Goal: Task Accomplishment & Management: Manage account settings

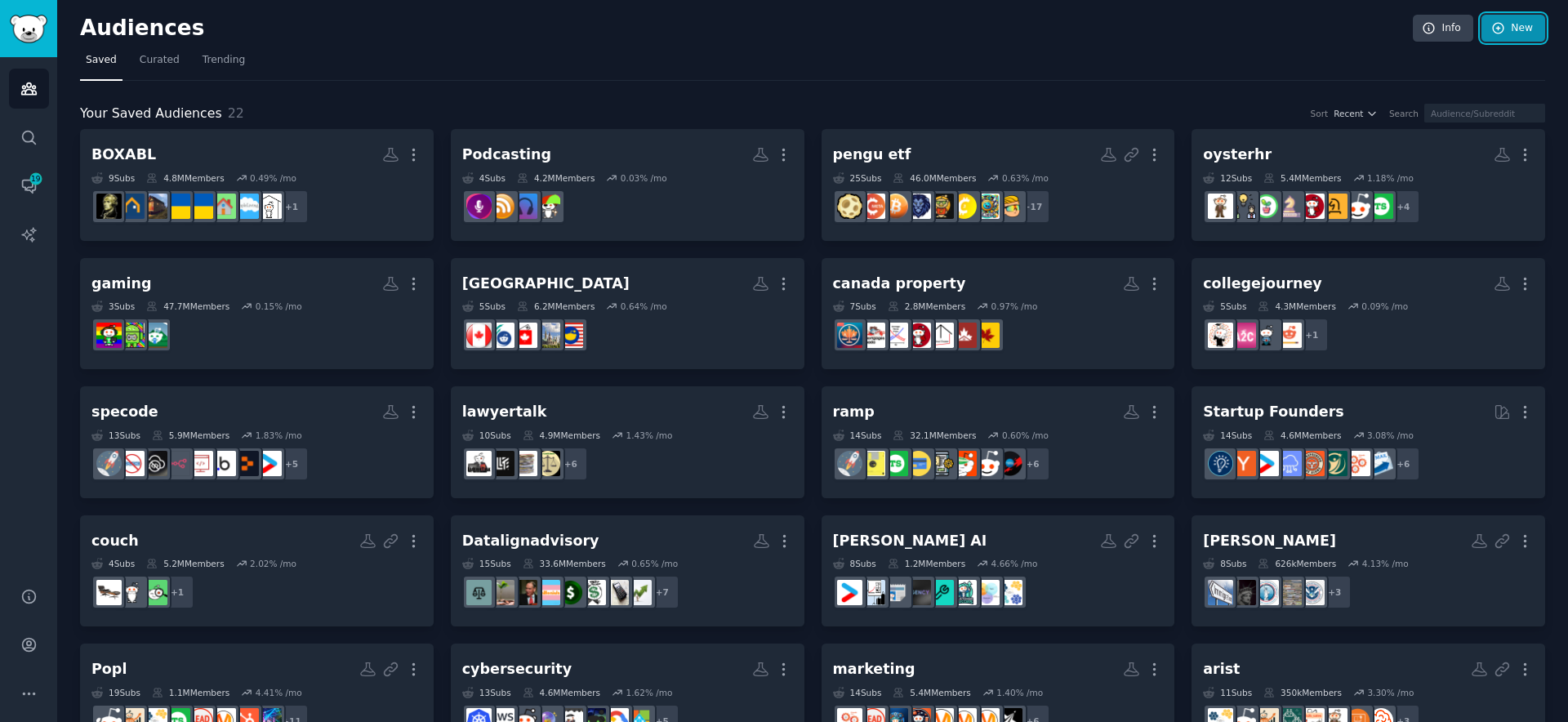
click at [1526, 39] on link "New" at bounding box center [1513, 29] width 64 height 28
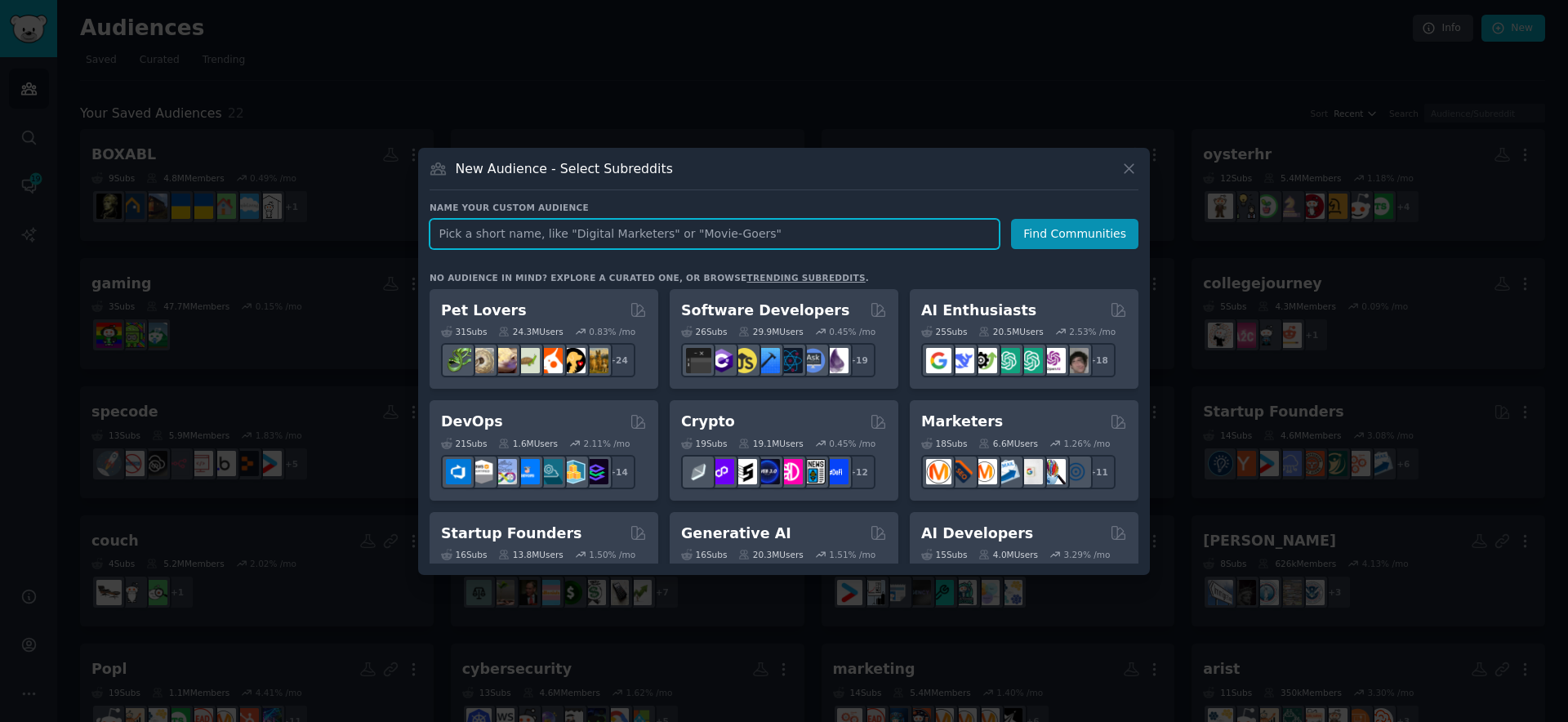
click at [668, 231] on input "text" at bounding box center [714, 234] width 570 height 30
type input "Carpet Company"
click button "Find Communities" at bounding box center [1074, 234] width 127 height 30
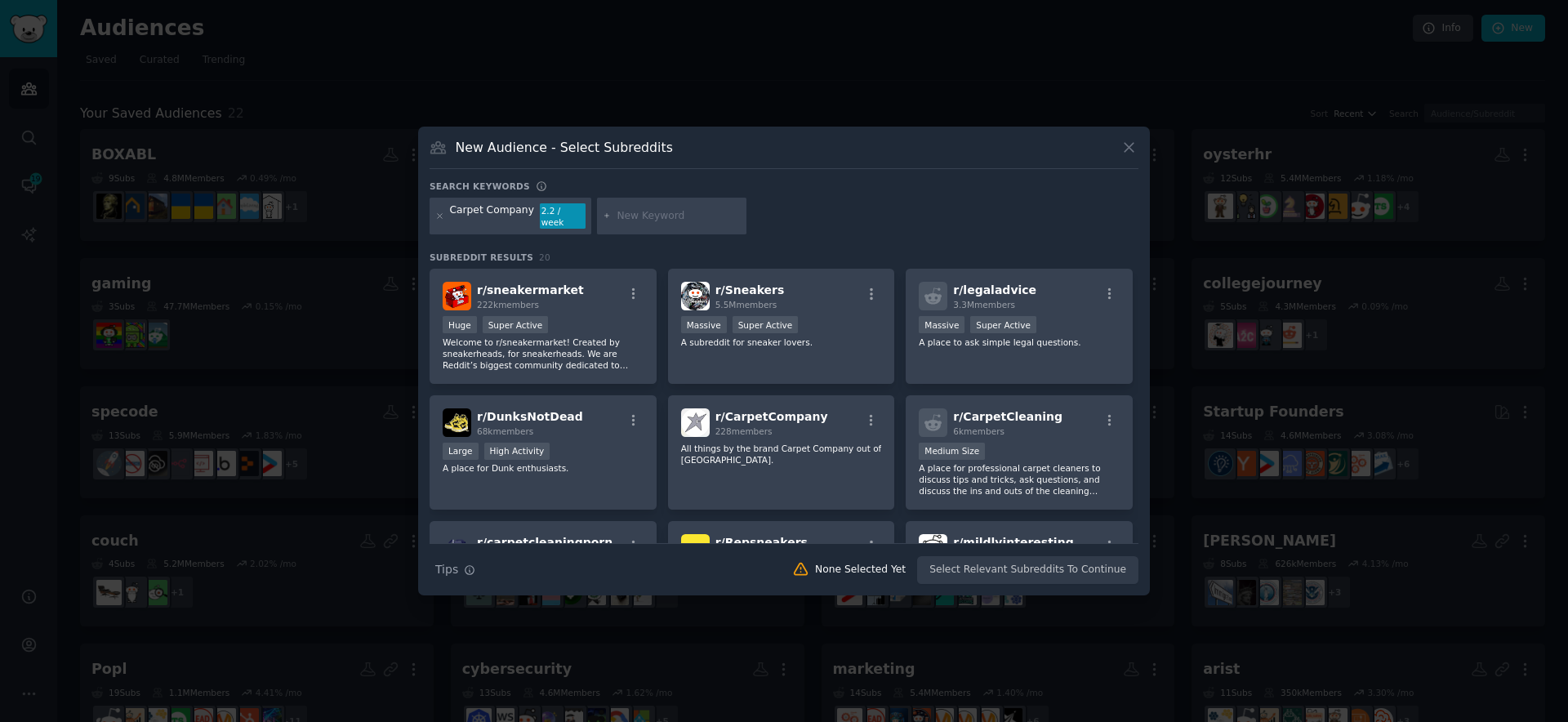
click at [622, 219] on input "text" at bounding box center [678, 217] width 124 height 15
click at [440, 220] on icon at bounding box center [440, 216] width 9 height 9
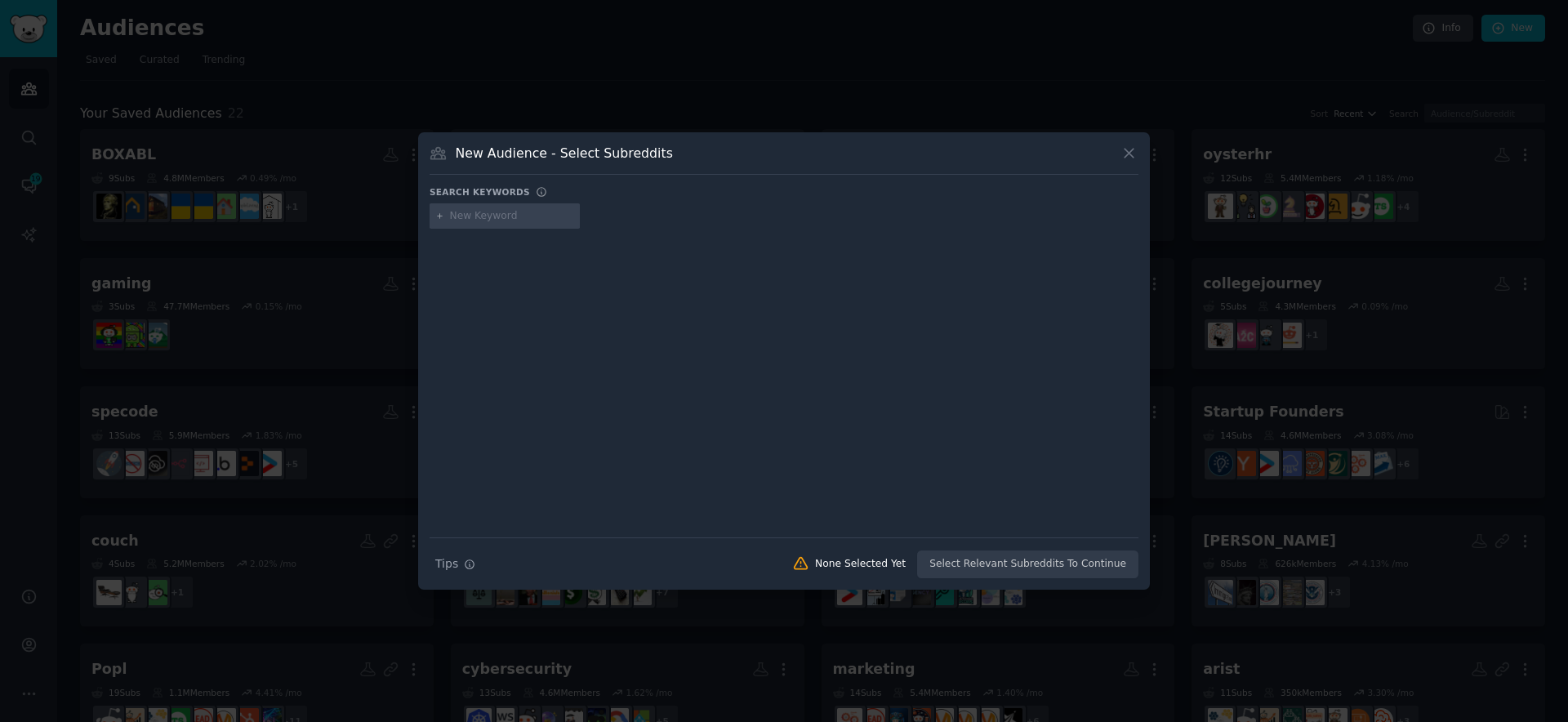
click at [482, 213] on input "text" at bounding box center [512, 217] width 124 height 15
type input "Carpets"
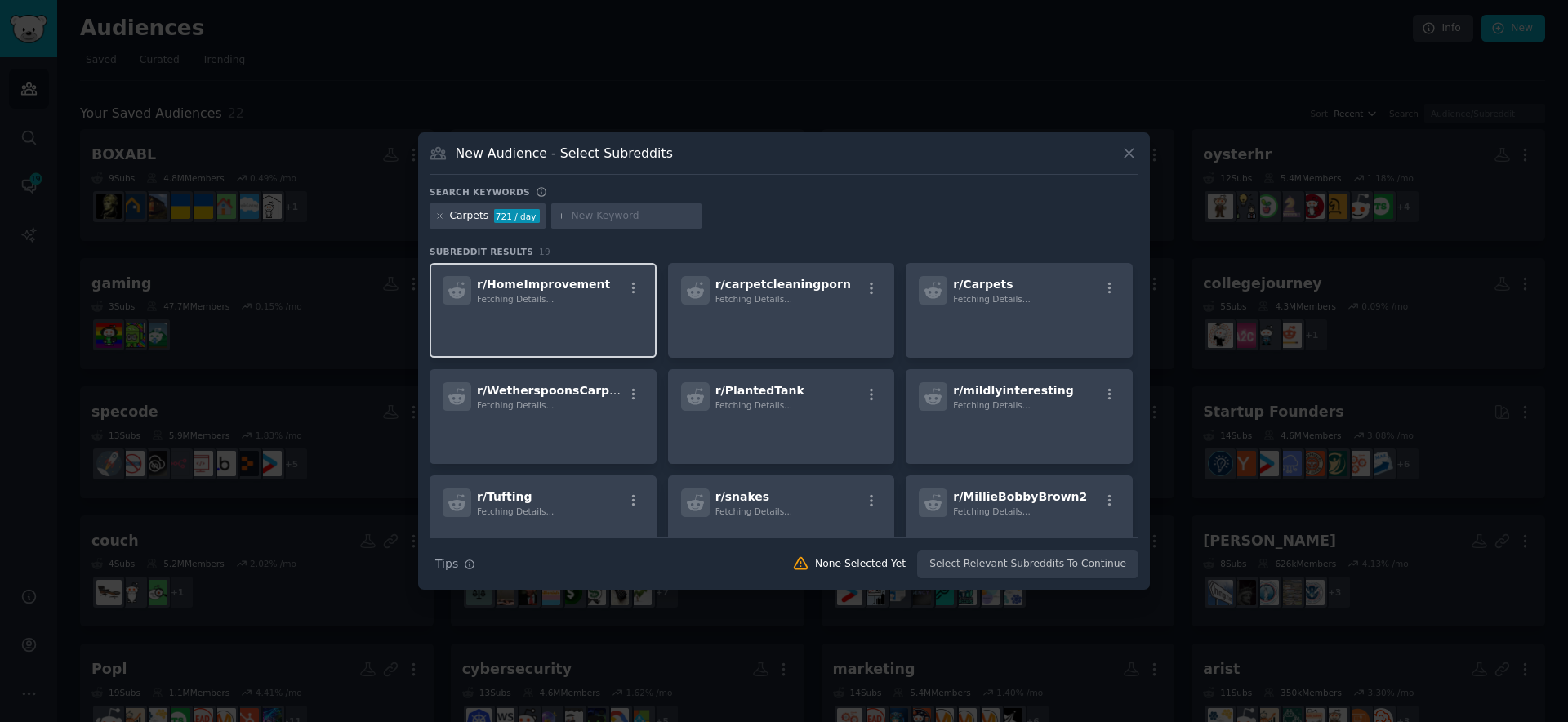
click at [559, 310] on p at bounding box center [543, 327] width 201 height 34
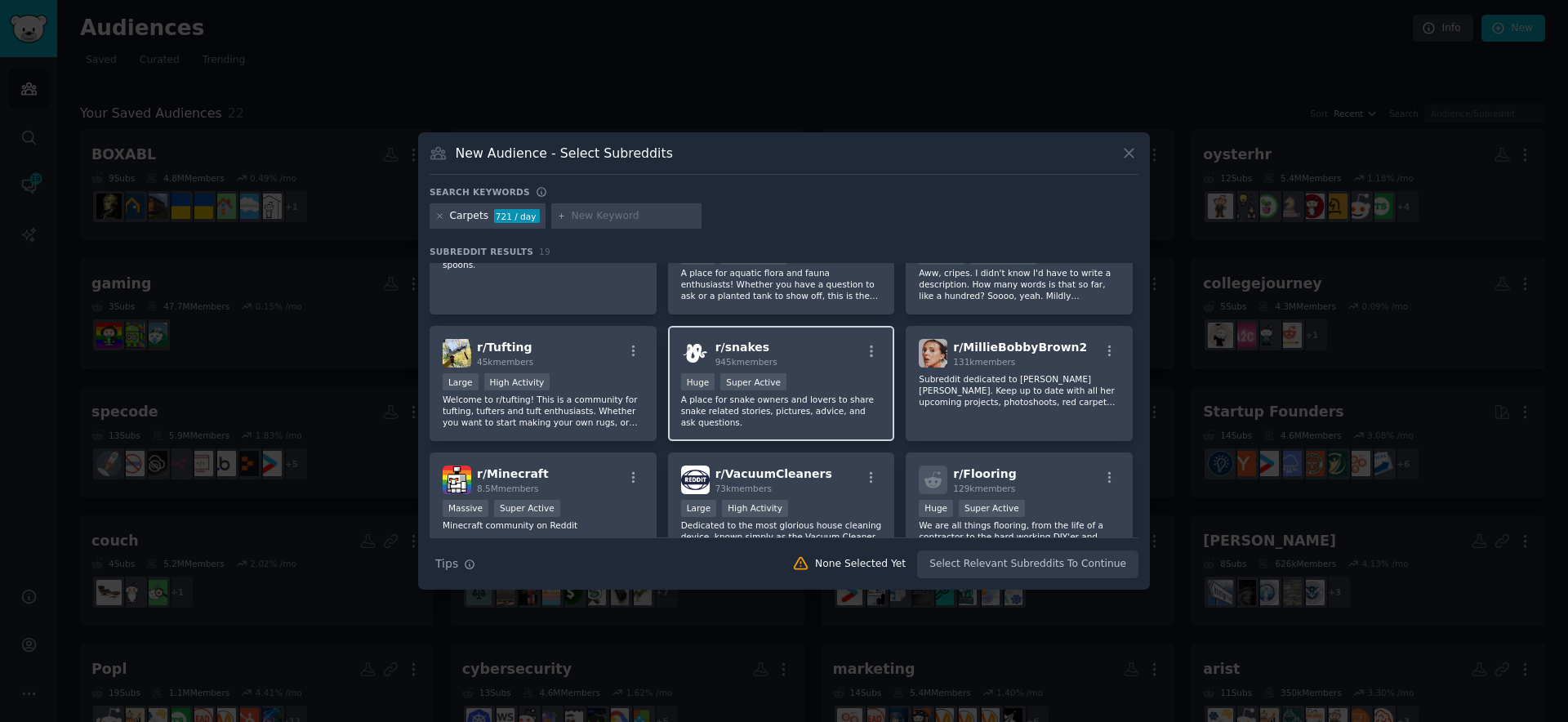
scroll to position [197, 0]
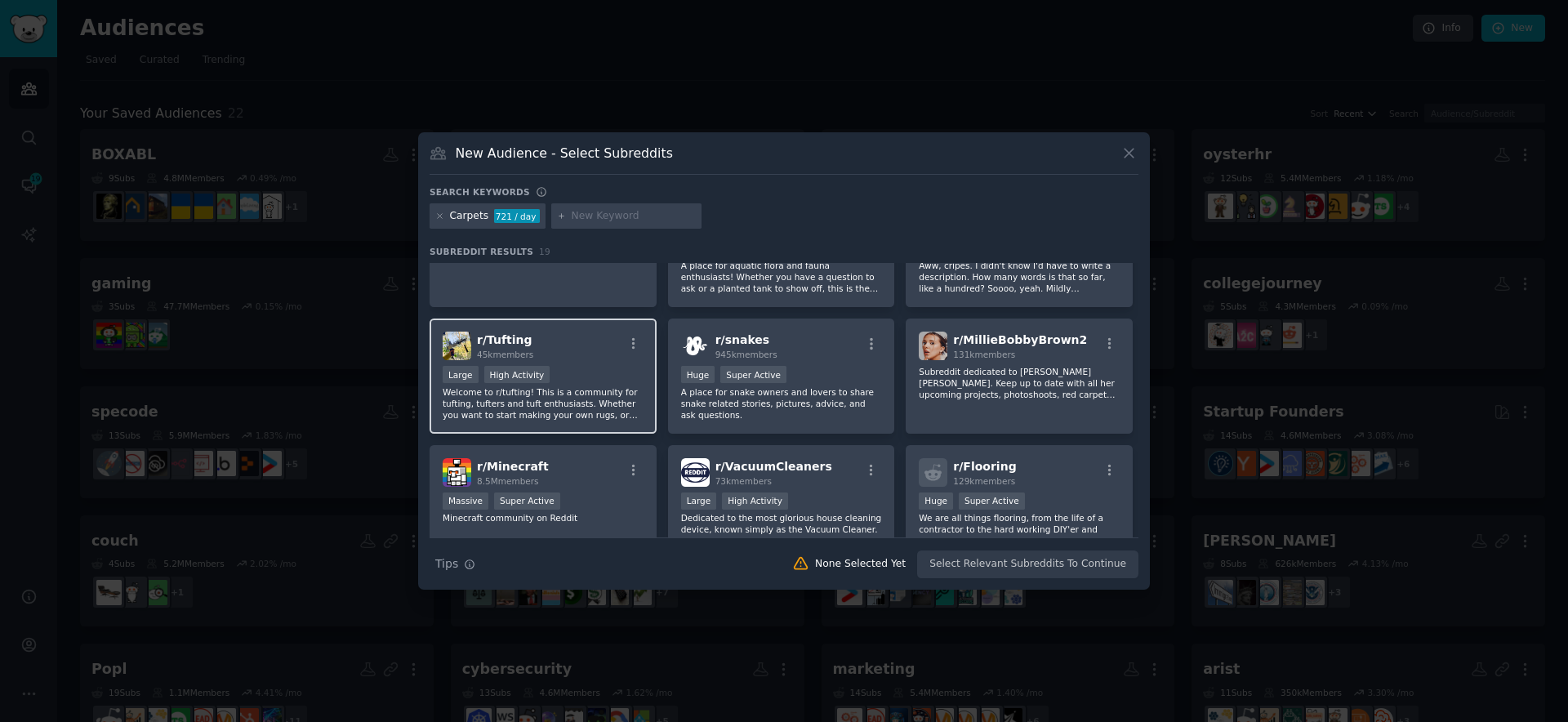
click at [567, 416] on p "Welcome to r/tufting! This is a community for tufting, tufters and tuft enthusi…" at bounding box center [543, 404] width 201 height 34
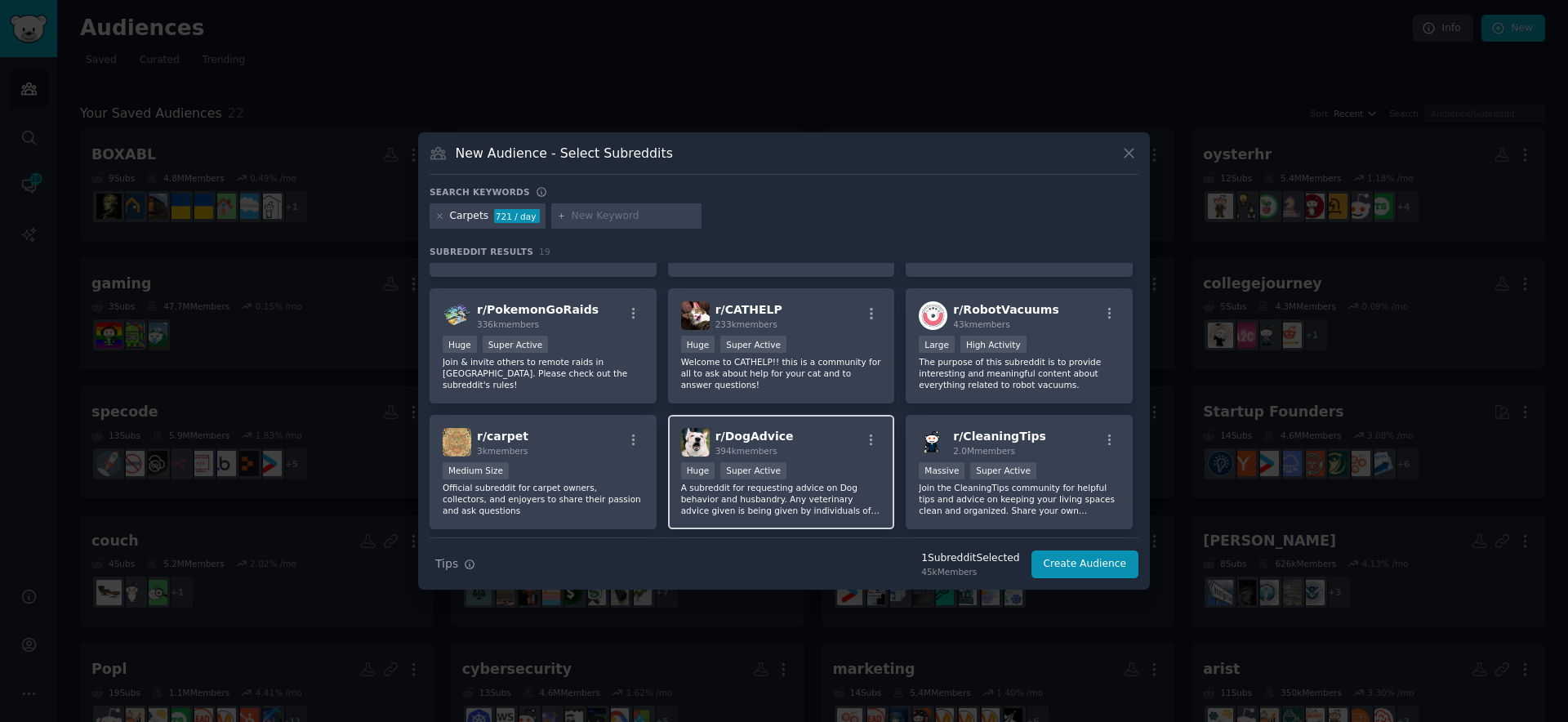
scroll to position [465, 0]
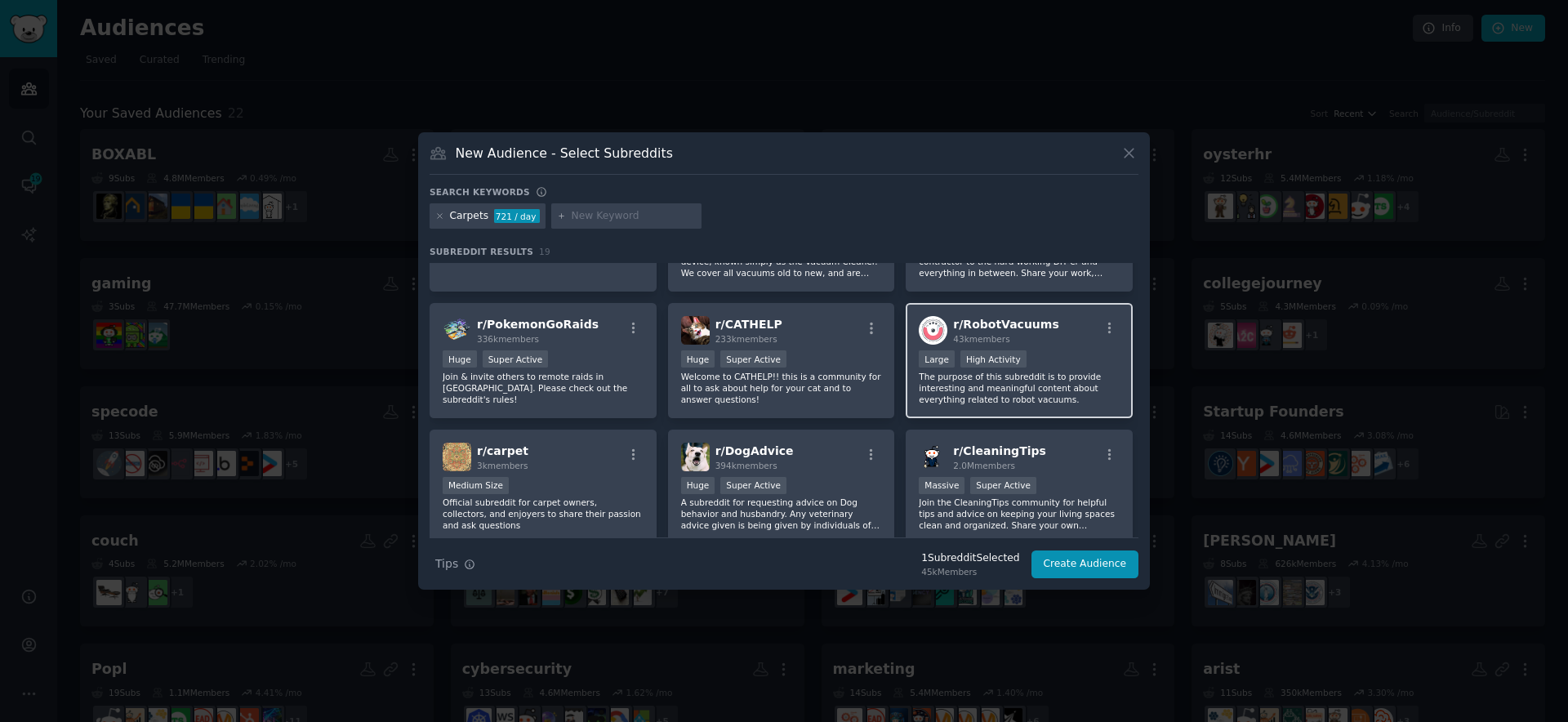
click at [959, 375] on p "The purpose of this subreddit is to provide interesting and meaningful content …" at bounding box center [1019, 388] width 201 height 34
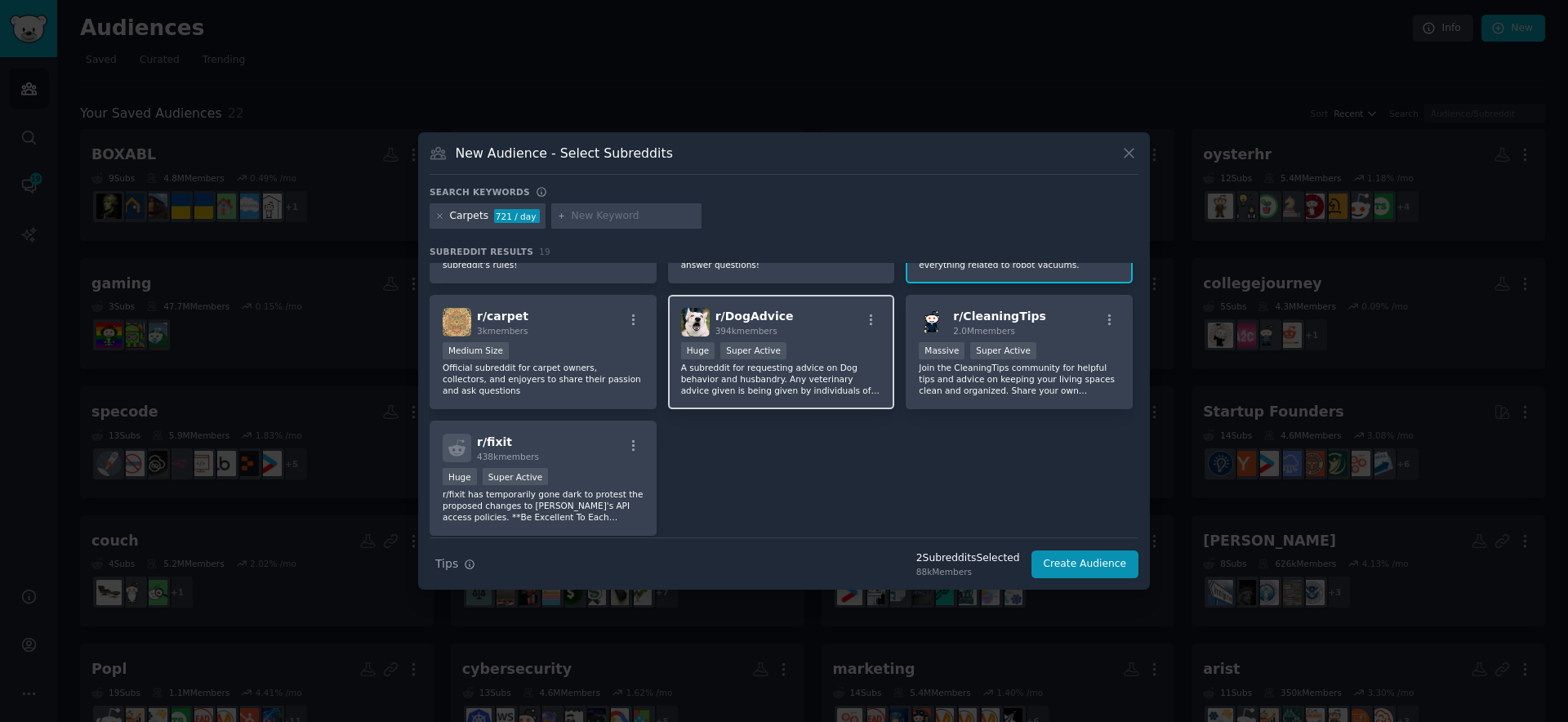
scroll to position [0, 0]
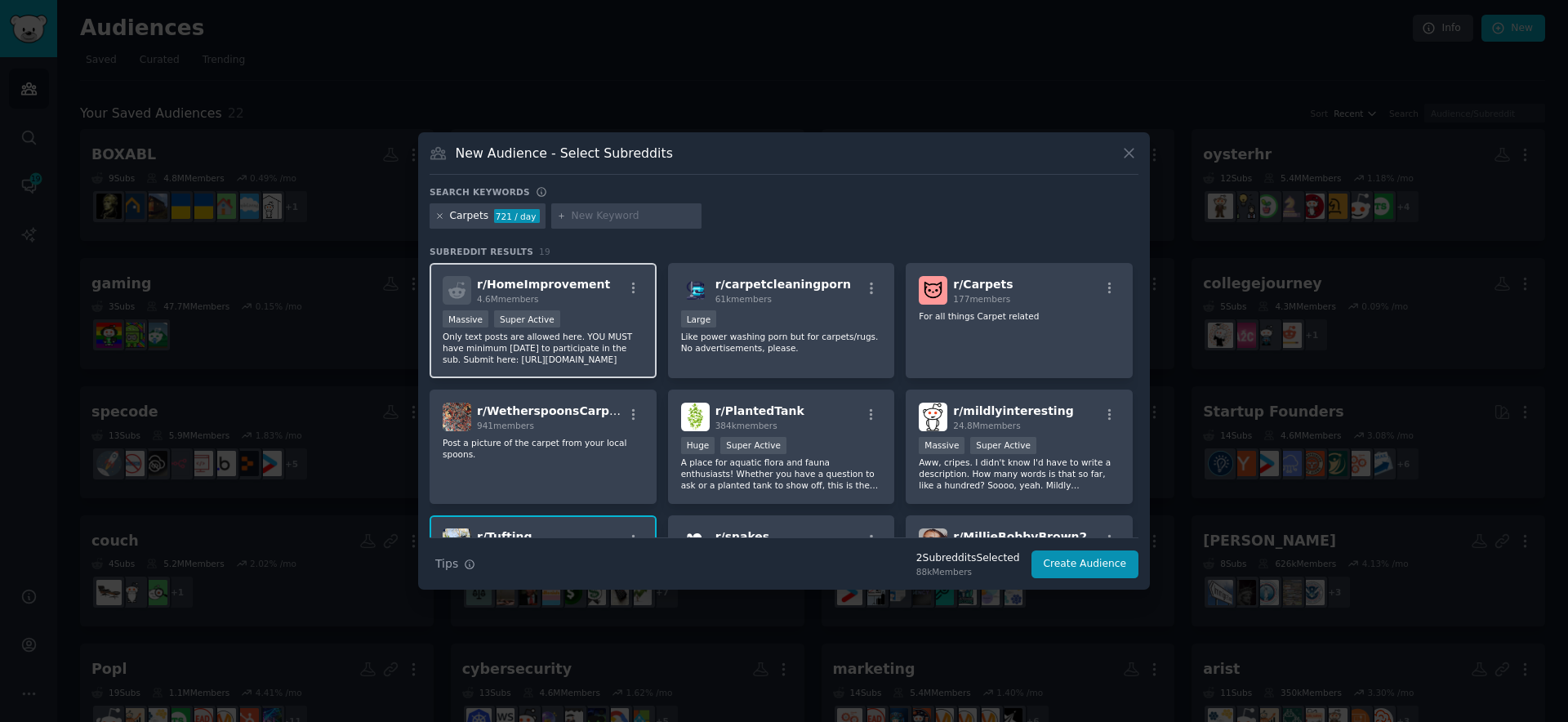
click at [438, 214] on icon at bounding box center [440, 216] width 4 height 4
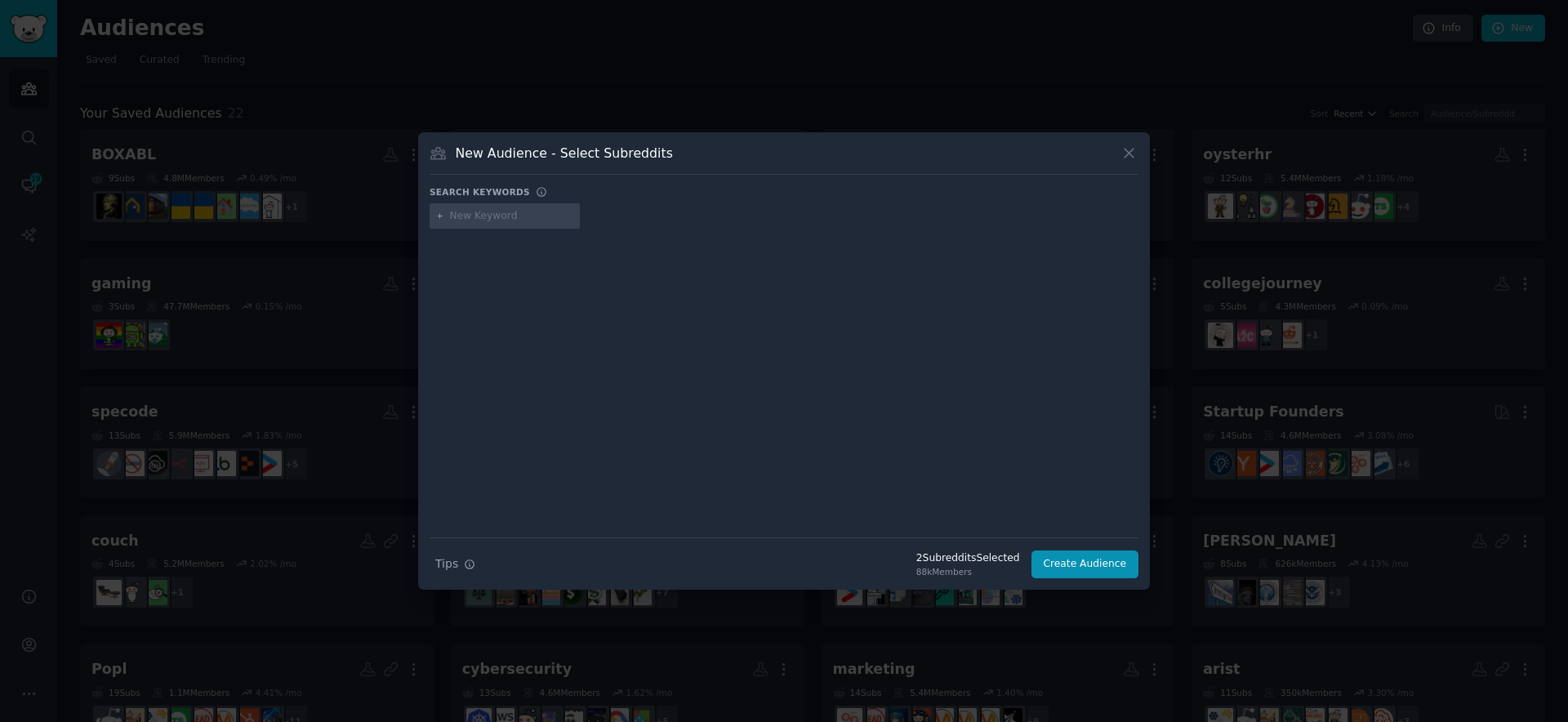
click at [485, 223] on div at bounding box center [504, 217] width 150 height 26
type input "[DEMOGRAPHIC_DATA] living space"
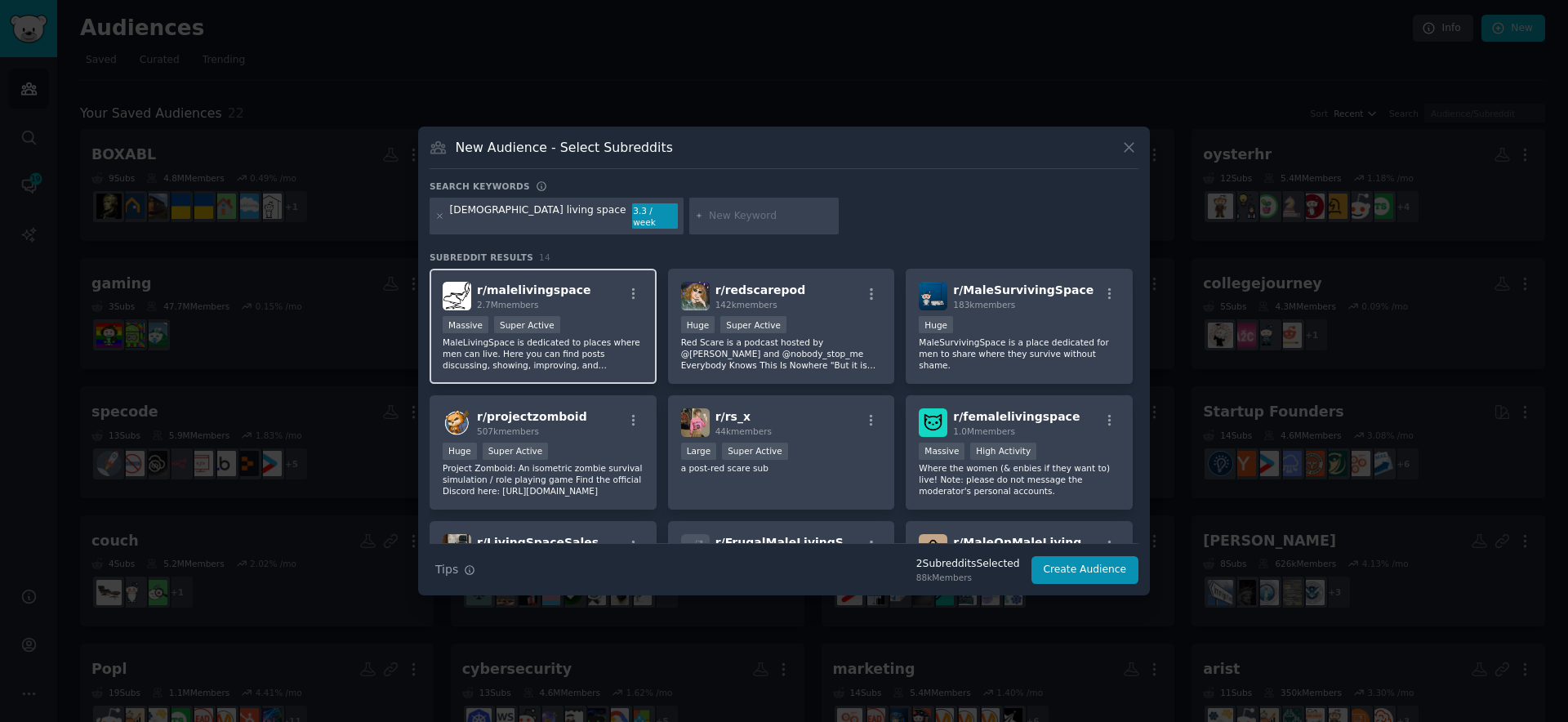
click at [570, 299] on div "2.7M members" at bounding box center [534, 304] width 113 height 11
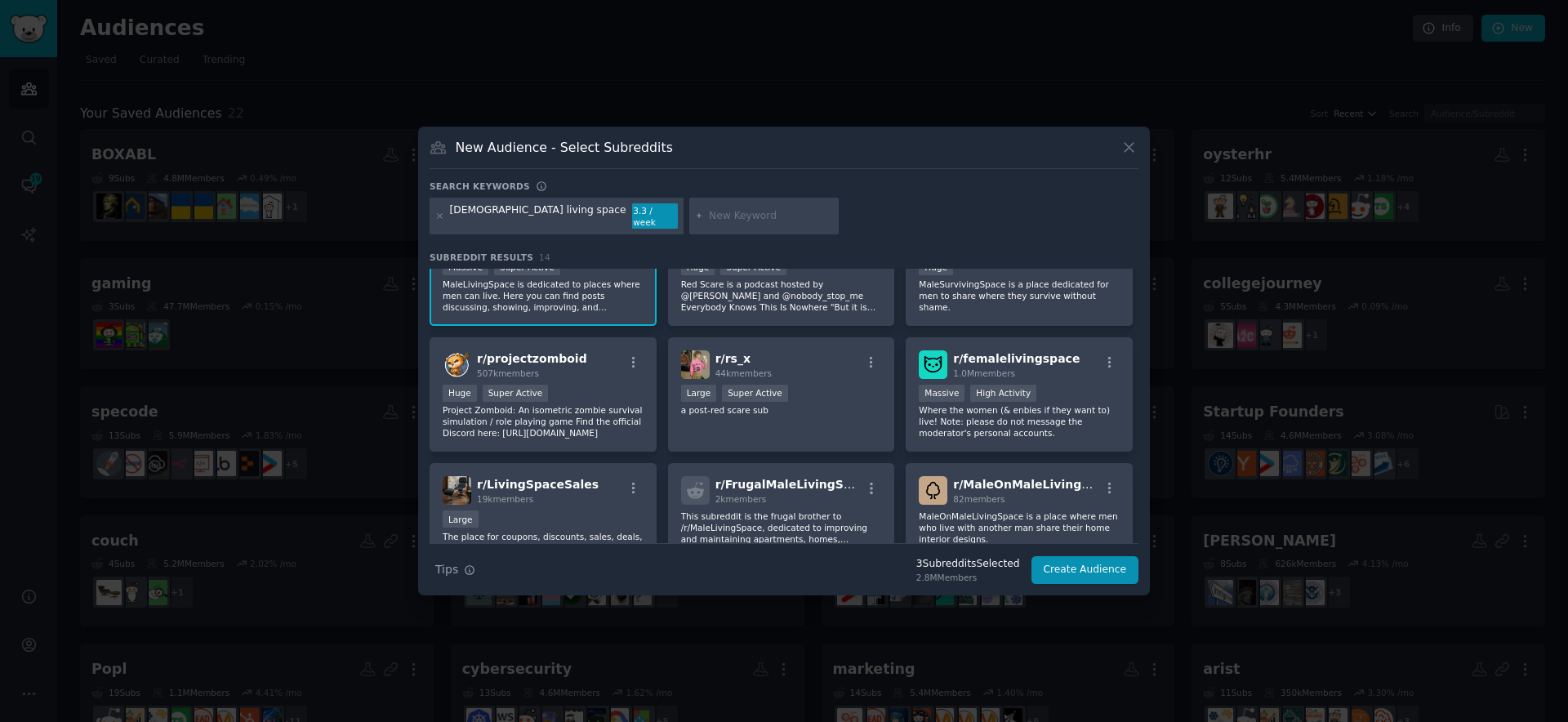
scroll to position [62, 0]
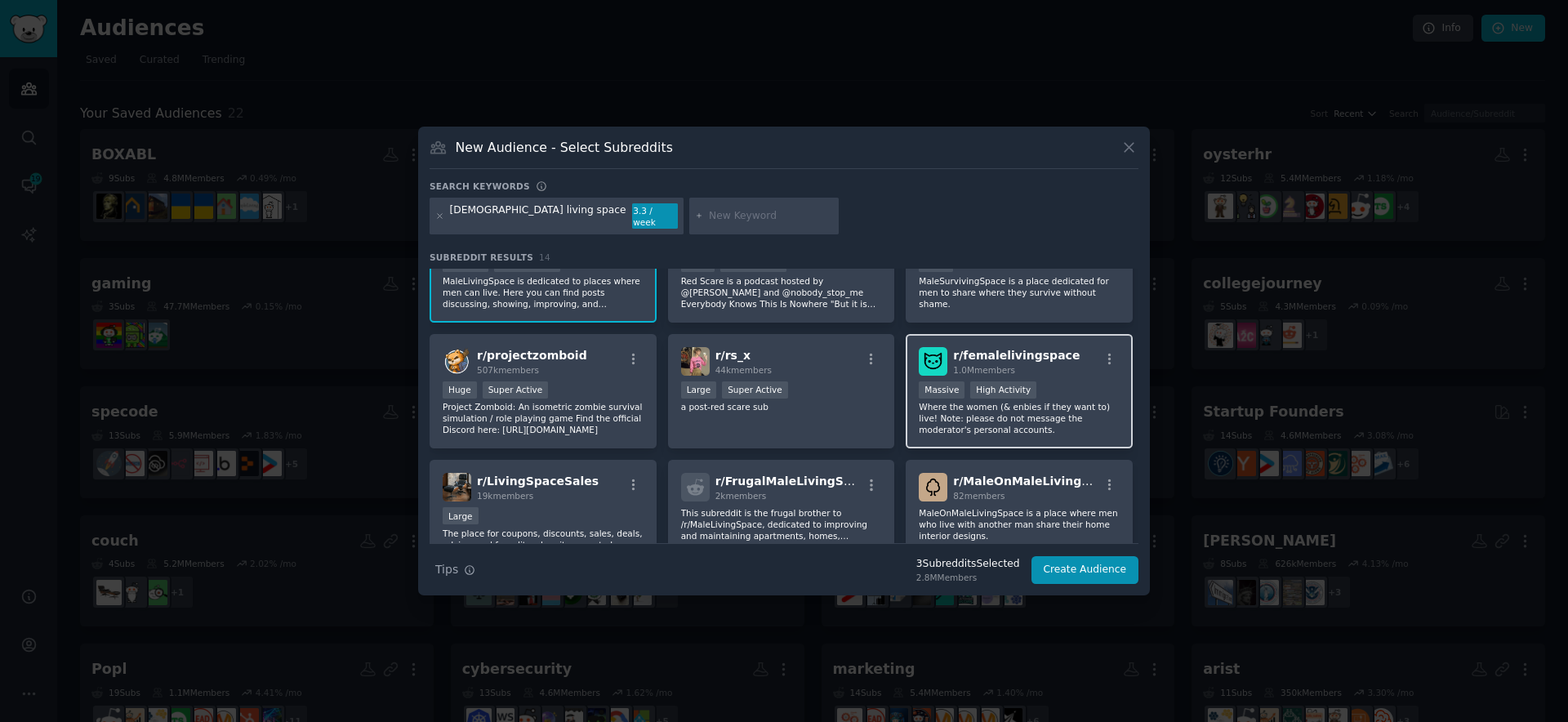
click at [1099, 423] on p "Where the women (& enbies if they want to) live! Note: please do not message th…" at bounding box center [1019, 418] width 201 height 34
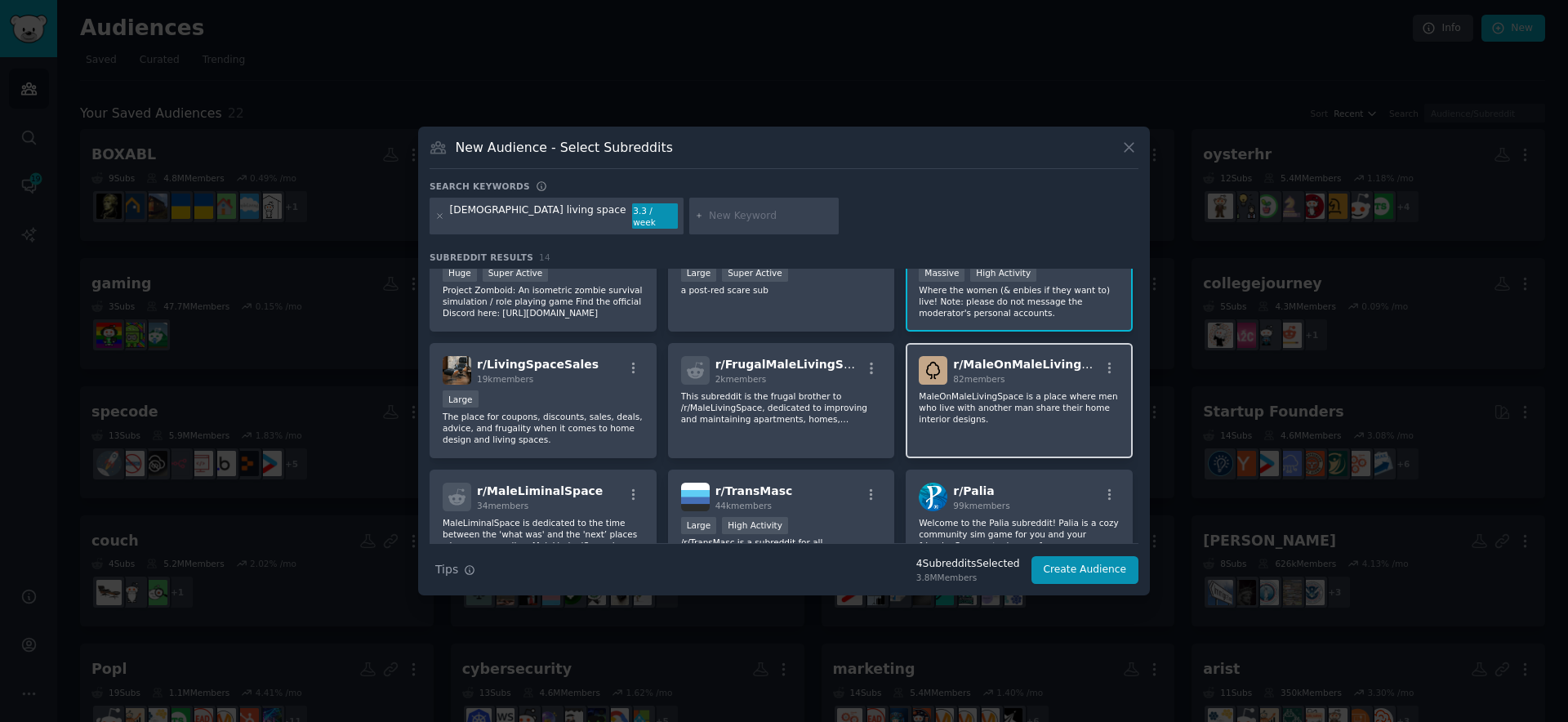
scroll to position [180, 0]
click at [1110, 570] on button "Create Audience" at bounding box center [1085, 570] width 107 height 28
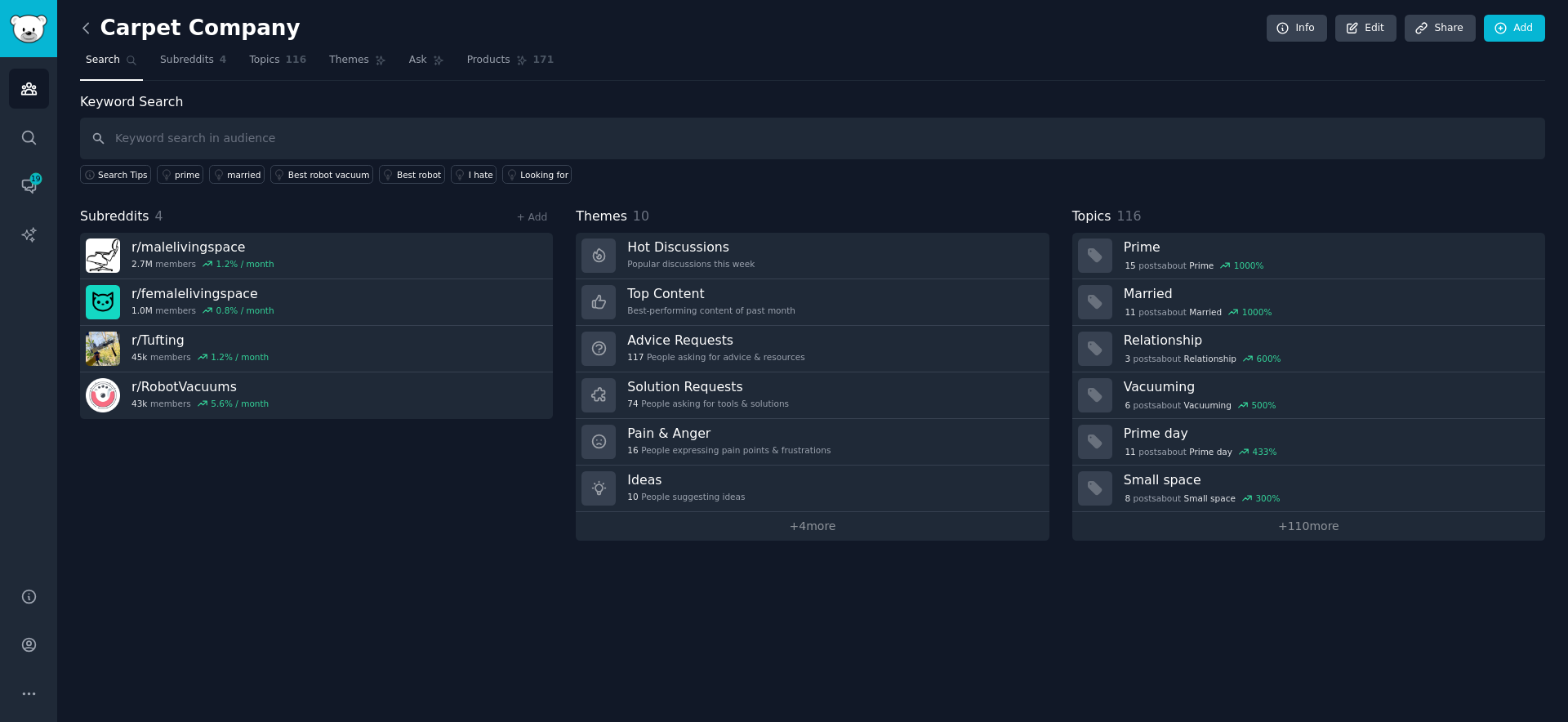
click at [92, 21] on icon at bounding box center [86, 28] width 17 height 17
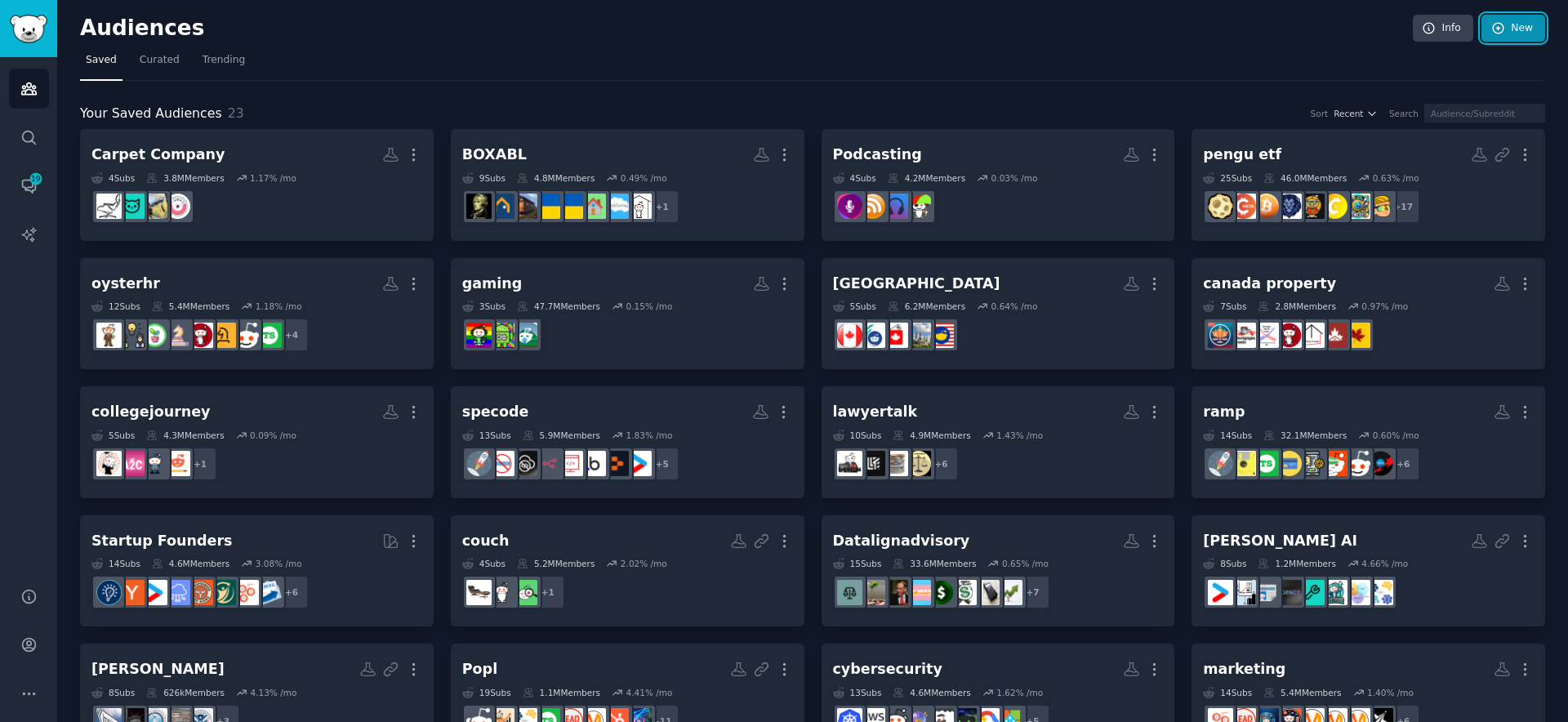
click at [1510, 33] on link "New" at bounding box center [1513, 29] width 64 height 28
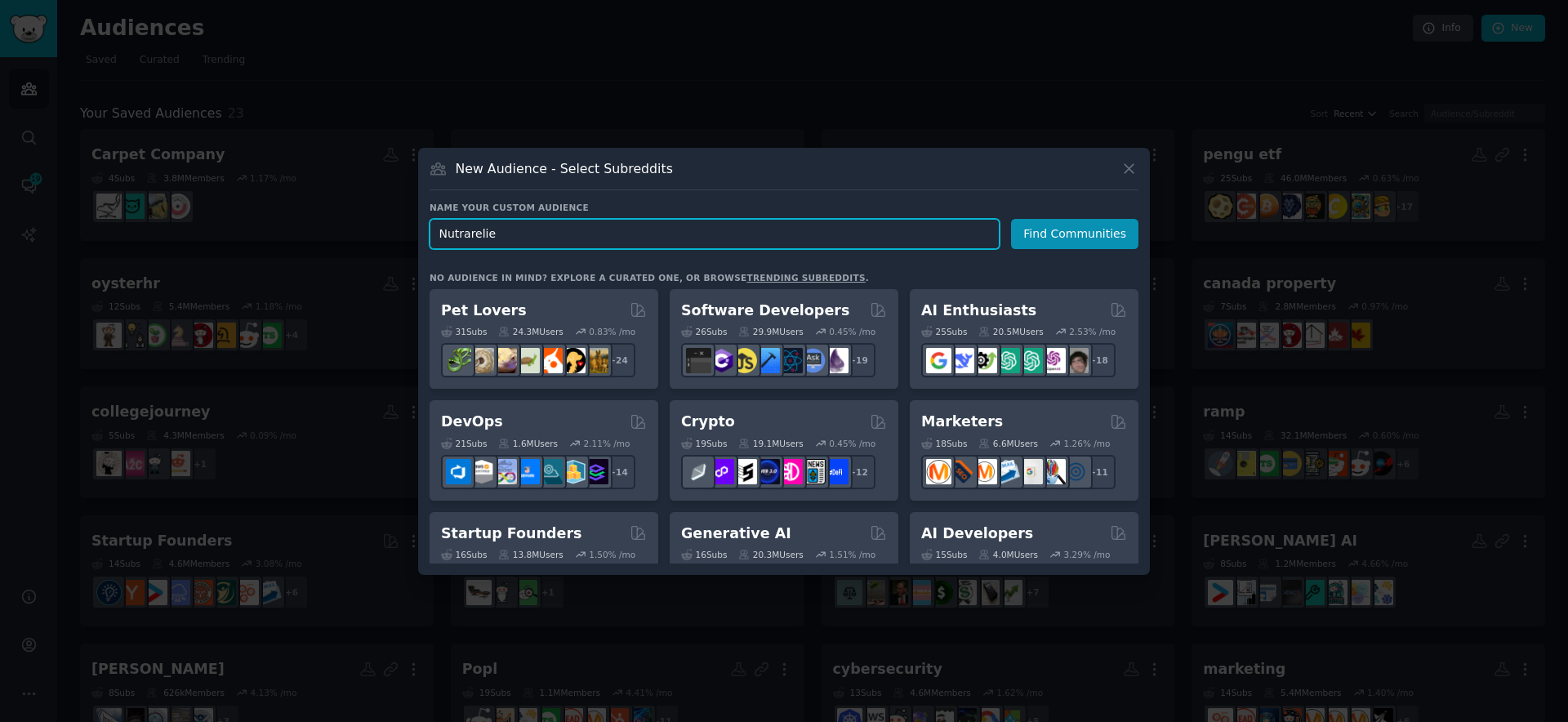
type input "Nutrarelief"
click button "Find Communities" at bounding box center [1074, 234] width 127 height 30
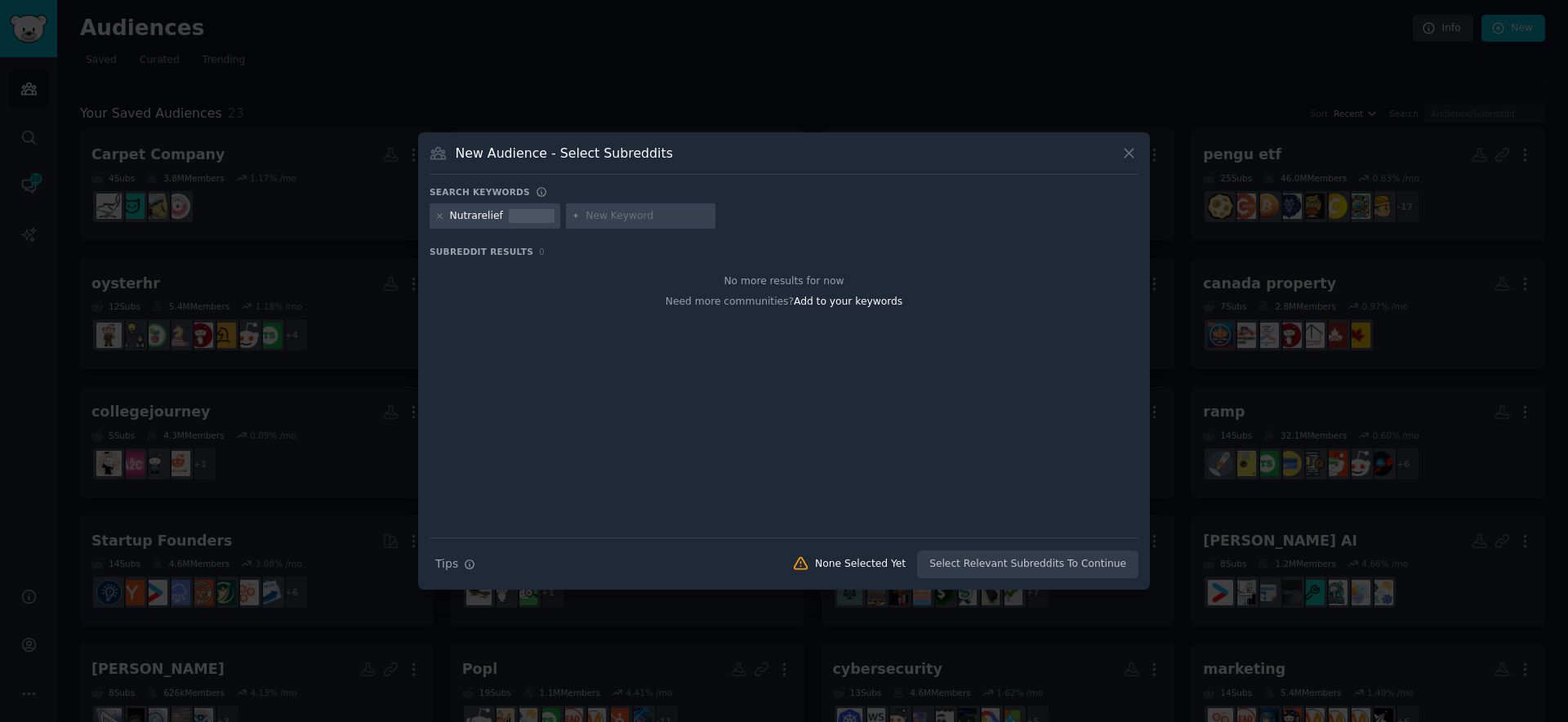
click at [453, 214] on div "Nutrarelief" at bounding box center [476, 217] width 53 height 15
click at [442, 217] on icon at bounding box center [440, 216] width 9 height 9
click at [463, 220] on input "text" at bounding box center [512, 217] width 124 height 15
type input "skincare"
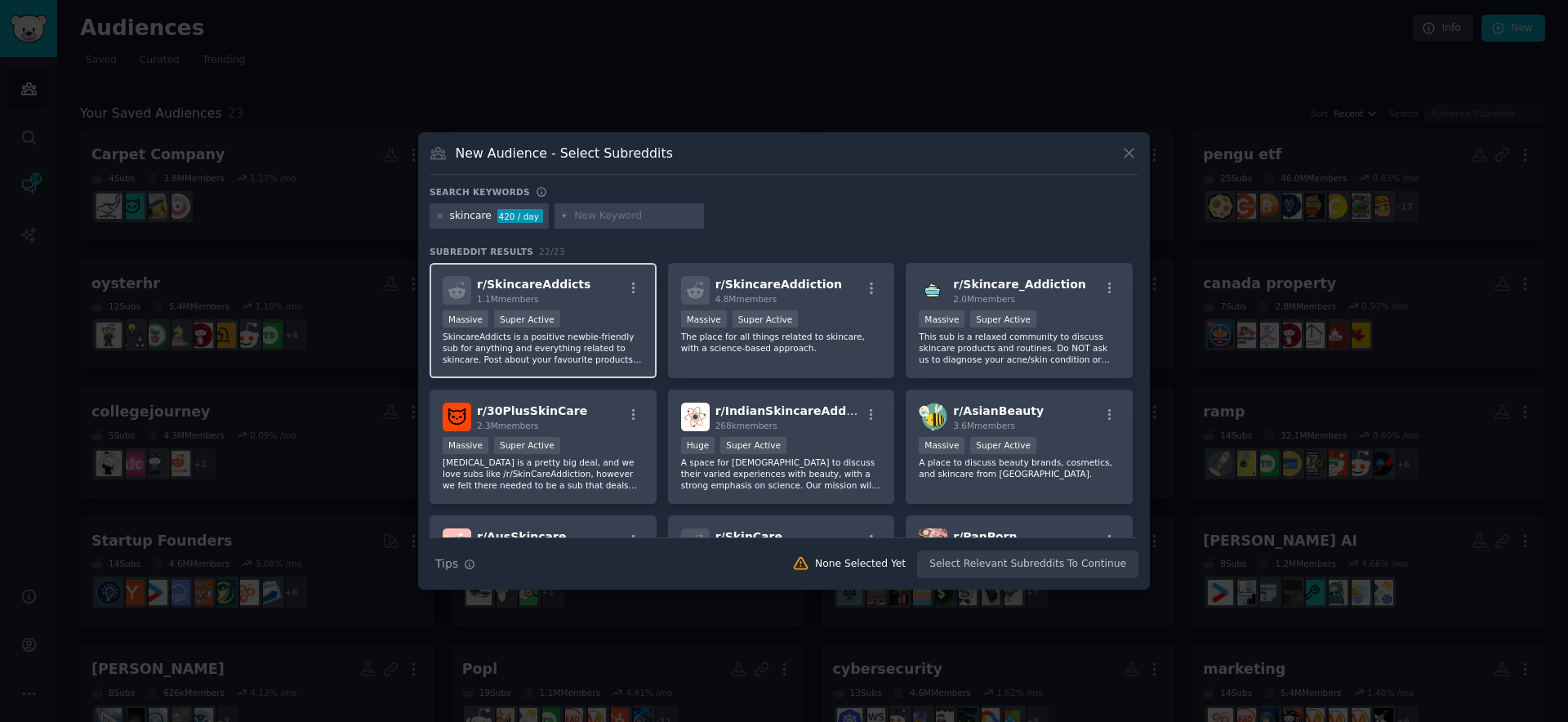
click at [549, 273] on div "r/ SkincareAddicts 1.1M members Massive Super Active SkincareAddicts is a posit…" at bounding box center [543, 321] width 227 height 115
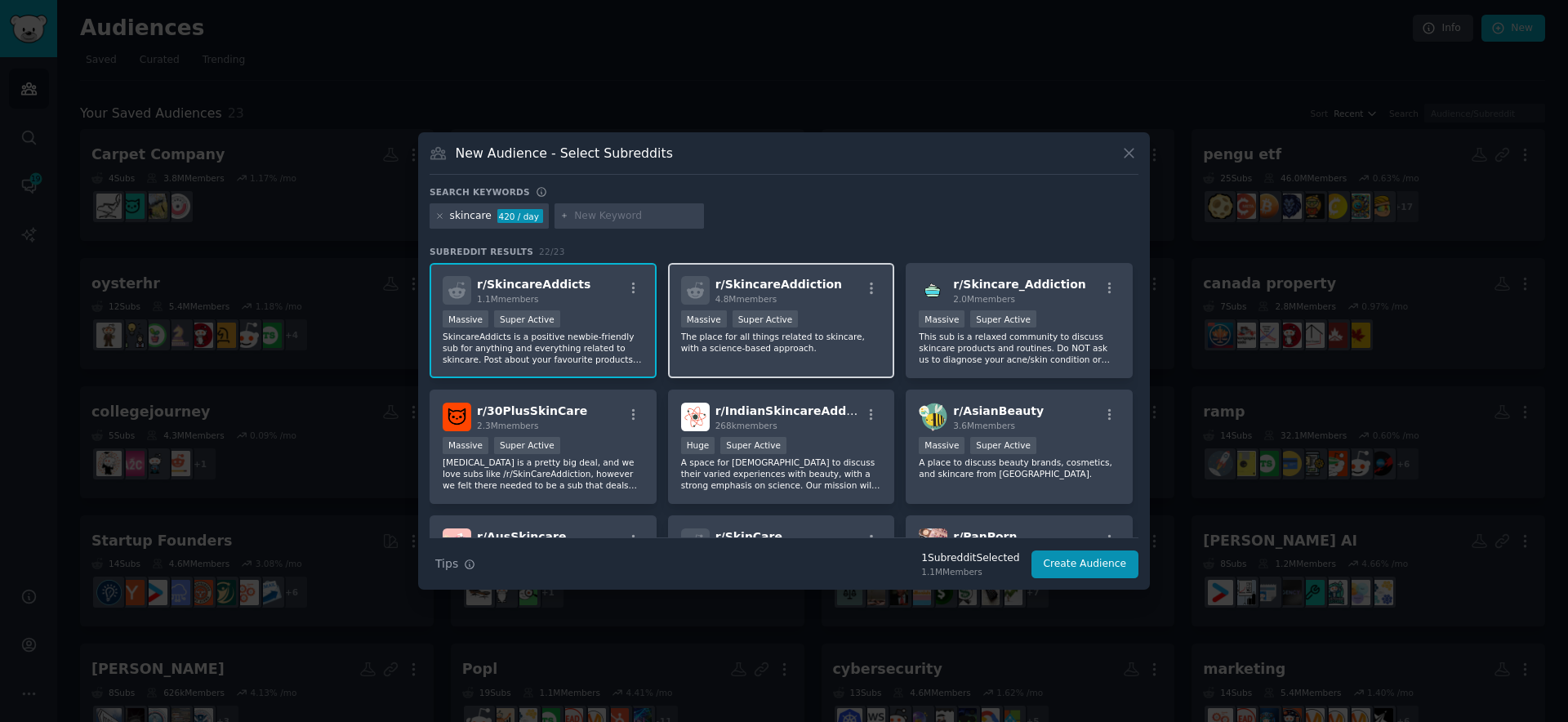
click at [755, 290] on span "r/ SkincareAddiction" at bounding box center [778, 285] width 126 height 13
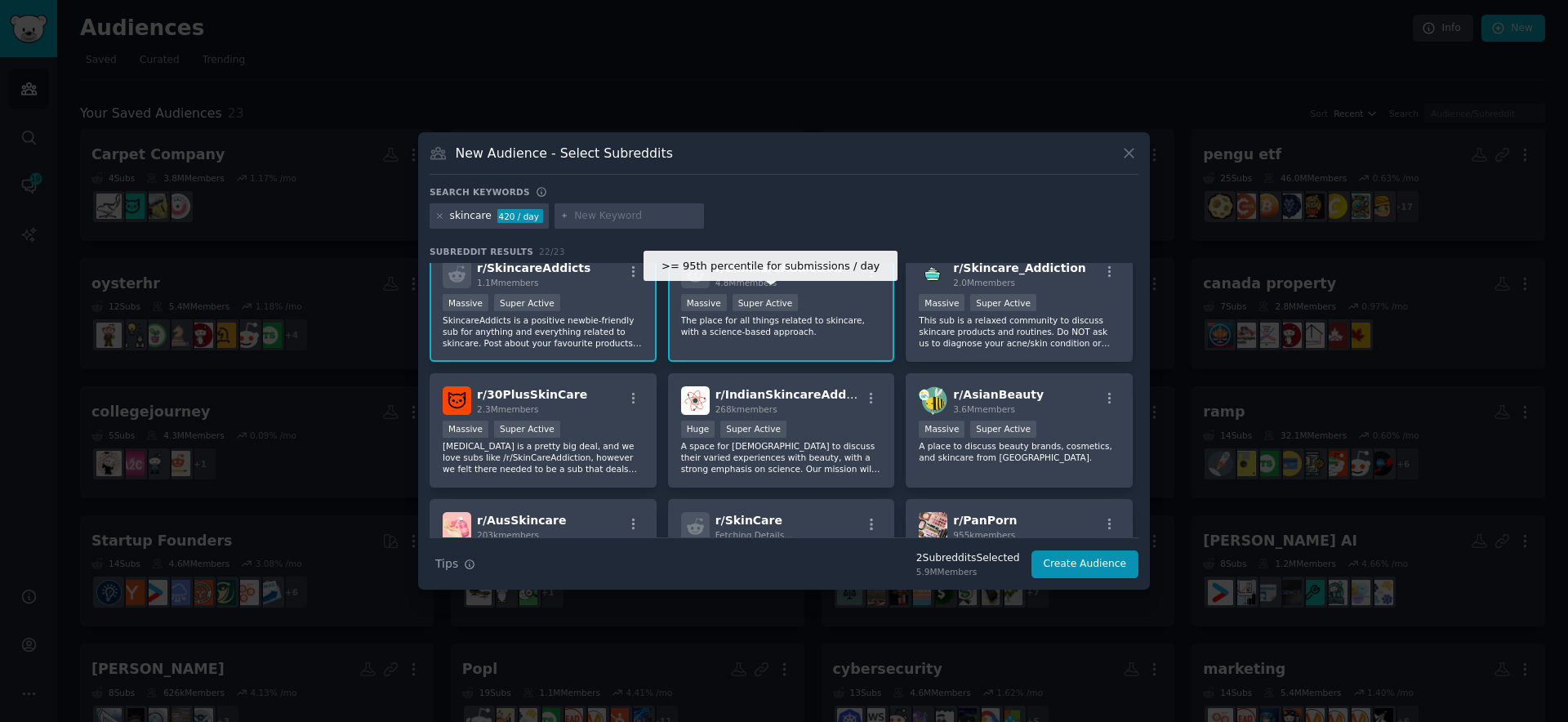
scroll to position [34, 0]
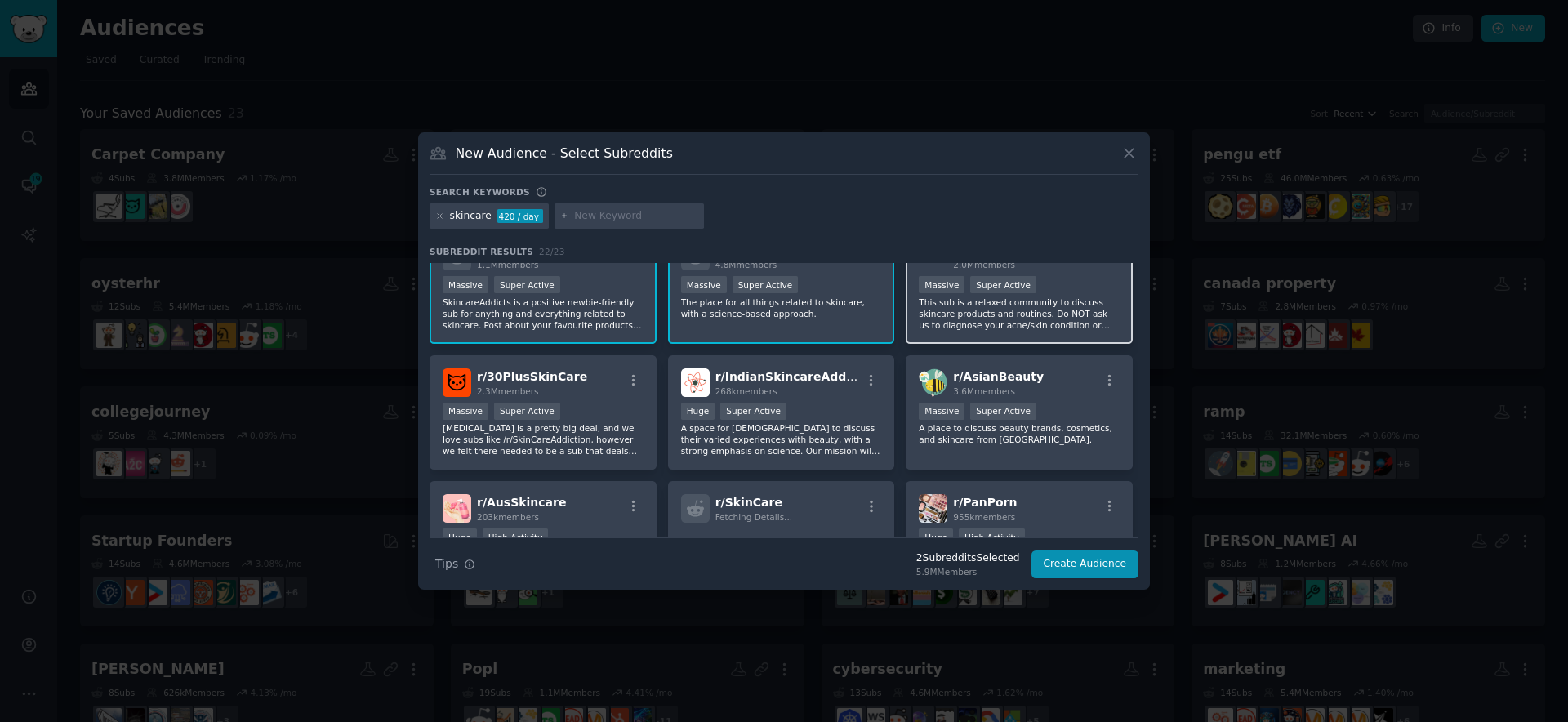
click at [1061, 322] on p "This sub is a relaxed community to discuss skincare products and routines. Do N…" at bounding box center [1019, 313] width 201 height 34
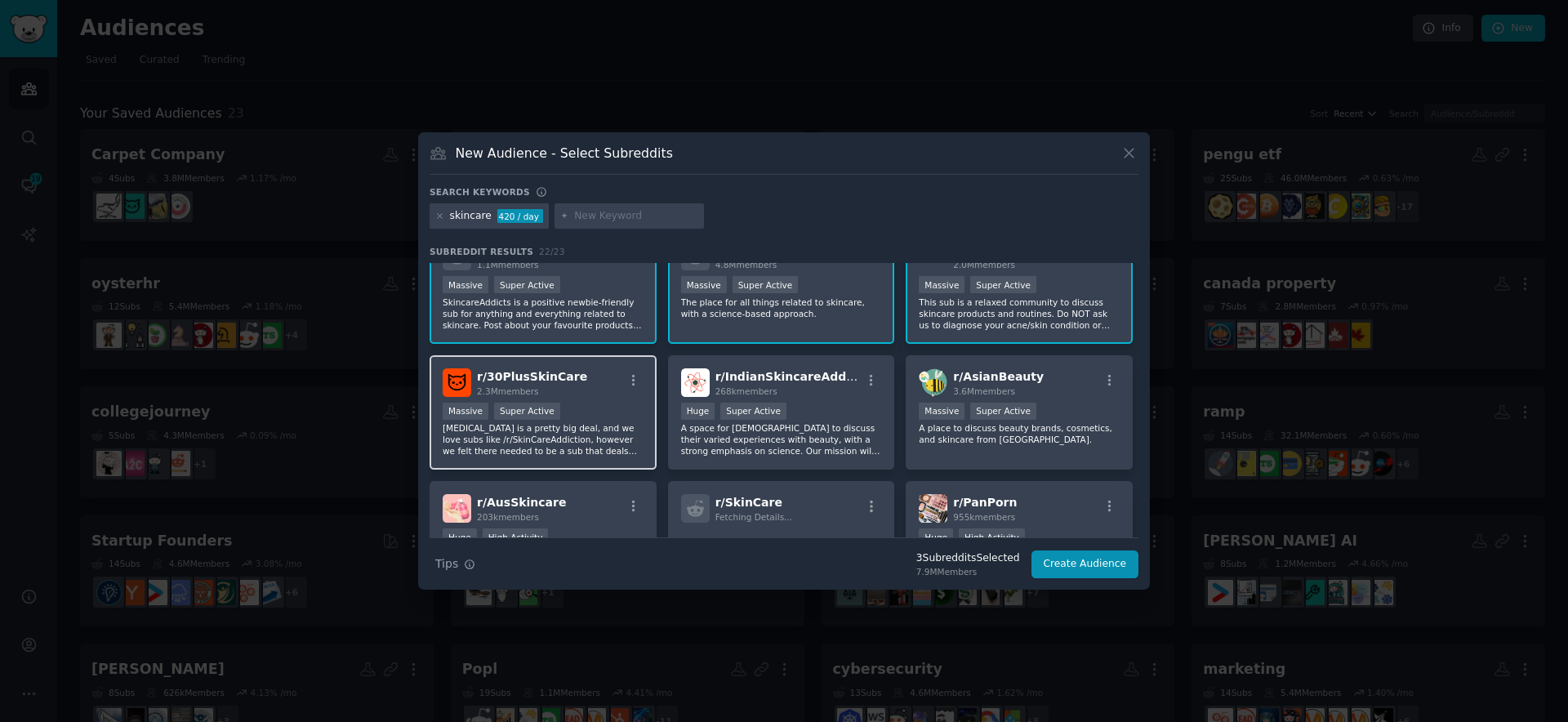
click at [589, 459] on div "r/ 30PlusSkinCare 2.3M members Massive Super Active [MEDICAL_DATA] is a pretty …" at bounding box center [543, 413] width 227 height 115
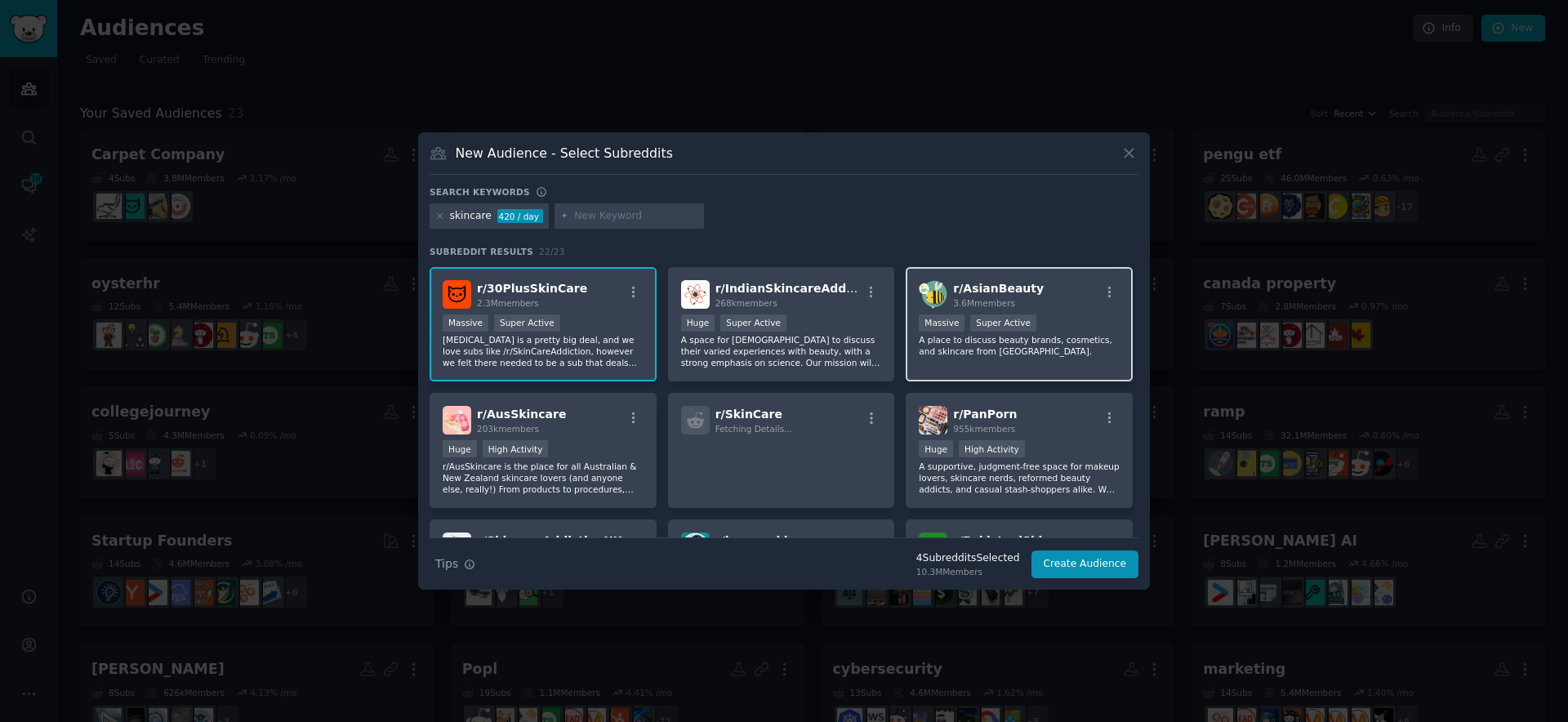
scroll to position [123, 0]
click at [1032, 361] on div "r/ AsianBeauty 3.6M members Massive Super Active A place to discuss beauty bran…" at bounding box center [1019, 324] width 227 height 115
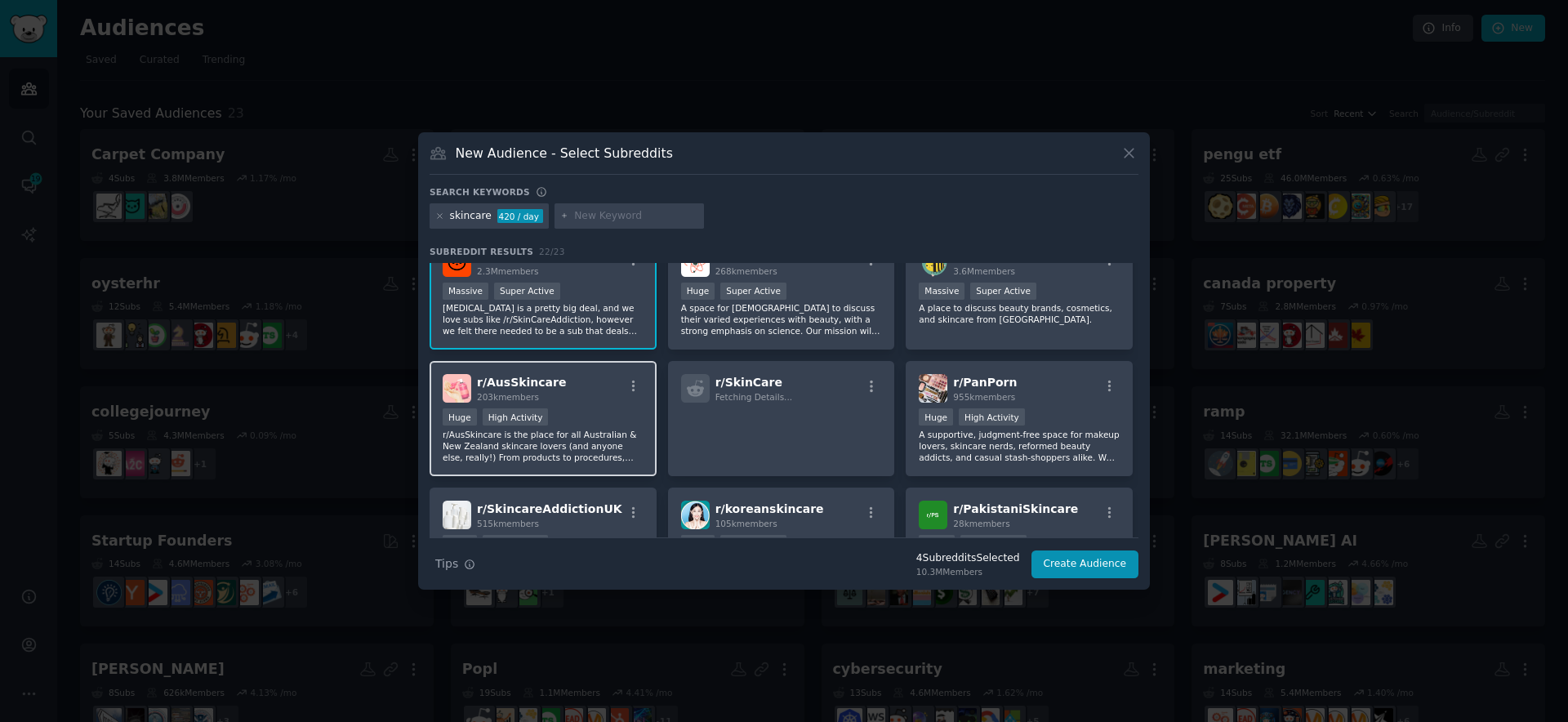
scroll to position [257, 0]
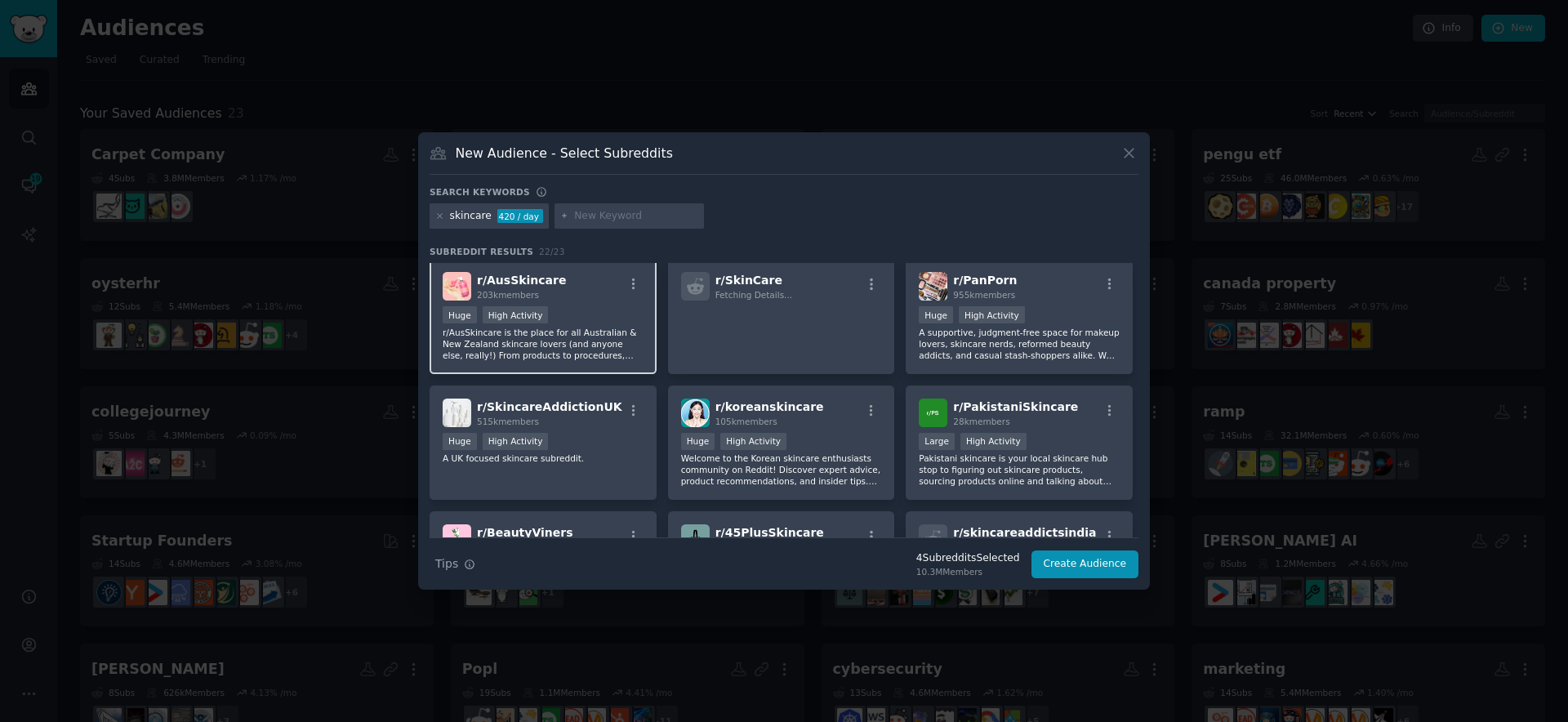
click at [590, 340] on p "r/AusSkincare is the place for all Australian & New Zealand skincare lovers (an…" at bounding box center [543, 344] width 201 height 34
click at [1059, 360] on p "A supportive, judgment-free space for makeup lovers, skincare nerds, reformed b…" at bounding box center [1019, 344] width 201 height 34
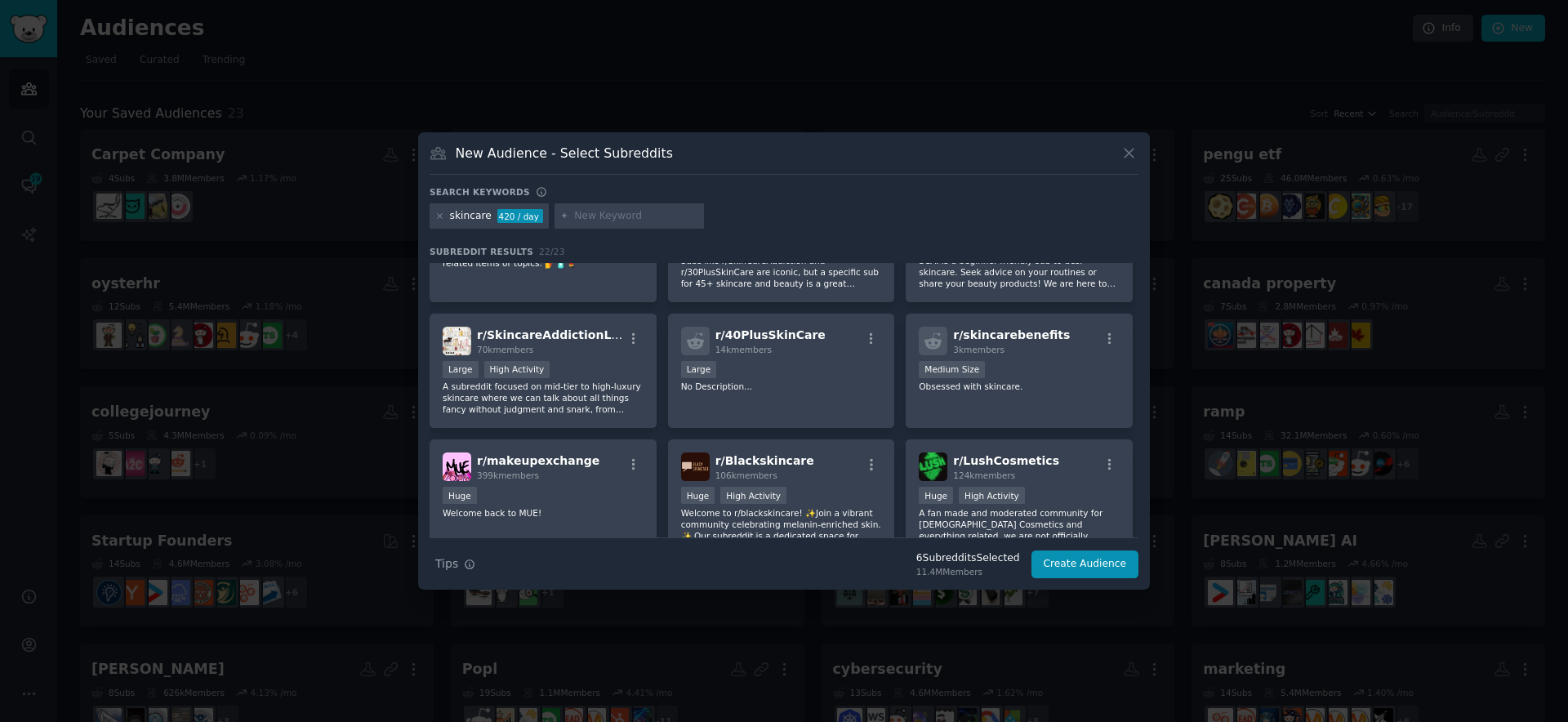
scroll to position [700, 0]
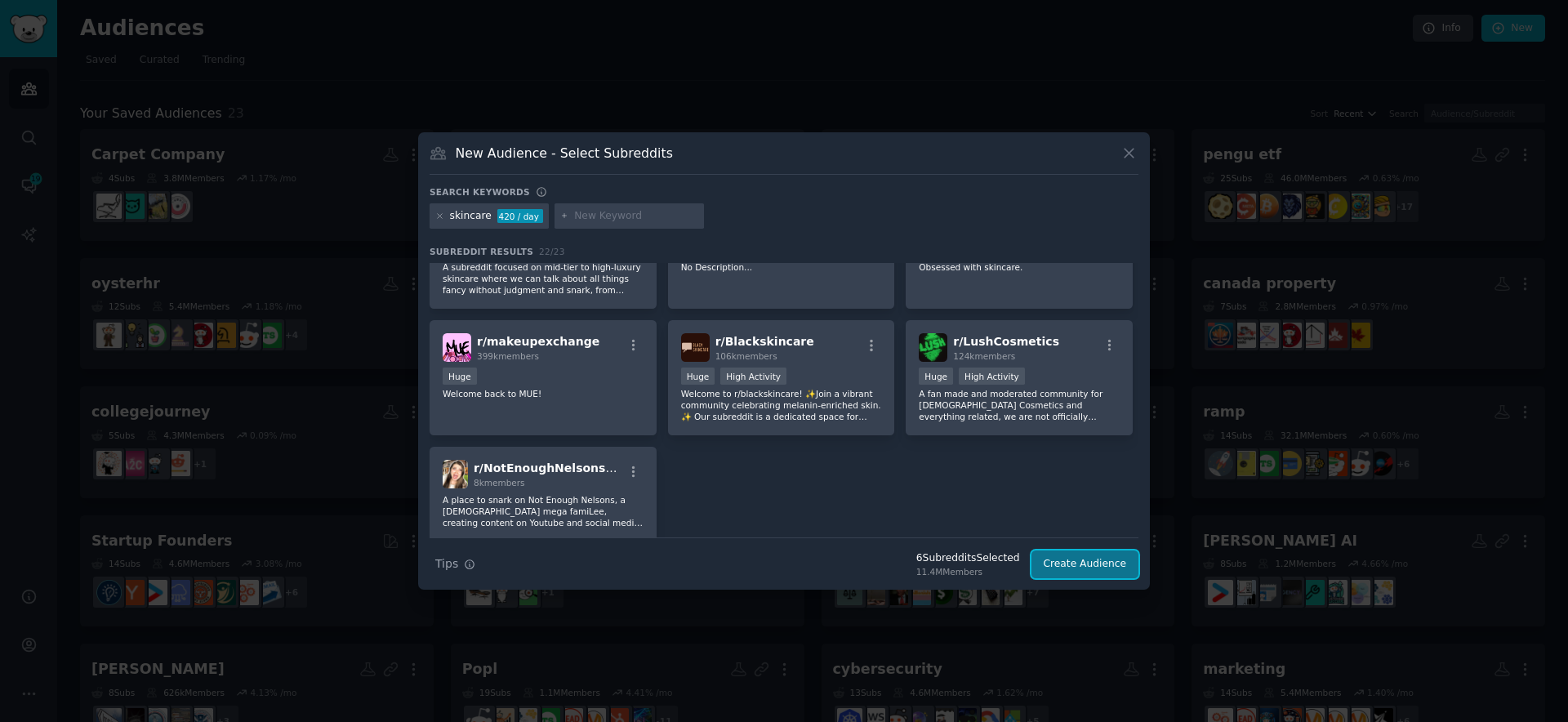
click at [1119, 567] on button "Create Audience" at bounding box center [1085, 564] width 107 height 28
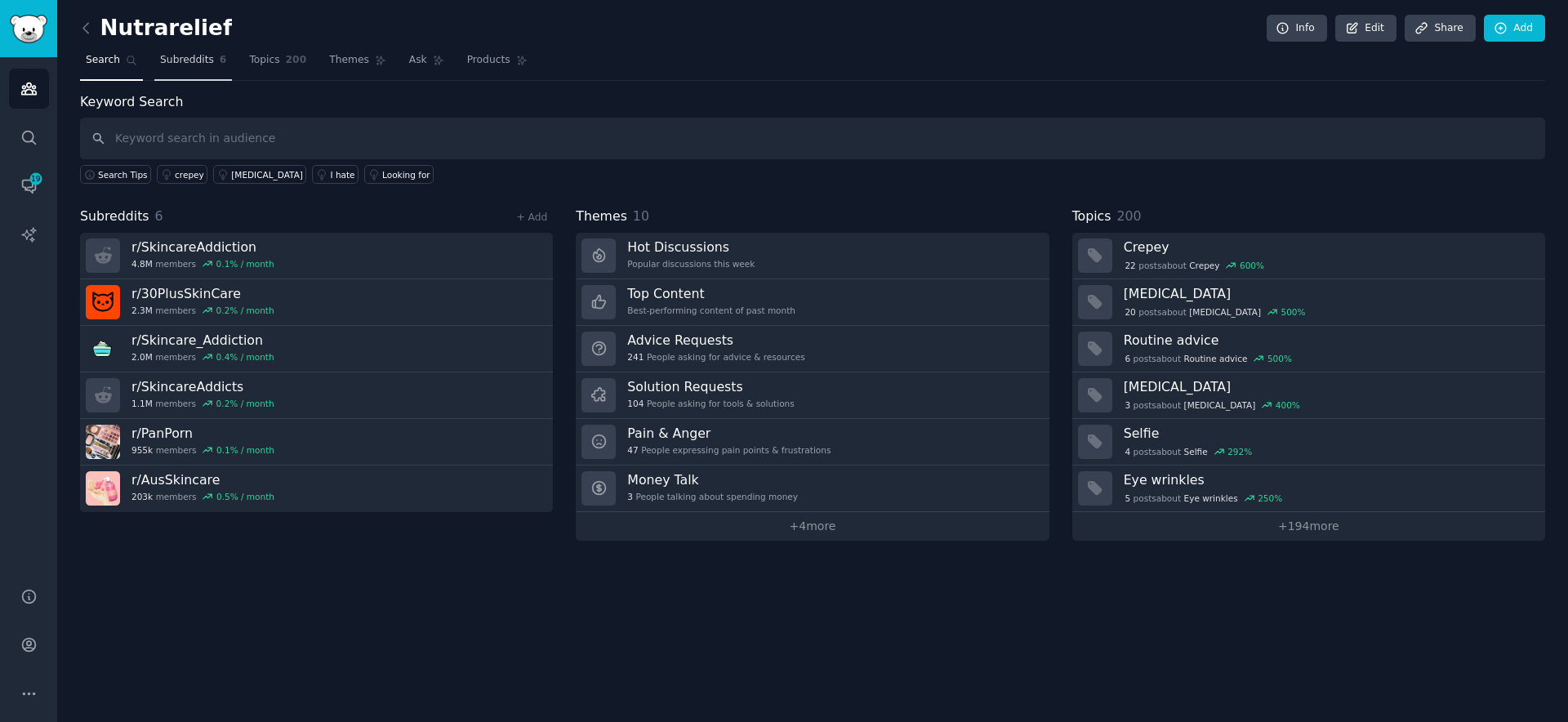
click at [192, 74] on link "Subreddits 6" at bounding box center [193, 64] width 78 height 34
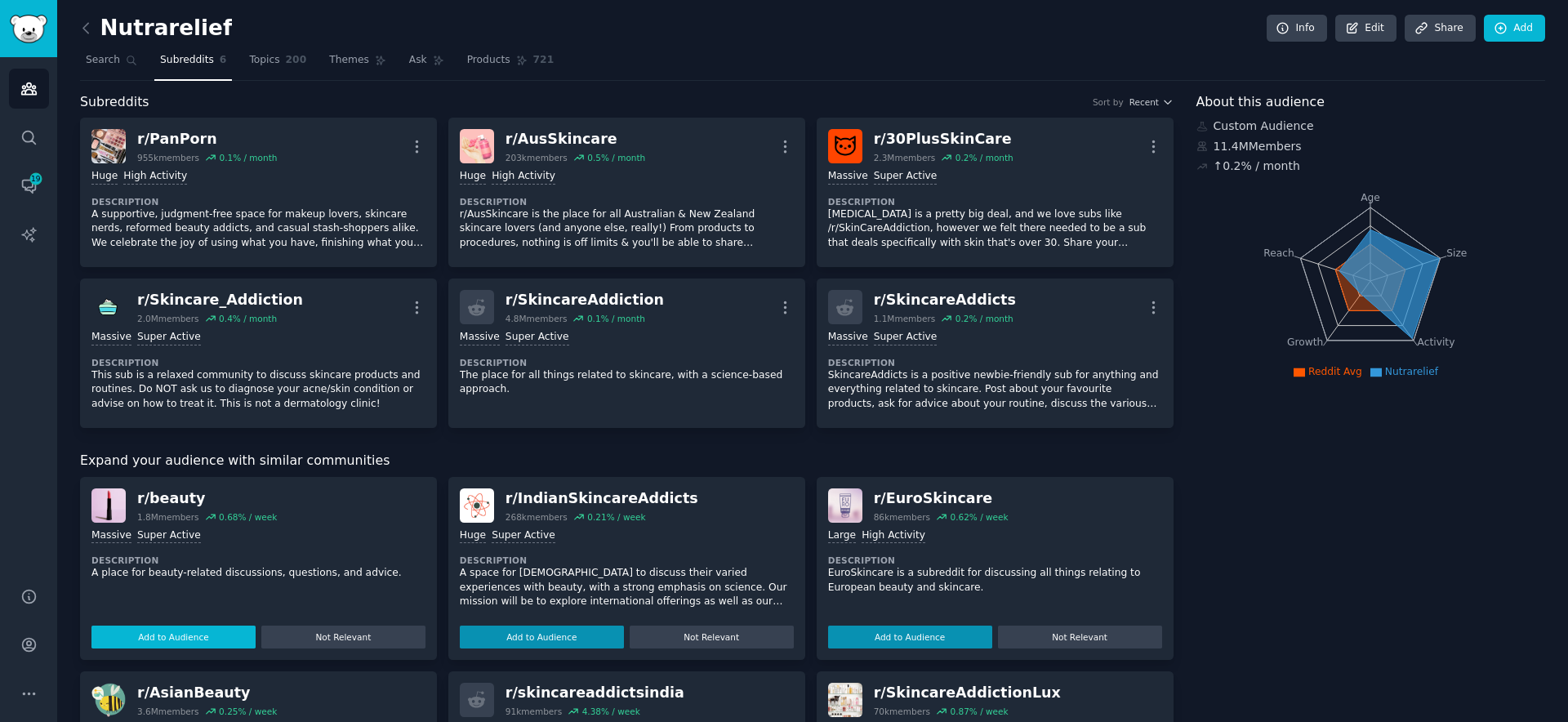
click at [171, 647] on button "Add to Audience" at bounding box center [174, 637] width 164 height 23
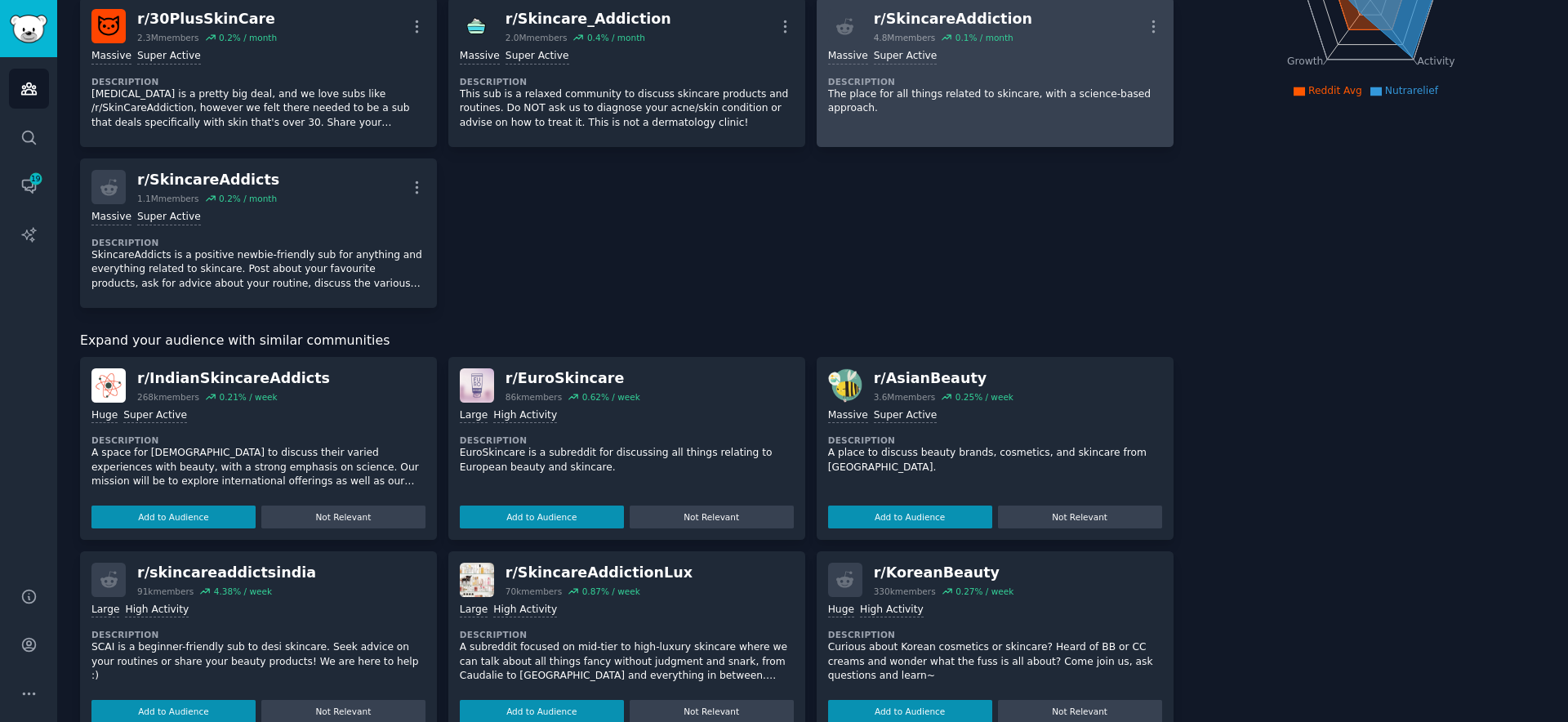
scroll to position [133, 0]
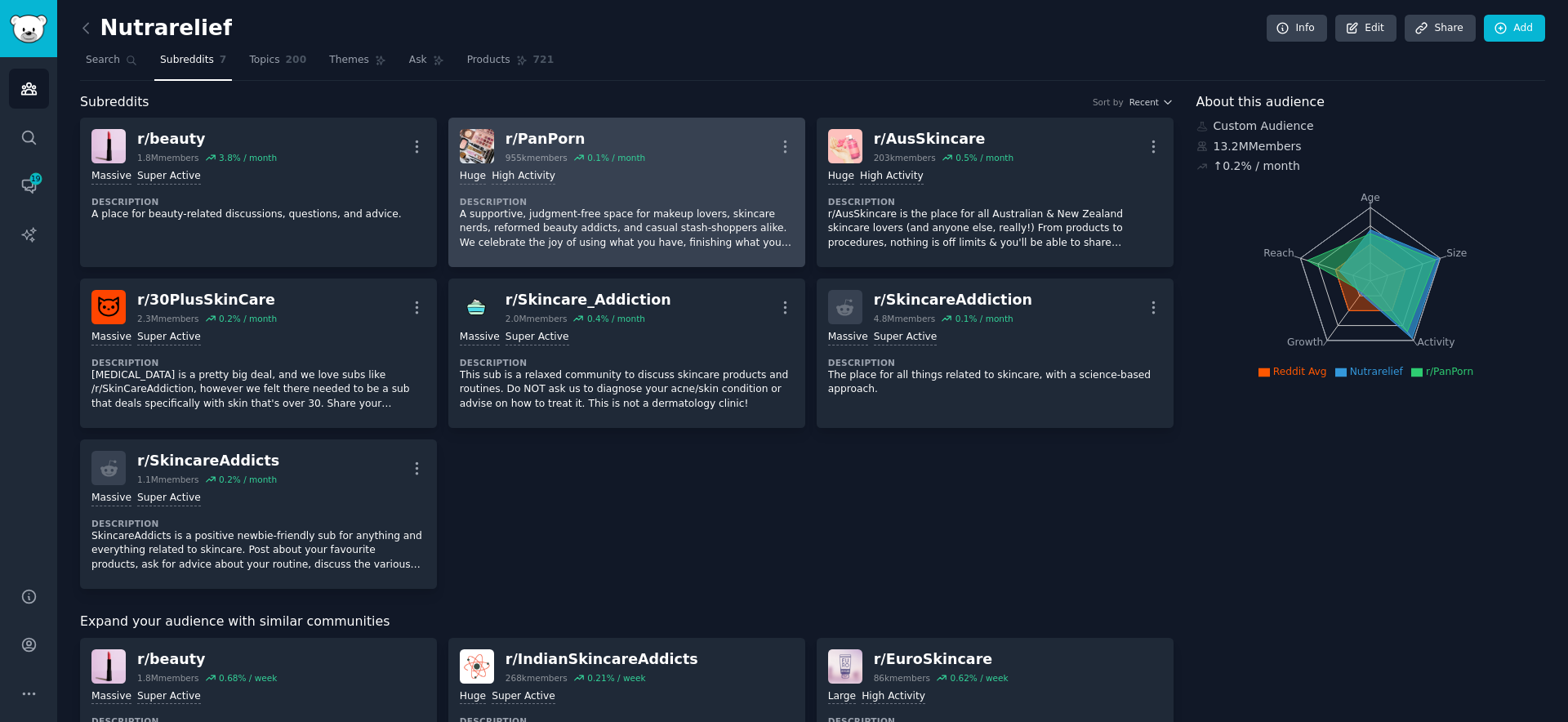
click at [705, 144] on div "r/ PanPorn 955k members 0.1 % / month More" at bounding box center [627, 146] width 334 height 34
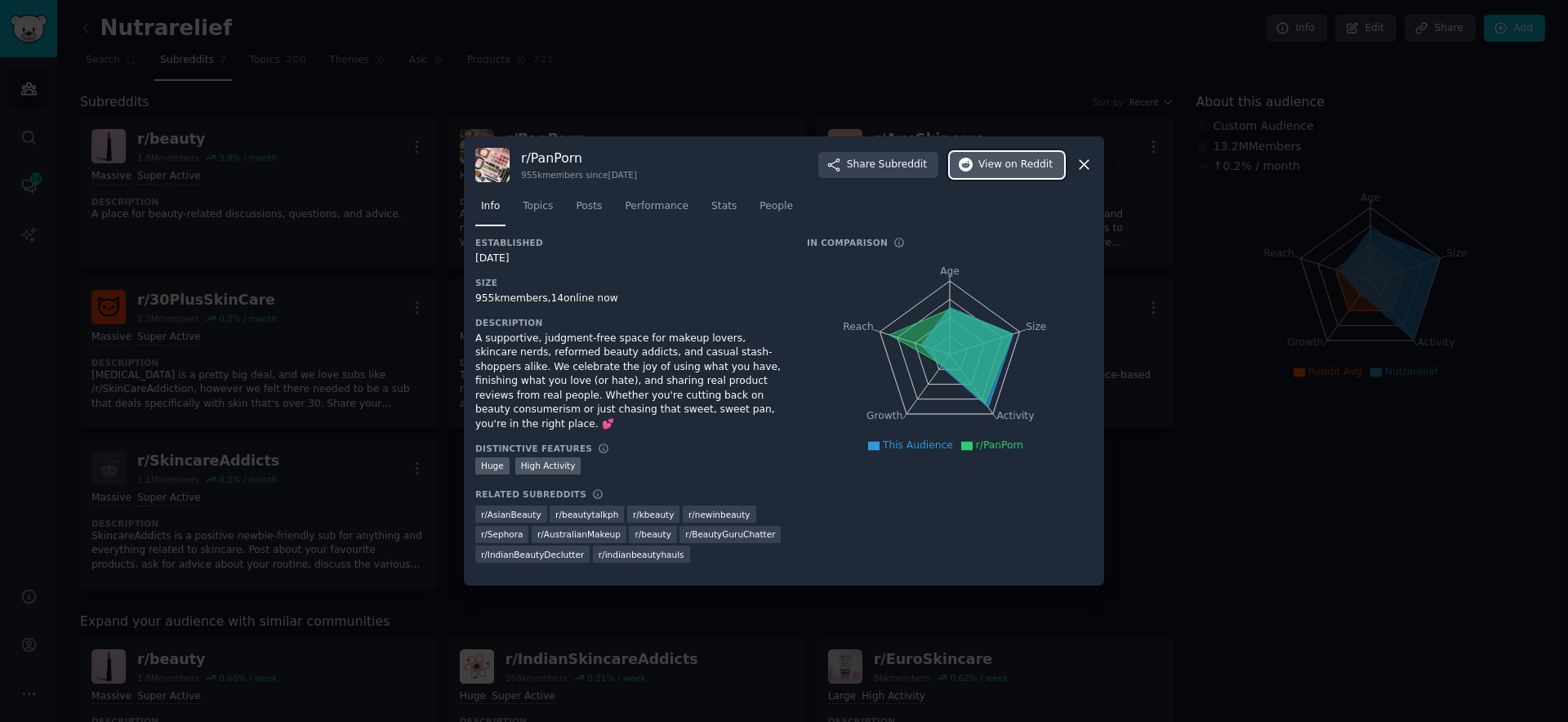
click at [987, 169] on span "View on Reddit" at bounding box center [1015, 165] width 75 height 15
click at [1021, 66] on div at bounding box center [784, 361] width 1568 height 722
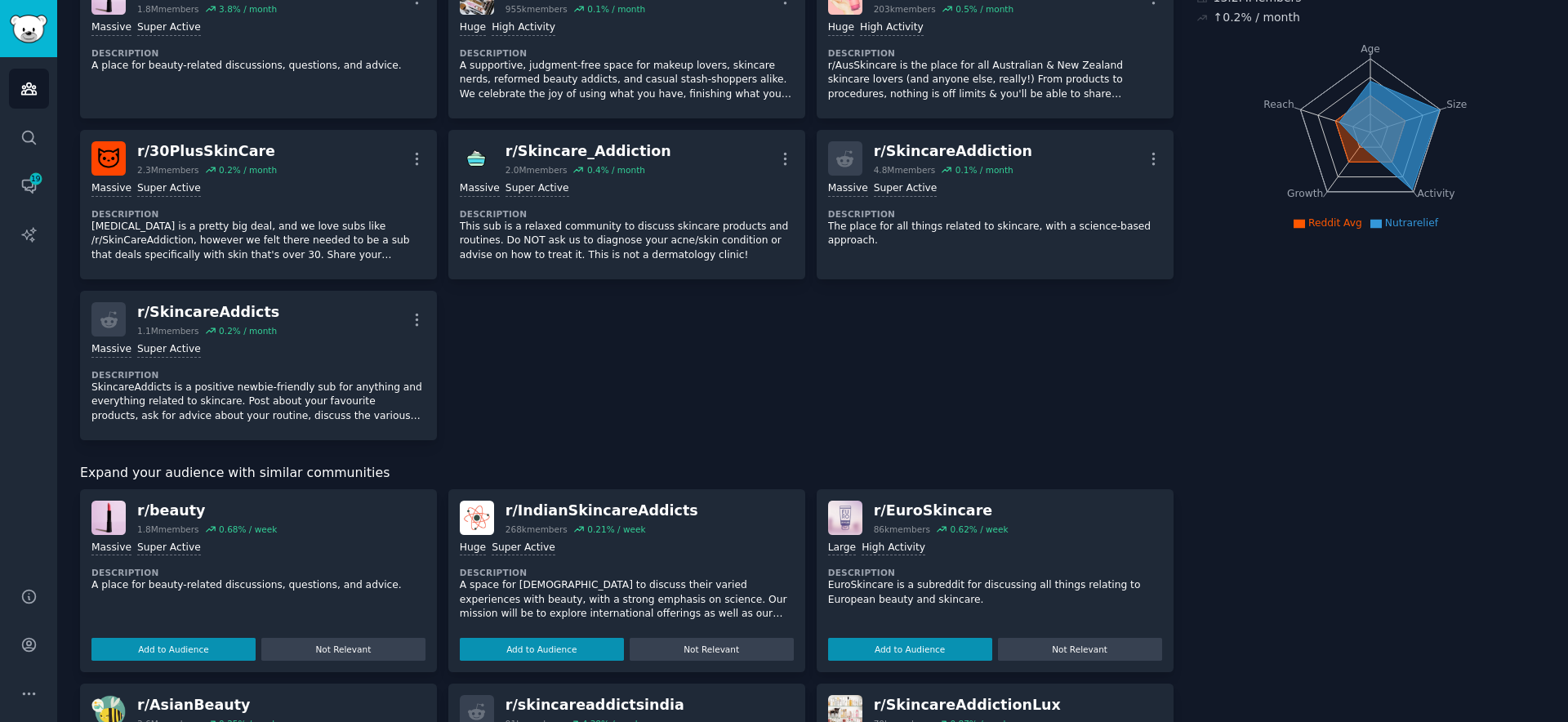
scroll to position [186, 0]
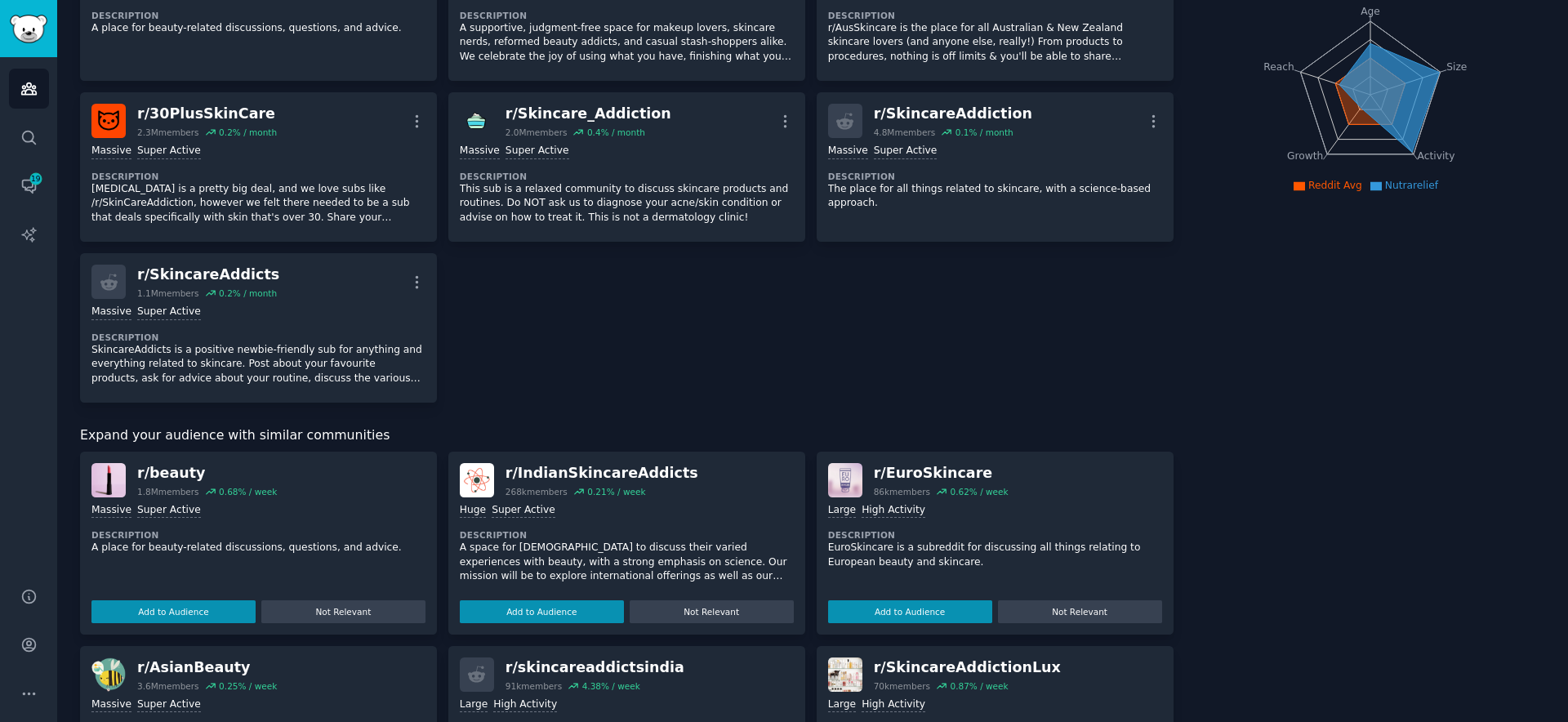
click at [358, 532] on dt "Description" at bounding box center [258, 535] width 334 height 11
click at [225, 611] on button "Add to Audience" at bounding box center [174, 612] width 164 height 23
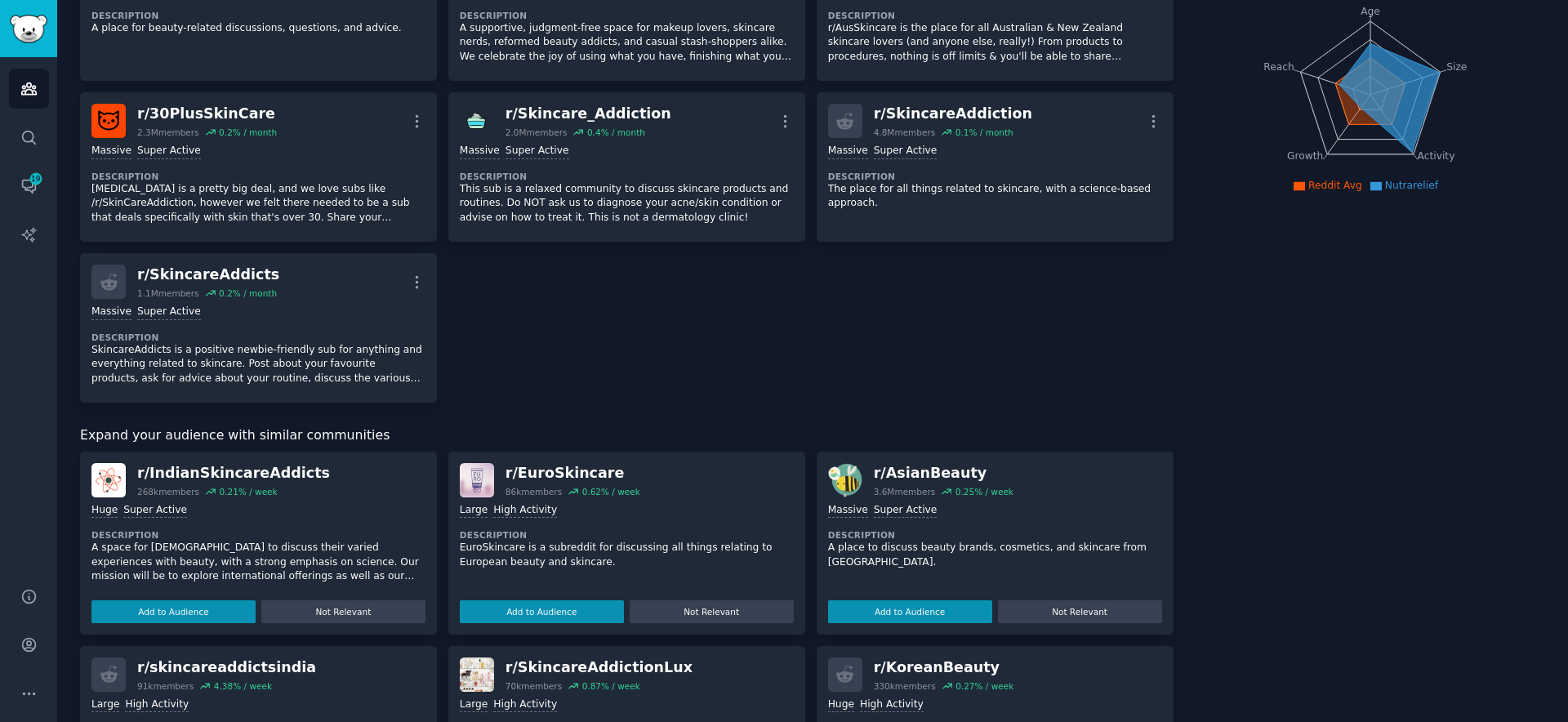
scroll to position [525, 0]
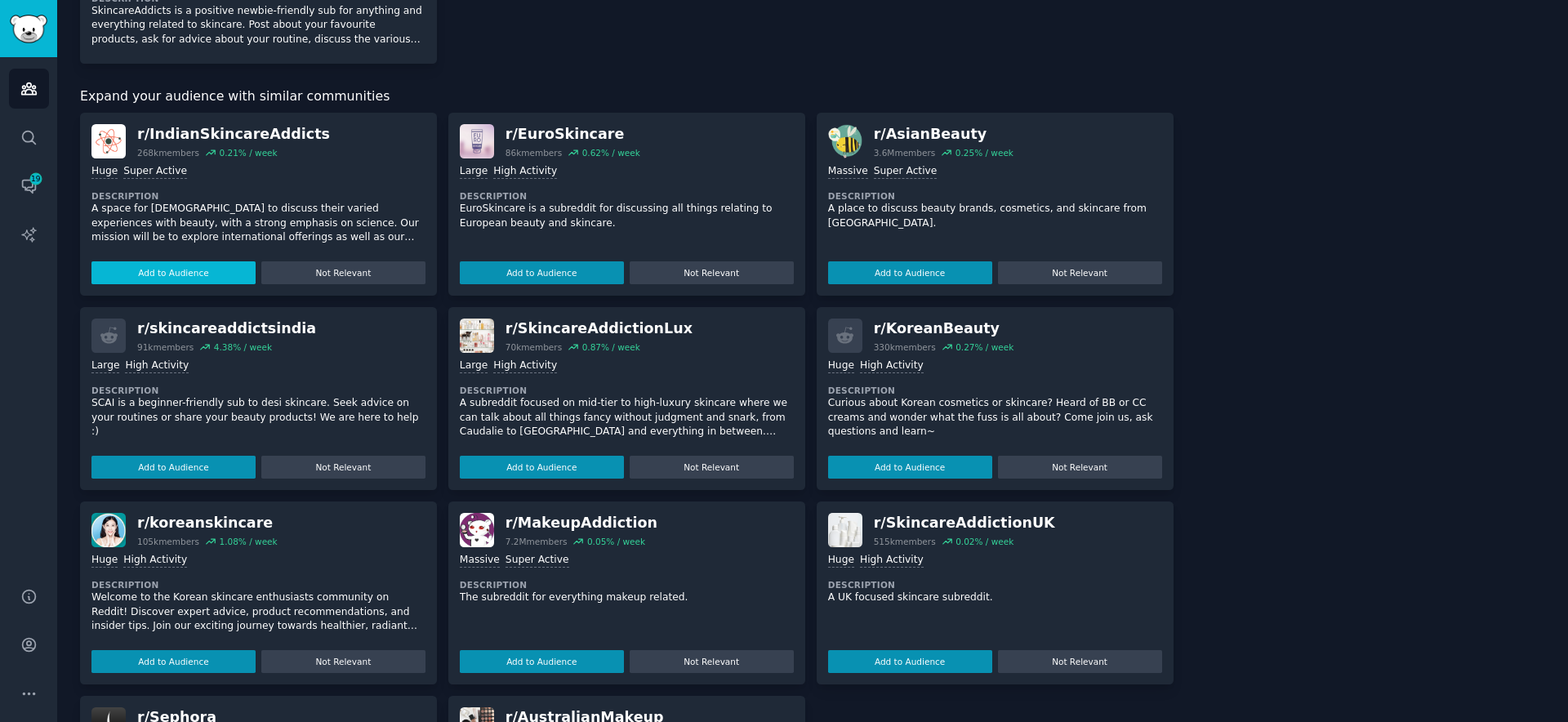
click at [184, 280] on button "Add to Audience" at bounding box center [174, 273] width 164 height 23
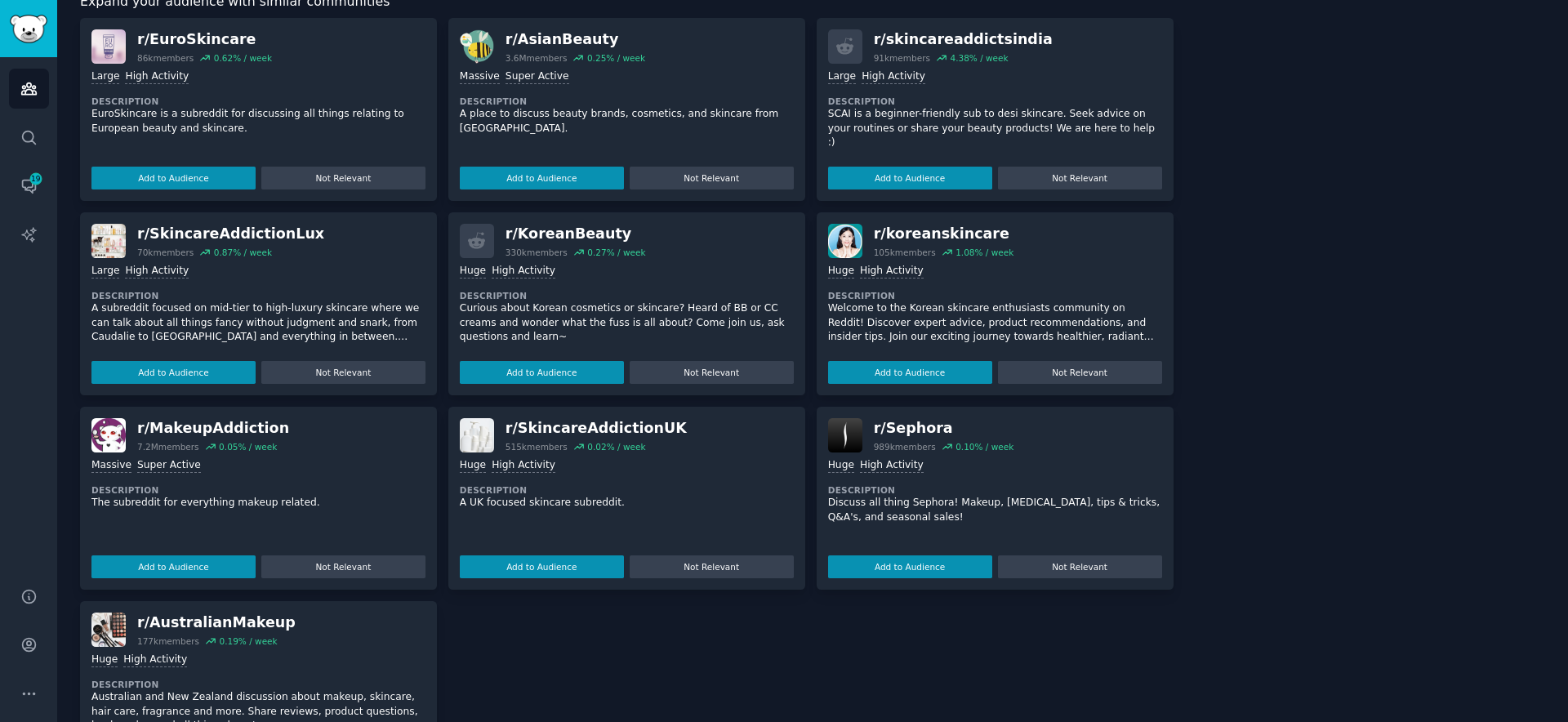
scroll to position [651, 0]
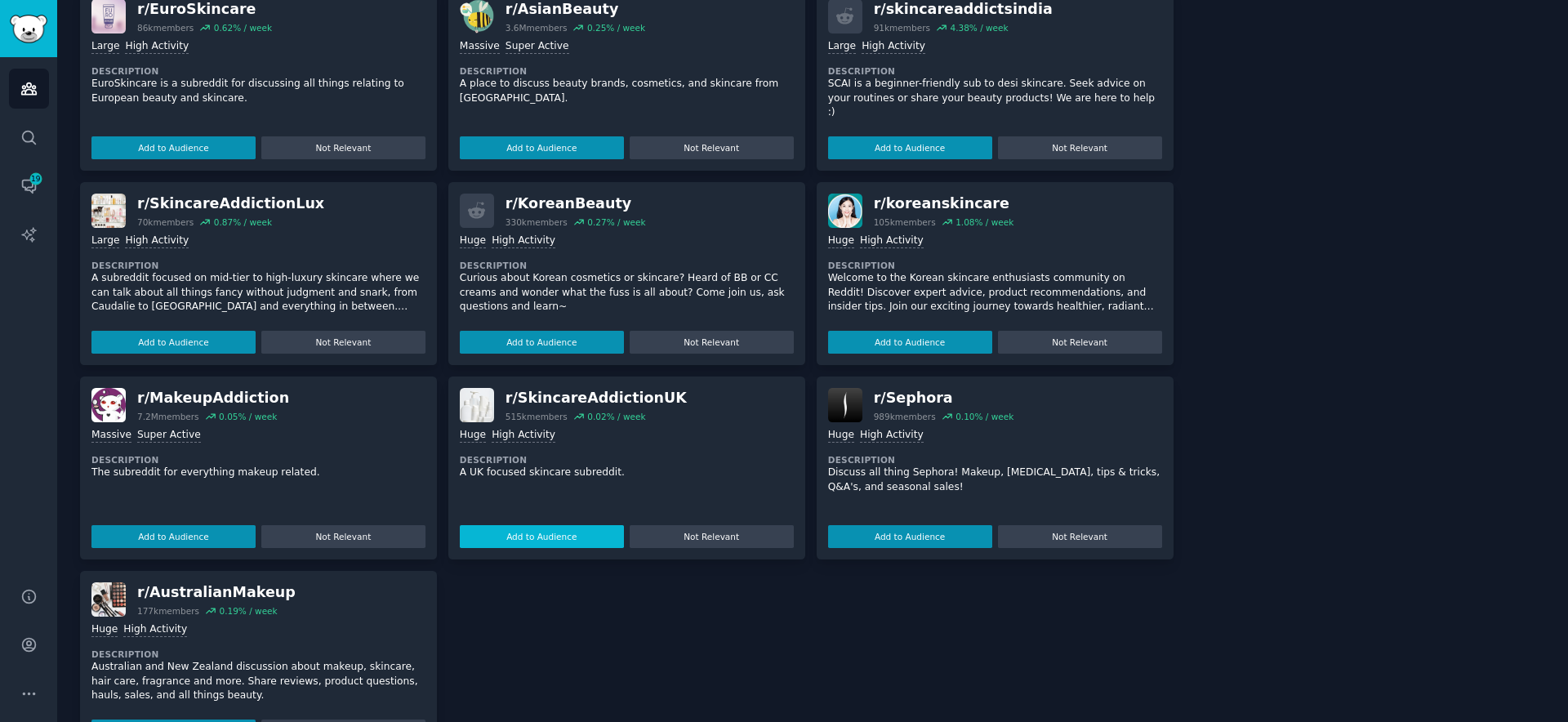
click at [535, 537] on button "Add to Audience" at bounding box center [542, 537] width 164 height 23
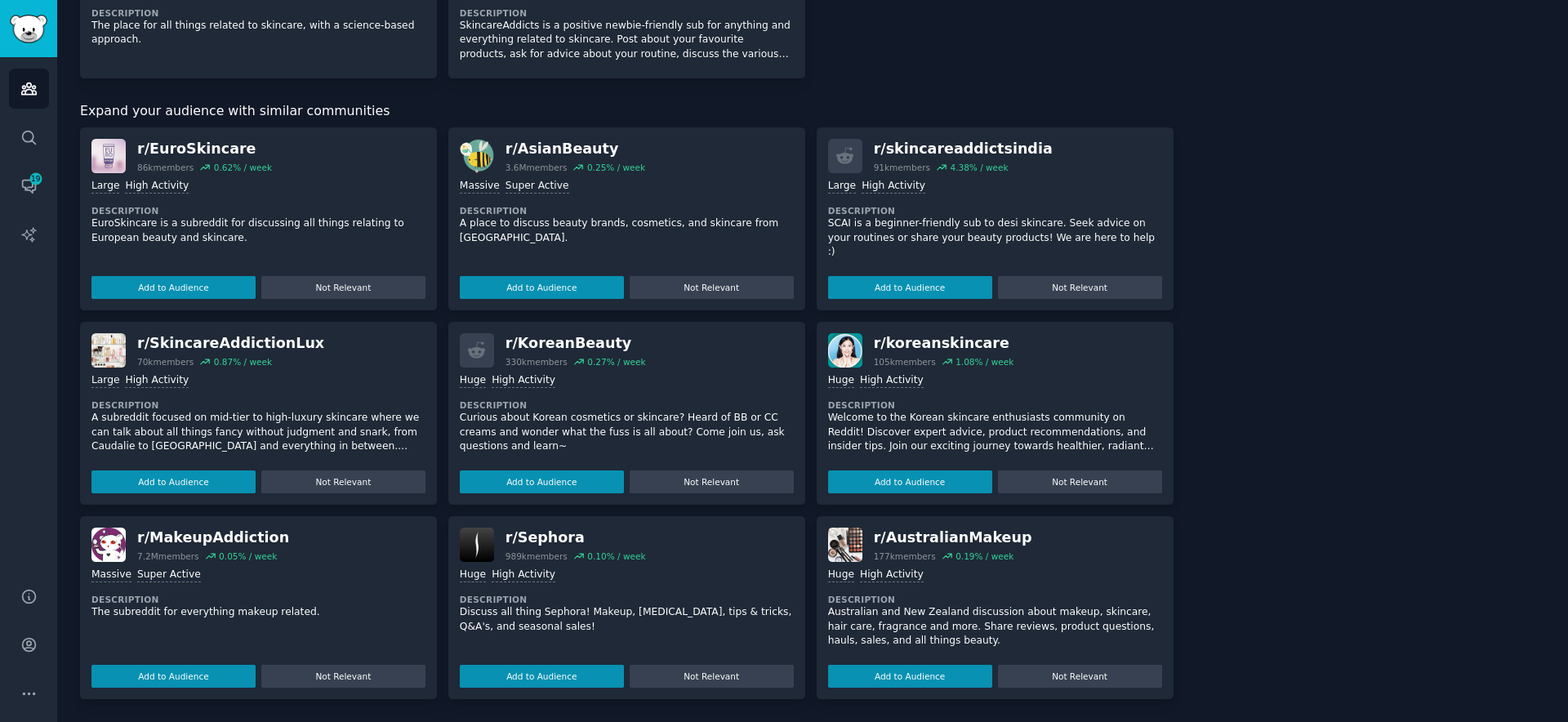
scroll to position [510, 0]
click at [162, 676] on button "Add to Audience" at bounding box center [174, 677] width 164 height 23
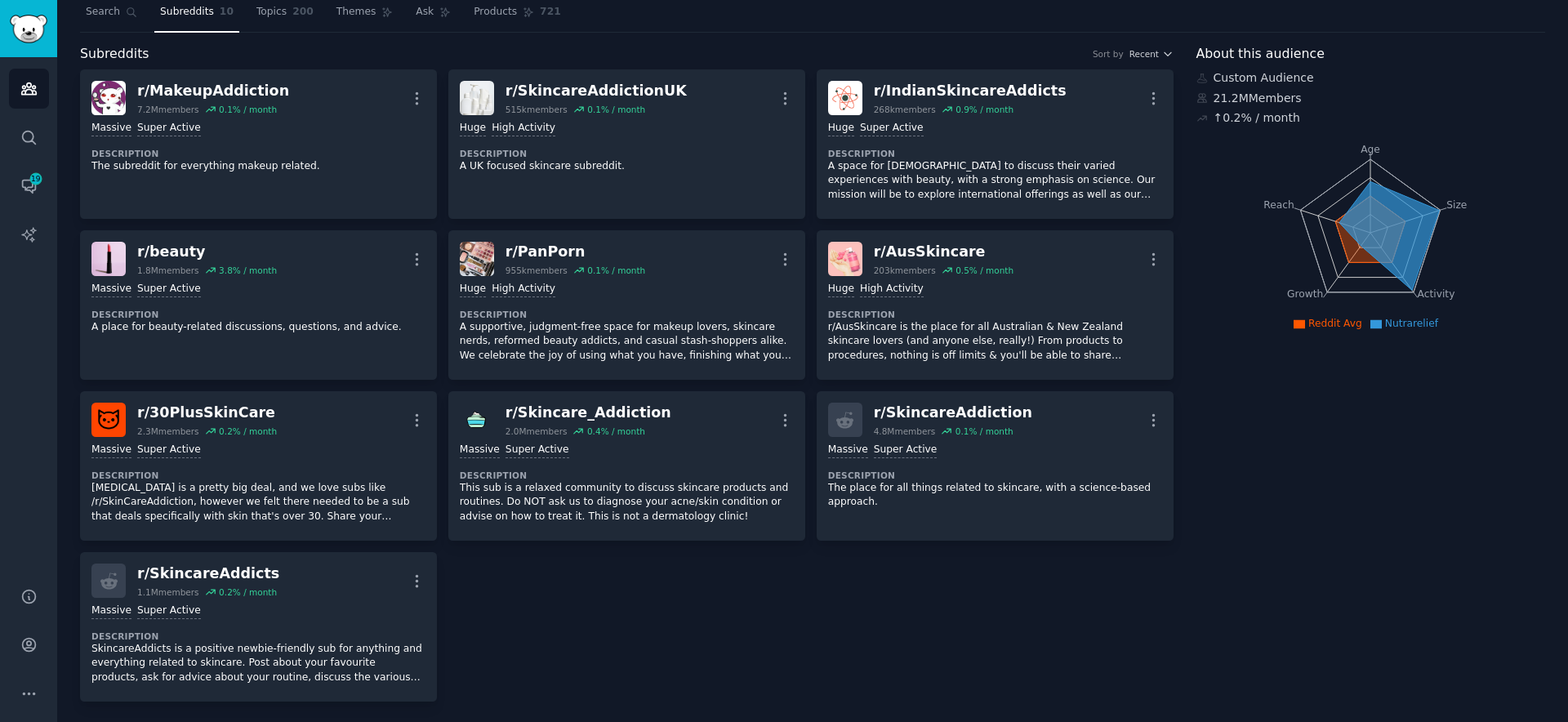
scroll to position [0, 0]
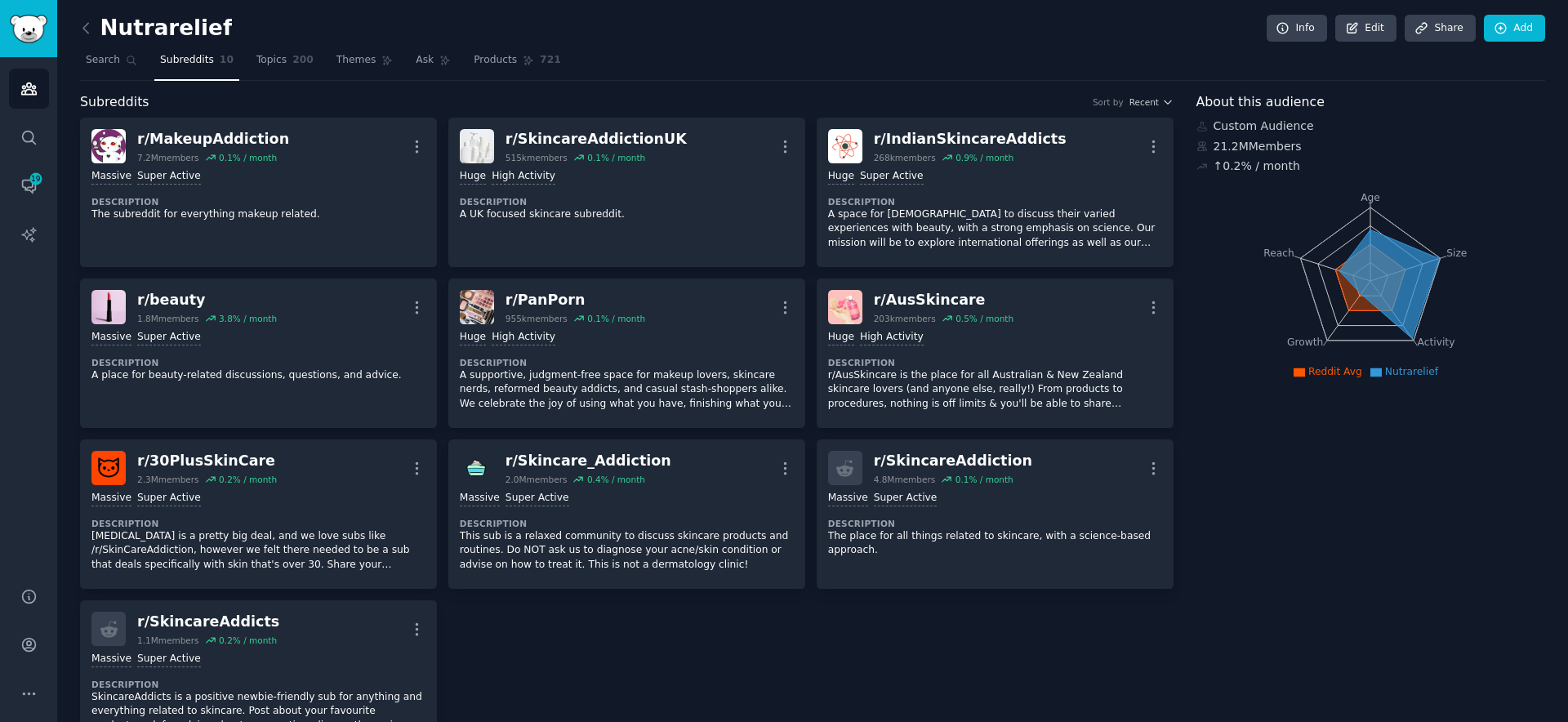
drag, startPoint x: 654, startPoint y: 139, endPoint x: 1051, endPoint y: 0, distance: 420.6
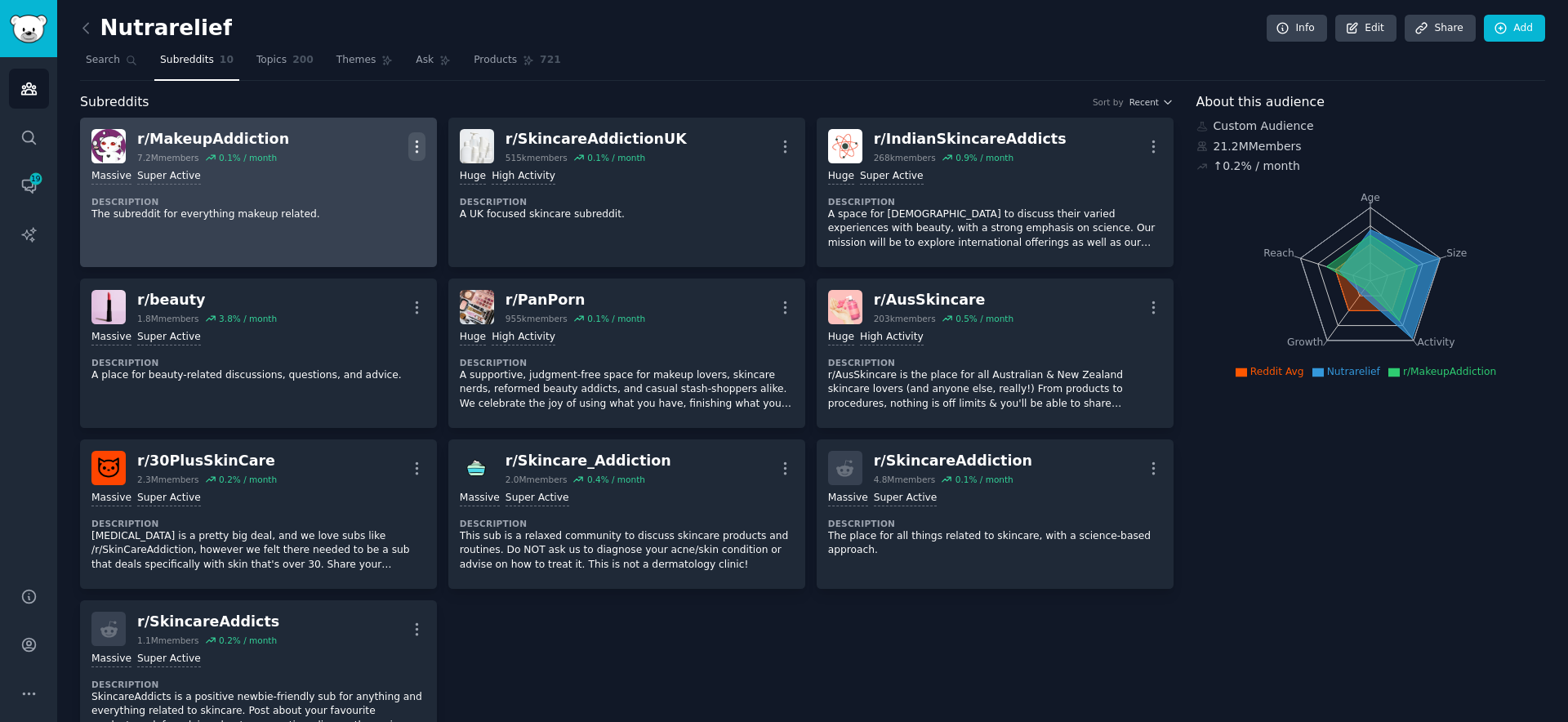
click at [422, 147] on icon "button" at bounding box center [417, 146] width 17 height 17
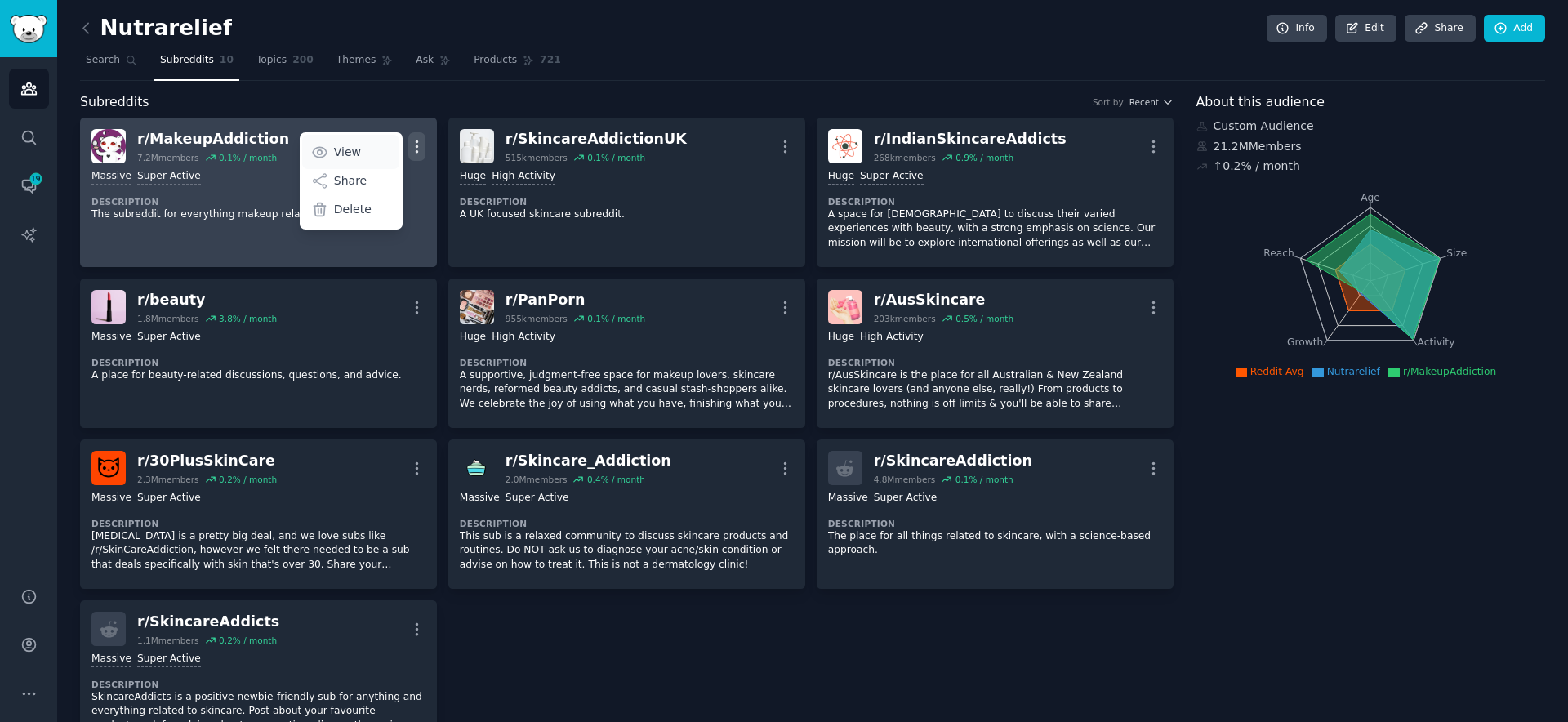
click at [337, 151] on p "View" at bounding box center [347, 152] width 27 height 17
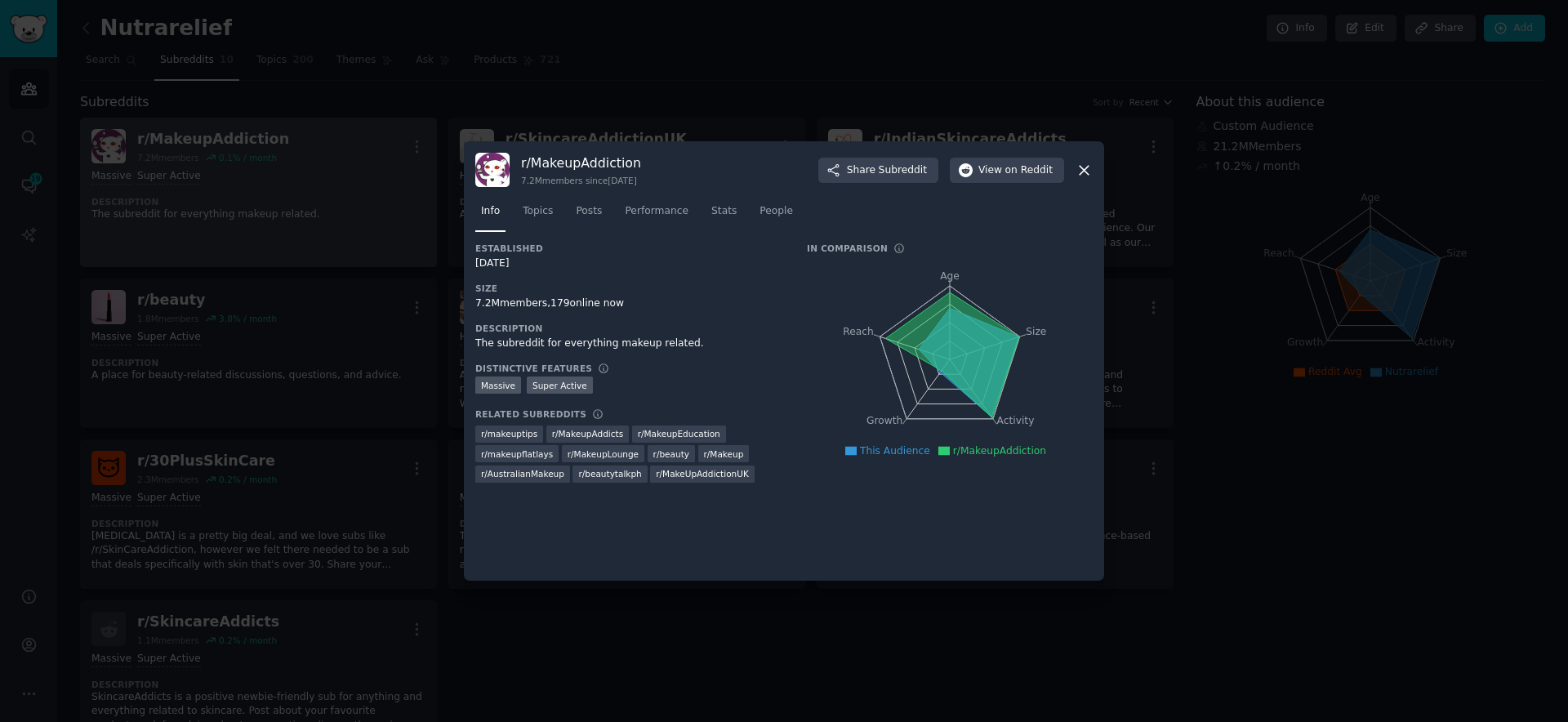
click at [890, 126] on div at bounding box center [784, 361] width 1568 height 722
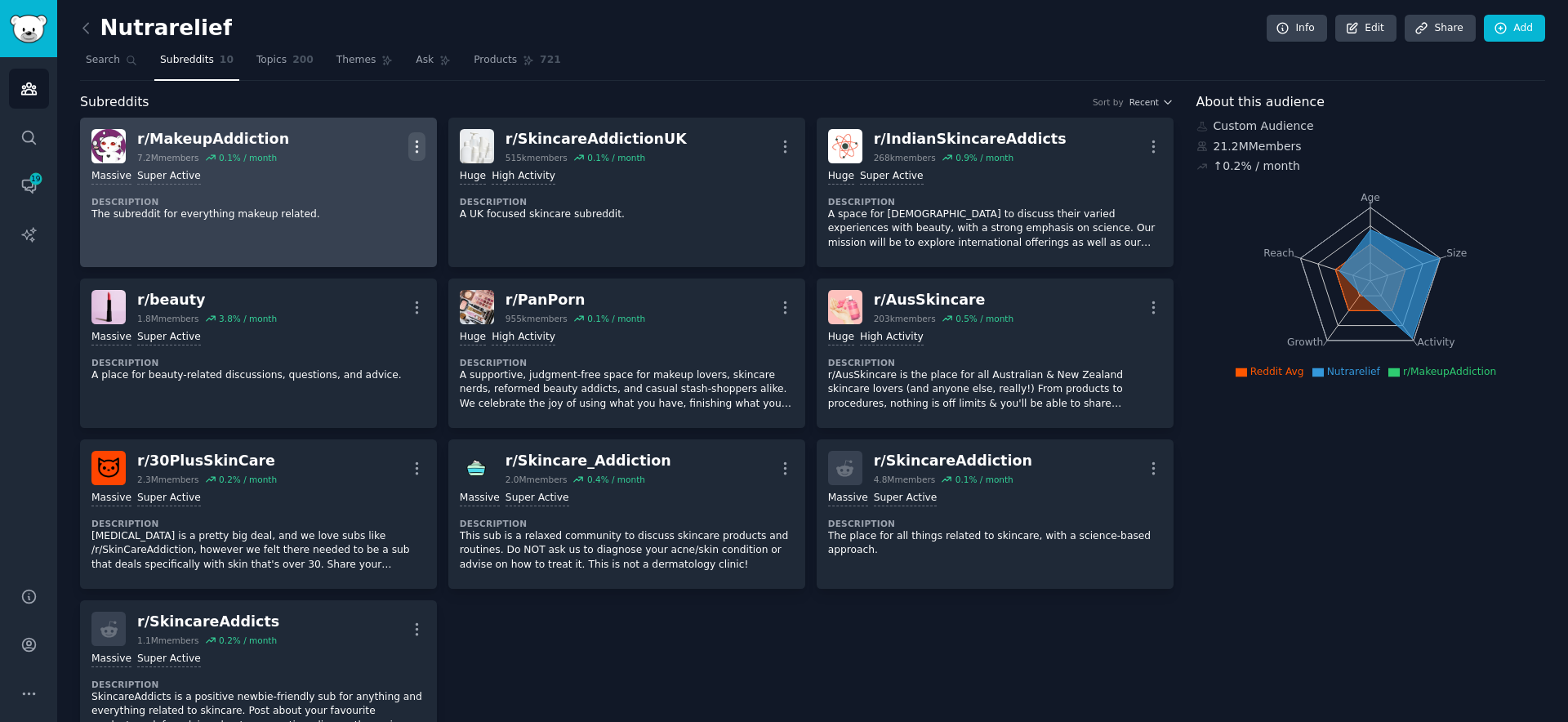
click at [420, 149] on icon "button" at bounding box center [417, 146] width 17 height 17
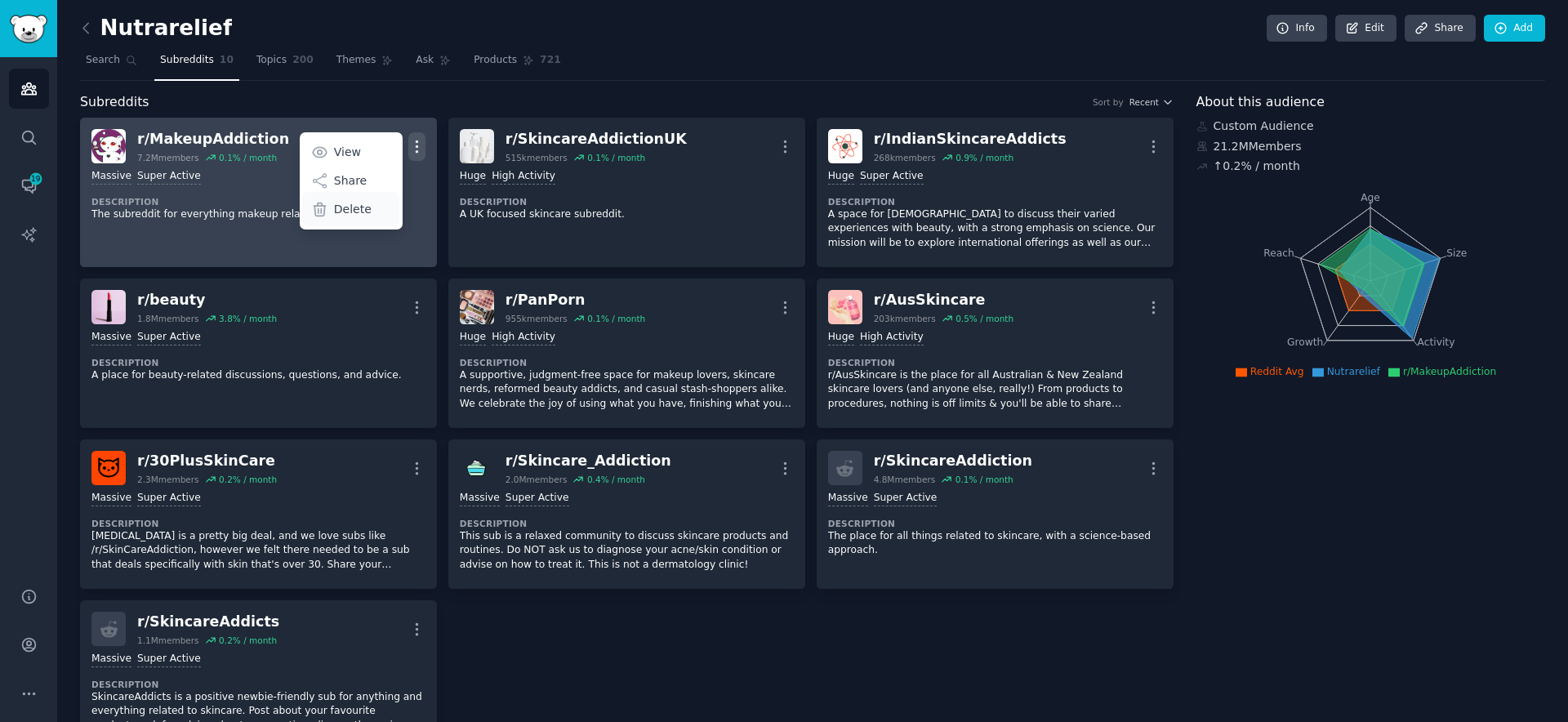
click at [375, 216] on div "Delete" at bounding box center [350, 209] width 97 height 34
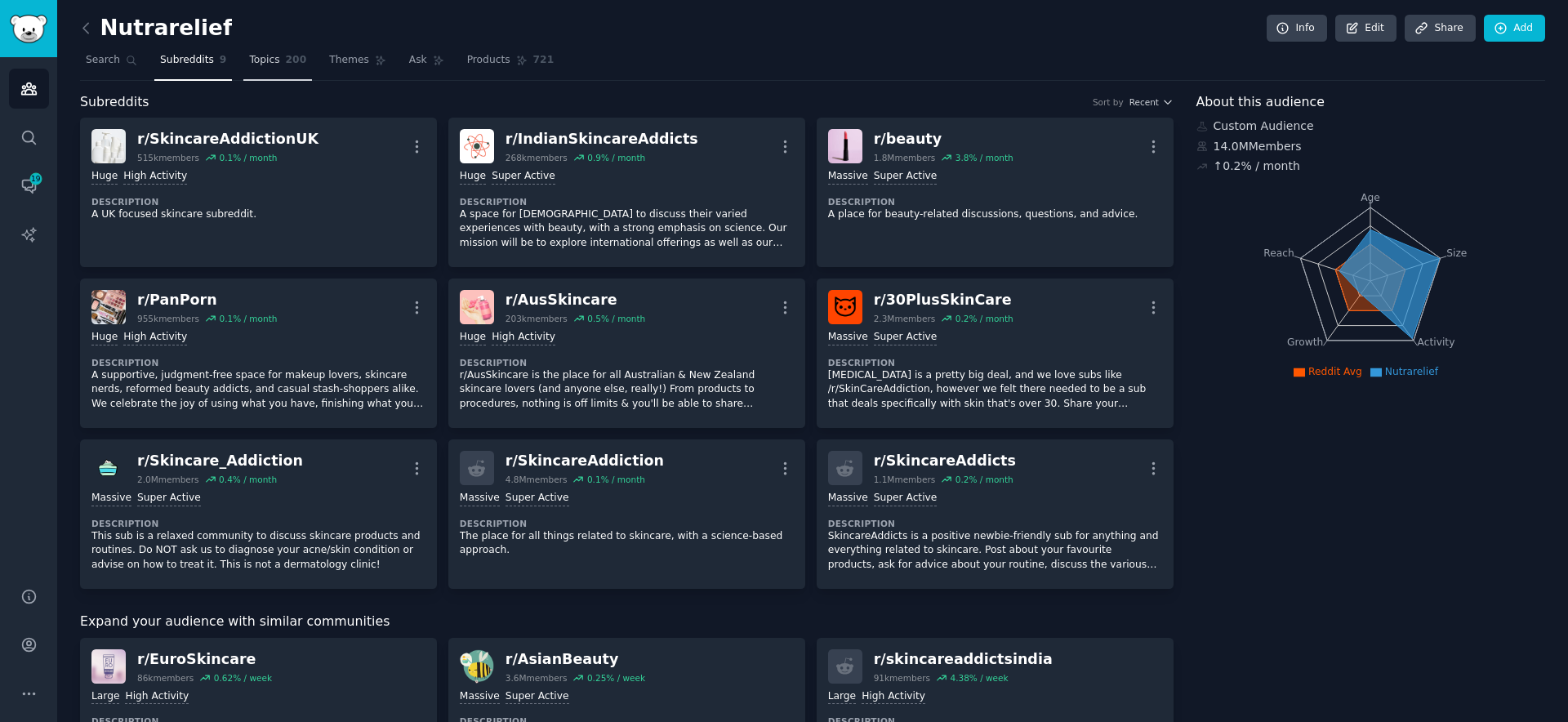
click at [285, 68] on link "Topics 200" at bounding box center [278, 64] width 69 height 34
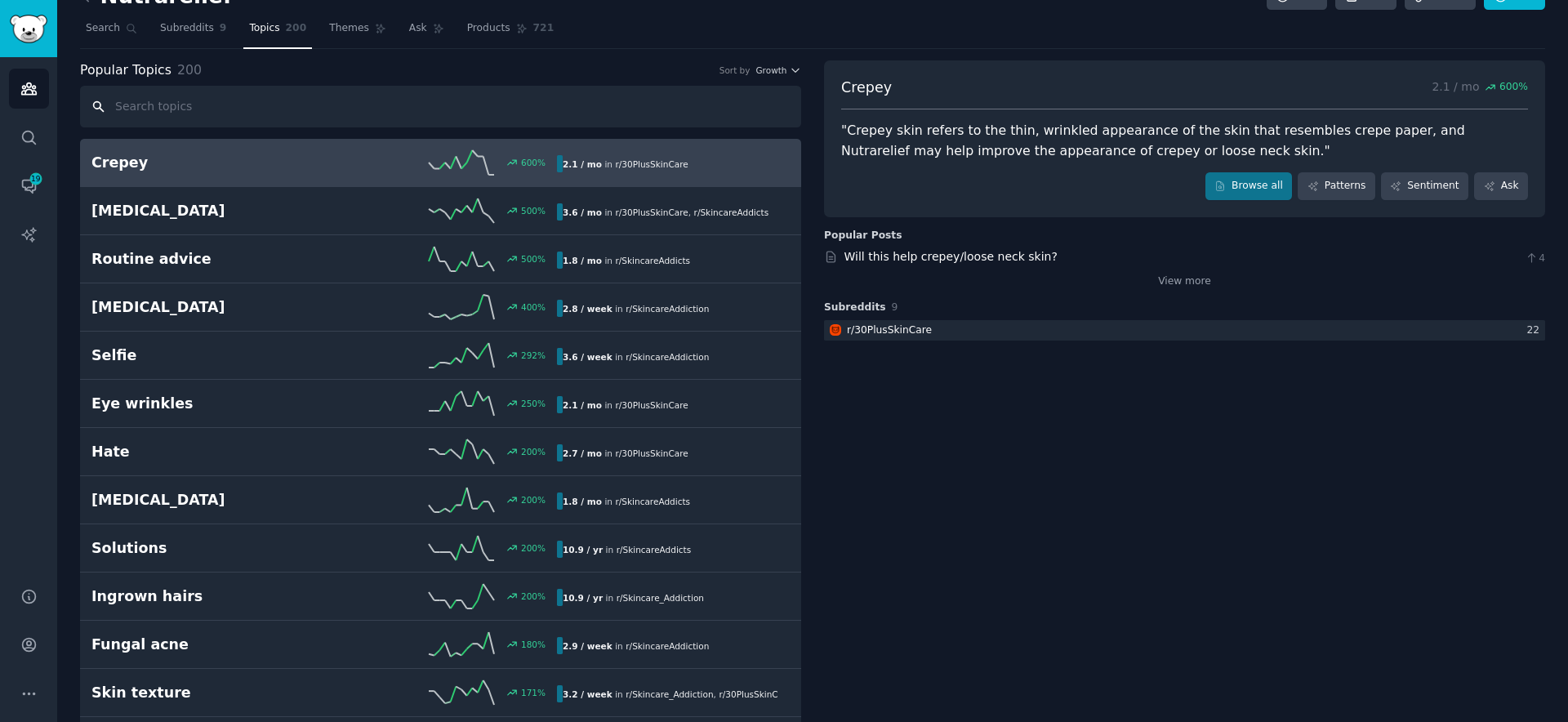
scroll to position [71, 0]
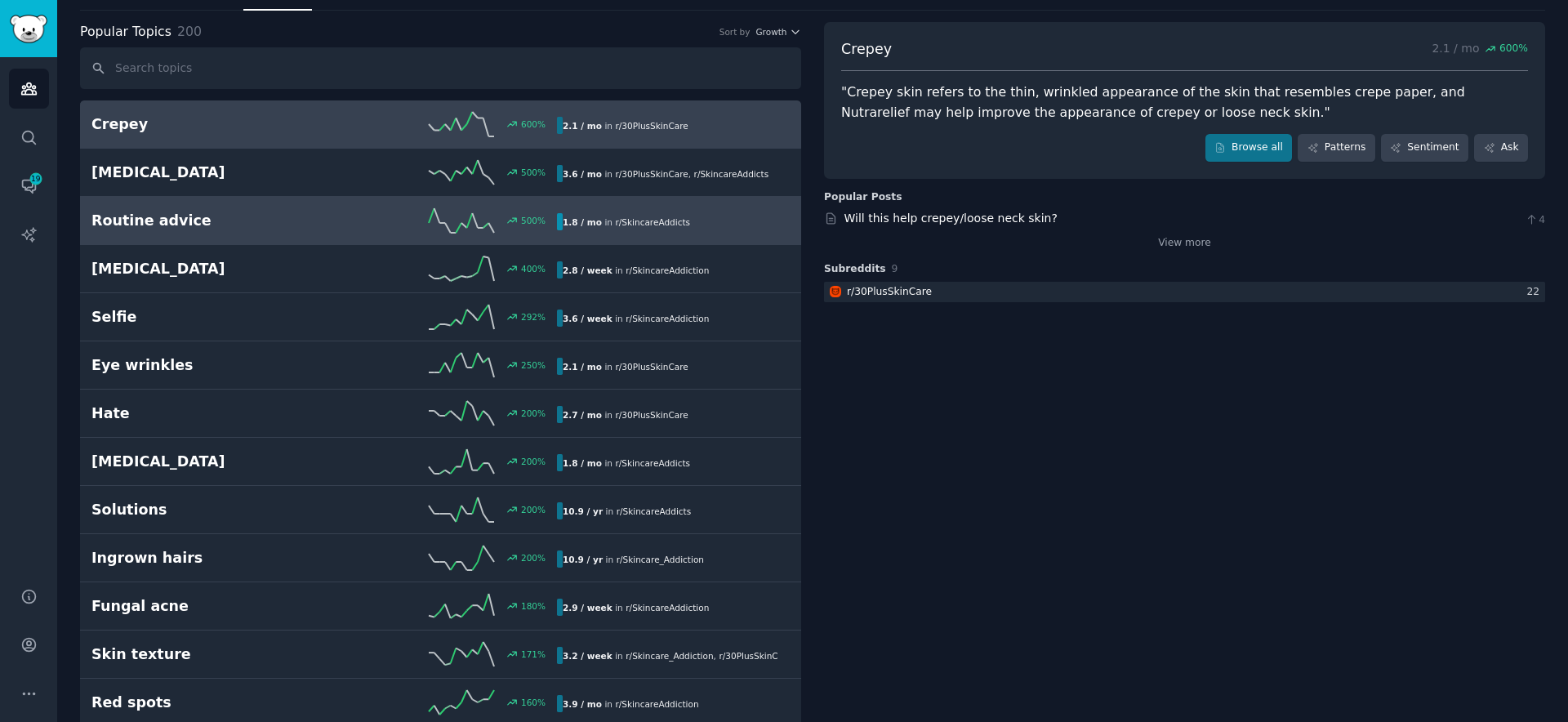
click at [269, 224] on h2 "Routine advice" at bounding box center [208, 221] width 233 height 21
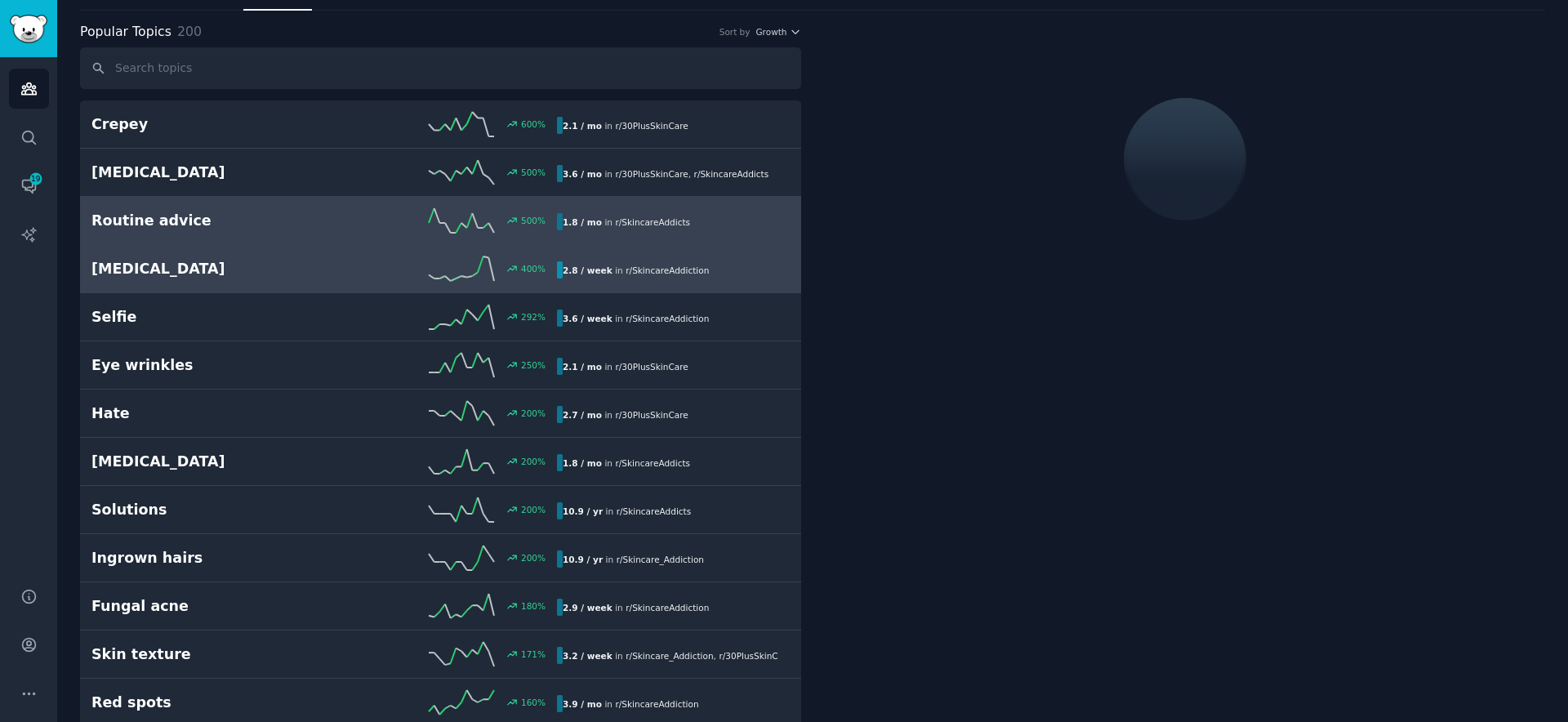
click at [256, 262] on h2 "[MEDICAL_DATA]" at bounding box center [208, 269] width 233 height 21
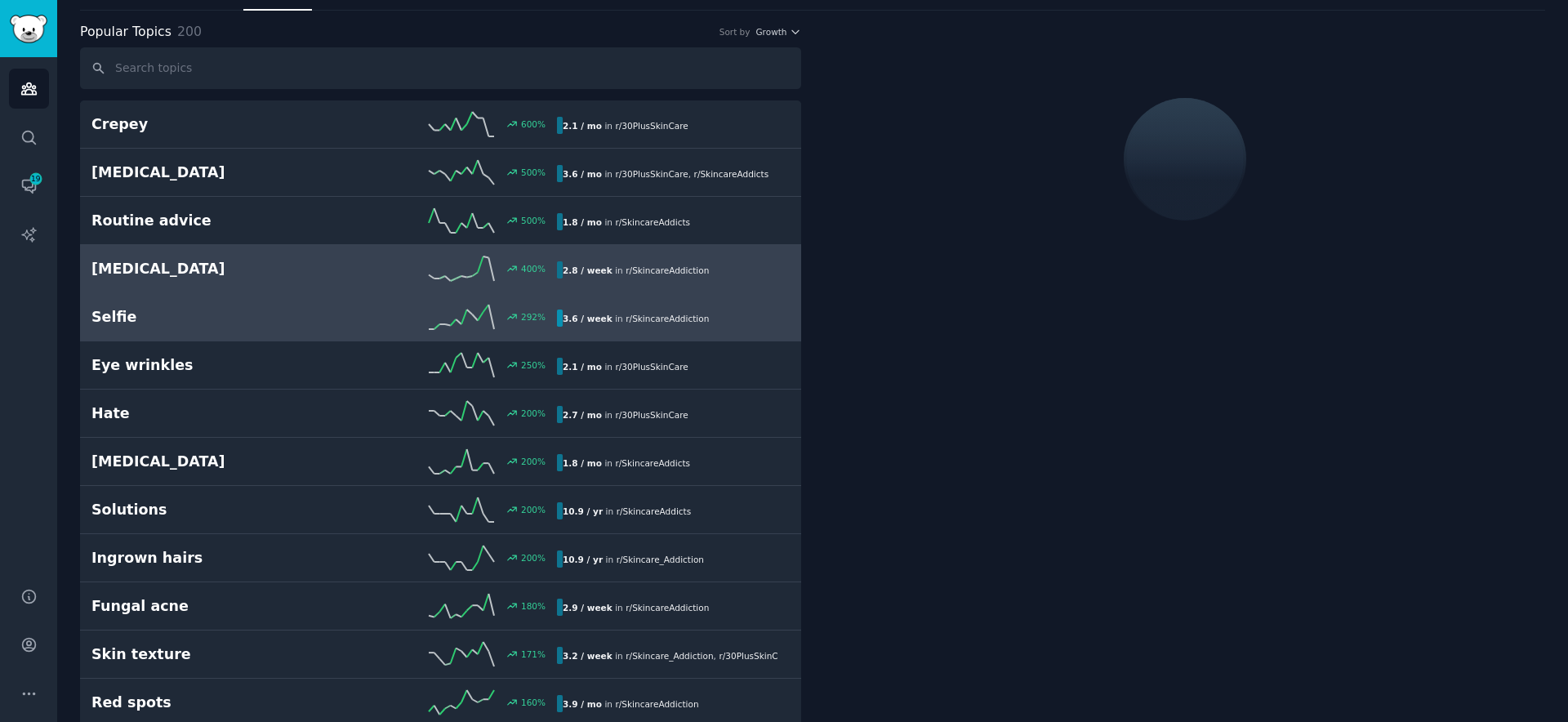
click at [267, 314] on h2 "Selfie" at bounding box center [208, 317] width 233 height 21
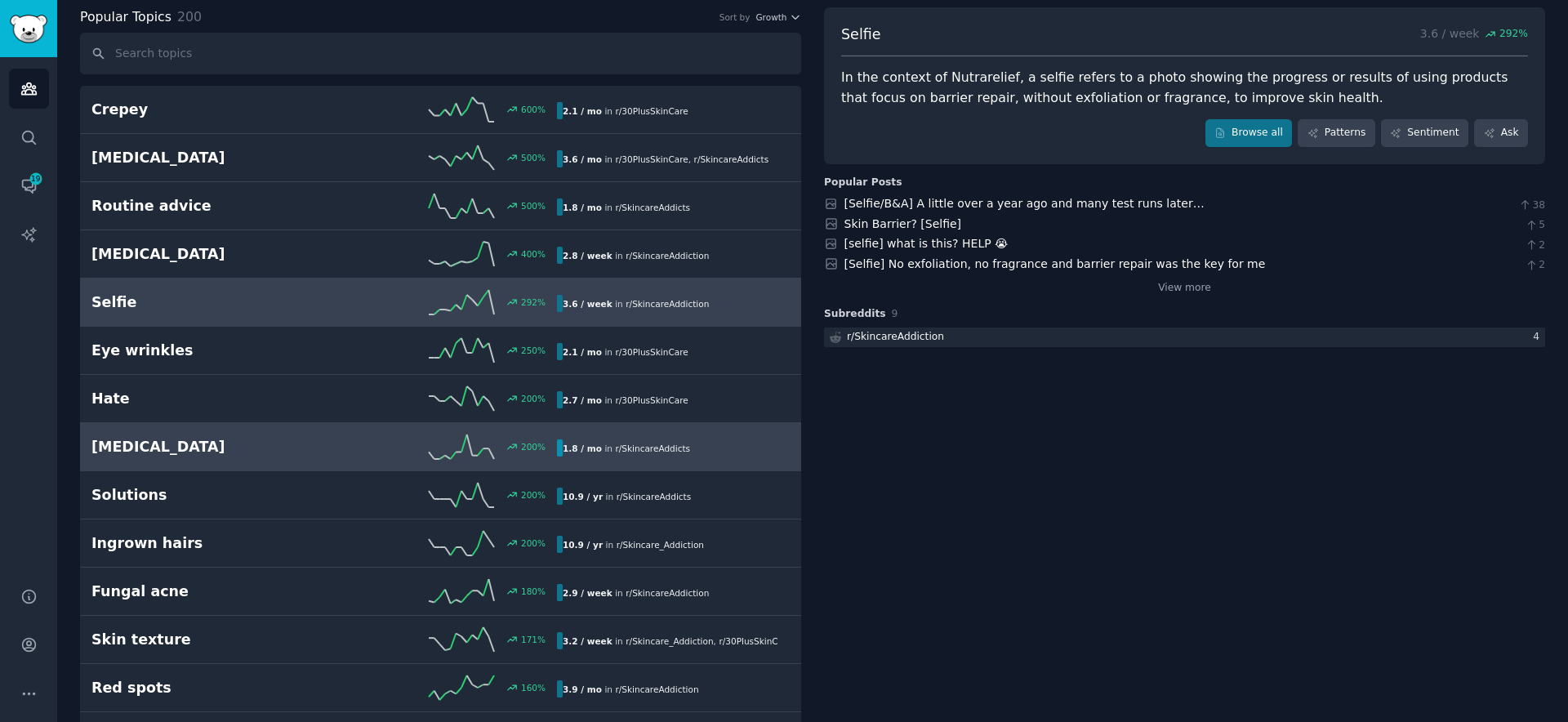
scroll to position [194, 0]
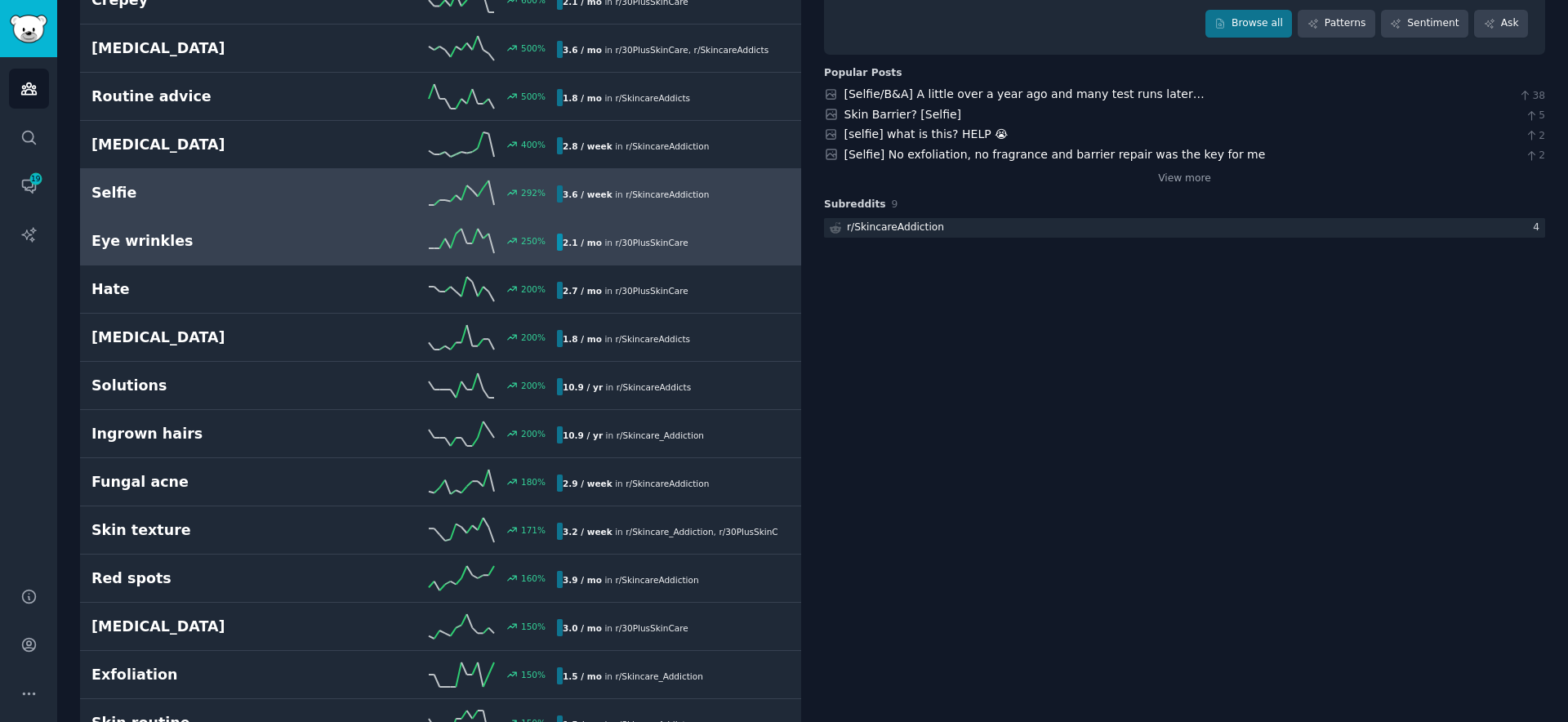
click at [370, 252] on div "250 %" at bounding box center [440, 241] width 233 height 25
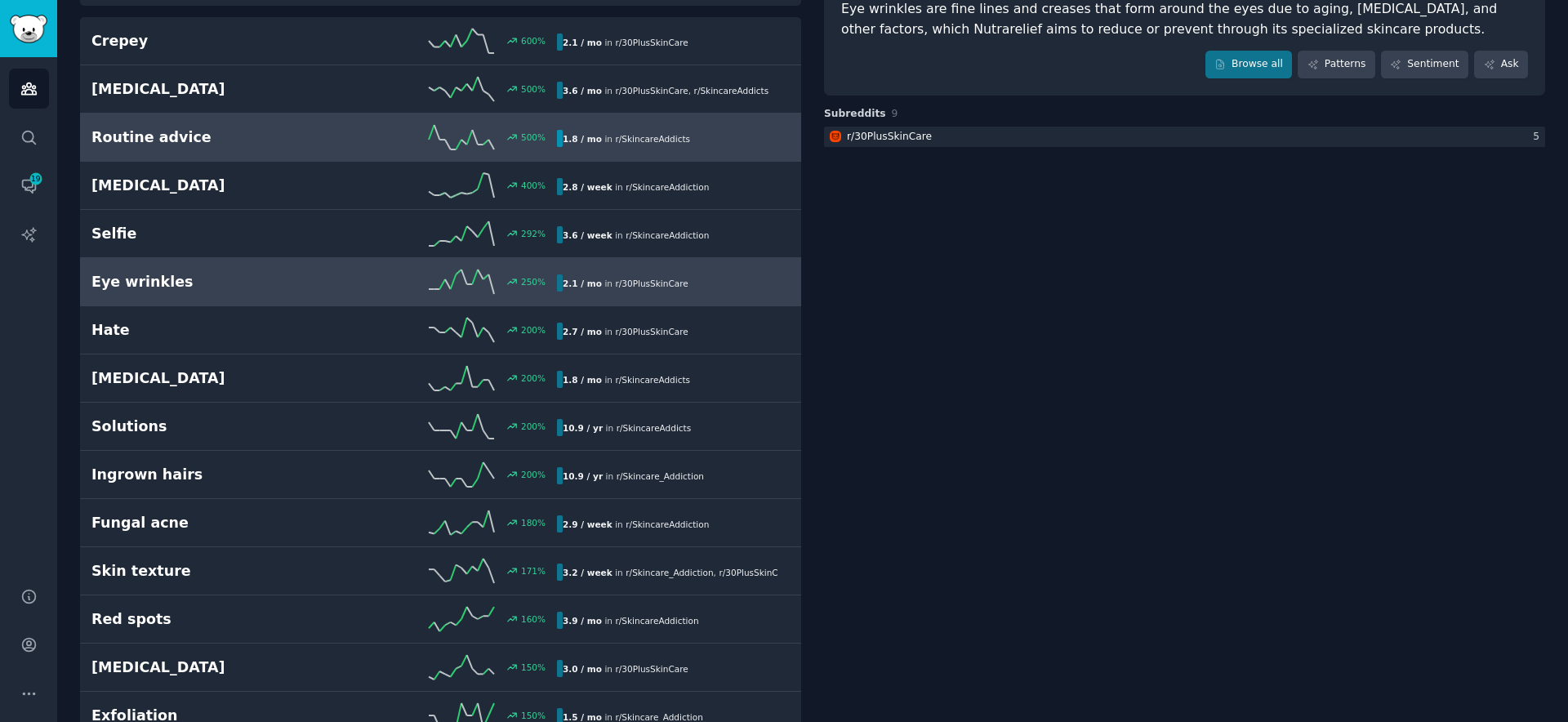
scroll to position [156, 0]
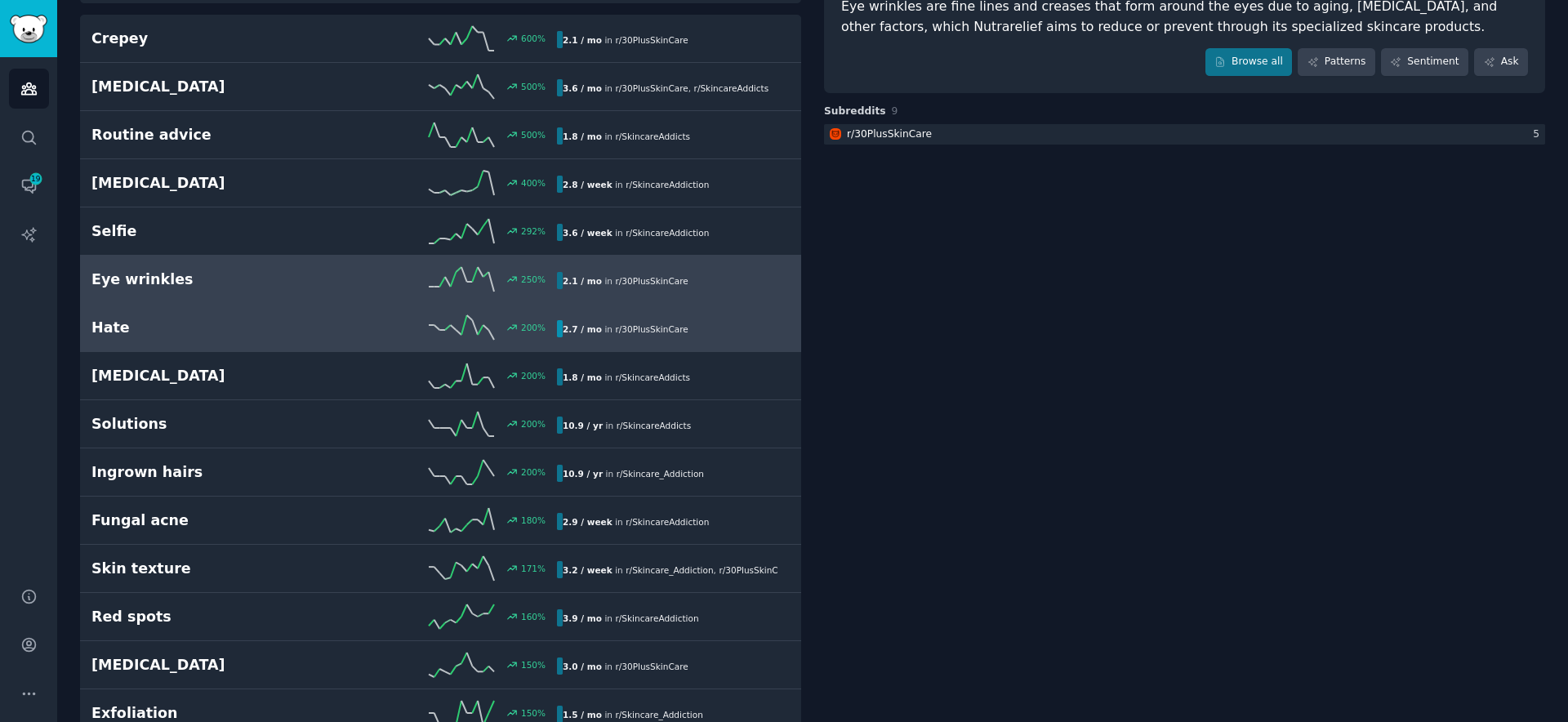
click at [307, 320] on h2 "Hate" at bounding box center [208, 327] width 233 height 21
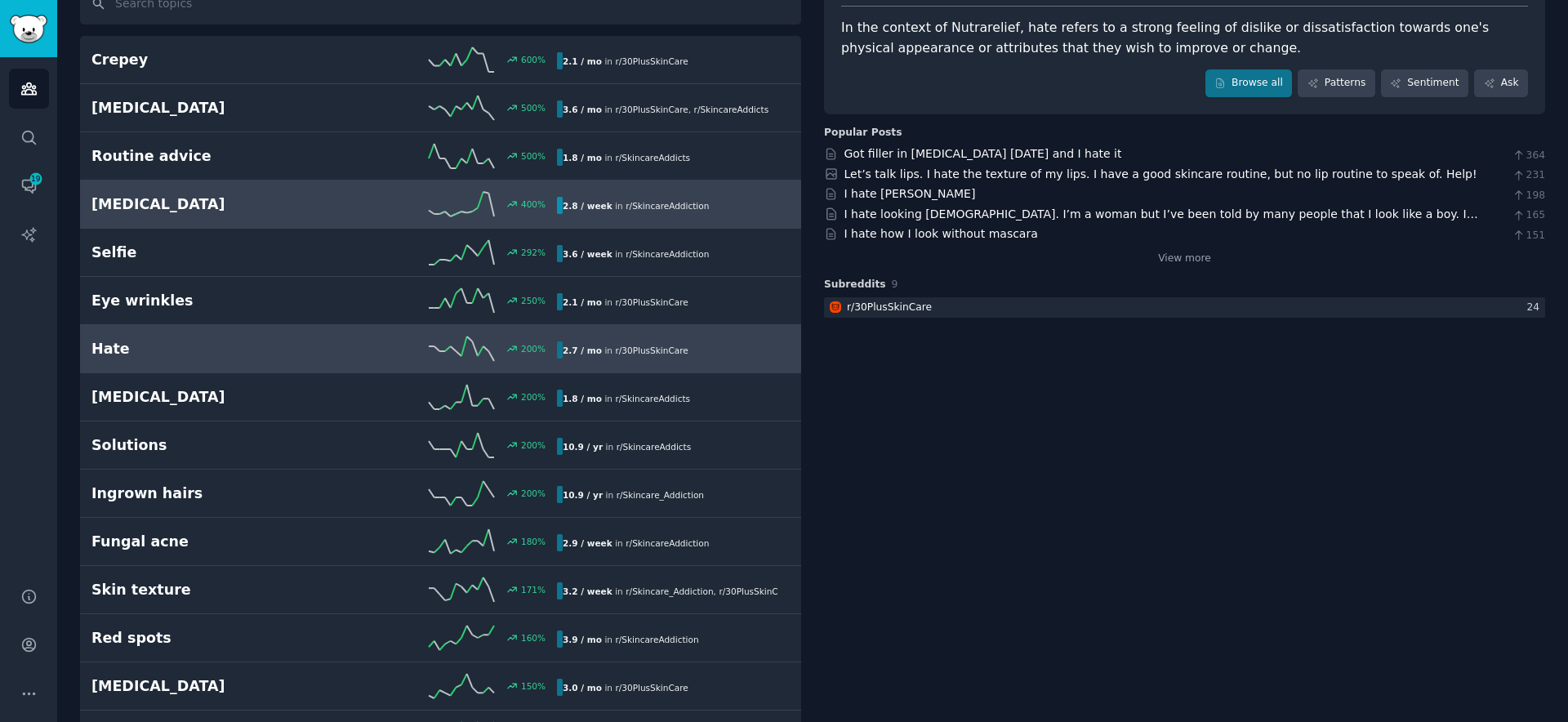
scroll to position [142, 0]
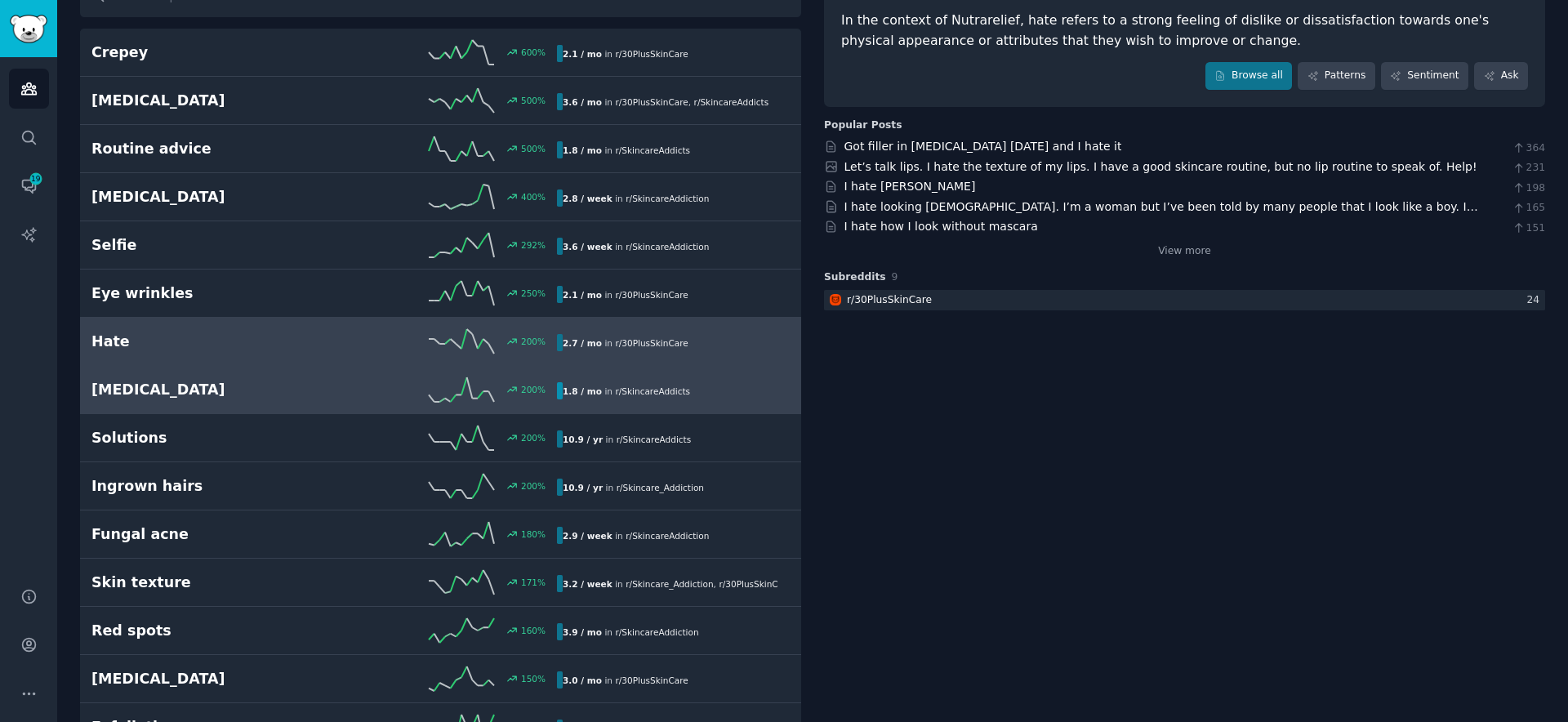
click at [342, 392] on div "200 %" at bounding box center [440, 390] width 233 height 25
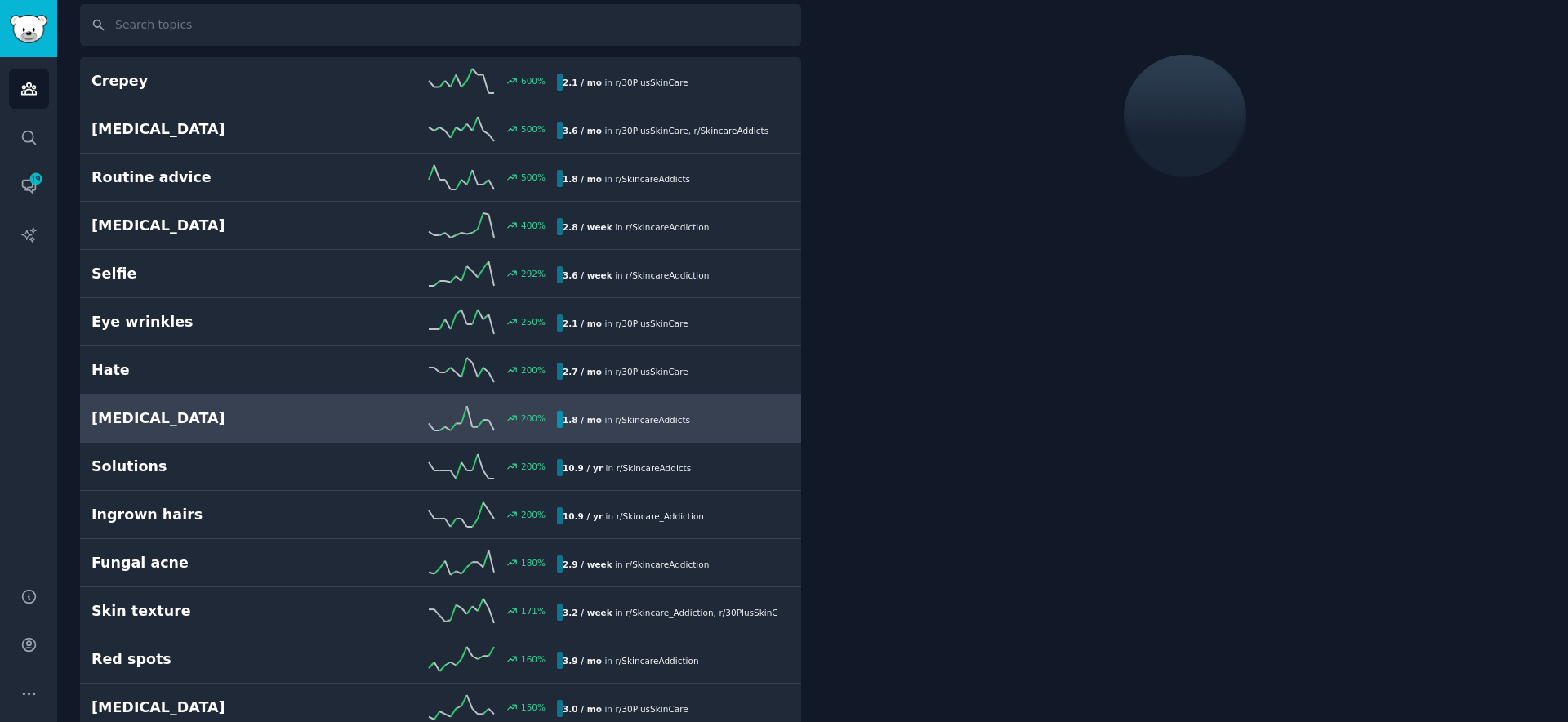
scroll to position [112, 0]
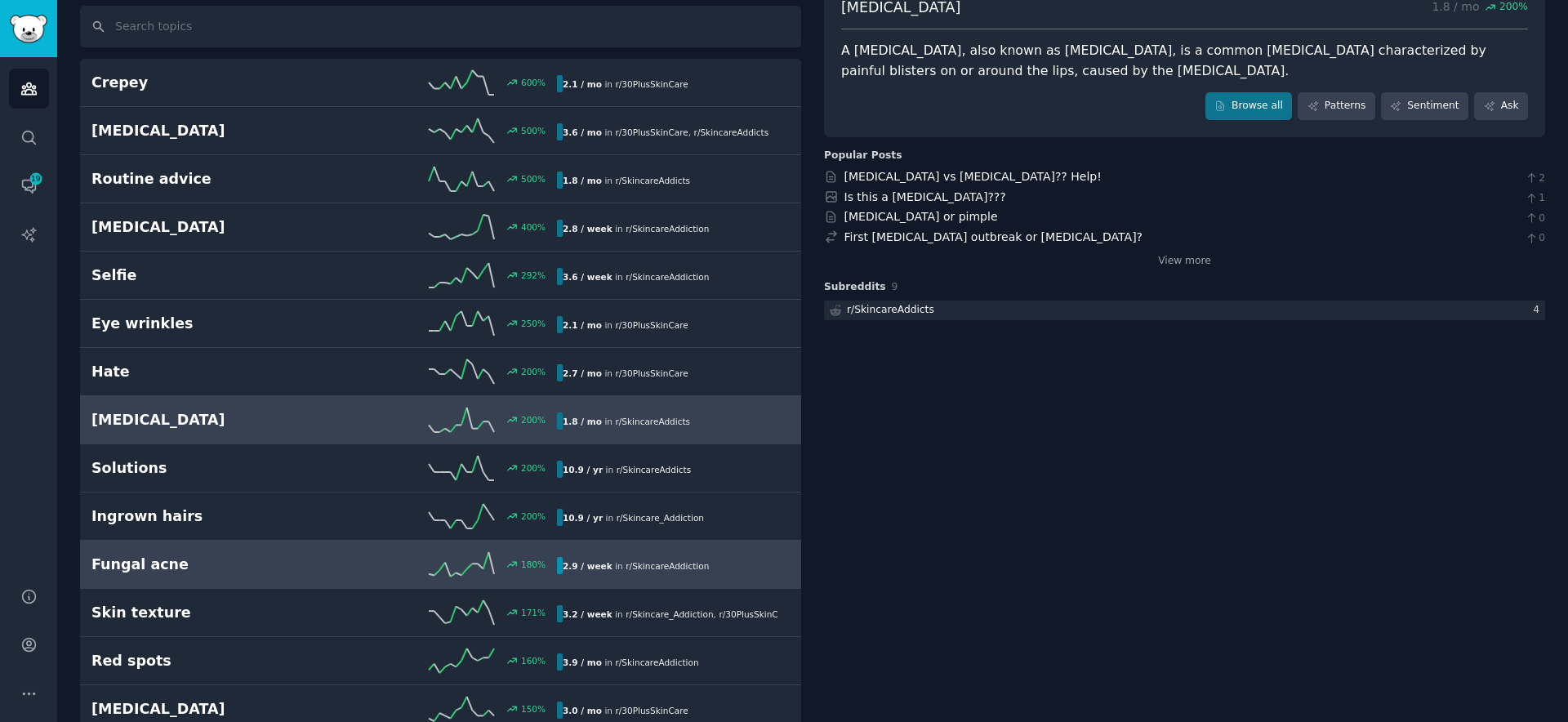
click at [372, 565] on div "180 %" at bounding box center [440, 564] width 233 height 25
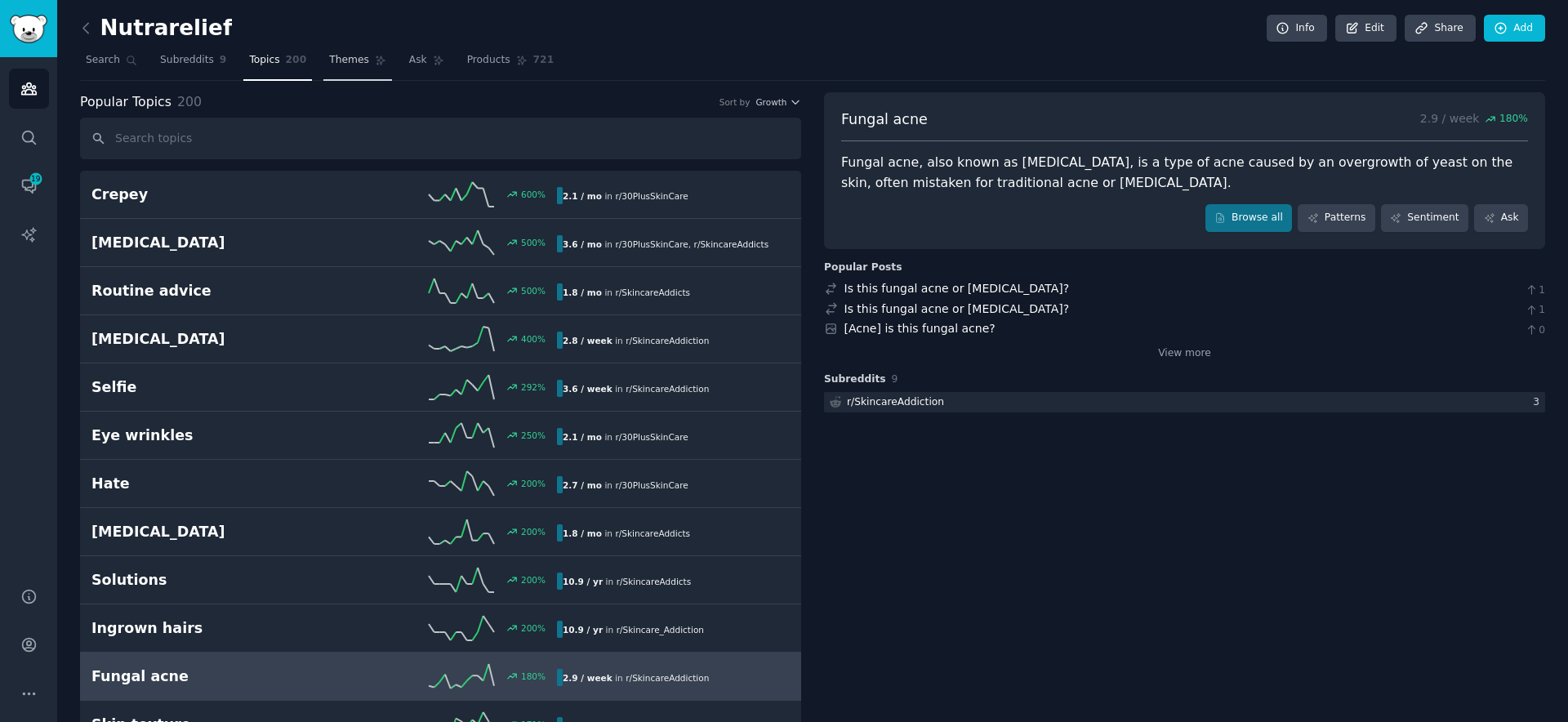
click at [367, 66] on link "Themes" at bounding box center [358, 64] width 69 height 34
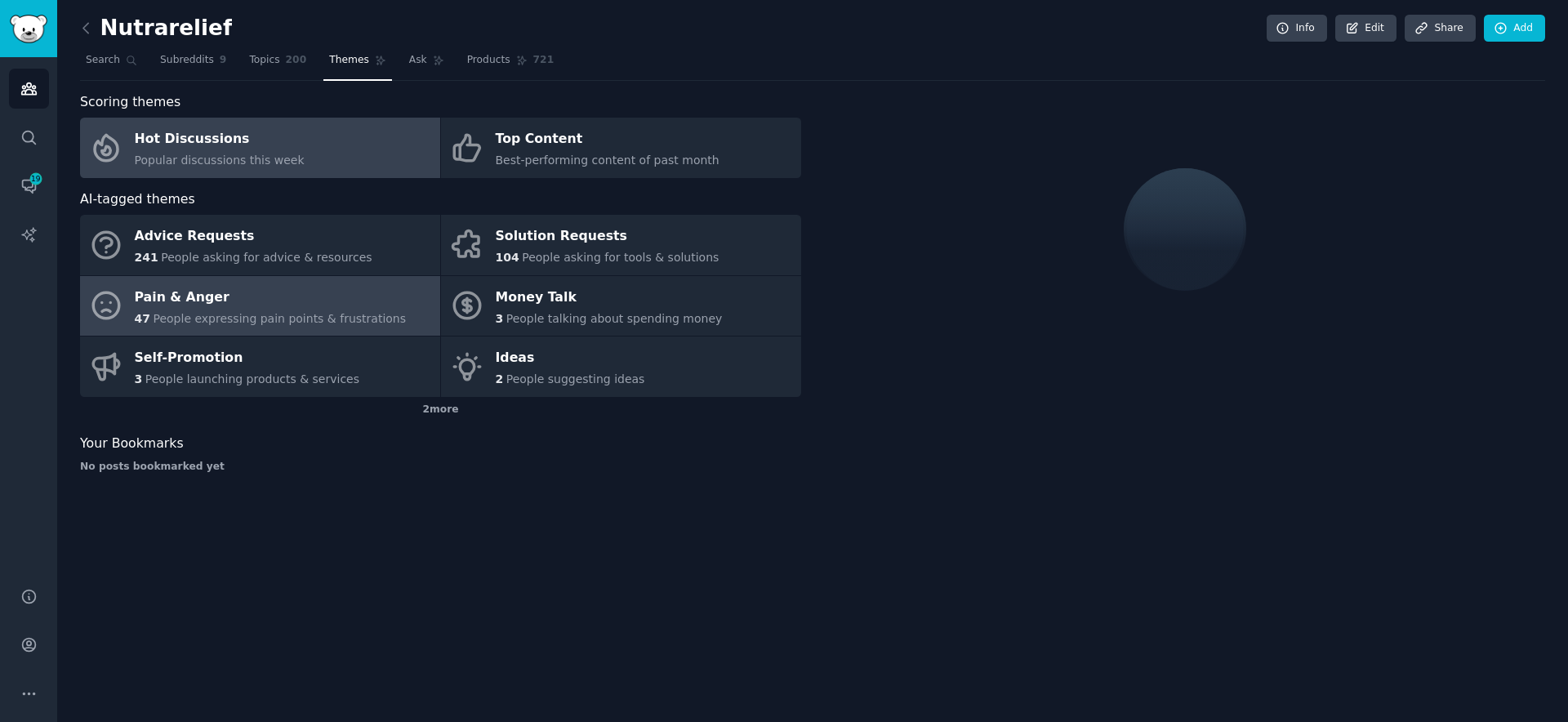
click at [316, 304] on div "Pain & Anger" at bounding box center [271, 298] width 272 height 26
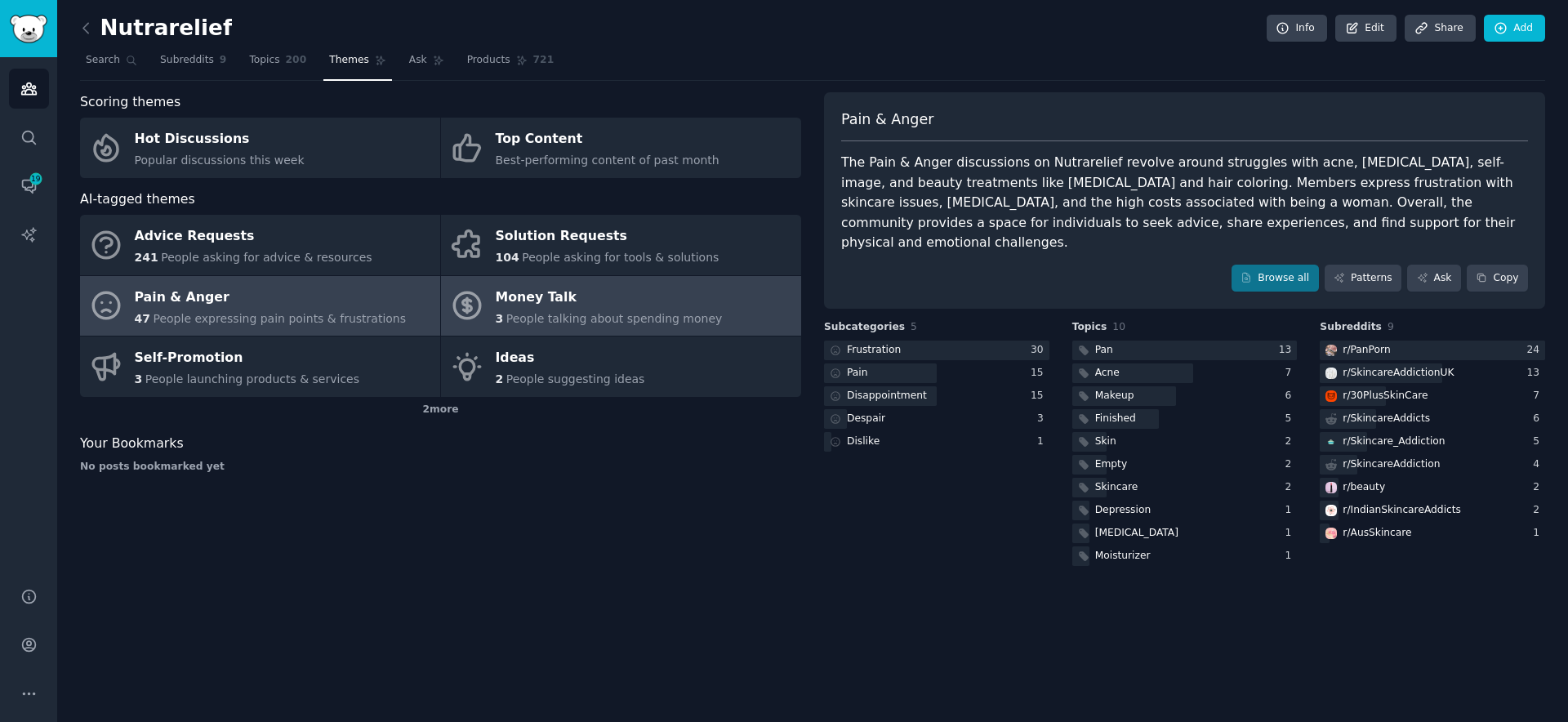
click at [672, 322] on span "People talking about spending money" at bounding box center [614, 318] width 217 height 13
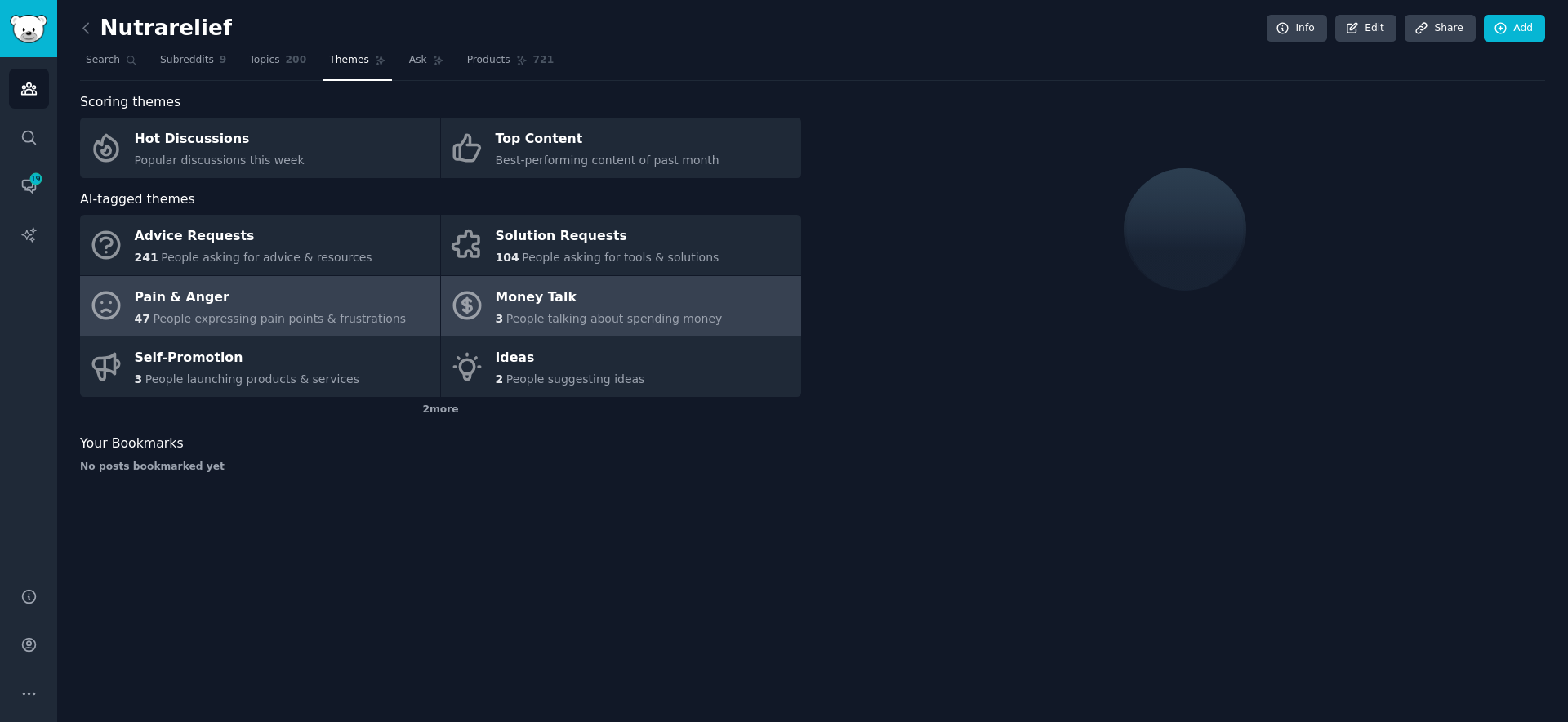
click at [396, 281] on link "Pain & Anger 47 People expressing pain points & frustrations" at bounding box center [260, 307] width 360 height 61
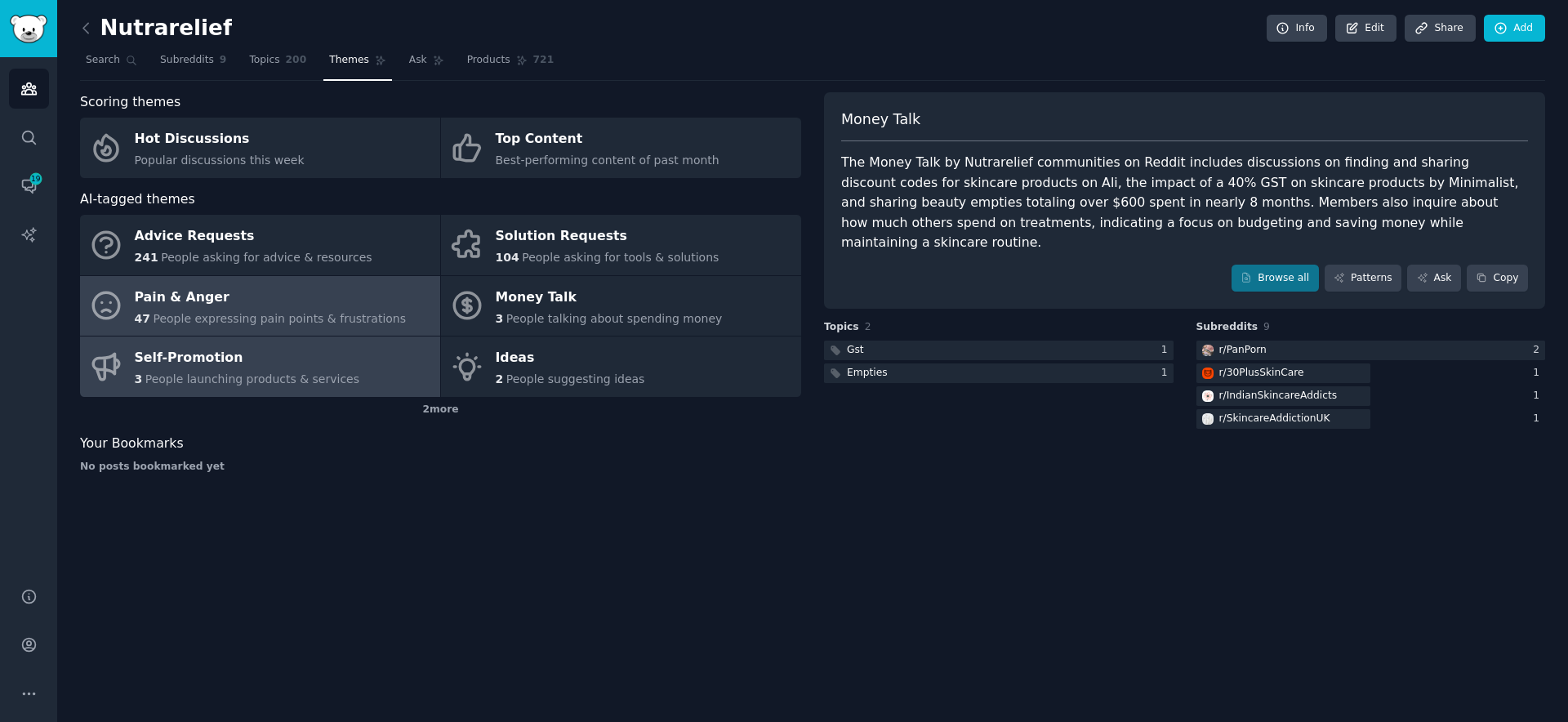
click at [358, 372] on link "Self-Promotion 3 People launching products & services" at bounding box center [260, 367] width 360 height 61
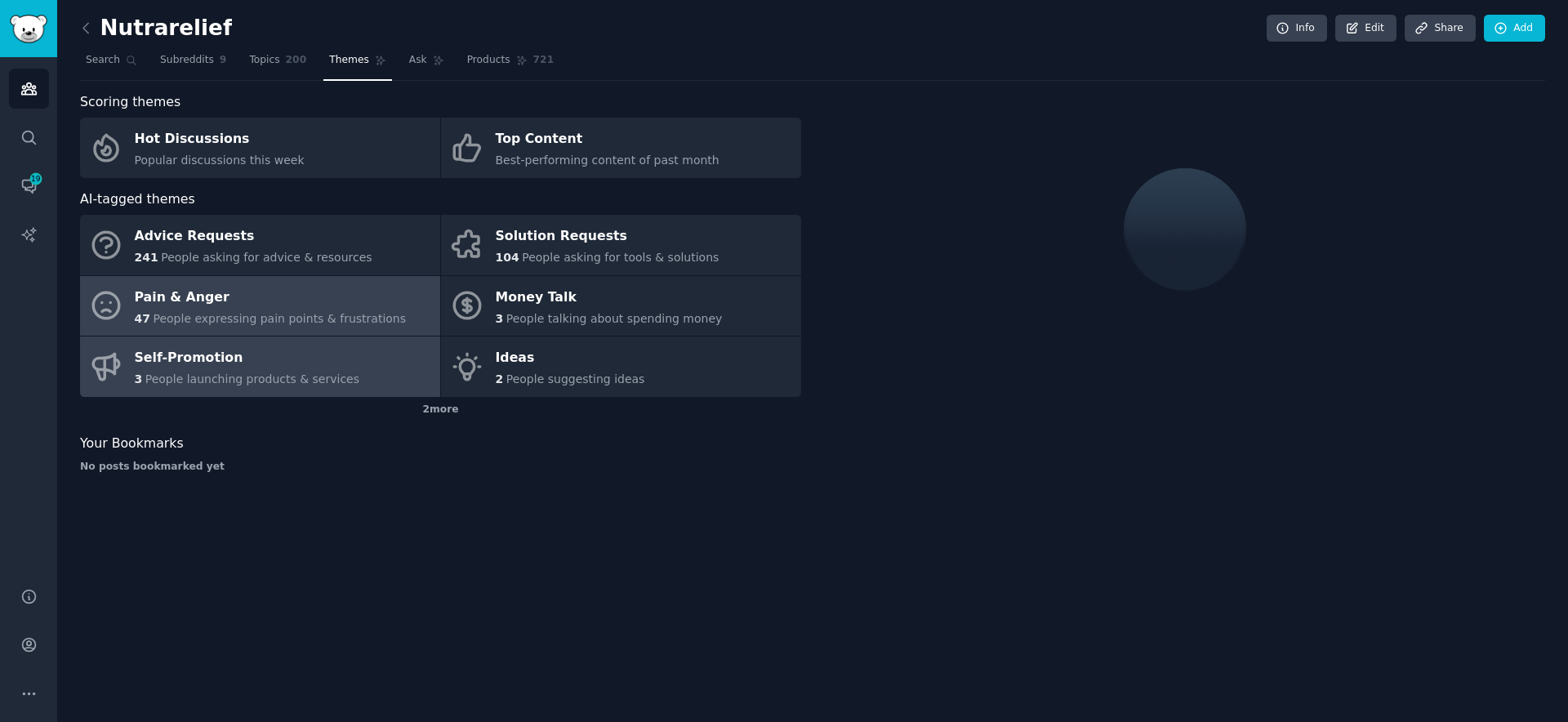
click at [340, 316] on span "People expressing pain points & frustrations" at bounding box center [279, 318] width 253 height 13
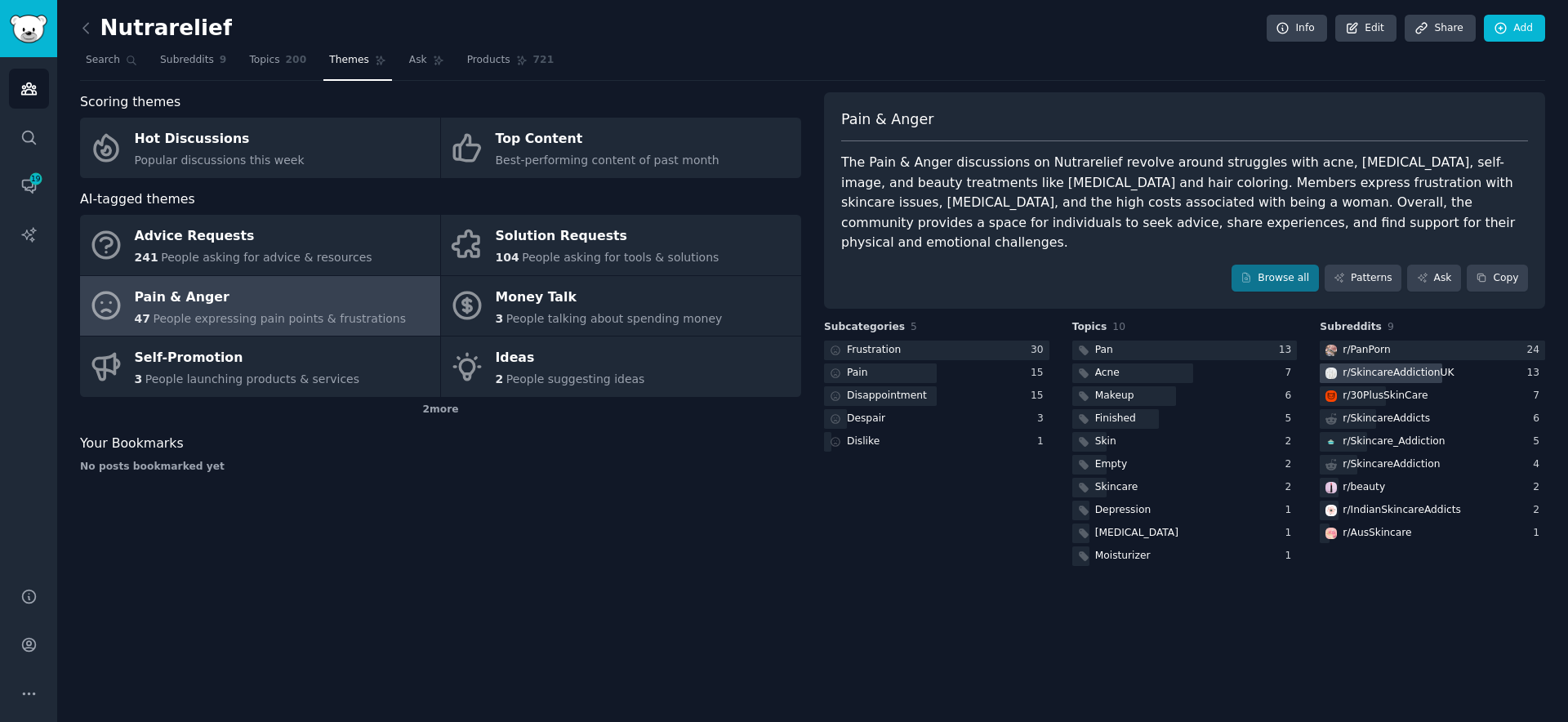
click at [1511, 363] on div "r/ SkincareAddictionUK" at bounding box center [1432, 373] width 226 height 21
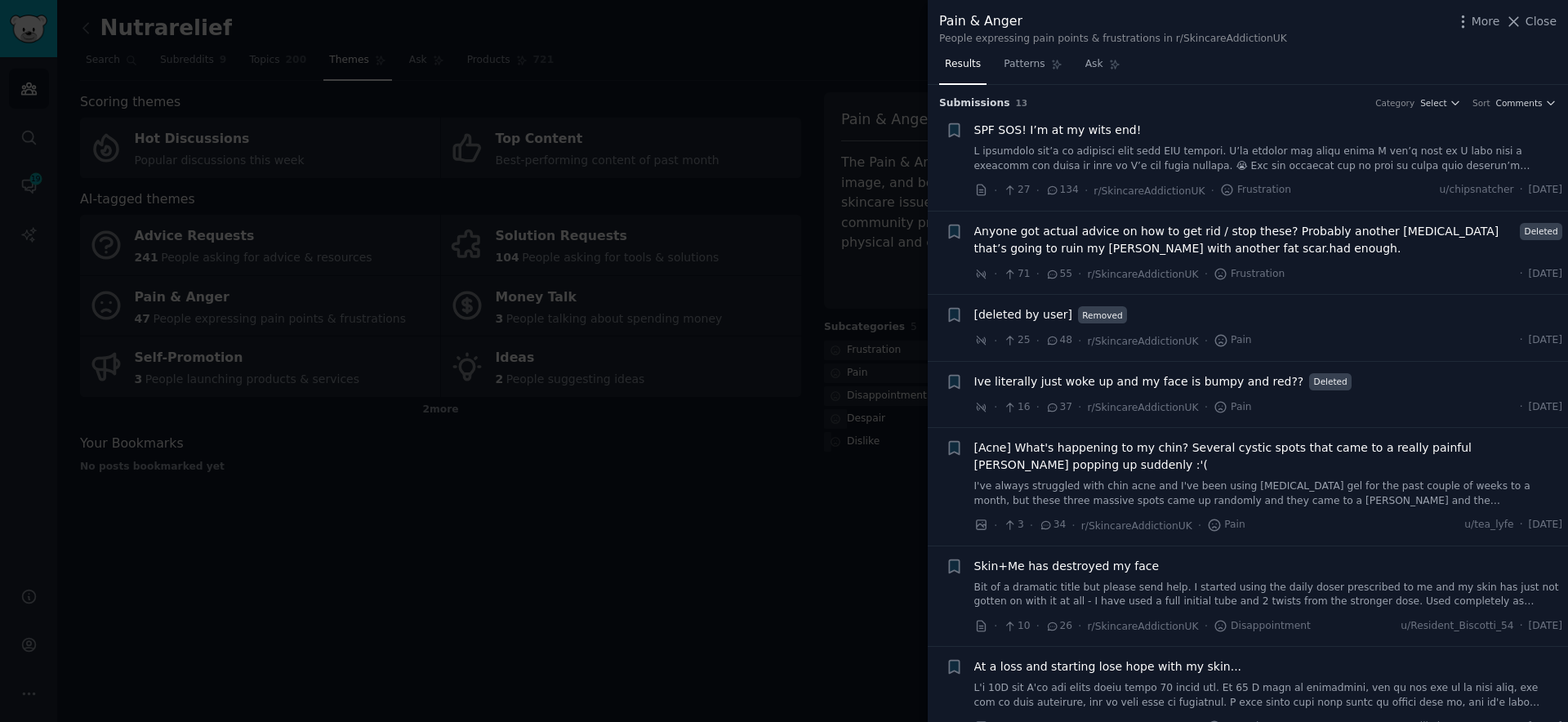
click at [576, 469] on div at bounding box center [784, 361] width 1568 height 722
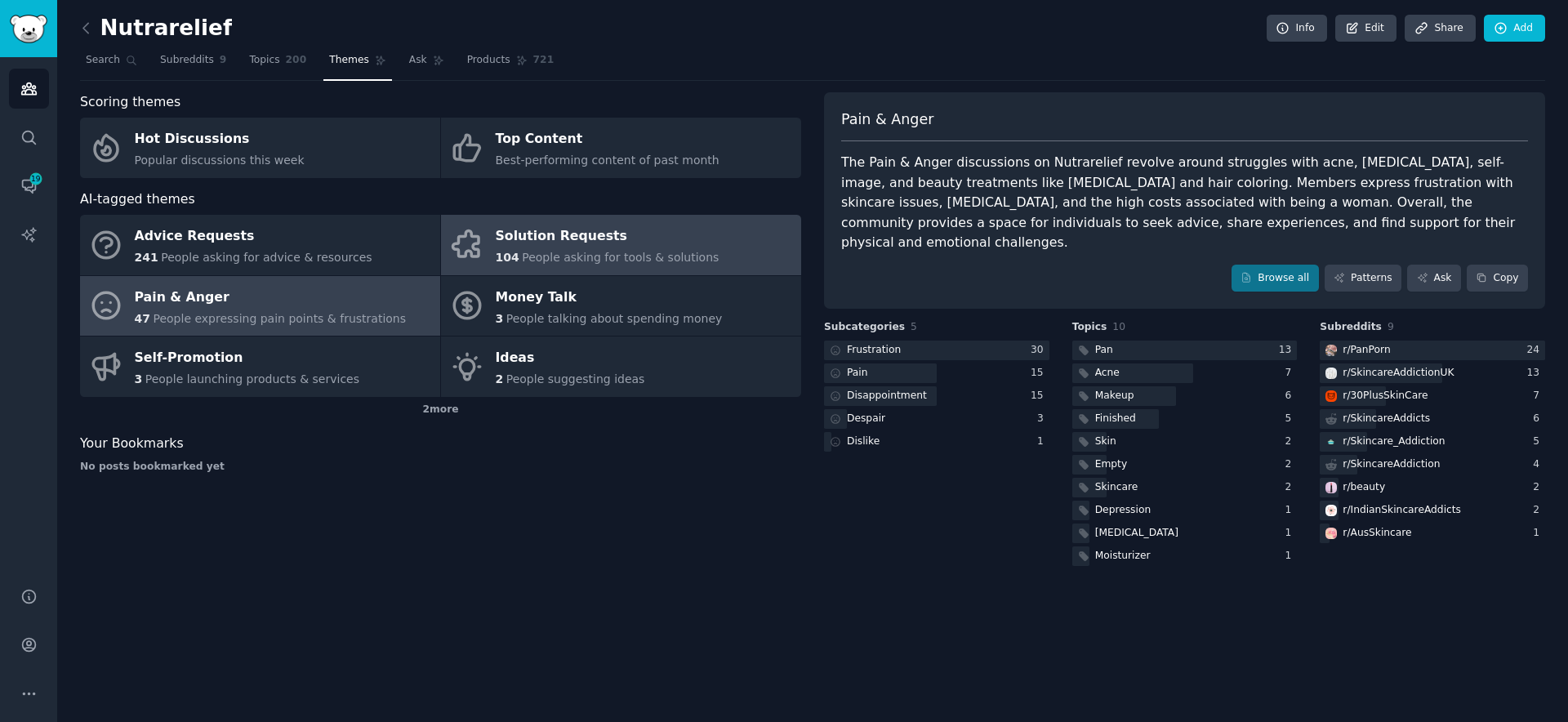
click at [566, 243] on div "Solution Requests" at bounding box center [607, 237] width 224 height 26
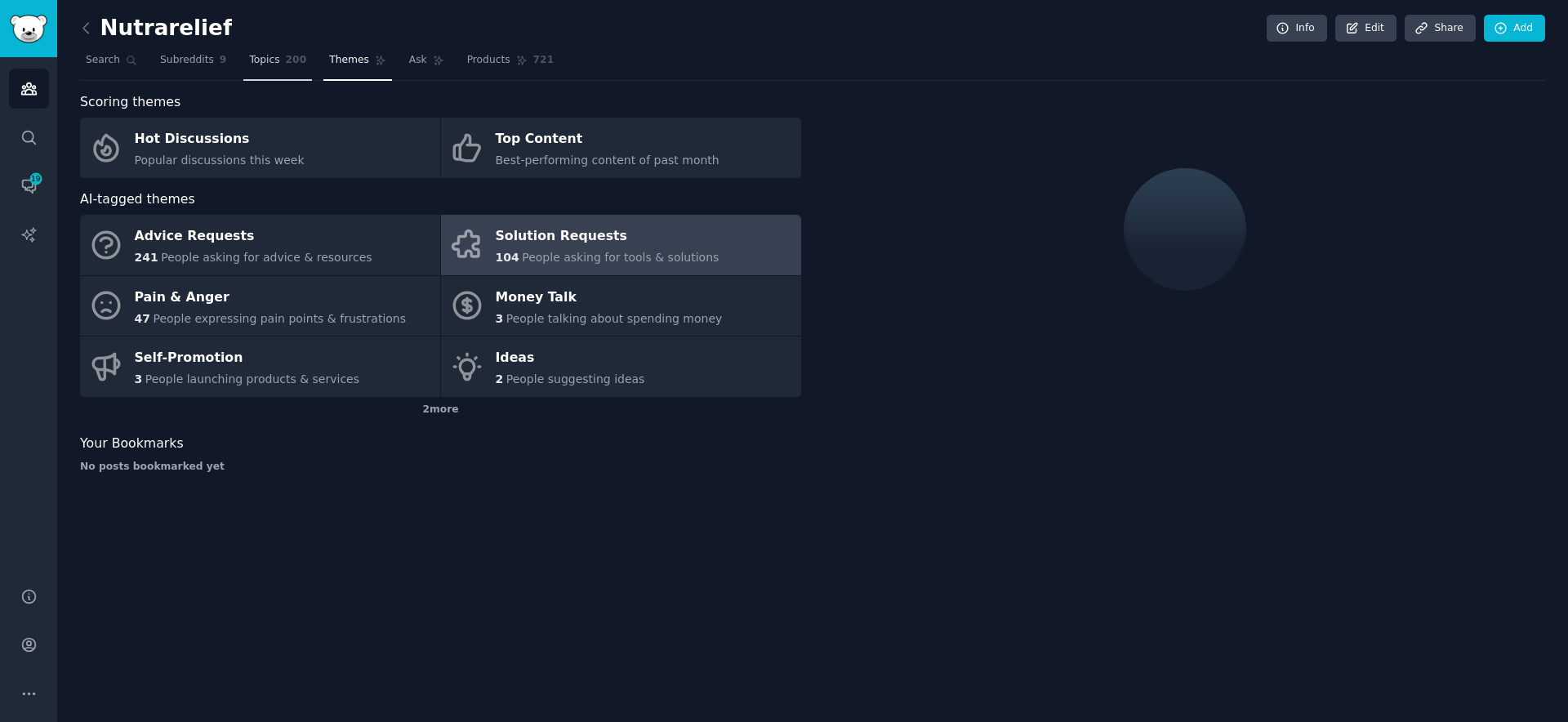
click at [270, 68] on link "Topics 200" at bounding box center [278, 64] width 69 height 34
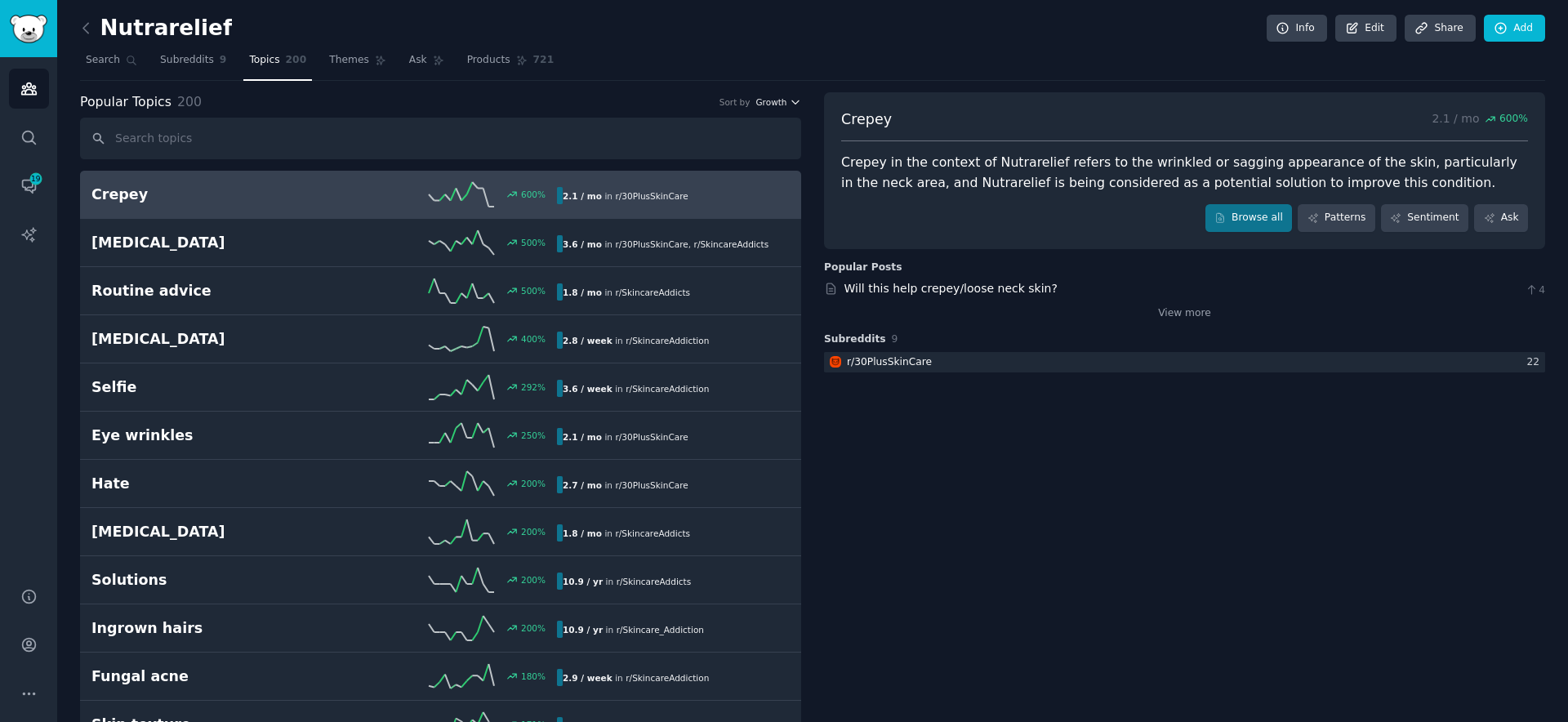
click at [790, 102] on icon "button" at bounding box center [795, 103] width 11 height 11
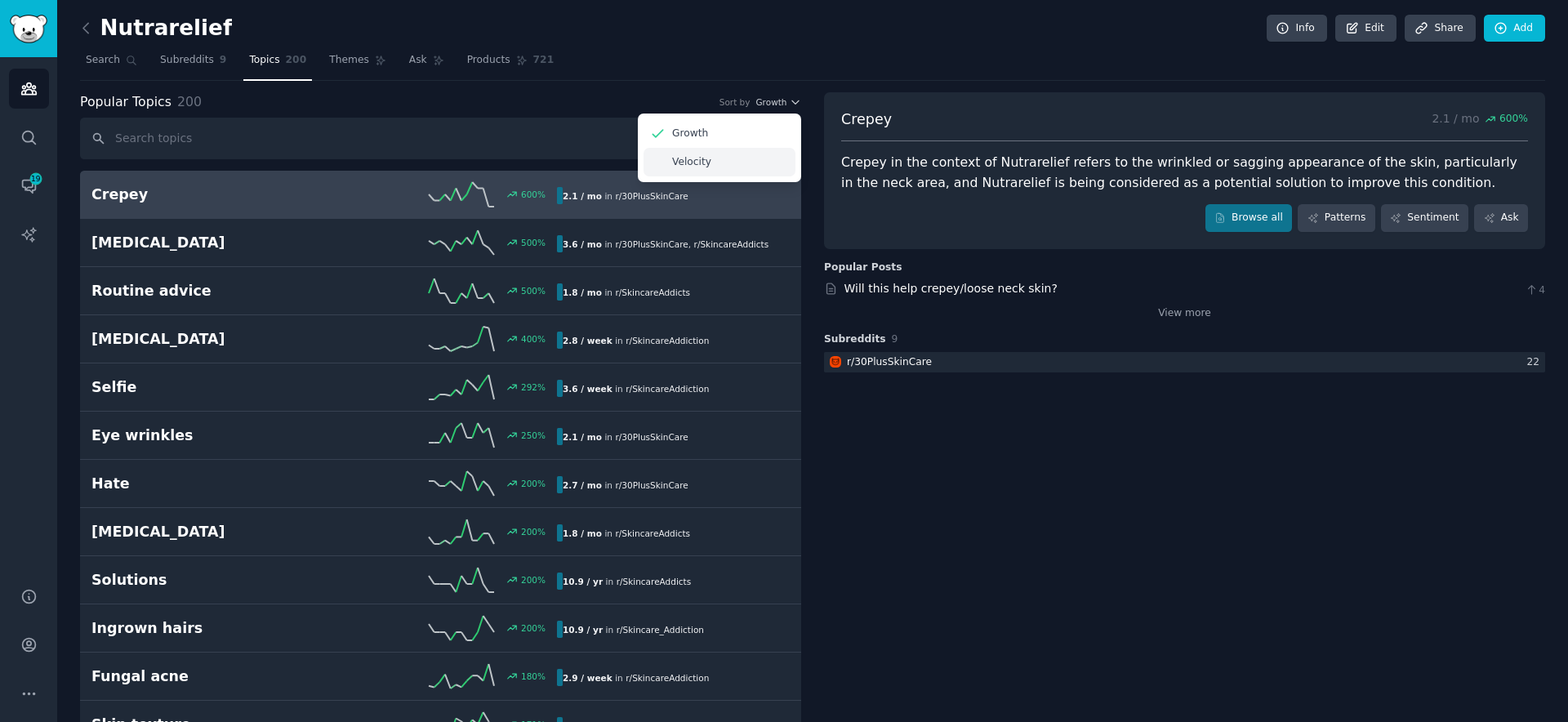
click at [745, 151] on div "Velocity" at bounding box center [719, 162] width 152 height 29
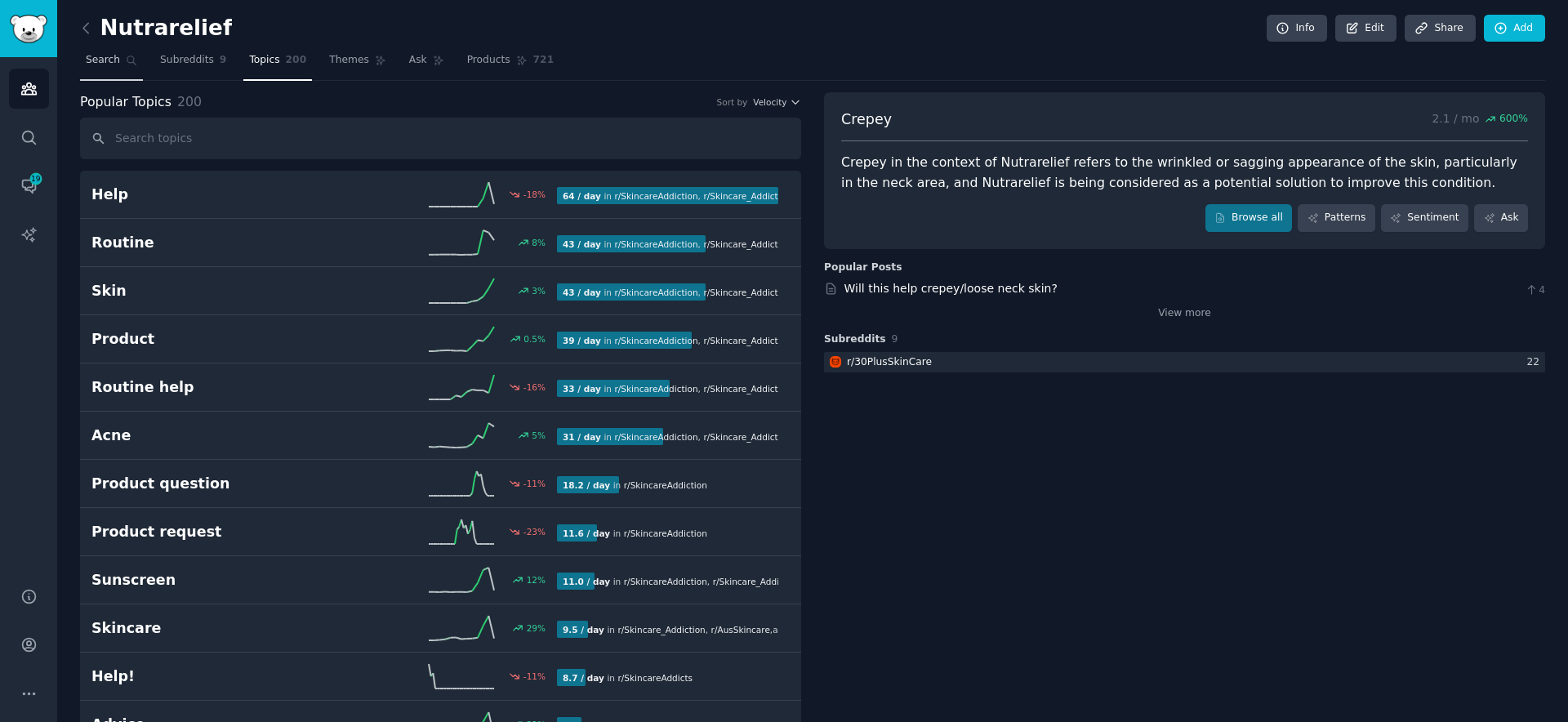
click at [116, 65] on span "Search" at bounding box center [103, 61] width 34 height 15
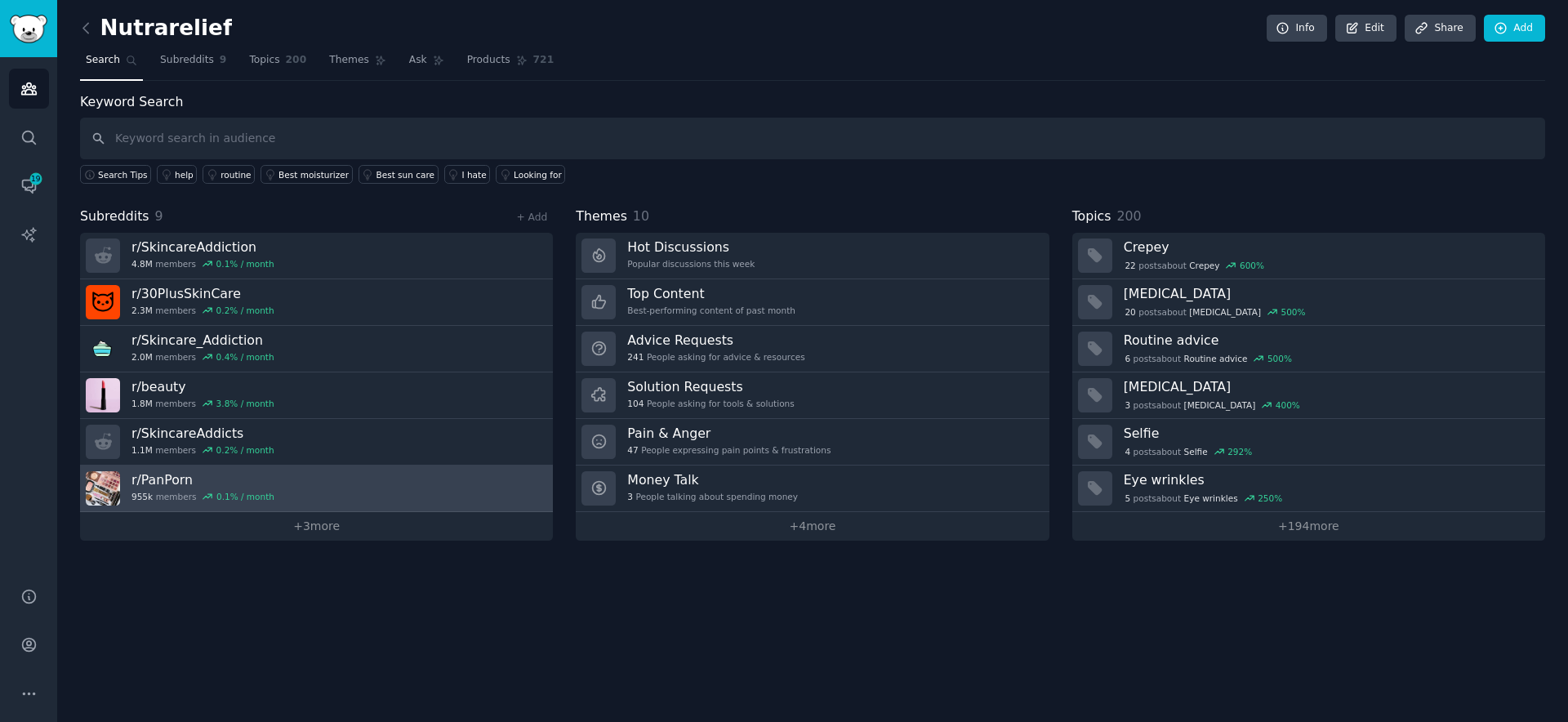
click at [453, 485] on link "r/ PanPorn 955k members 0.1 % / month" at bounding box center [317, 489] width 473 height 47
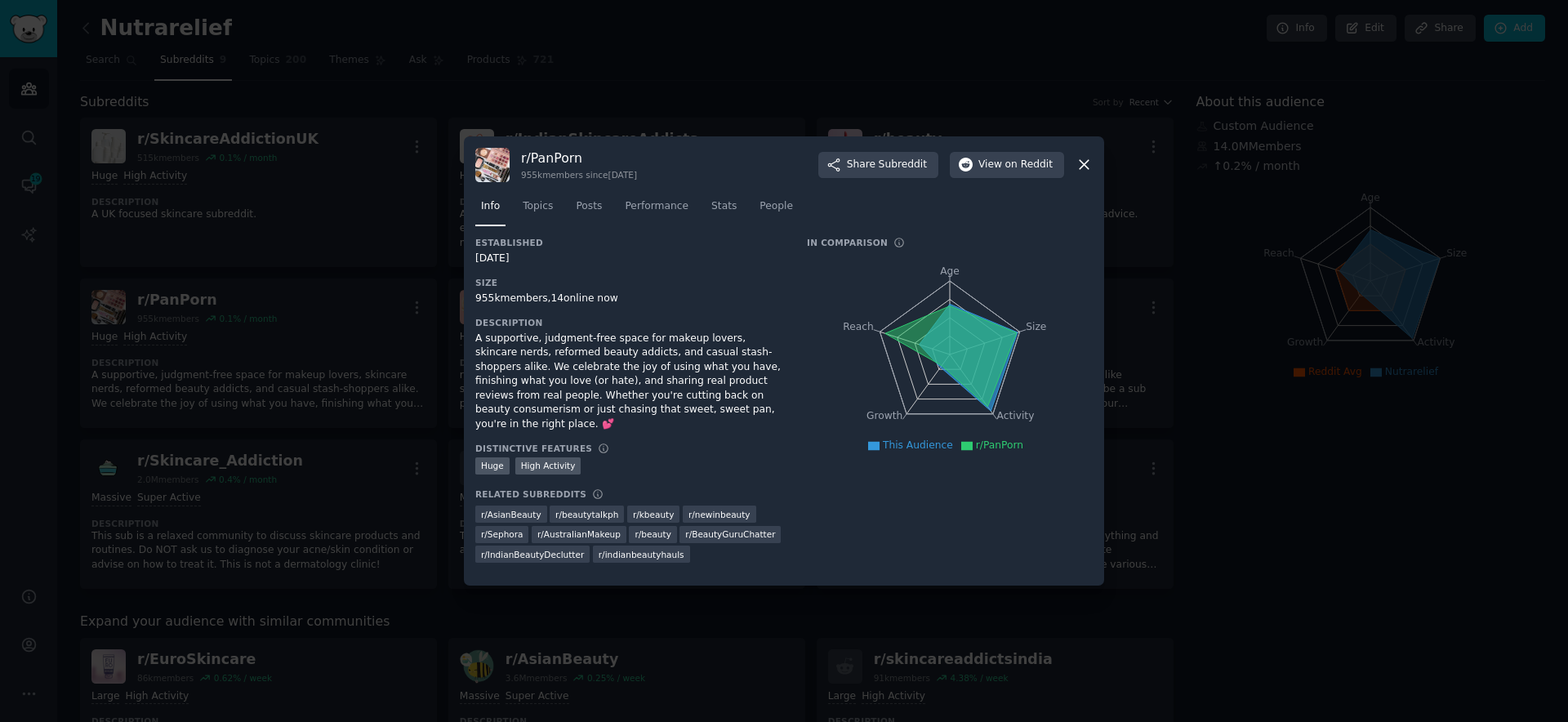
click at [1086, 170] on icon at bounding box center [1083, 165] width 9 height 9
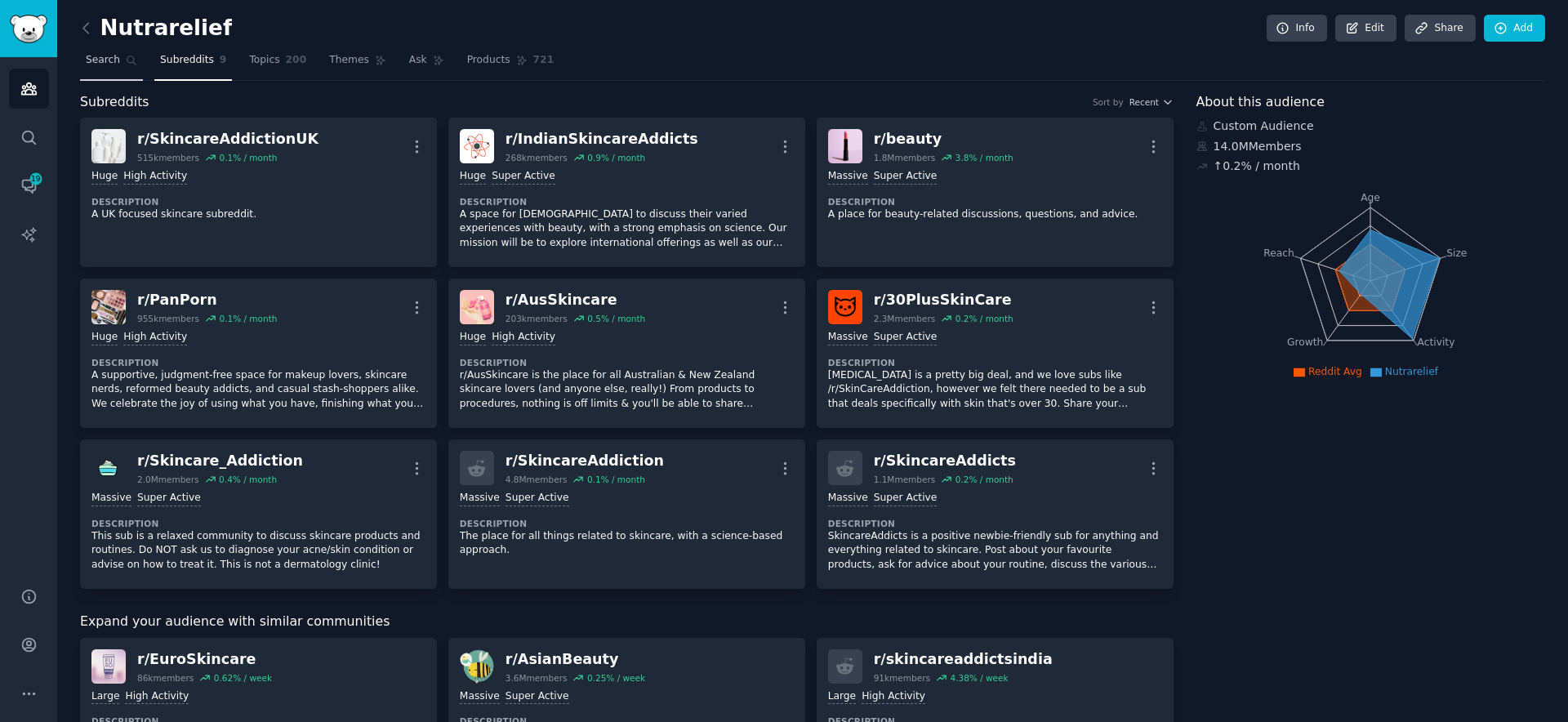
click at [107, 63] on span "Search" at bounding box center [103, 61] width 34 height 15
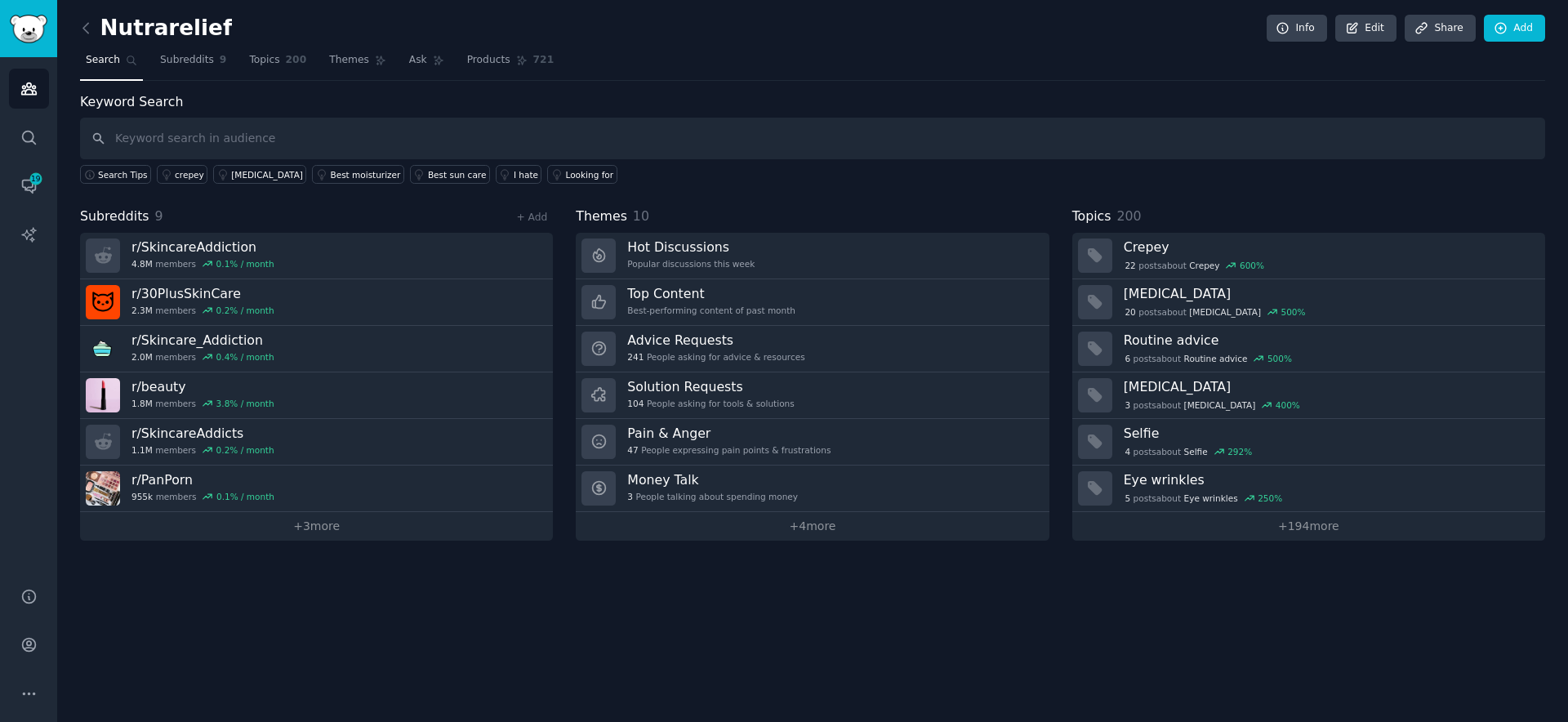
click at [171, 25] on h2 "Nutrarelief" at bounding box center [156, 29] width 152 height 26
click at [91, 30] on icon at bounding box center [86, 28] width 17 height 17
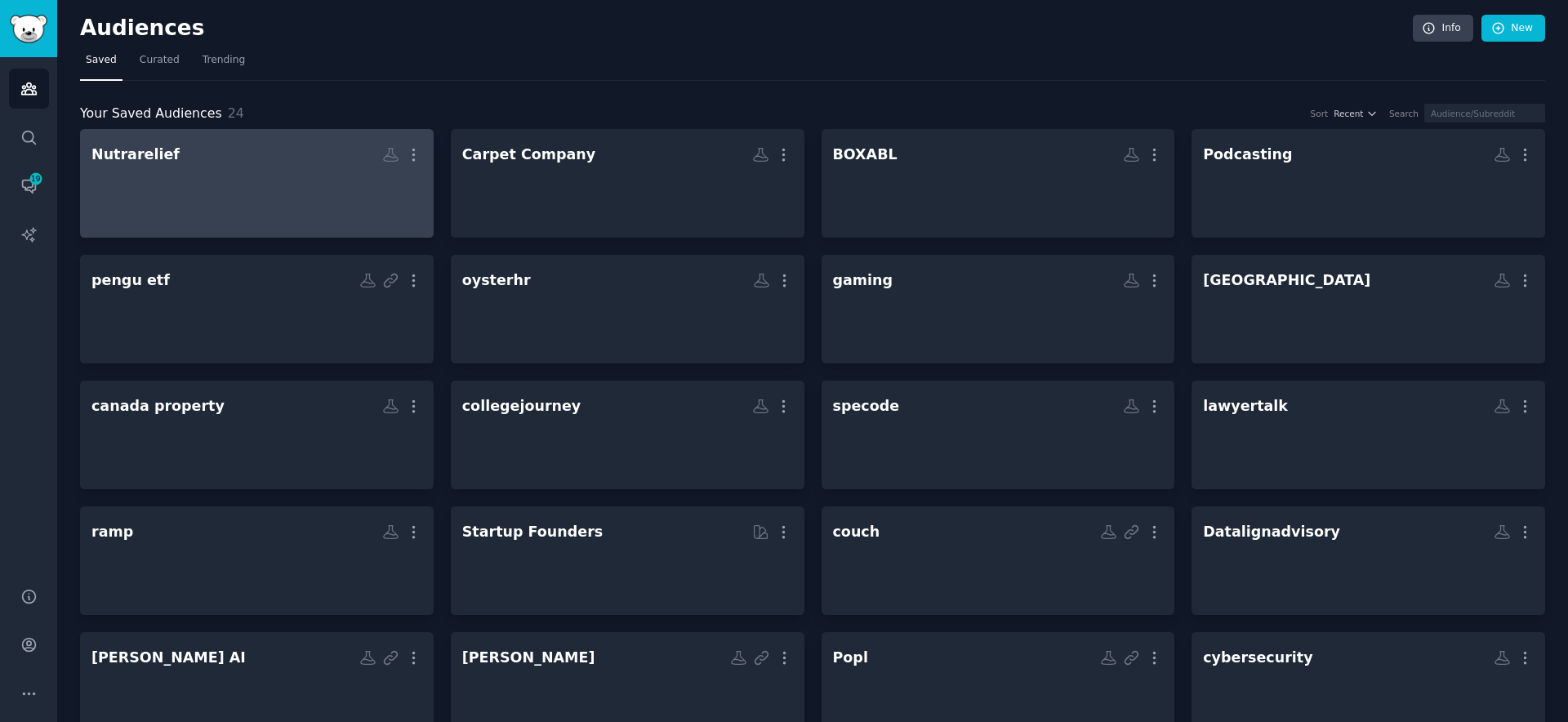
click at [219, 159] on h2 "Nutrarelief More" at bounding box center [257, 154] width 330 height 29
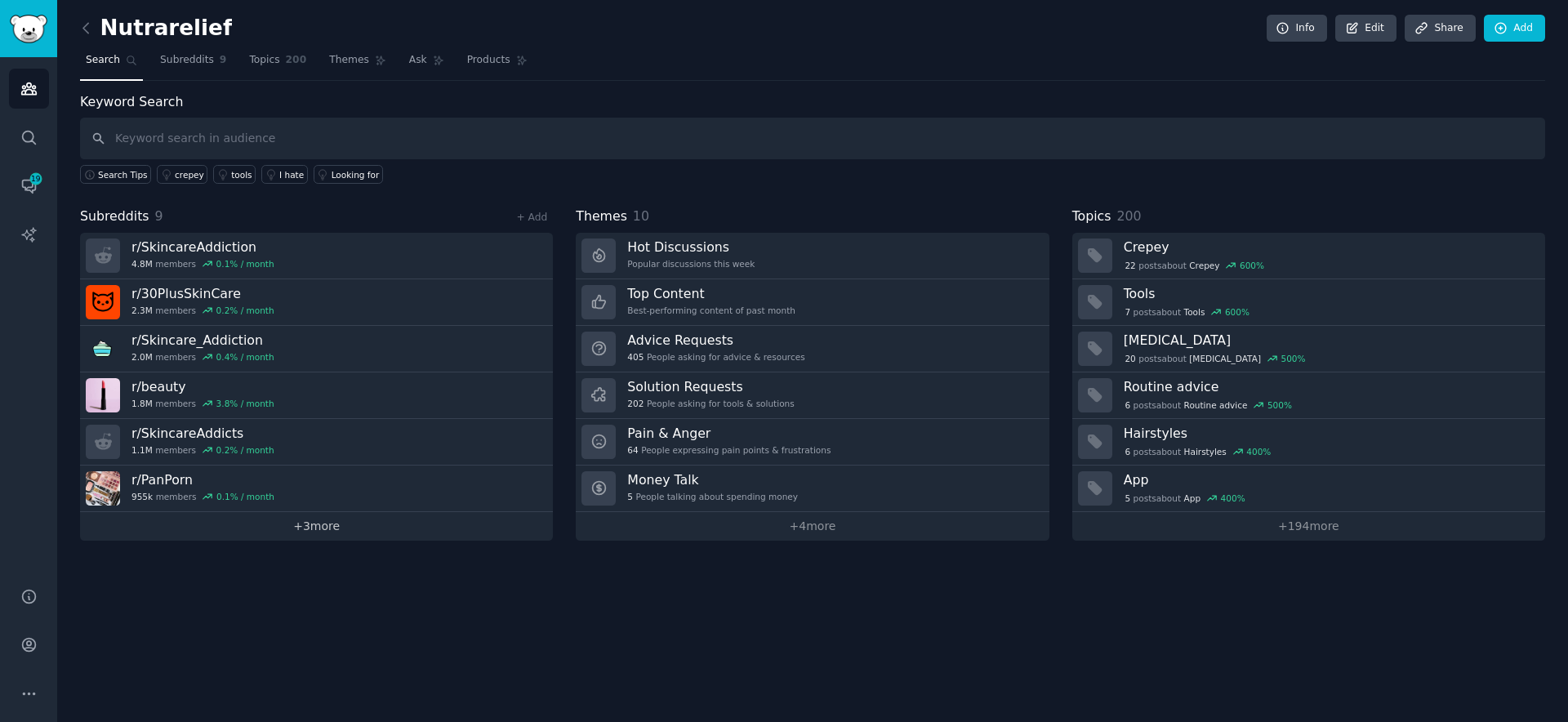
click at [329, 536] on link "+ 3 more" at bounding box center [317, 526] width 473 height 29
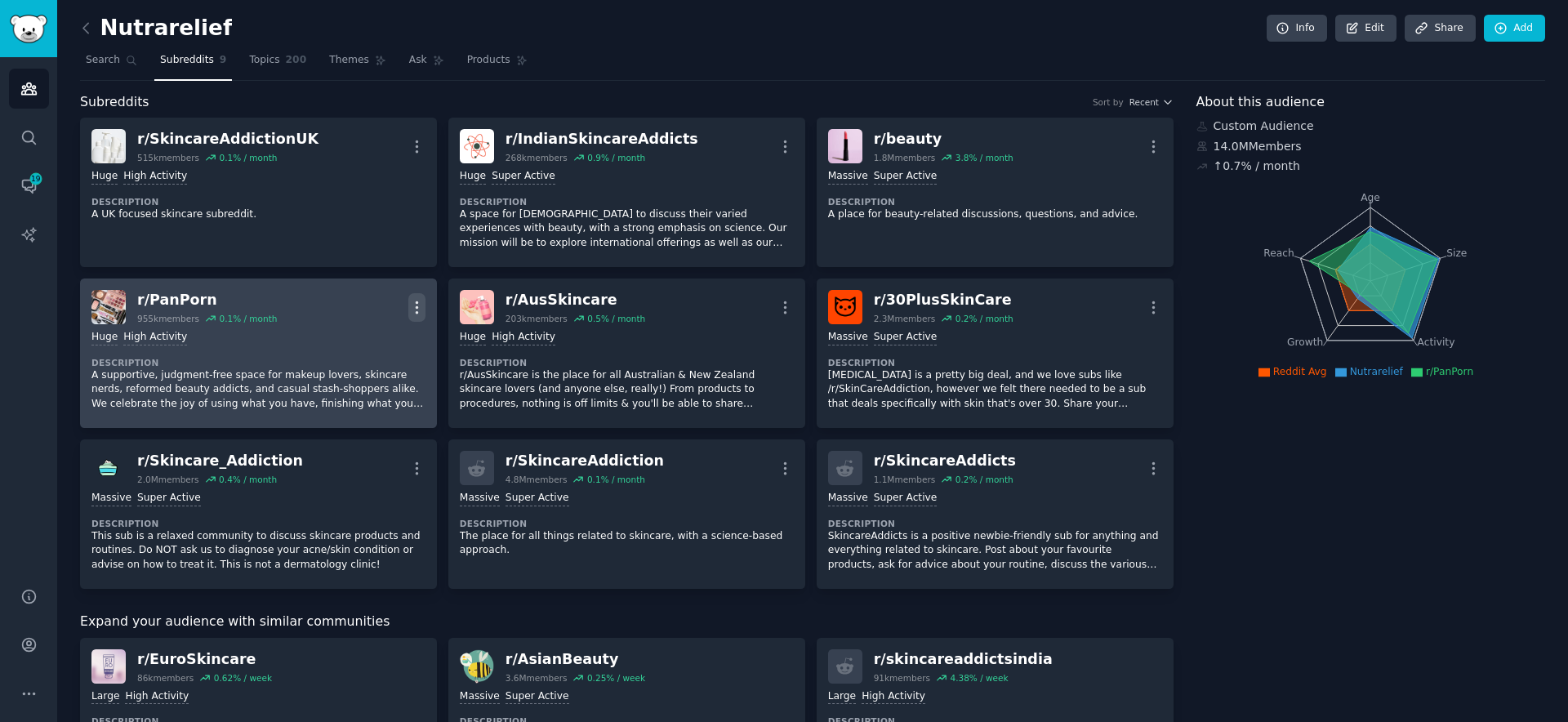
click at [419, 311] on icon "button" at bounding box center [417, 307] width 17 height 17
click at [371, 375] on div "Delete" at bounding box center [350, 370] width 97 height 34
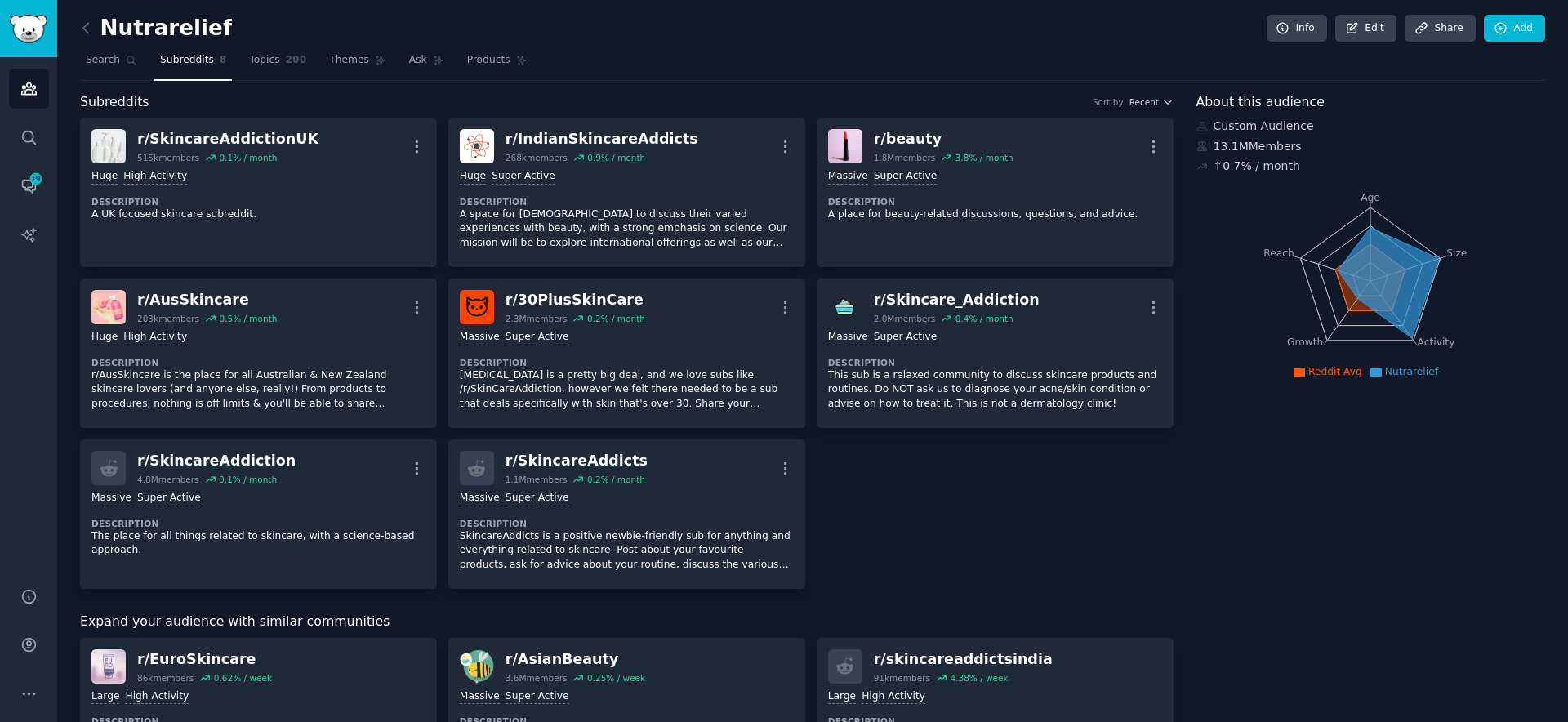
click at [846, 530] on div "r/ SkincareAddictionUK 515k members 0.1 % / month More Huge High Activity Descr…" at bounding box center [627, 353] width 1093 height 472
click at [1366, 27] on link "Edit" at bounding box center [1365, 29] width 62 height 28
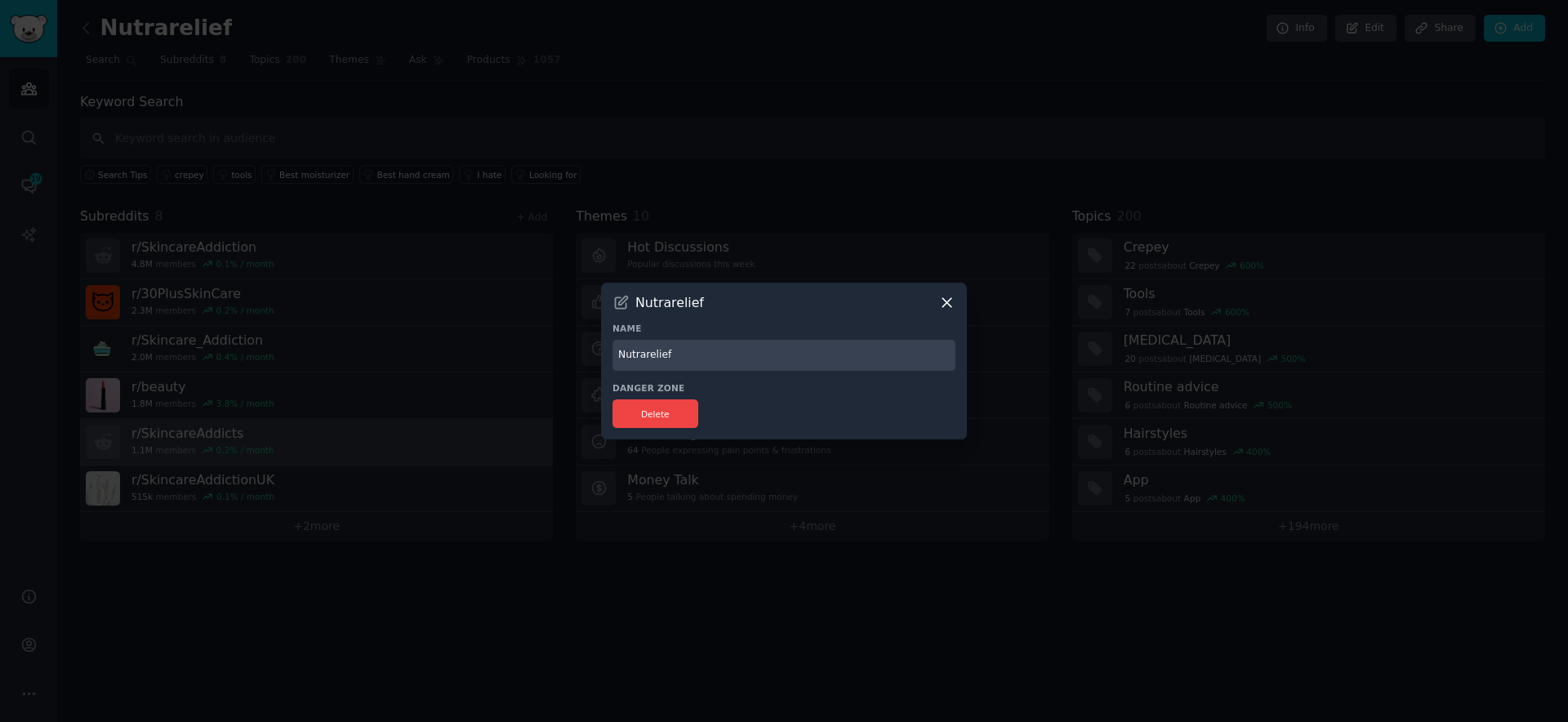
drag, startPoint x: 463, startPoint y: 478, endPoint x: 469, endPoint y: 437, distance: 41.4
click at [463, 477] on div at bounding box center [784, 361] width 1568 height 722
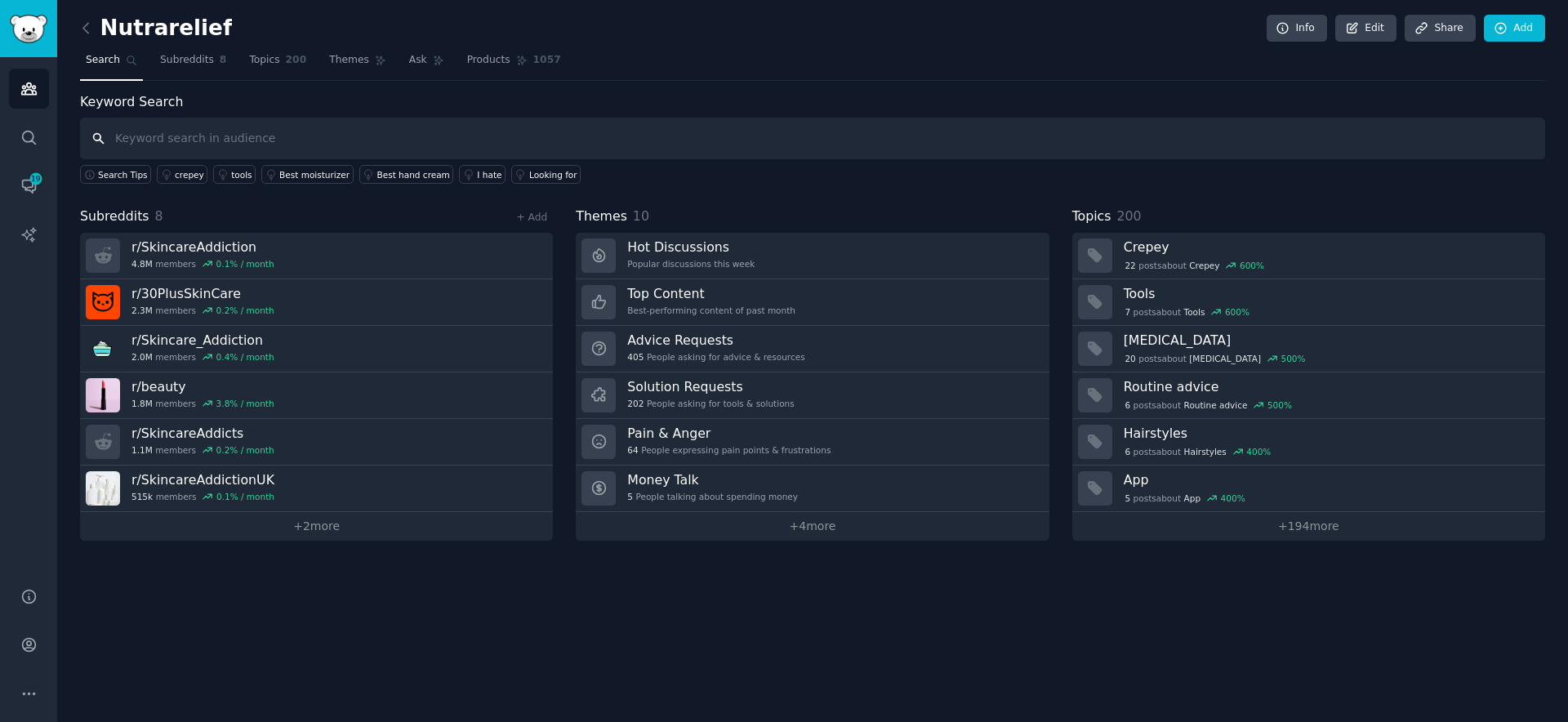
click at [630, 135] on input "text" at bounding box center [813, 138] width 1465 height 42
click at [1511, 34] on link "Add" at bounding box center [1514, 29] width 62 height 28
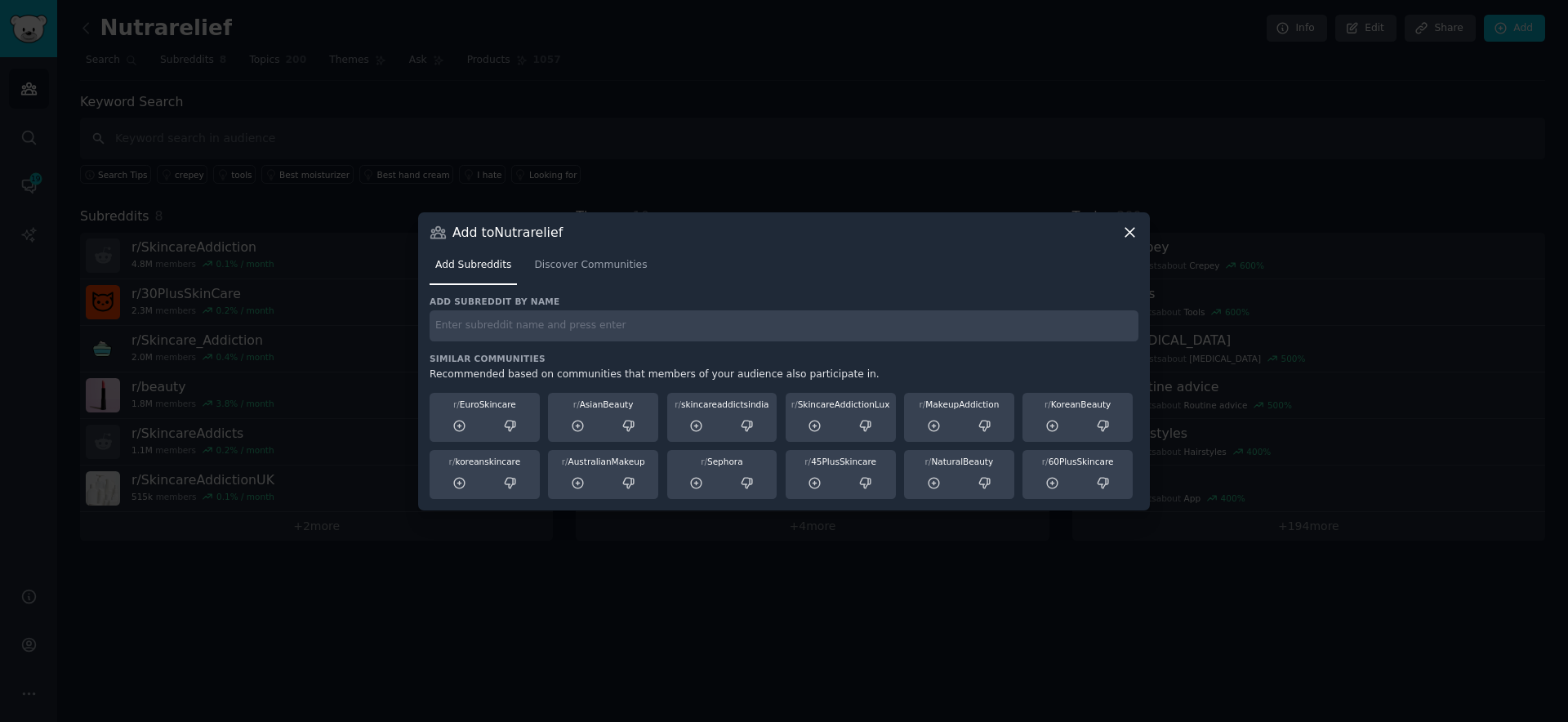
click at [902, 353] on h3 "Similar Communities" at bounding box center [784, 359] width 709 height 11
click at [920, 327] on input "text" at bounding box center [784, 326] width 709 height 32
type input "sle"
click at [622, 260] on span "Discover Communities" at bounding box center [590, 266] width 112 height 15
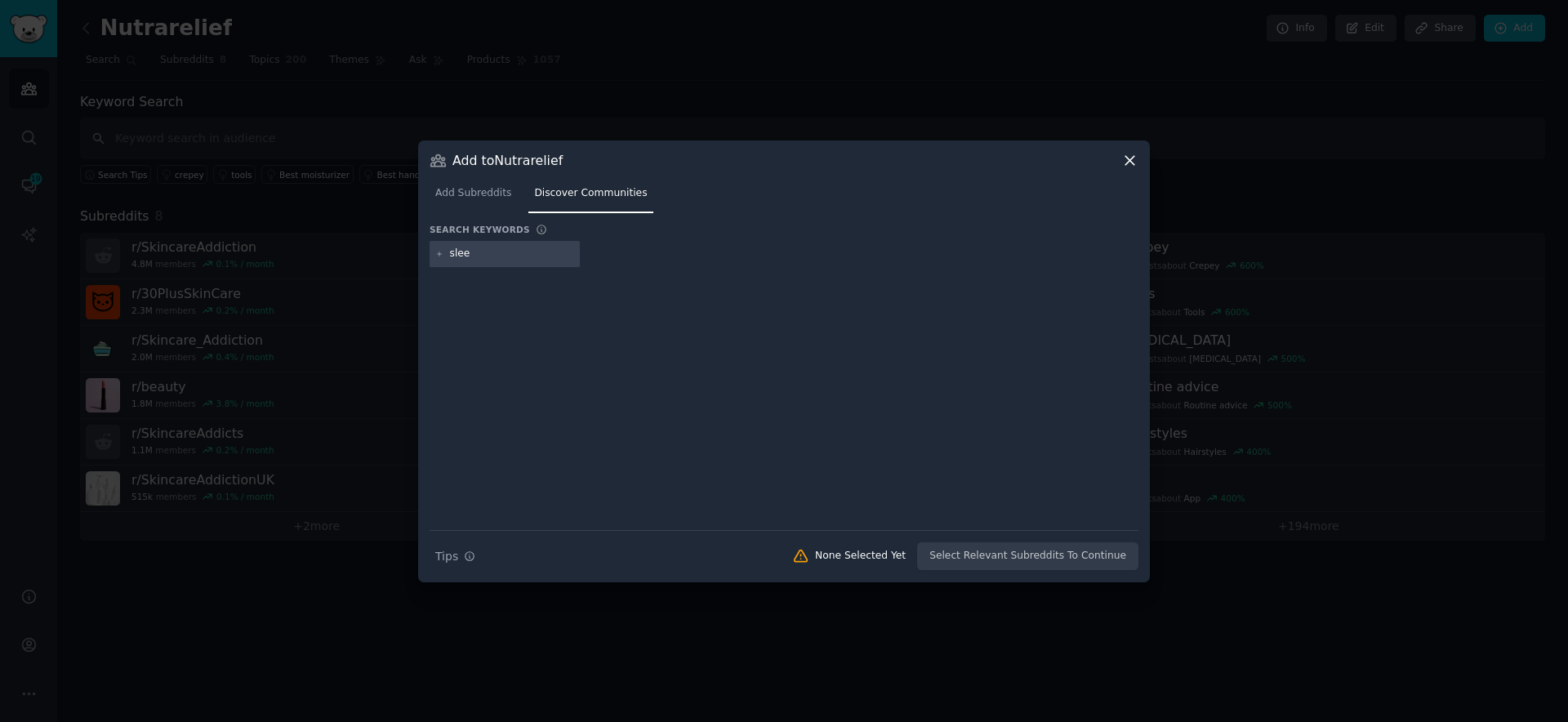
type input "sleep"
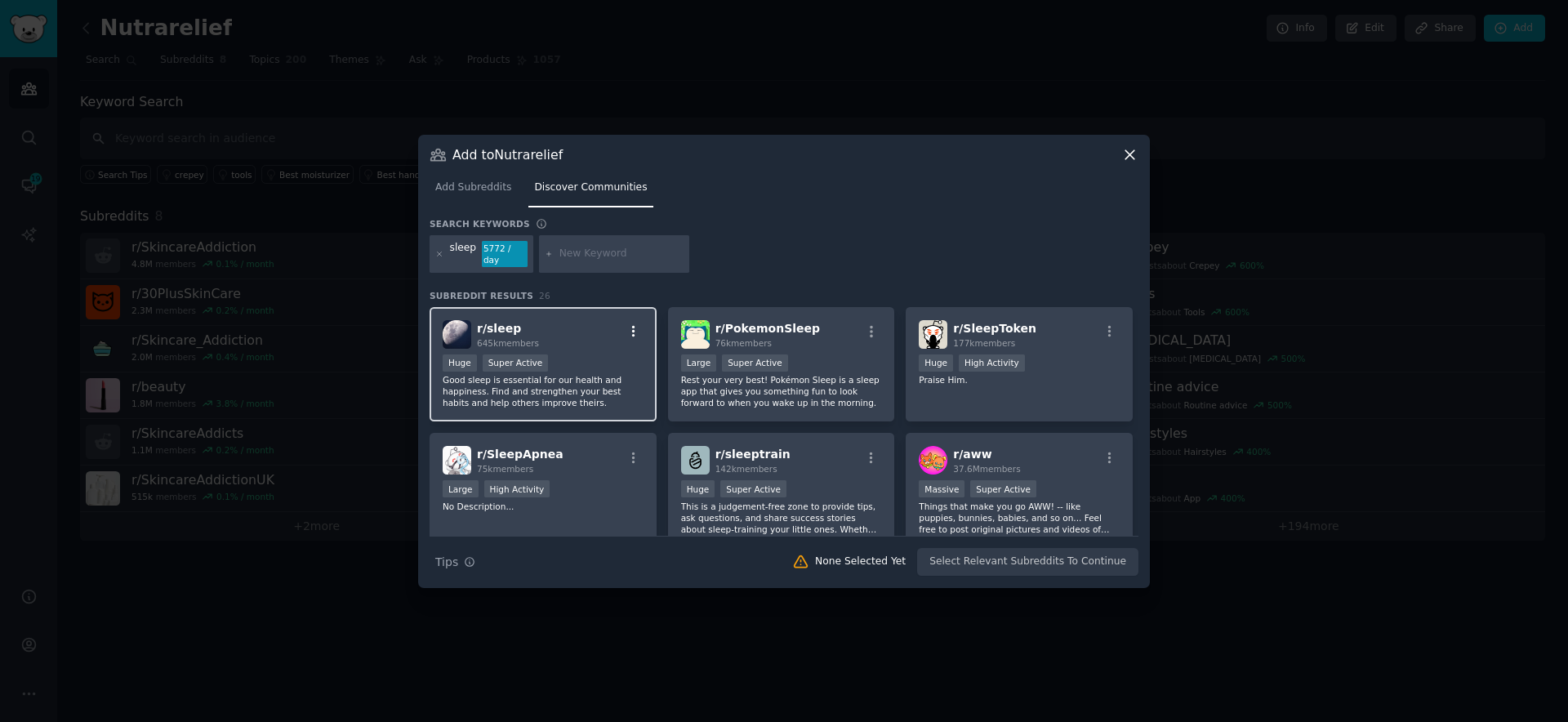
click at [623, 331] on button "button" at bounding box center [633, 331] width 21 height 15
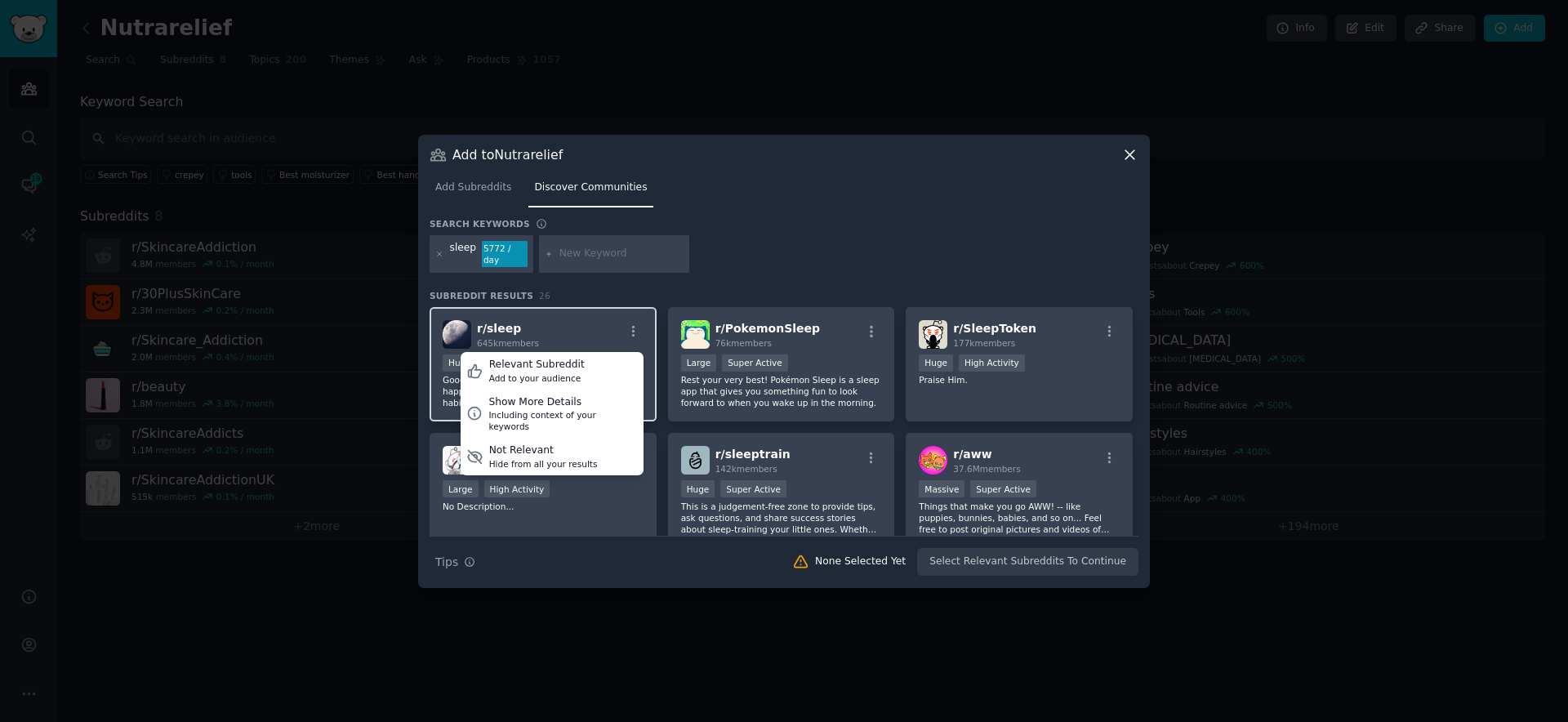
click at [583, 327] on div "r/ sleep 645k members Relevant Subreddit Add to your audience Show More Details…" at bounding box center [543, 334] width 201 height 29
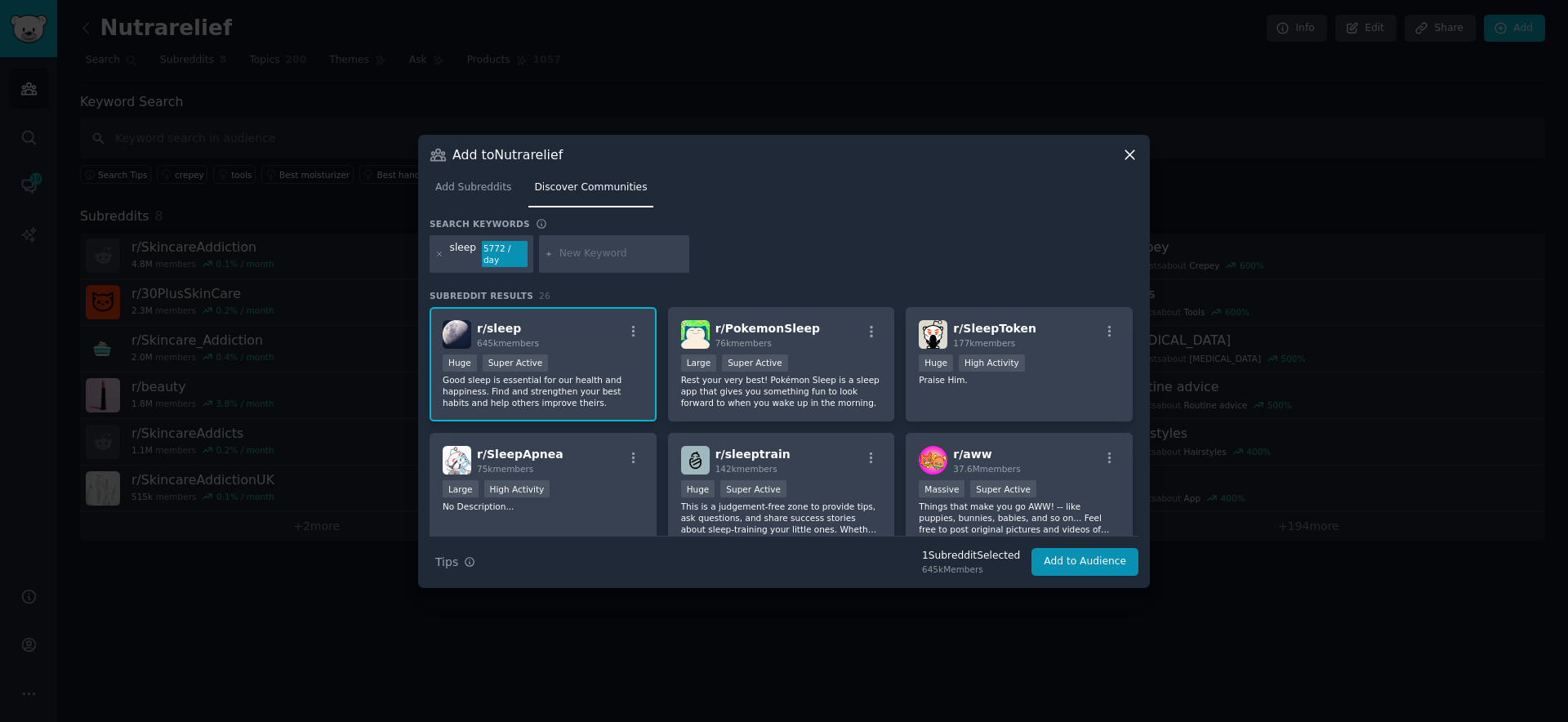
click at [442, 259] on div at bounding box center [440, 254] width 9 height 26
click at [440, 258] on icon at bounding box center [440, 254] width 9 height 9
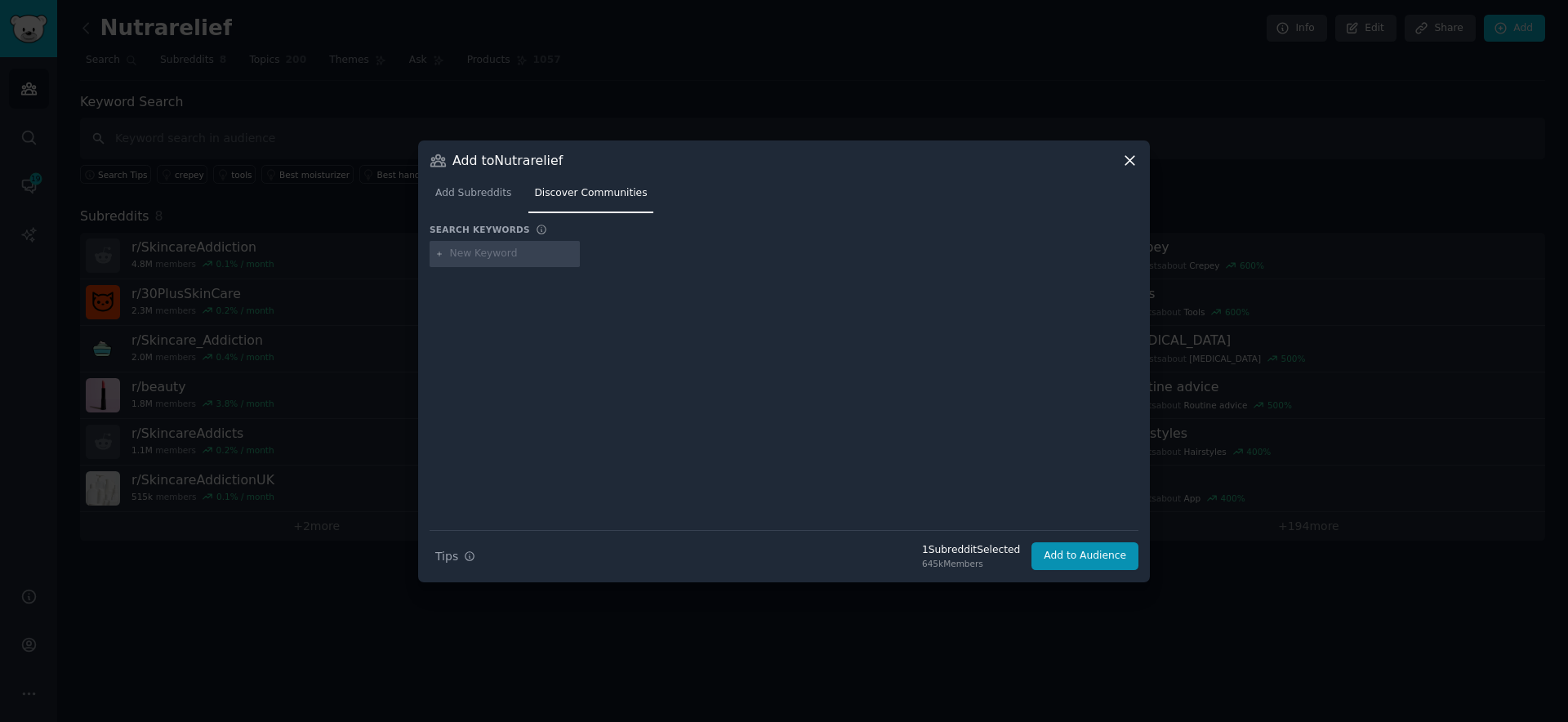
click at [490, 257] on input "text" at bounding box center [512, 254] width 124 height 15
type input "adhd"
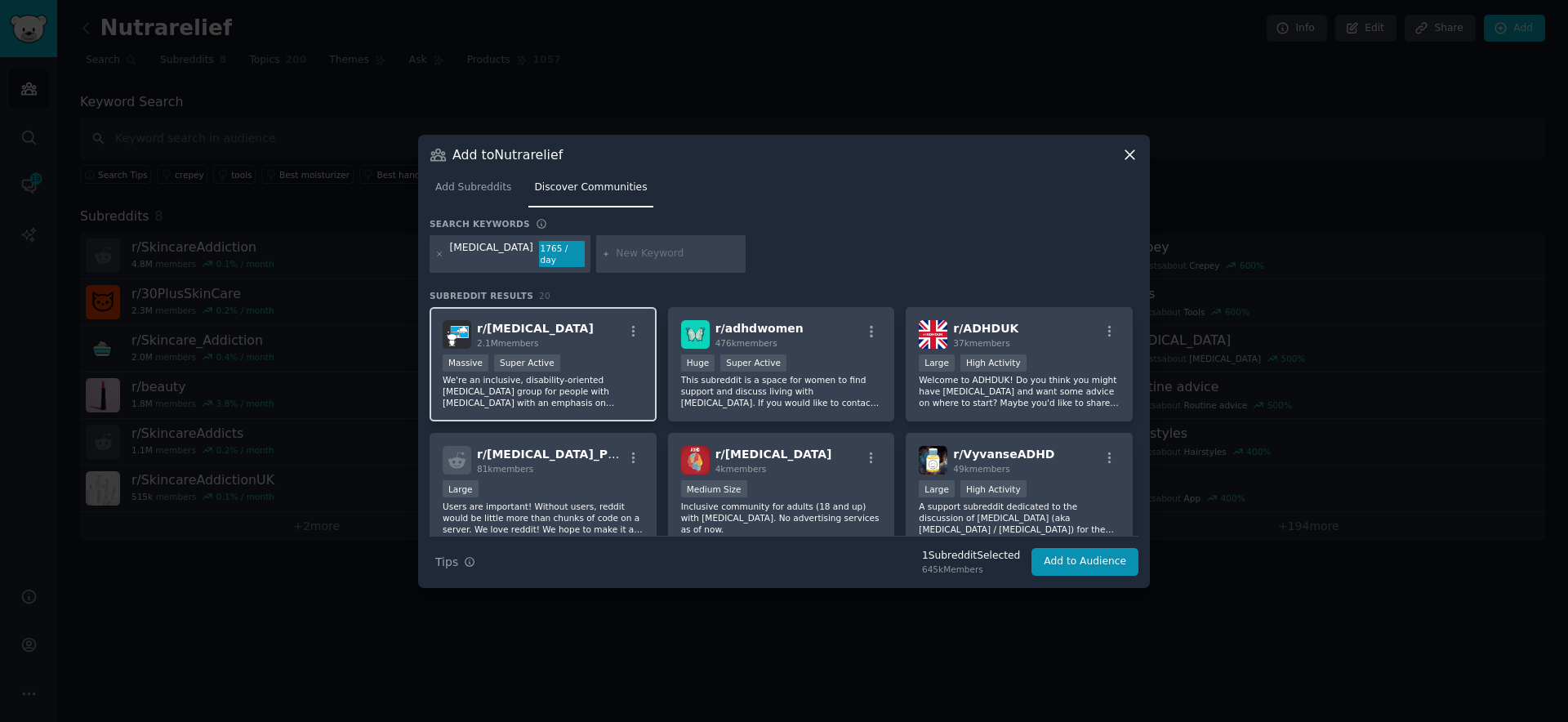
click at [572, 323] on div "r/ ADHD 2.1M members" at bounding box center [543, 334] width 201 height 29
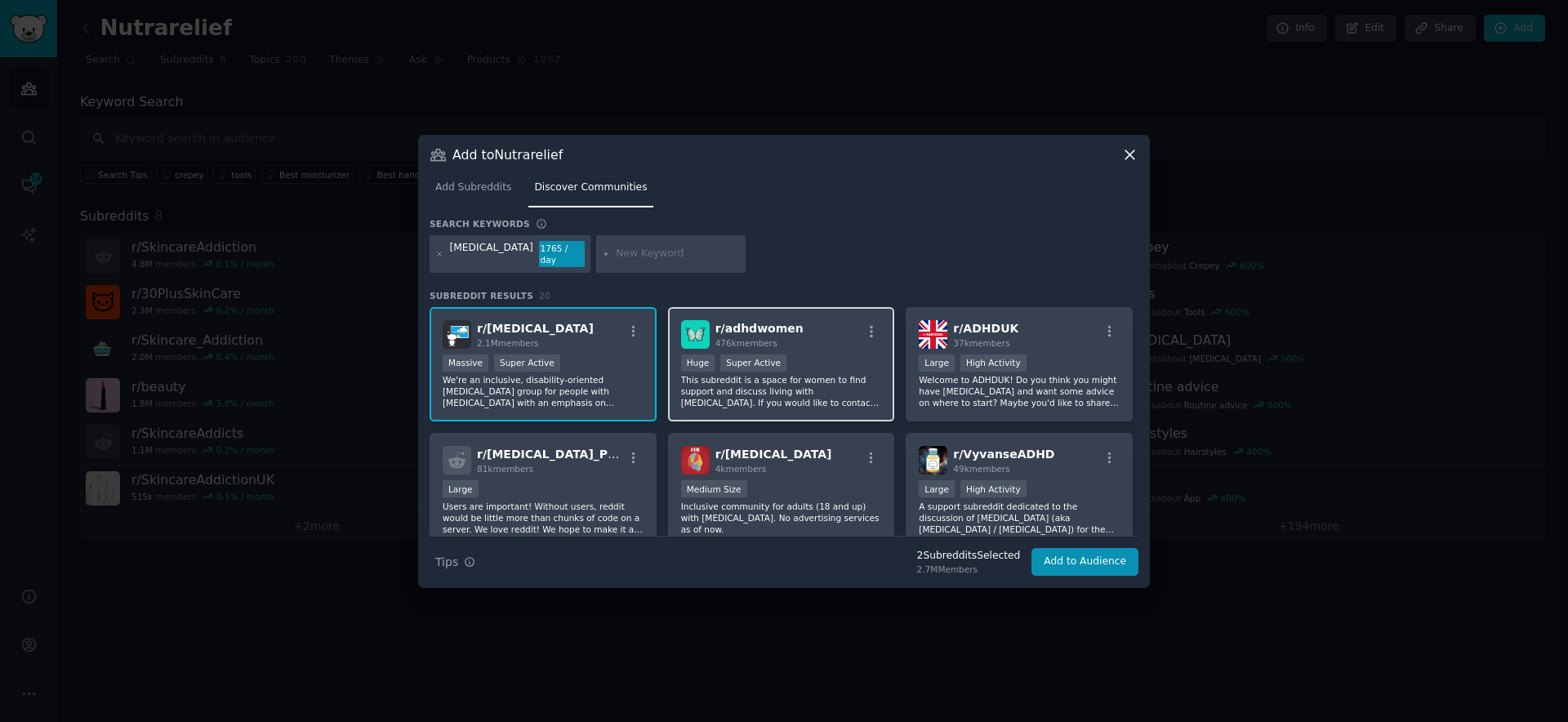
click at [737, 338] on span "476k members" at bounding box center [746, 343] width 62 height 10
click at [1092, 570] on div "Add to Nutrarelief Add Subreddits Discover Communities Search keywords Try a 2-…" at bounding box center [784, 361] width 732 height 454
click at [436, 258] on div at bounding box center [440, 254] width 9 height 26
click at [447, 252] on div "adhd 1765 / day" at bounding box center [510, 254] width 161 height 38
click at [440, 254] on icon at bounding box center [440, 254] width 9 height 9
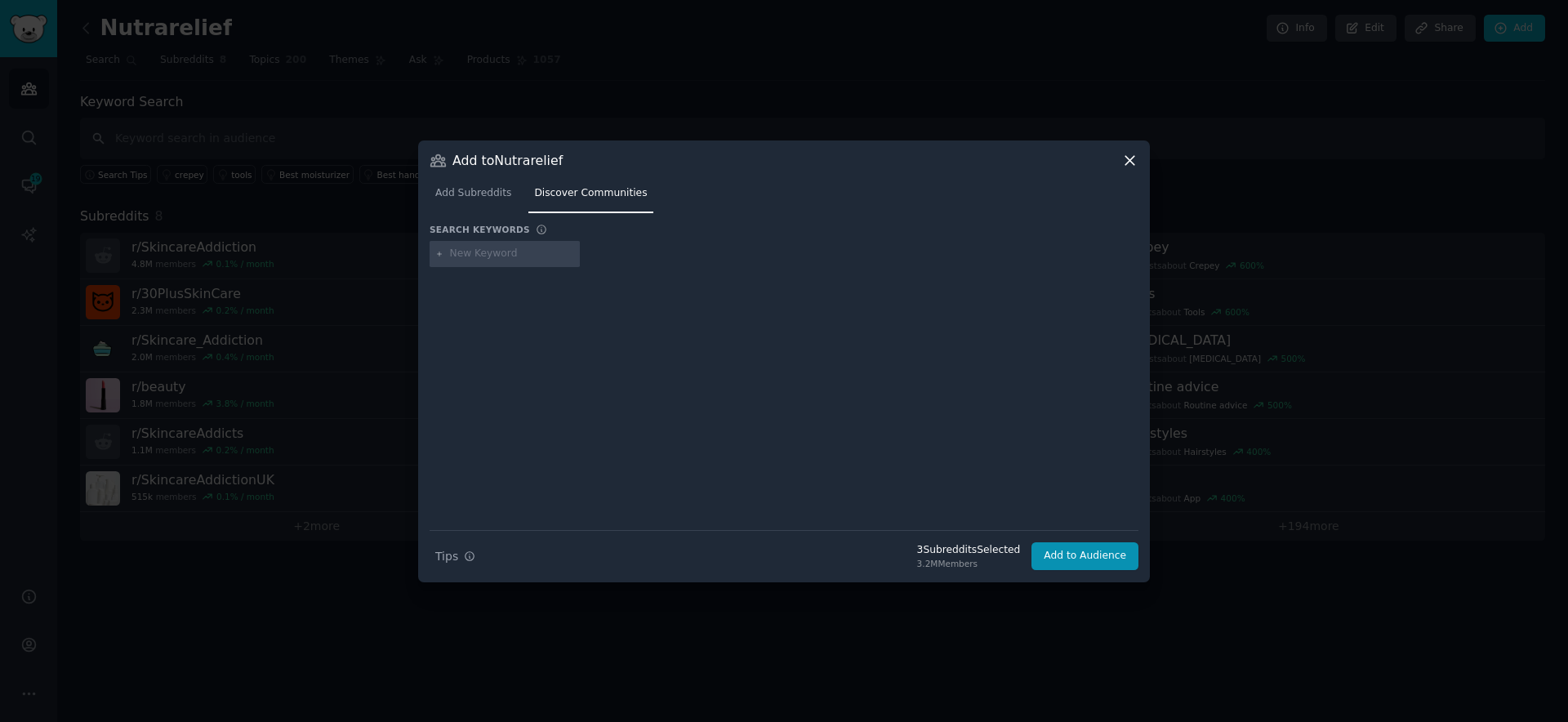
click at [456, 251] on input "text" at bounding box center [512, 254] width 124 height 15
type input "anxiety"
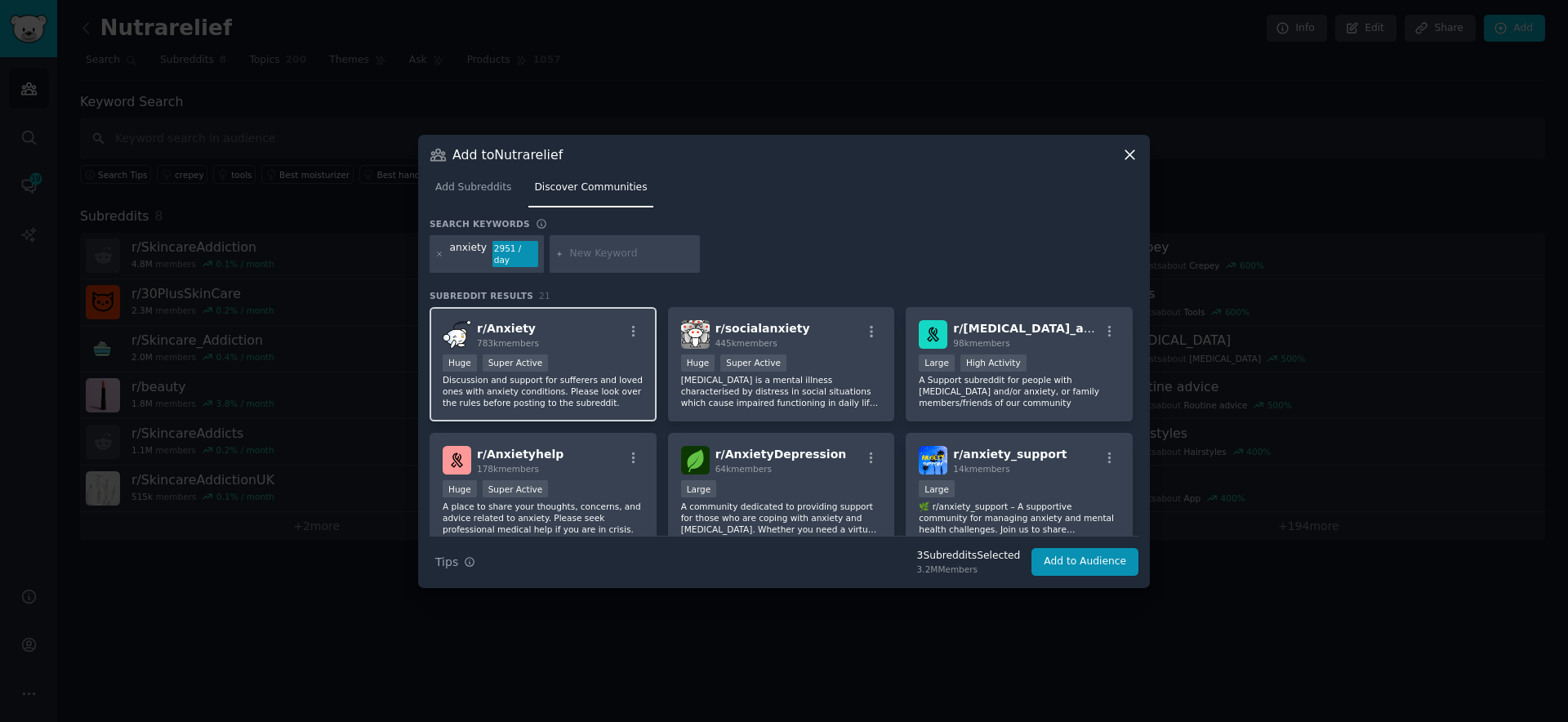
click at [571, 358] on div "Huge Super Active" at bounding box center [543, 364] width 201 height 21
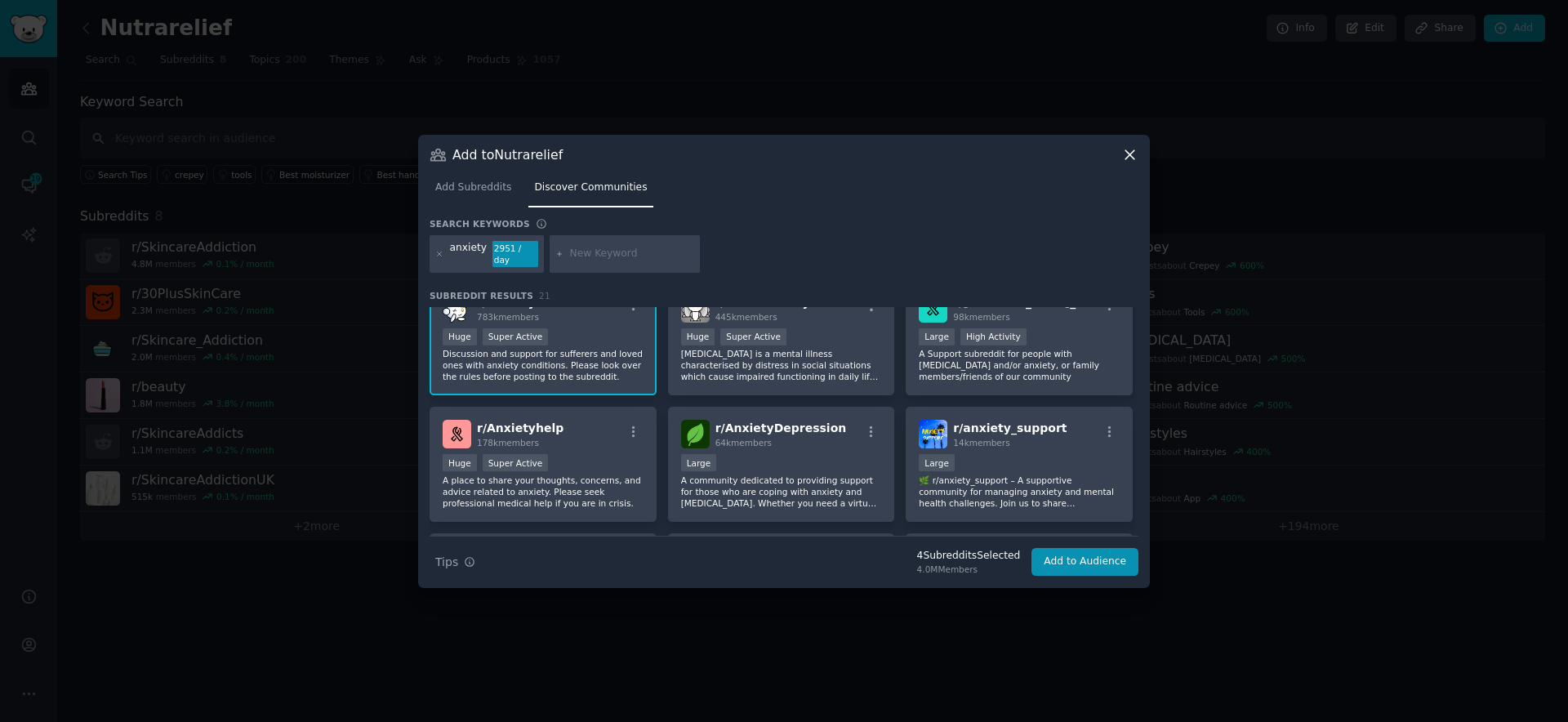
scroll to position [29, 0]
drag, startPoint x: 1075, startPoint y: 363, endPoint x: 948, endPoint y: 418, distance: 138.4
click at [1075, 363] on p "A Support subreddit for people with ADHD and/or anxiety, or family members/frie…" at bounding box center [1019, 363] width 201 height 34
click at [442, 258] on div at bounding box center [440, 254] width 9 height 26
click at [445, 256] on div "anxiety 2951 / day" at bounding box center [486, 254] width 114 height 38
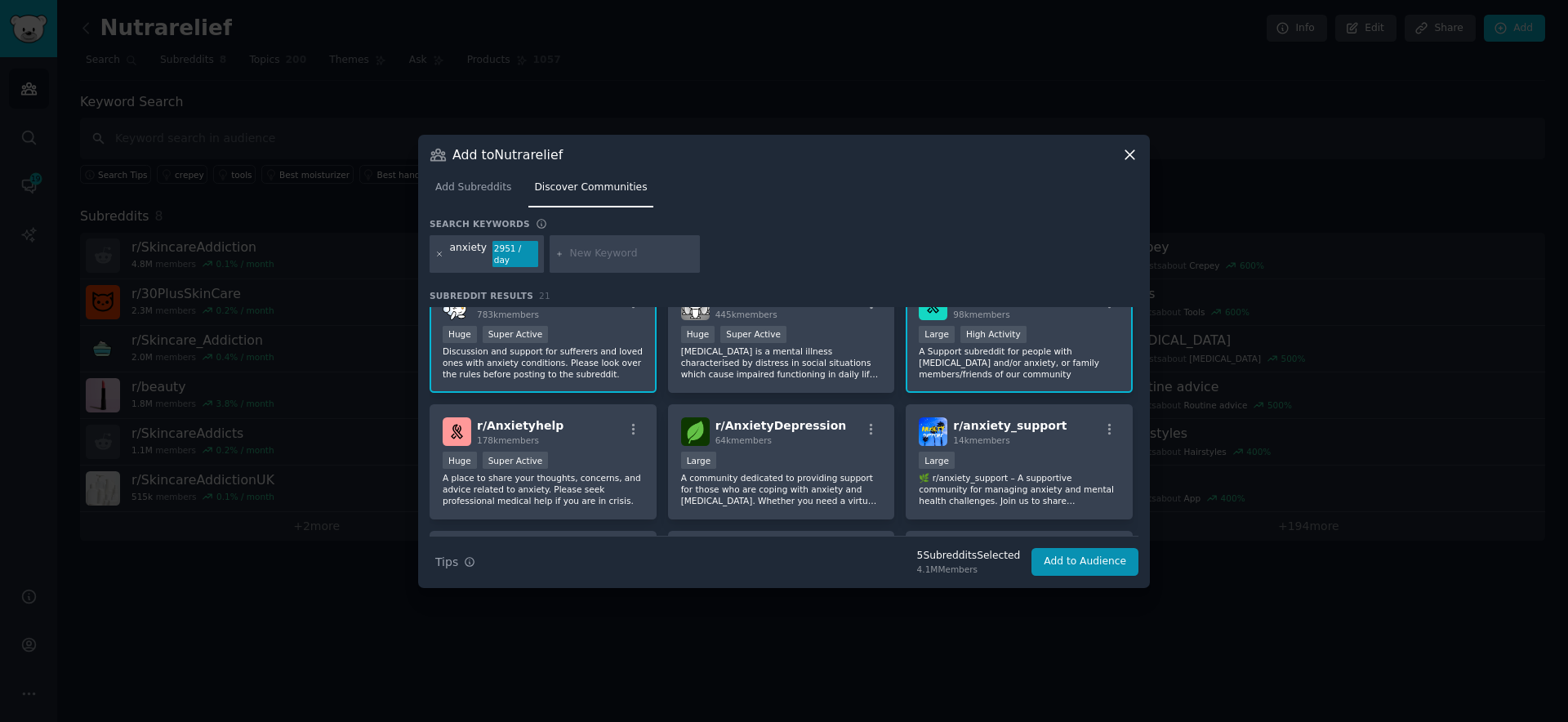
click at [441, 254] on icon at bounding box center [440, 254] width 9 height 9
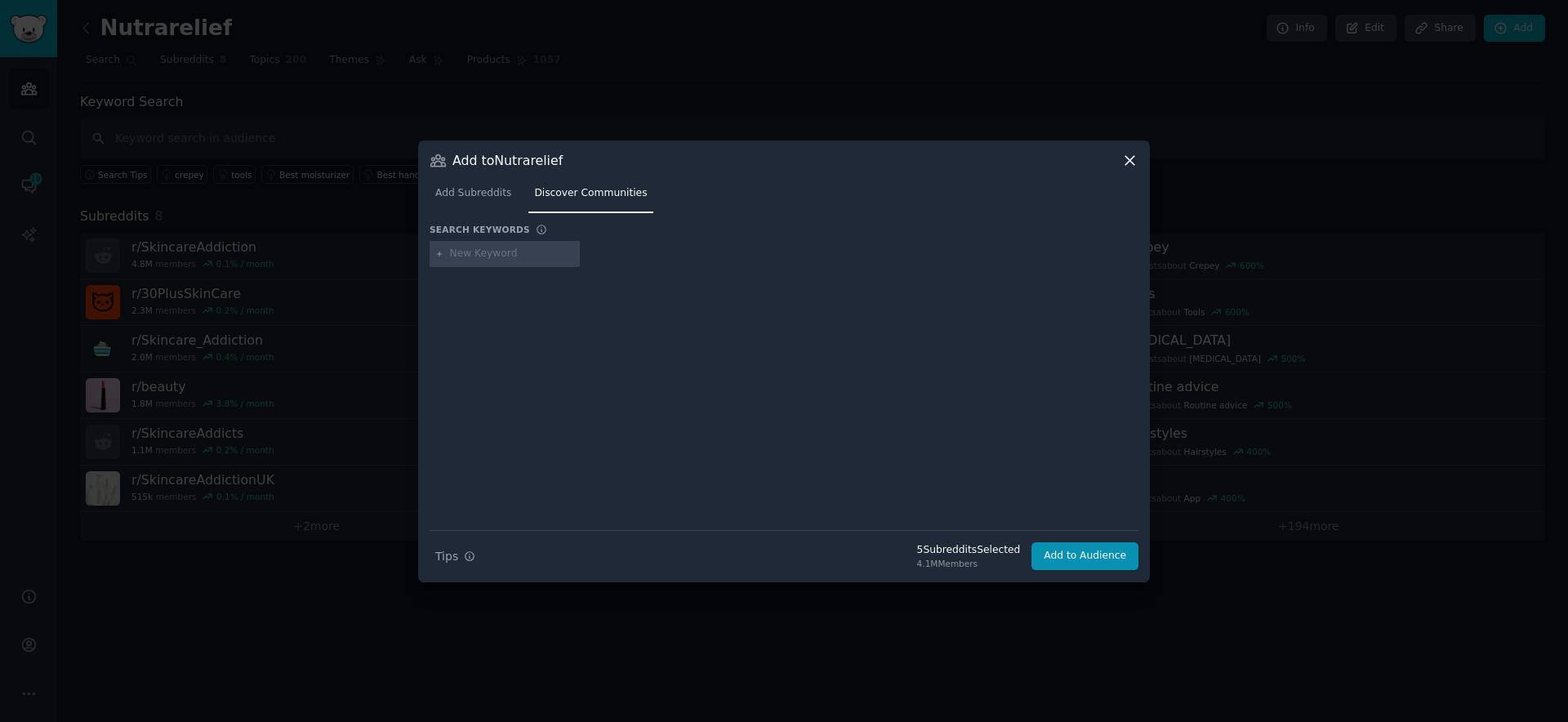
click at [487, 257] on input "text" at bounding box center [512, 254] width 124 height 15
click at [1060, 570] on div "Add to Nutrarelief Add Subreddits Discover Communities Search keywords Try a 2-…" at bounding box center [784, 361] width 732 height 442
click at [1070, 547] on button "Add to Audience" at bounding box center [1085, 556] width 107 height 28
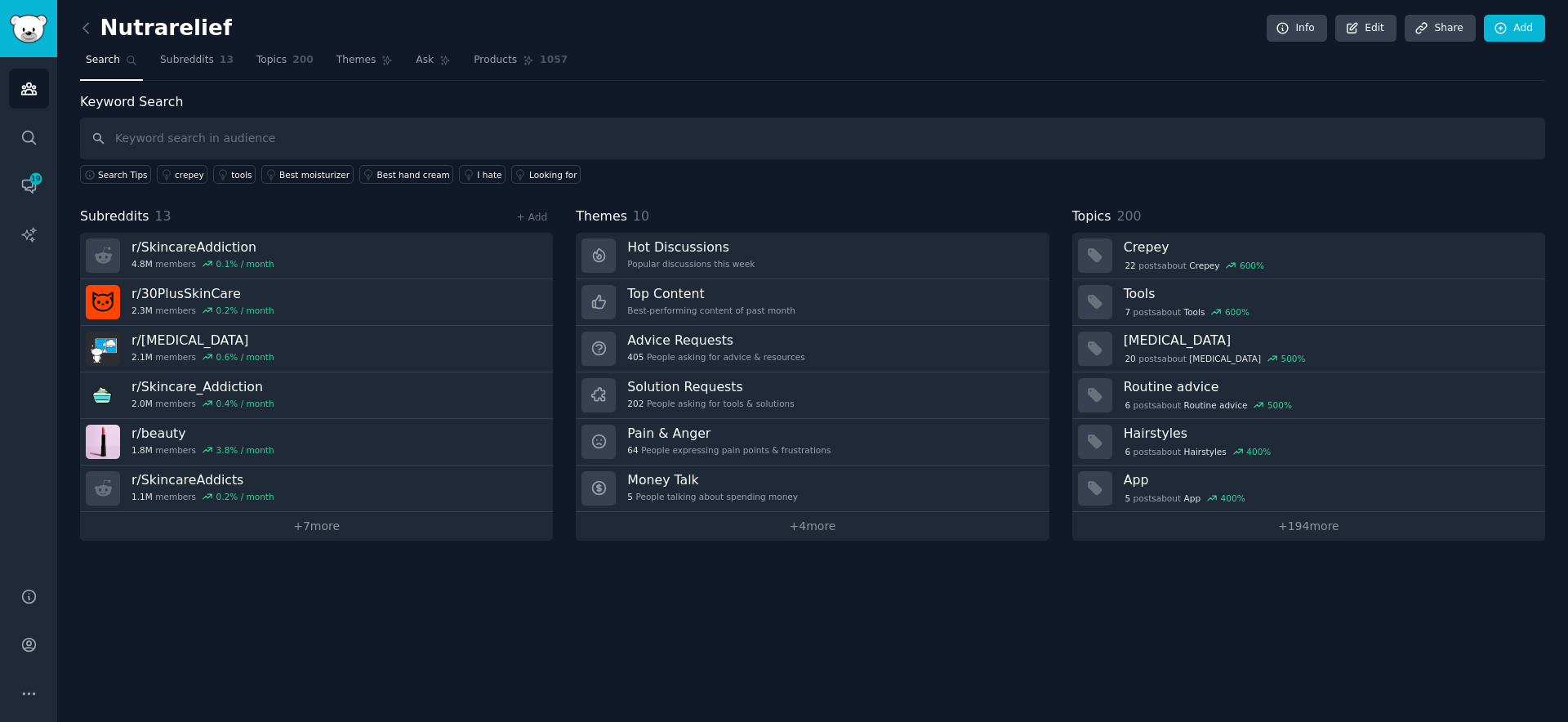
click at [123, 66] on link "Search" at bounding box center [112, 64] width 63 height 34
click at [321, 526] on link "+ 7 more" at bounding box center [317, 526] width 473 height 29
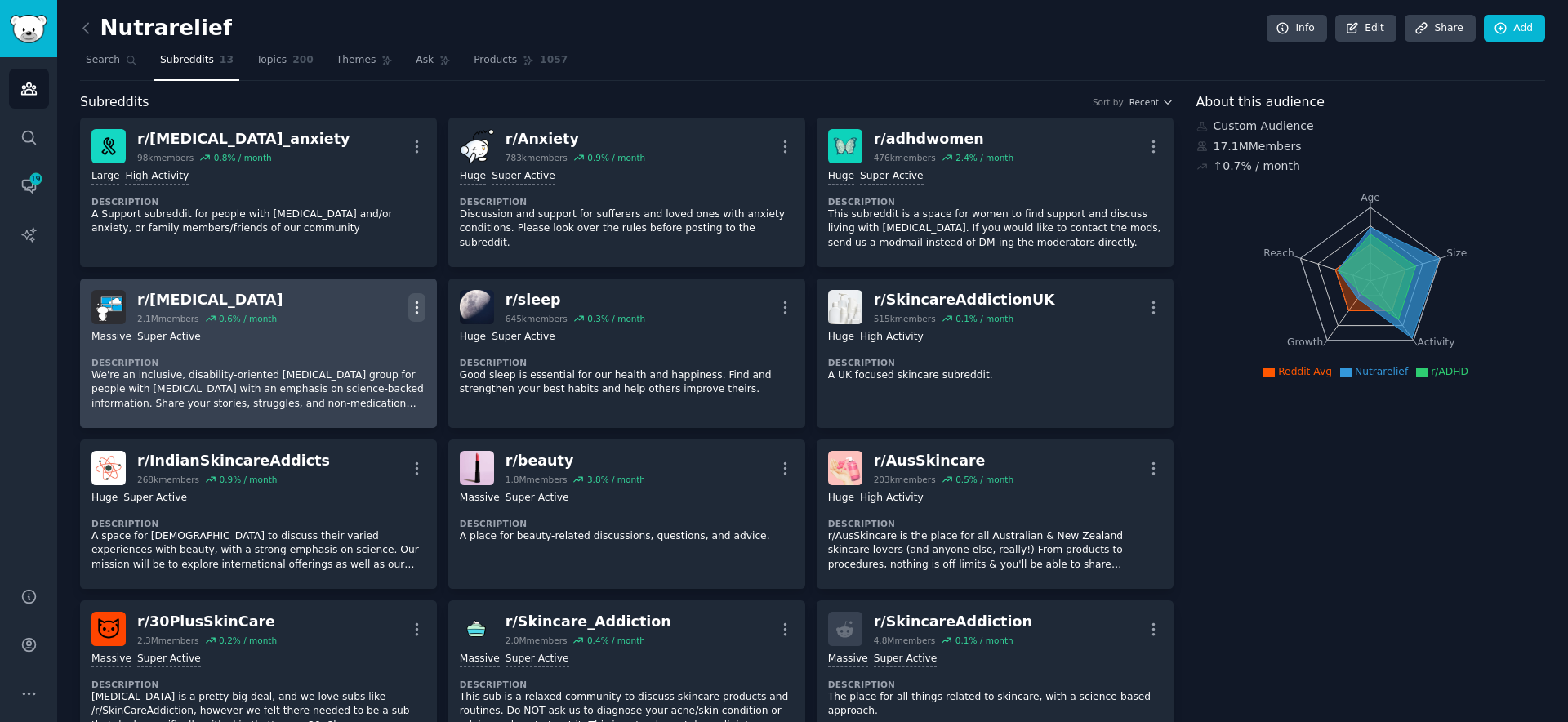
click at [409, 301] on icon "button" at bounding box center [417, 307] width 17 height 17
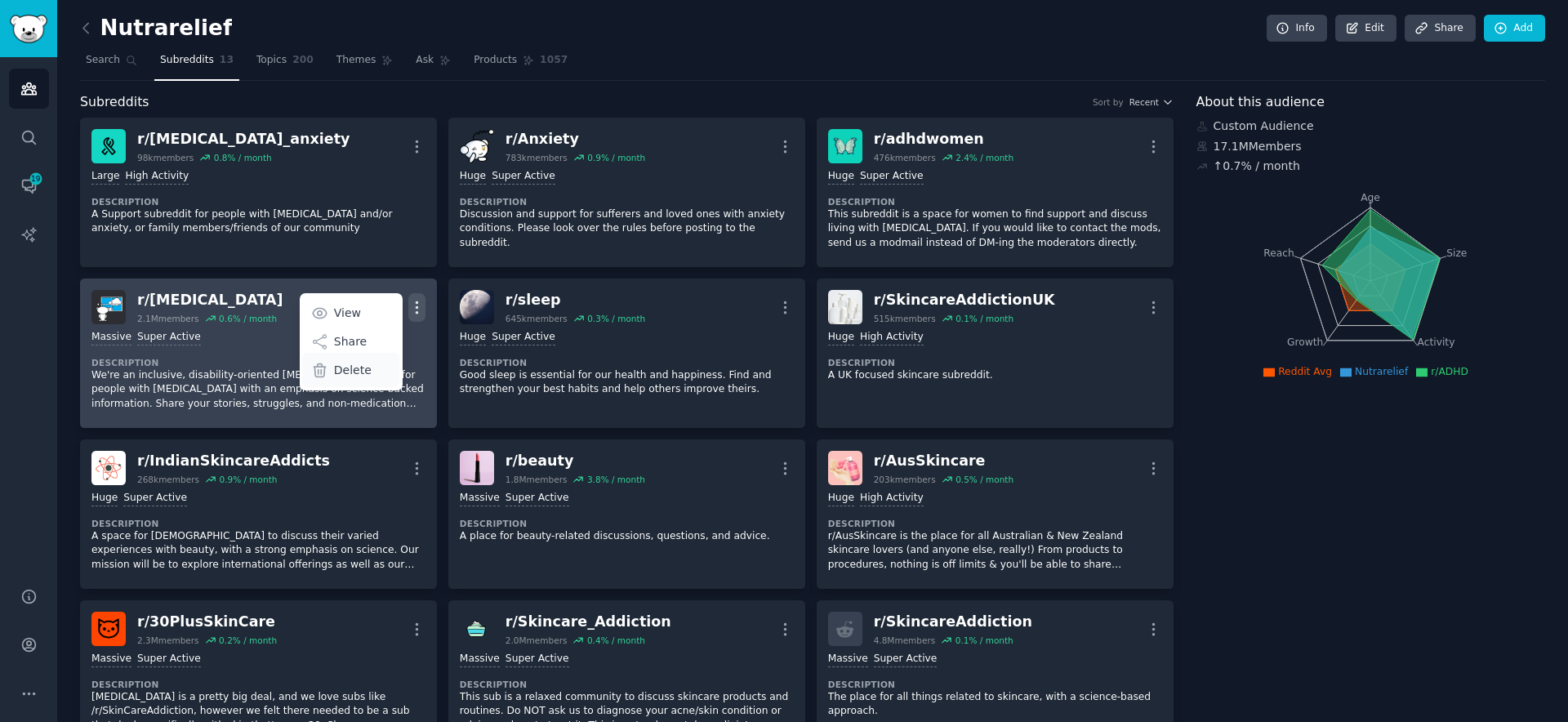
click at [365, 365] on p "Delete" at bounding box center [353, 370] width 38 height 17
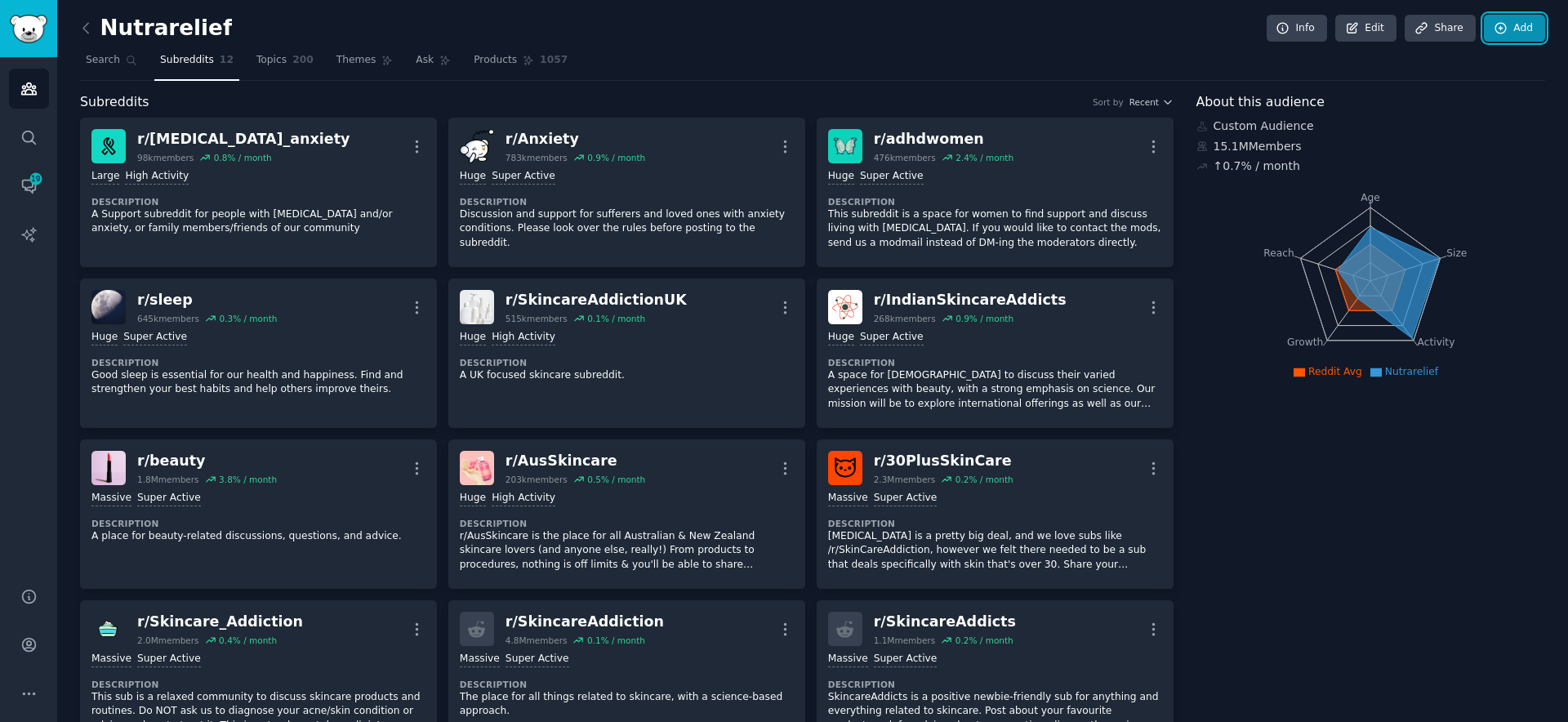
click at [1516, 37] on link "Add" at bounding box center [1514, 29] width 62 height 28
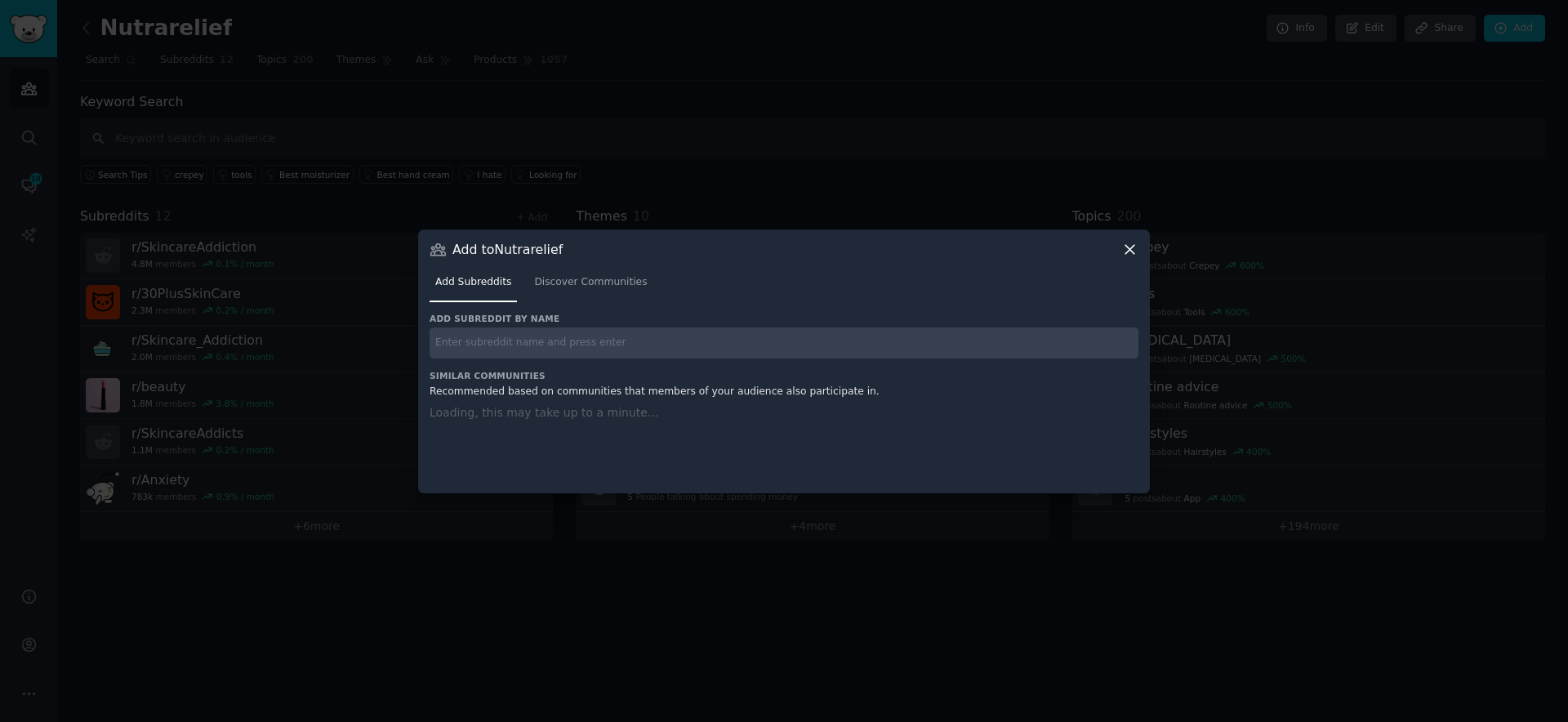
click at [744, 344] on input "text" at bounding box center [784, 343] width 709 height 32
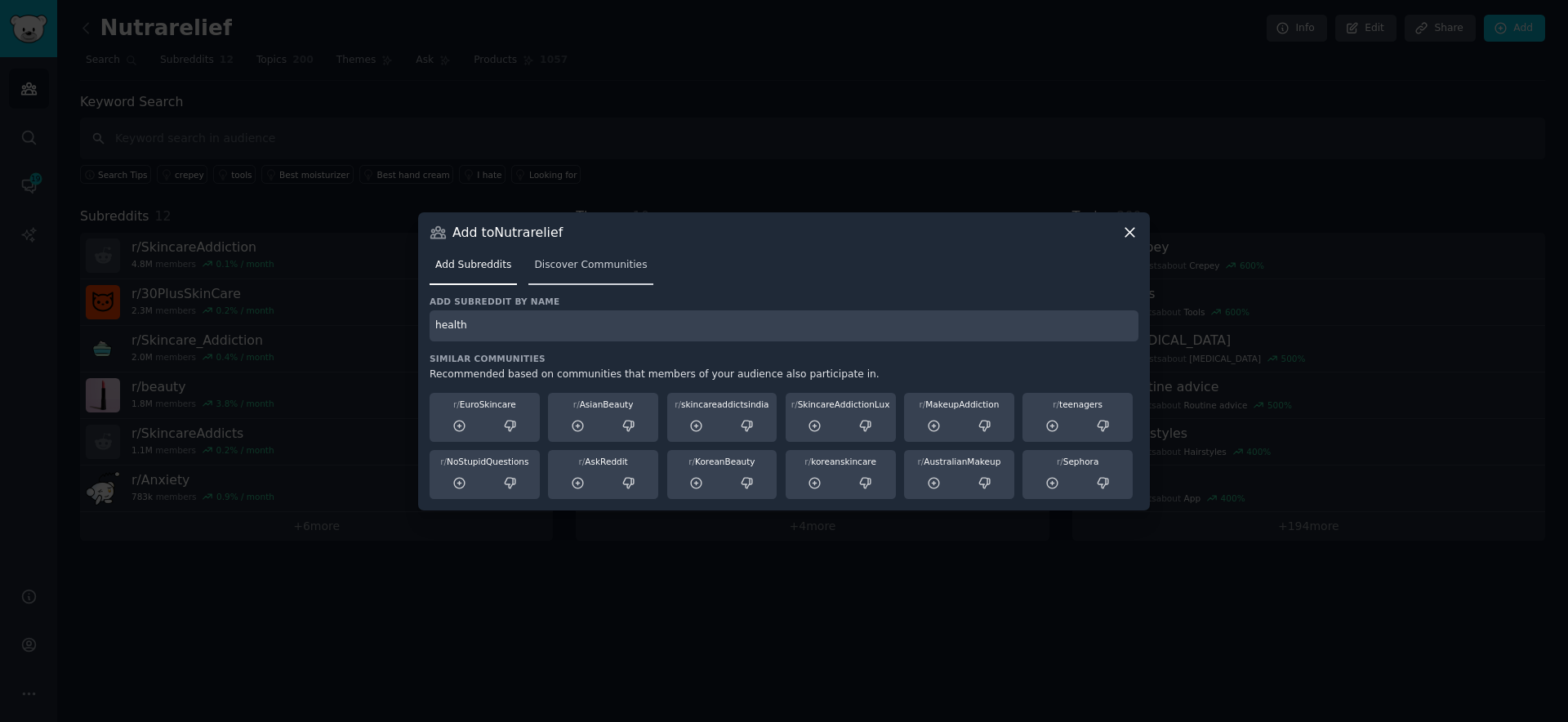
type input "health"
click at [575, 261] on span "Discover Communities" at bounding box center [590, 266] width 112 height 15
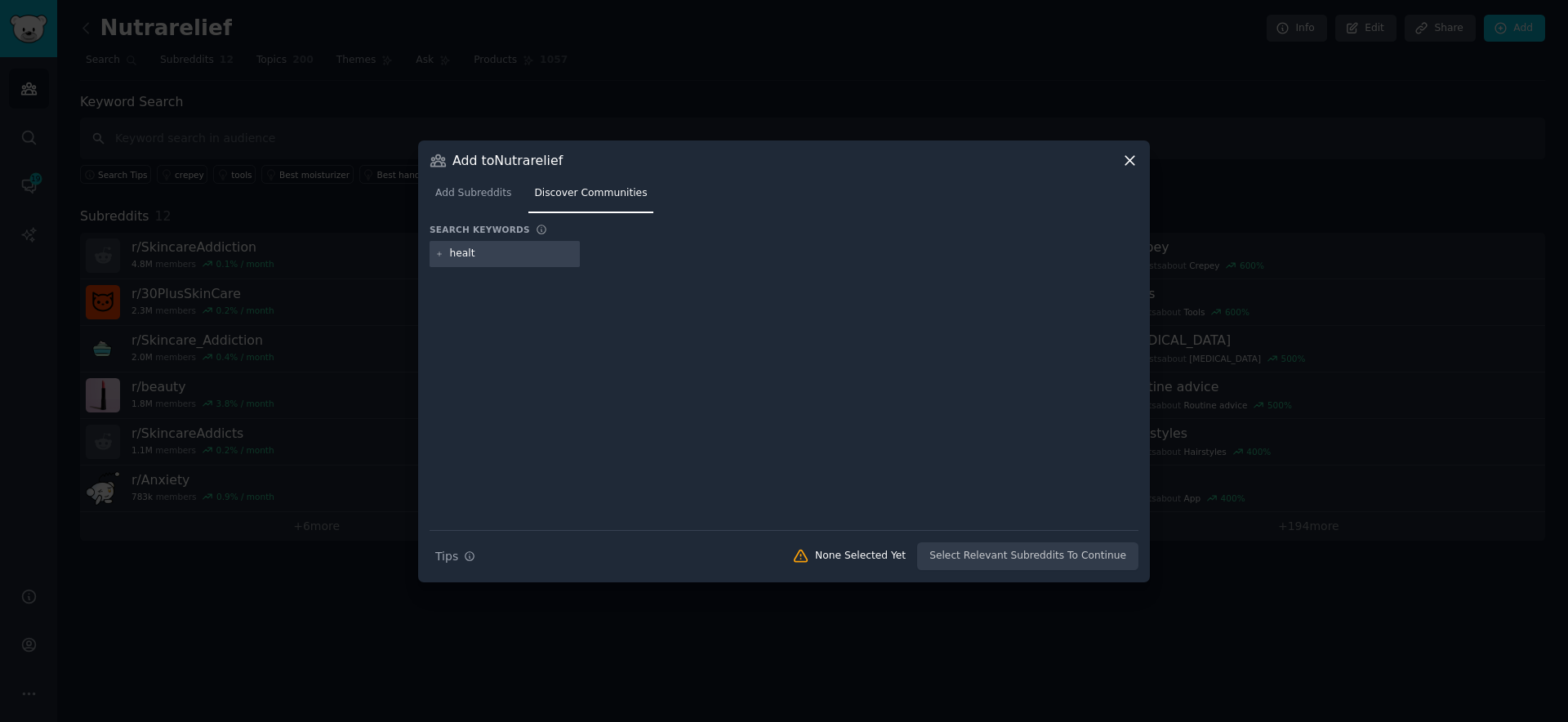
type input "health"
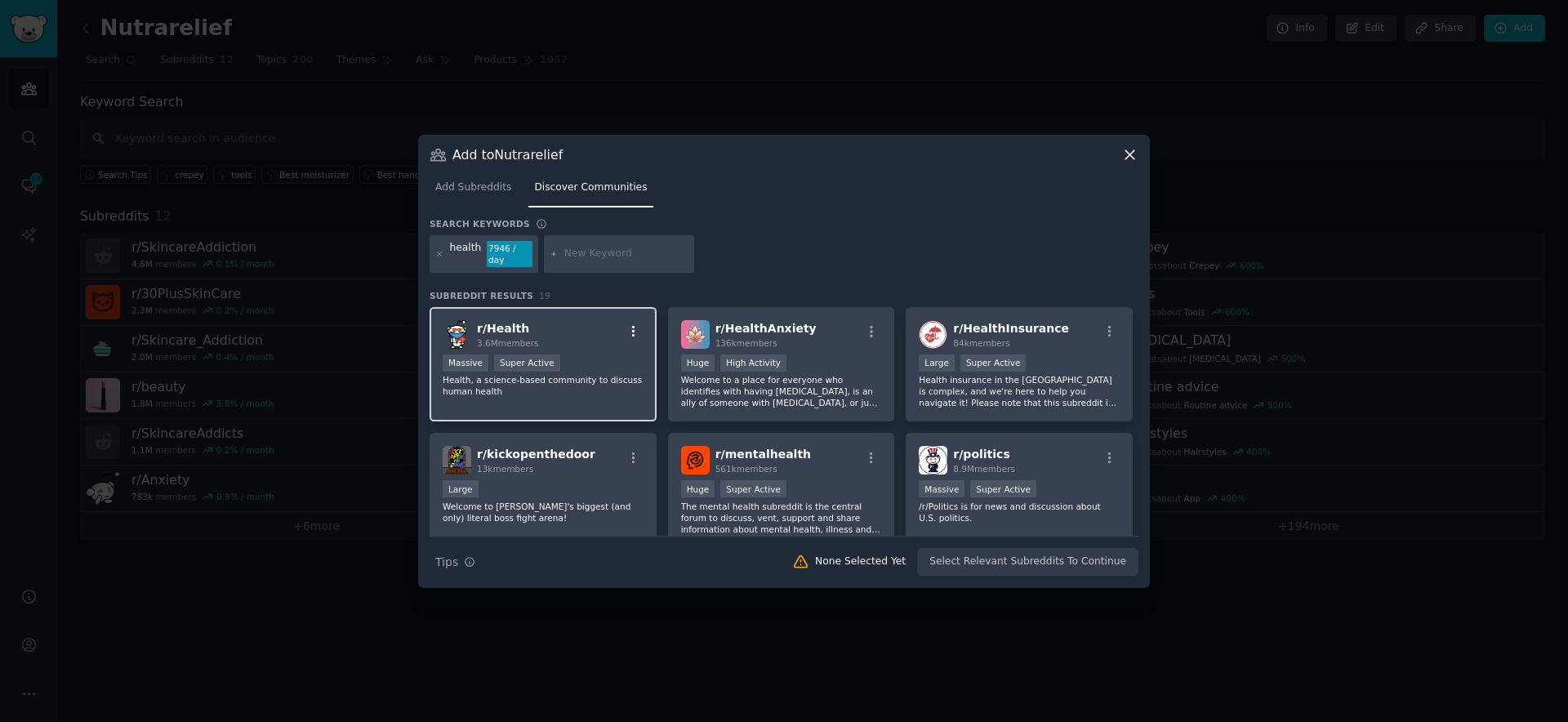
click at [634, 331] on icon "button" at bounding box center [634, 331] width 15 height 15
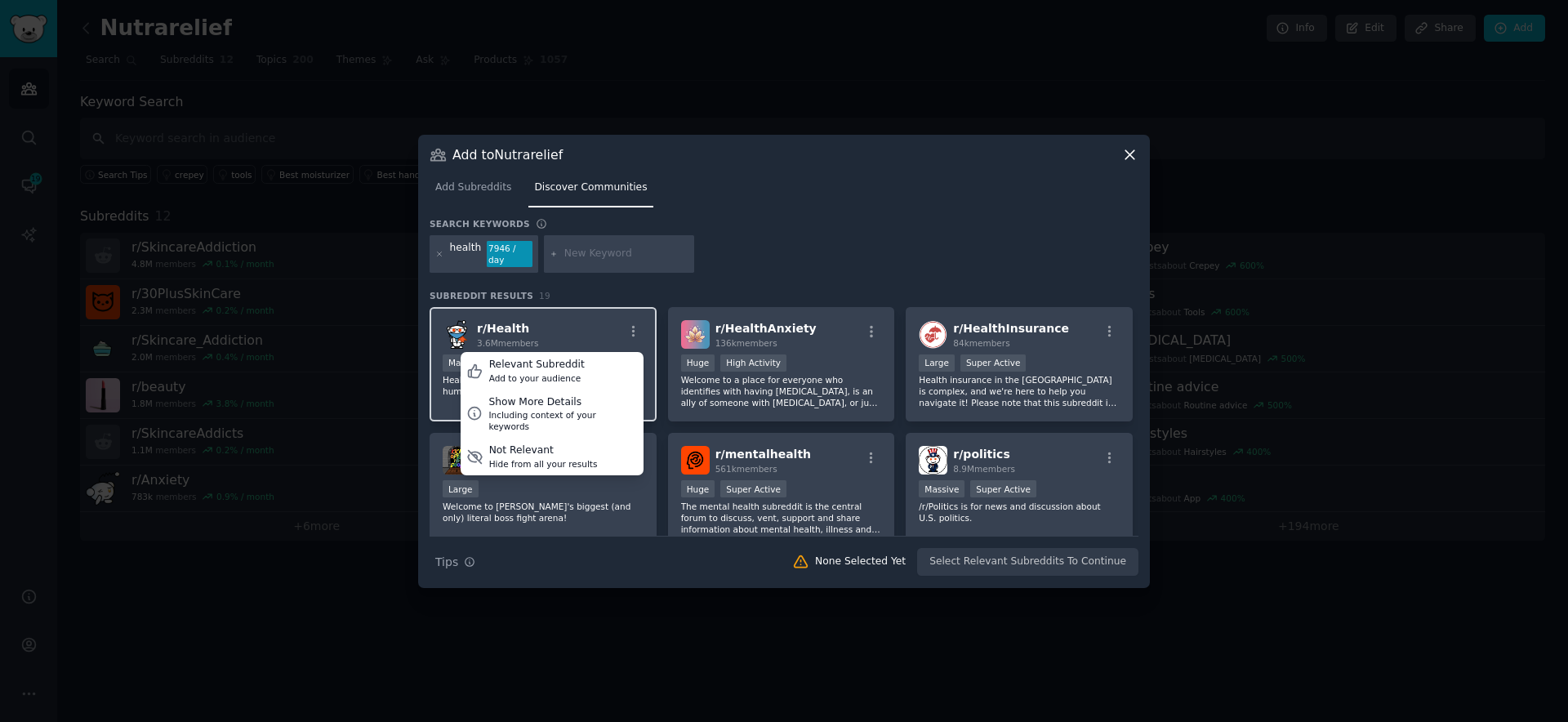
click at [586, 328] on div "r/ Health 3.6M members Relevant Subreddit Add to your audience Show More Detail…" at bounding box center [543, 334] width 201 height 29
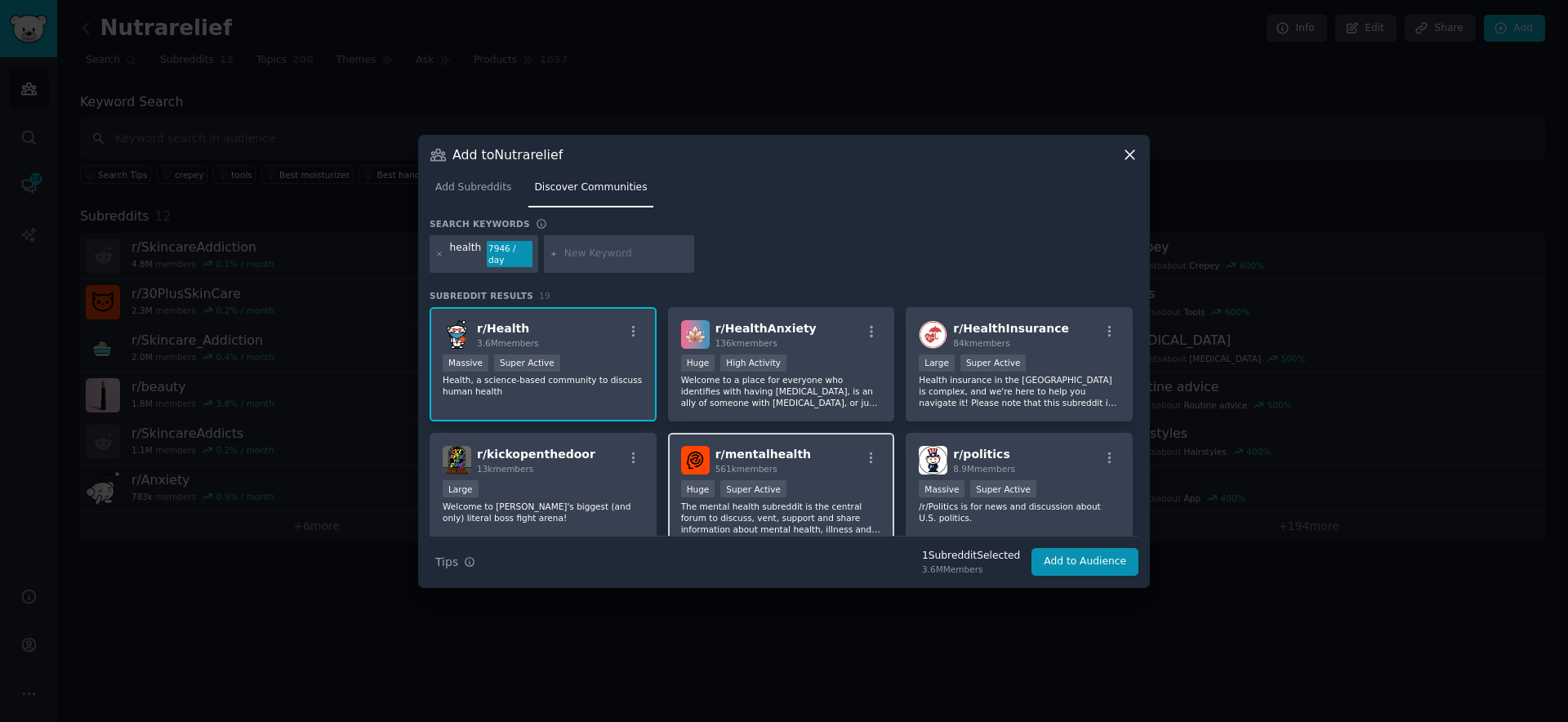
click at [793, 457] on div "r/ mentalhealth 561k members" at bounding box center [781, 460] width 201 height 29
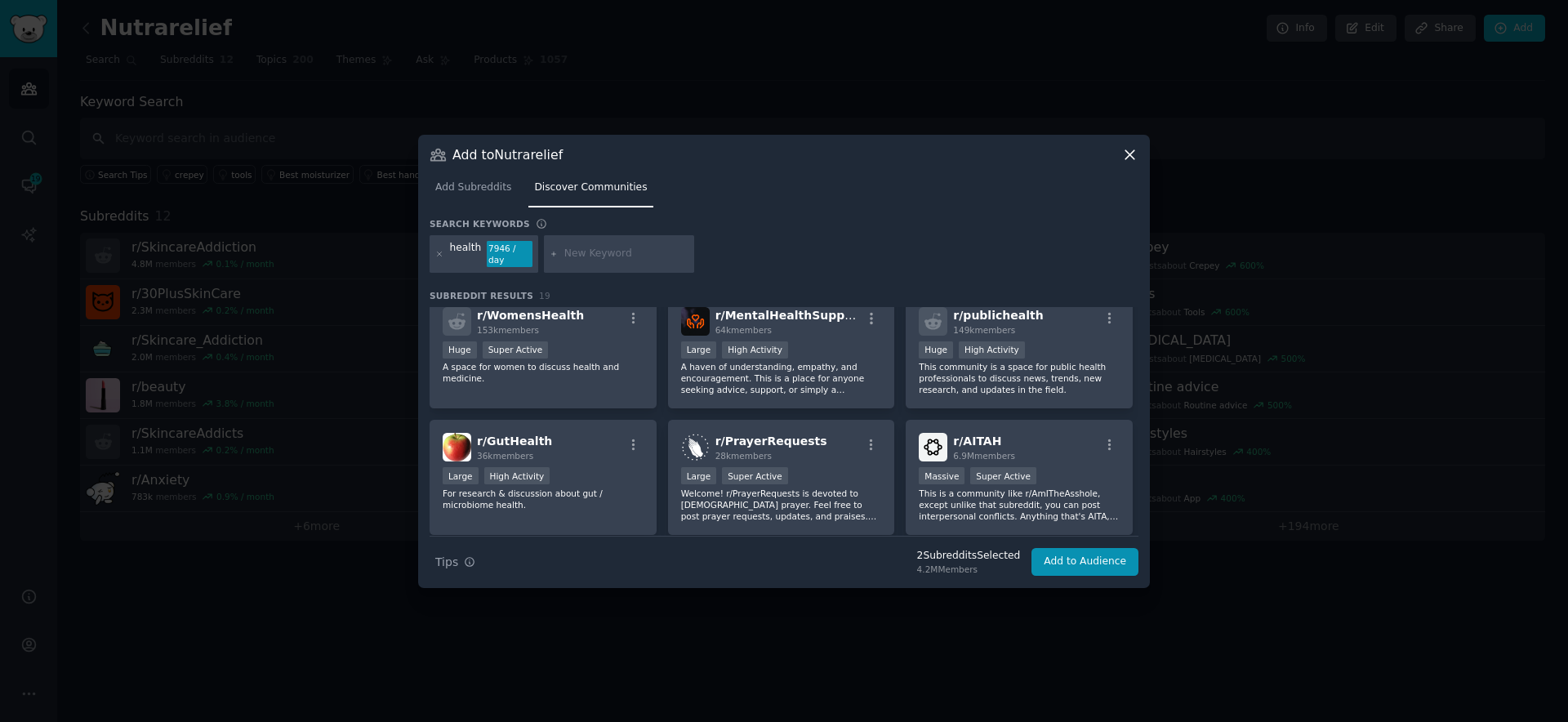
scroll to position [267, 0]
click at [551, 378] on p "A space for women to discuss health and medicine." at bounding box center [543, 371] width 201 height 23
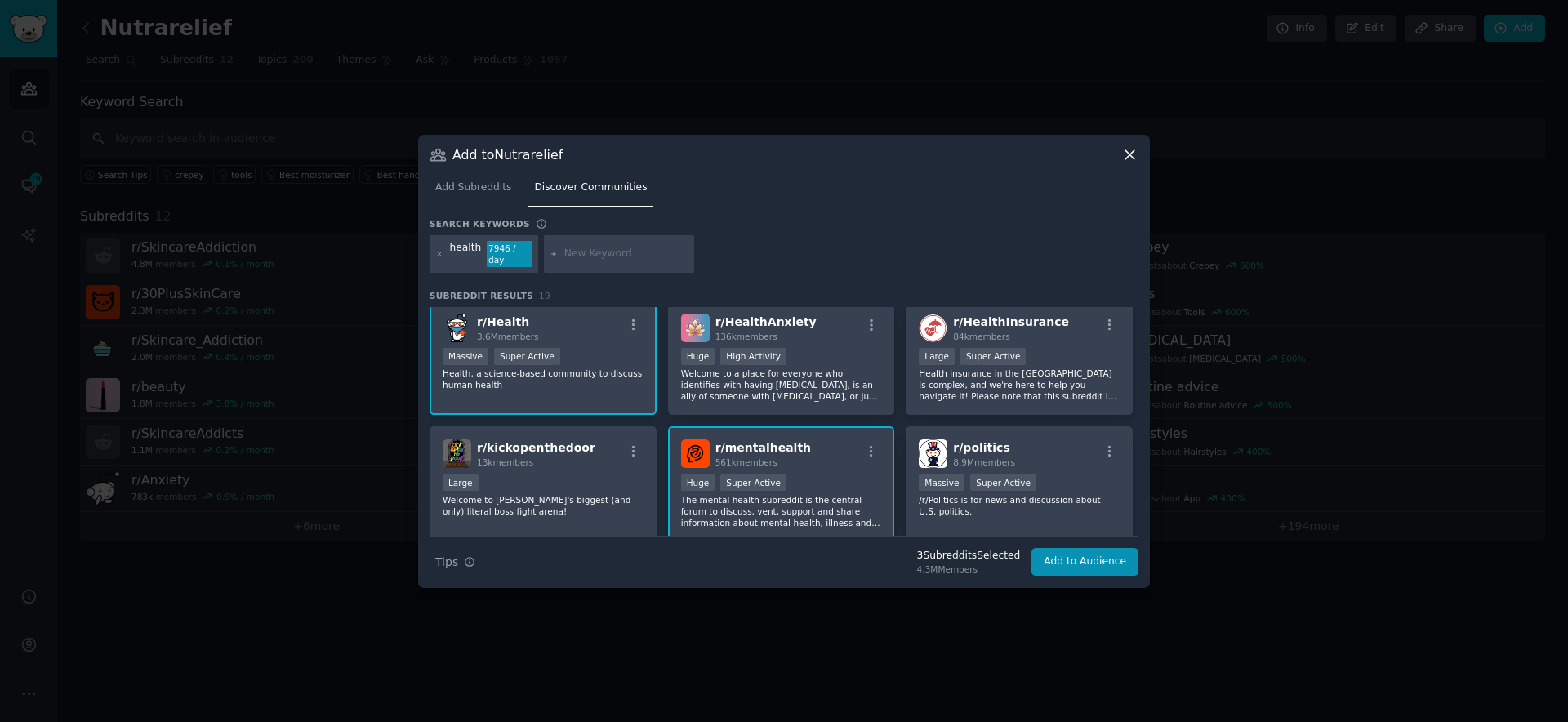
scroll to position [0, 0]
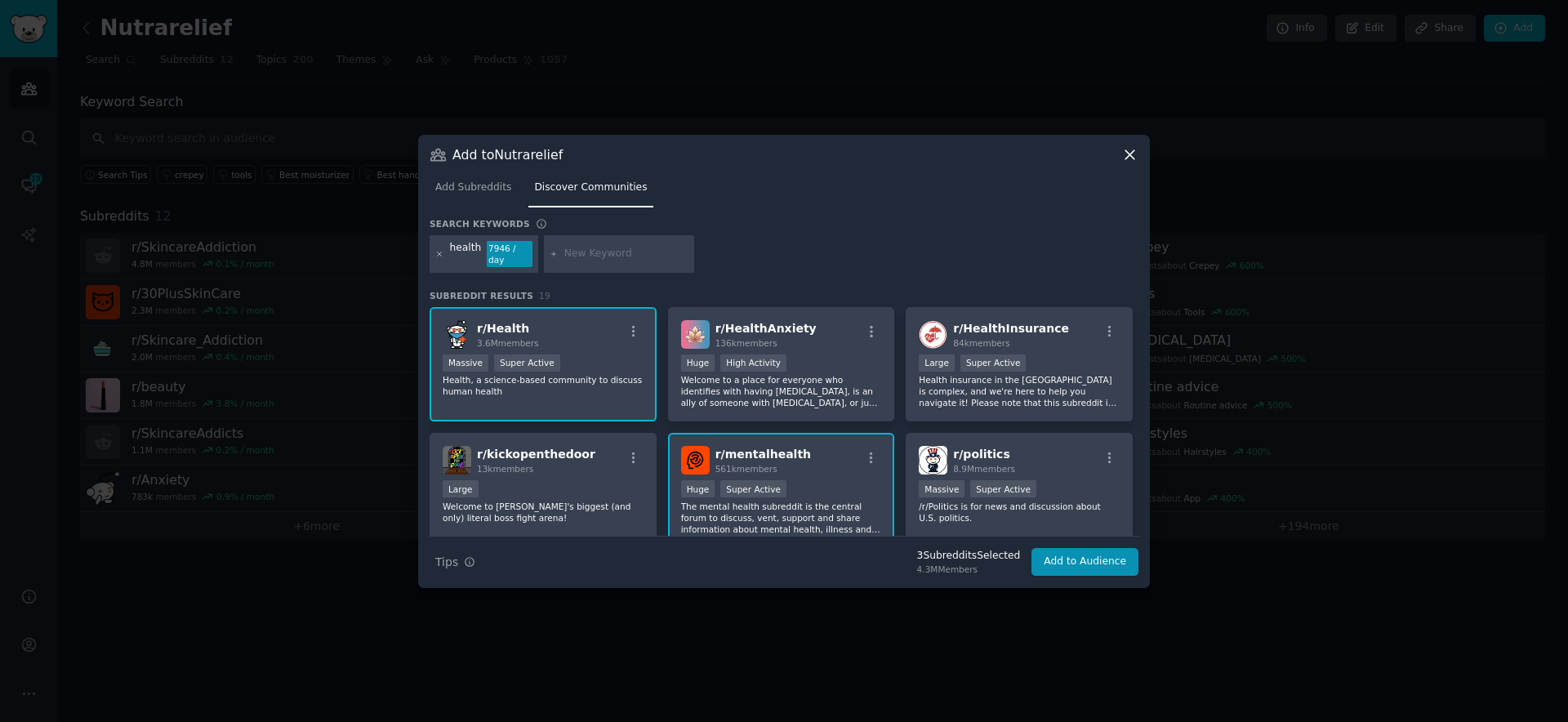
click at [440, 251] on icon at bounding box center [440, 254] width 9 height 9
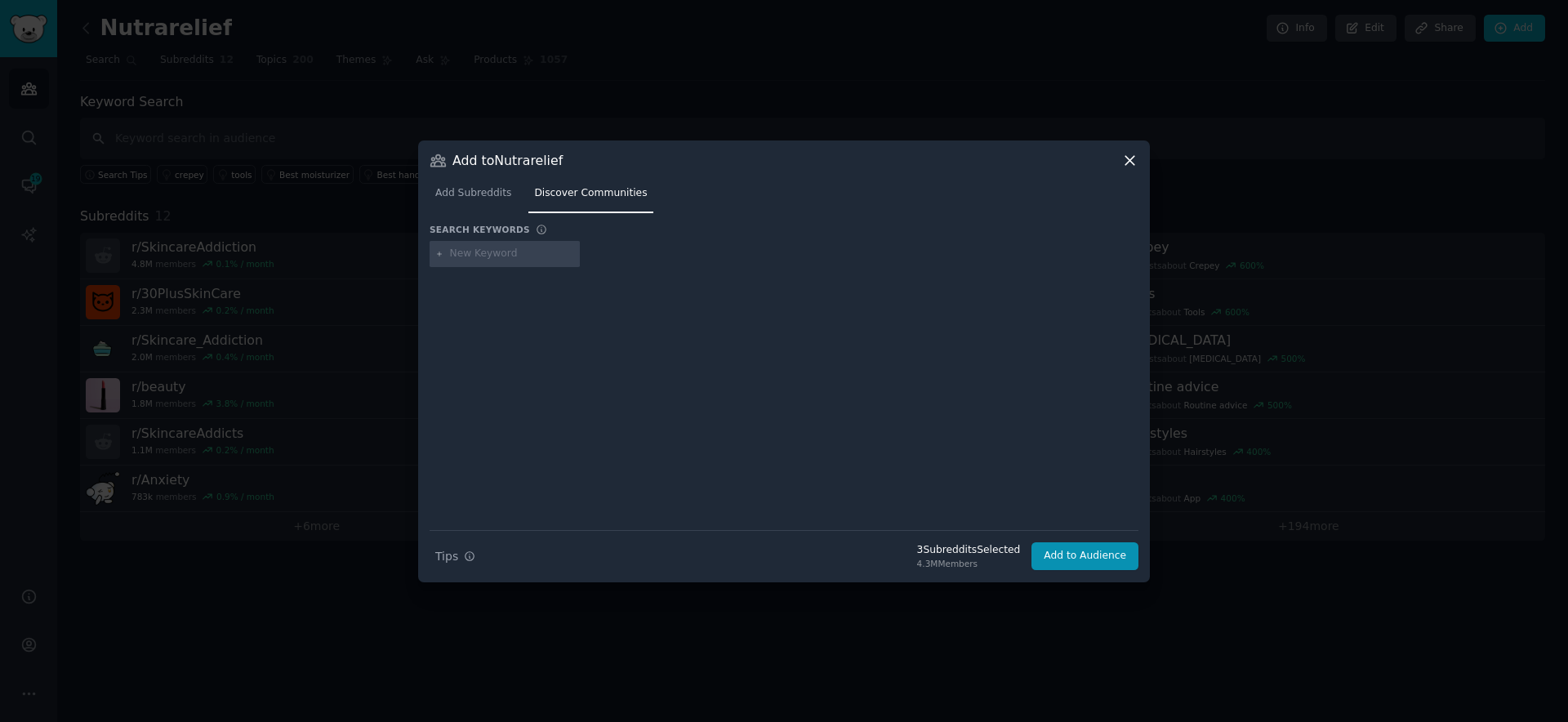
click at [513, 263] on div at bounding box center [504, 254] width 150 height 26
click at [504, 258] on input "text" at bounding box center [512, 254] width 124 height 15
type input "homeo"
click at [477, 251] on div "homeo" at bounding box center [467, 254] width 34 height 15
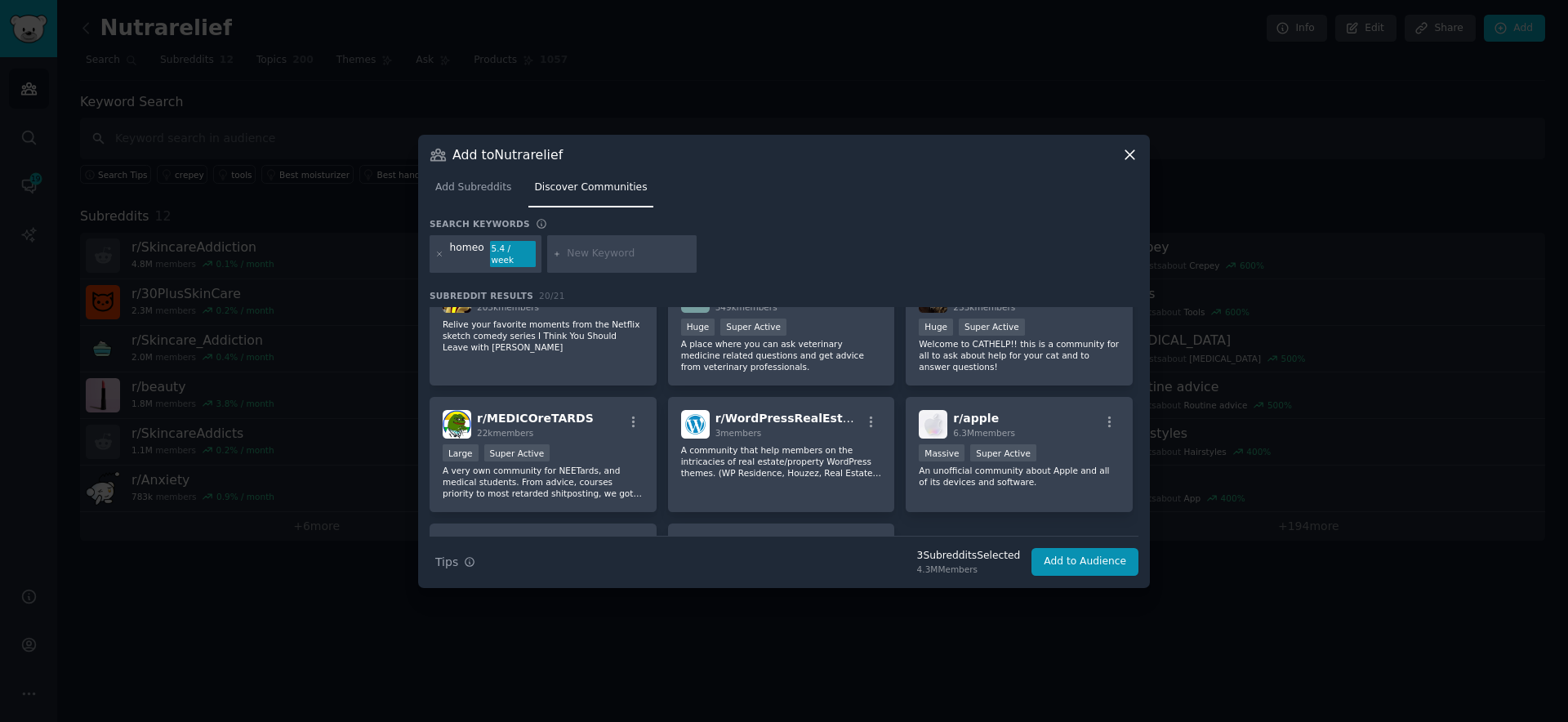
scroll to position [547, 0]
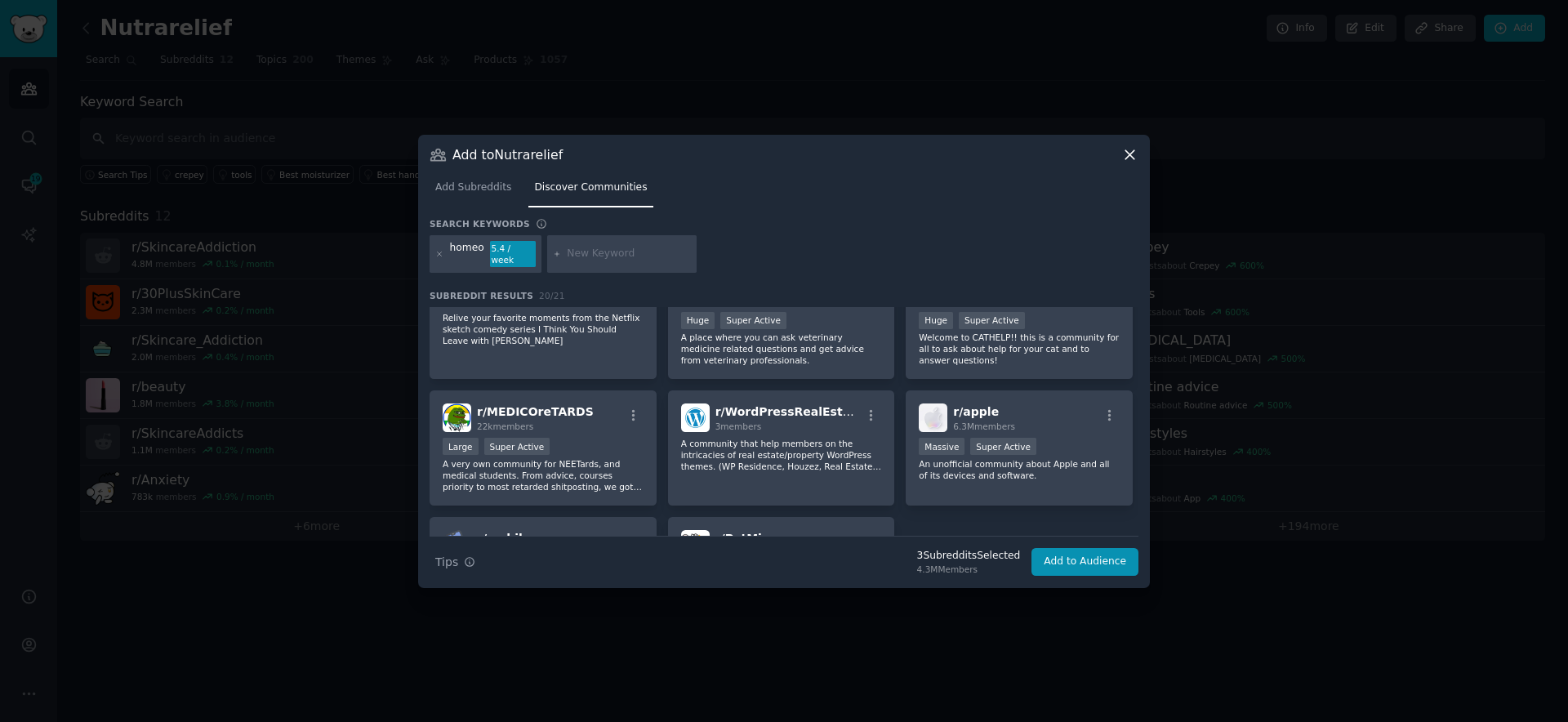
click at [1131, 160] on icon at bounding box center [1129, 154] width 17 height 17
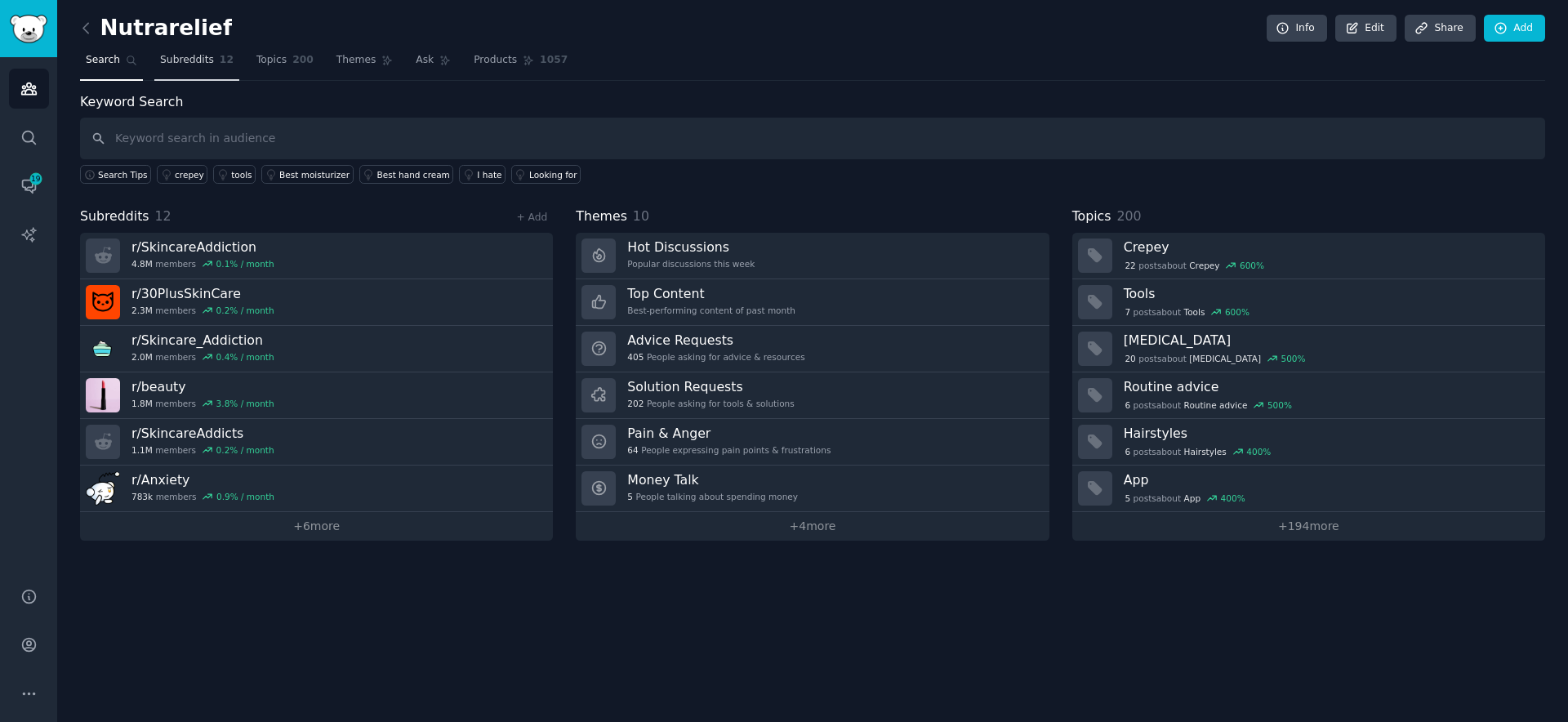
click at [180, 53] on span "Subreddits" at bounding box center [187, 61] width 54 height 15
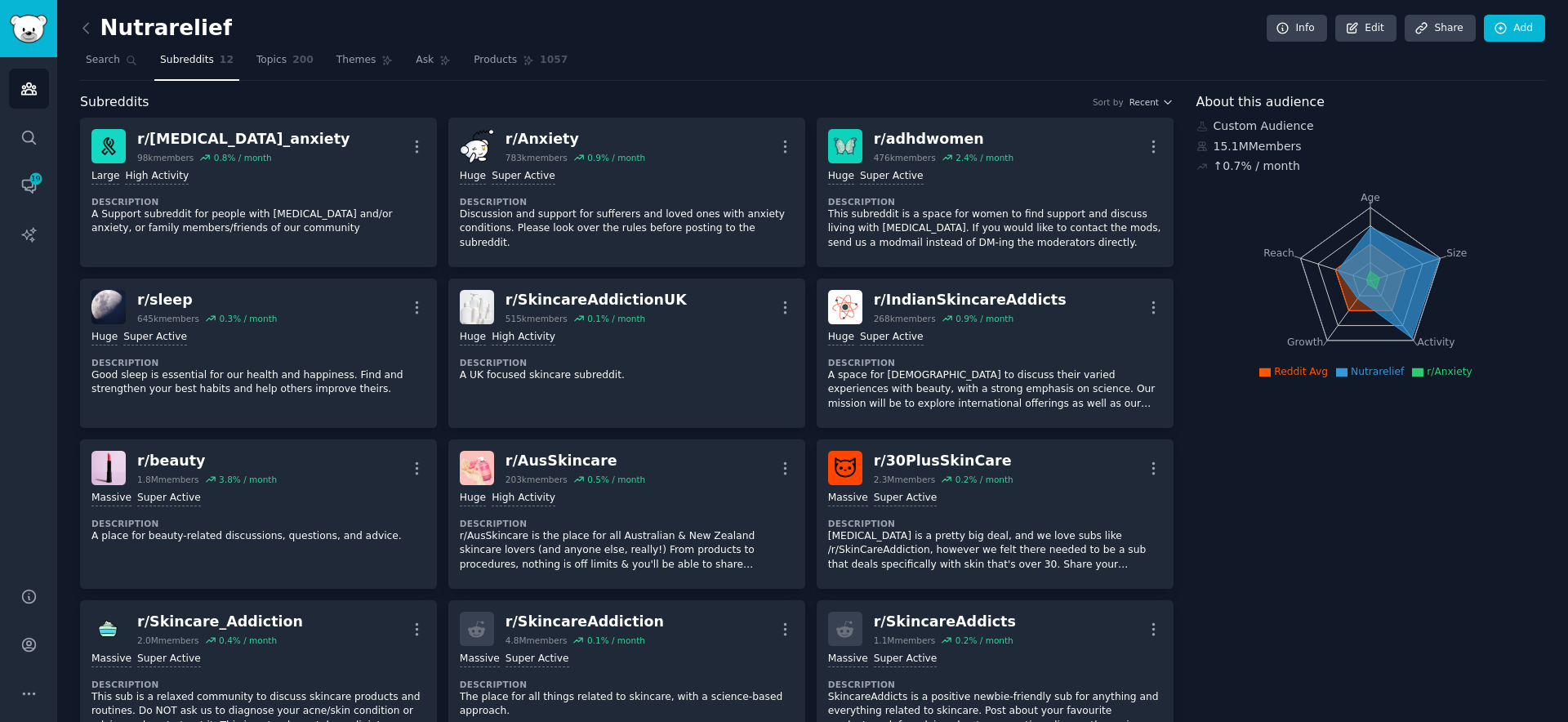
click at [760, 62] on nav "Search Subreddits 12 Topics 200 Themes Ask Products 1057" at bounding box center [813, 64] width 1465 height 34
click at [349, 68] on link "Themes" at bounding box center [365, 64] width 69 height 34
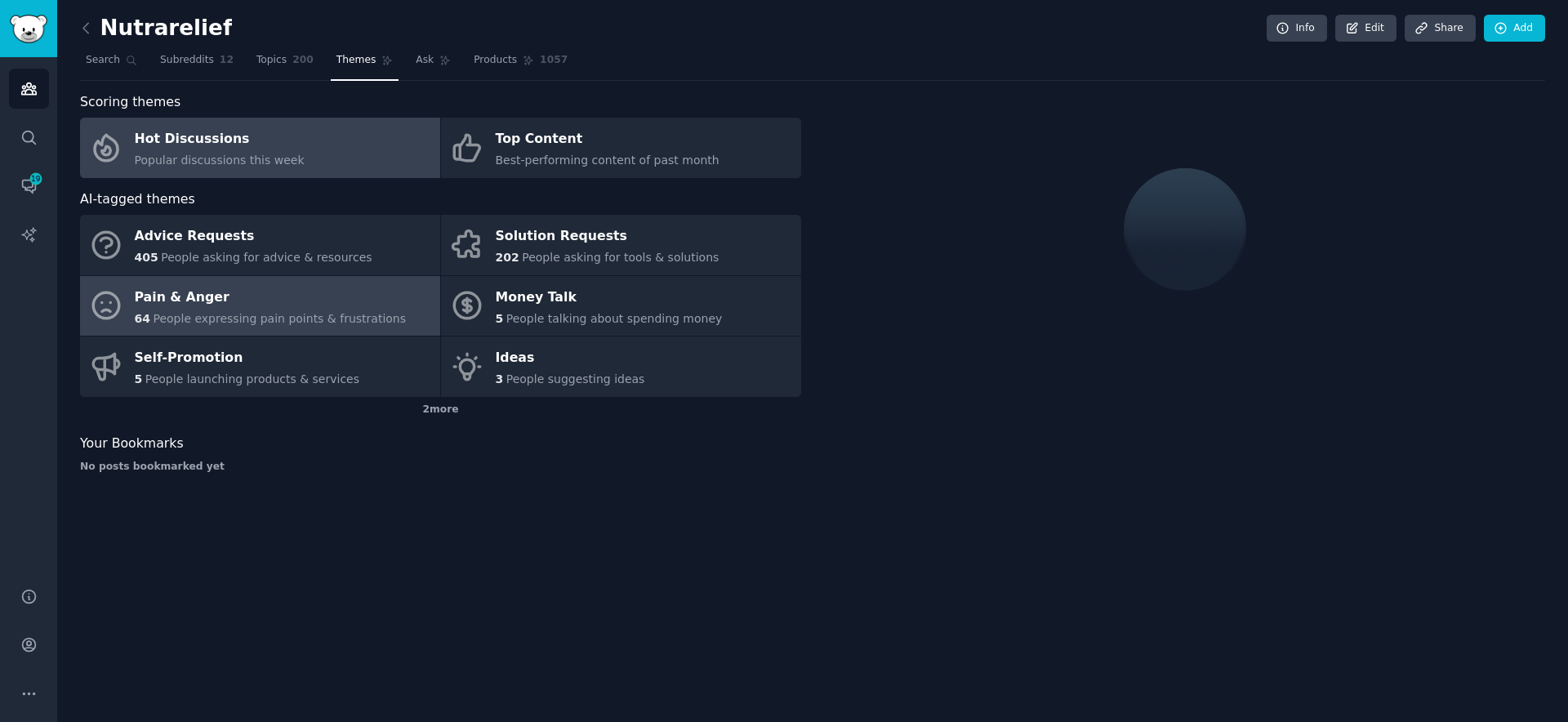
click at [355, 293] on div "Pain & Anger" at bounding box center [271, 298] width 272 height 26
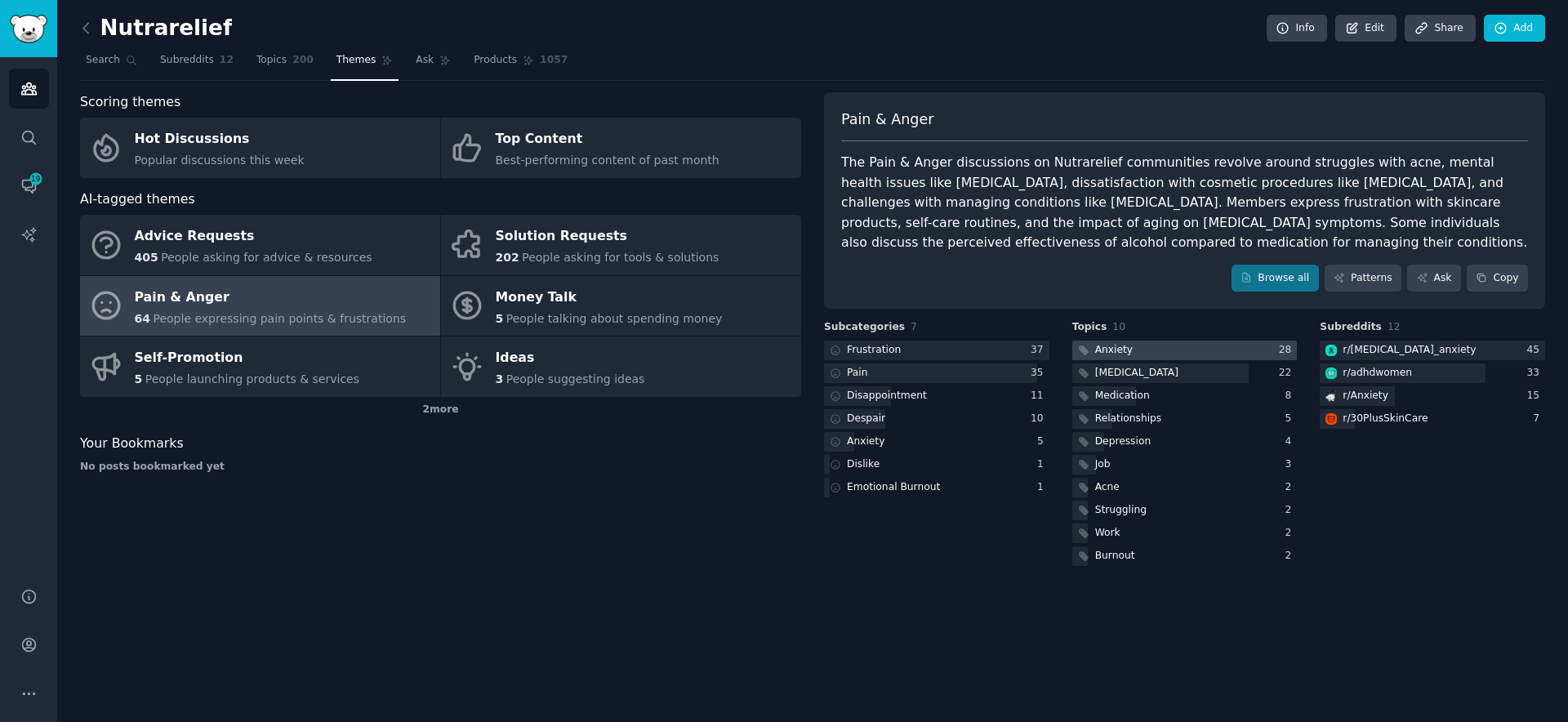
click at [1148, 349] on div at bounding box center [1184, 350] width 226 height 21
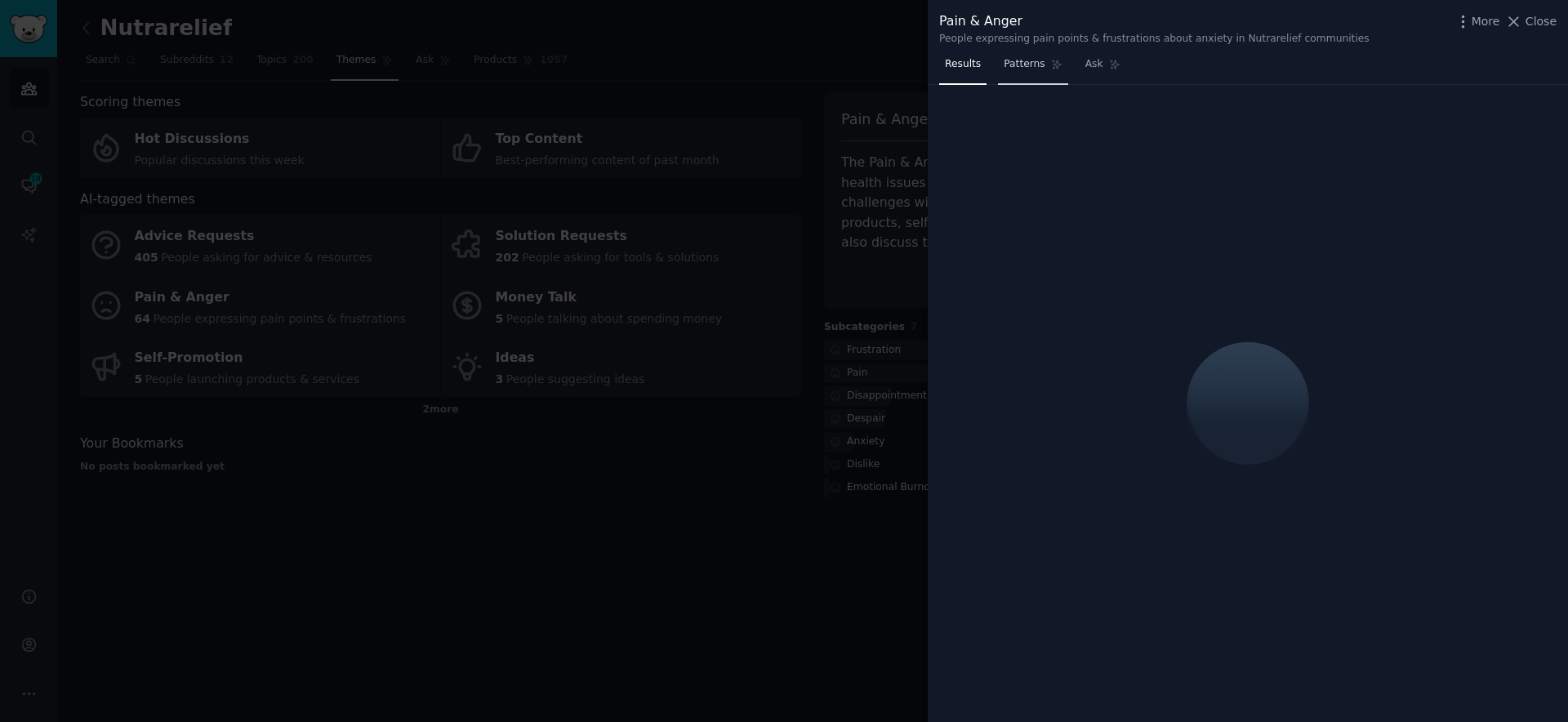
click at [1017, 68] on span "Patterns" at bounding box center [1024, 65] width 41 height 15
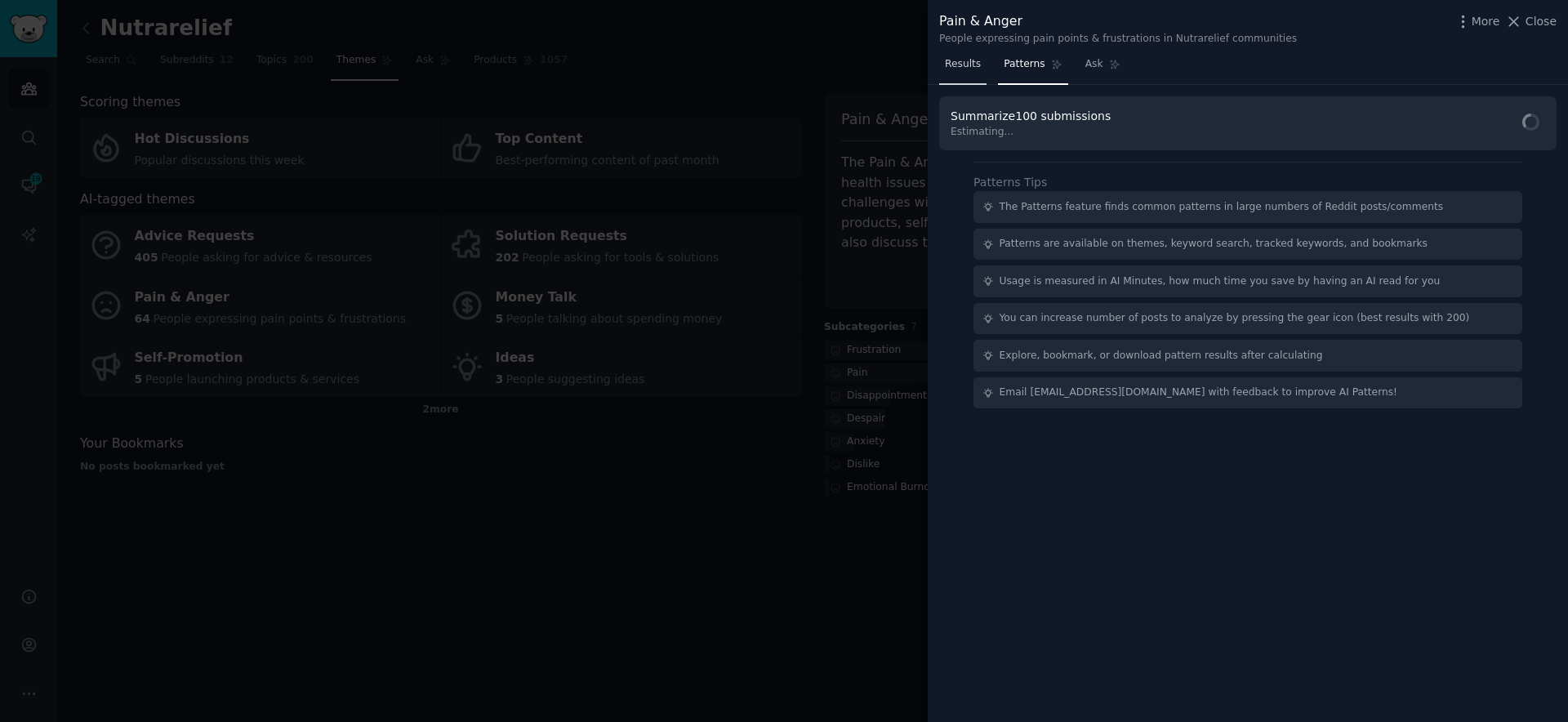
click at [957, 72] on link "Results" at bounding box center [963, 68] width 48 height 34
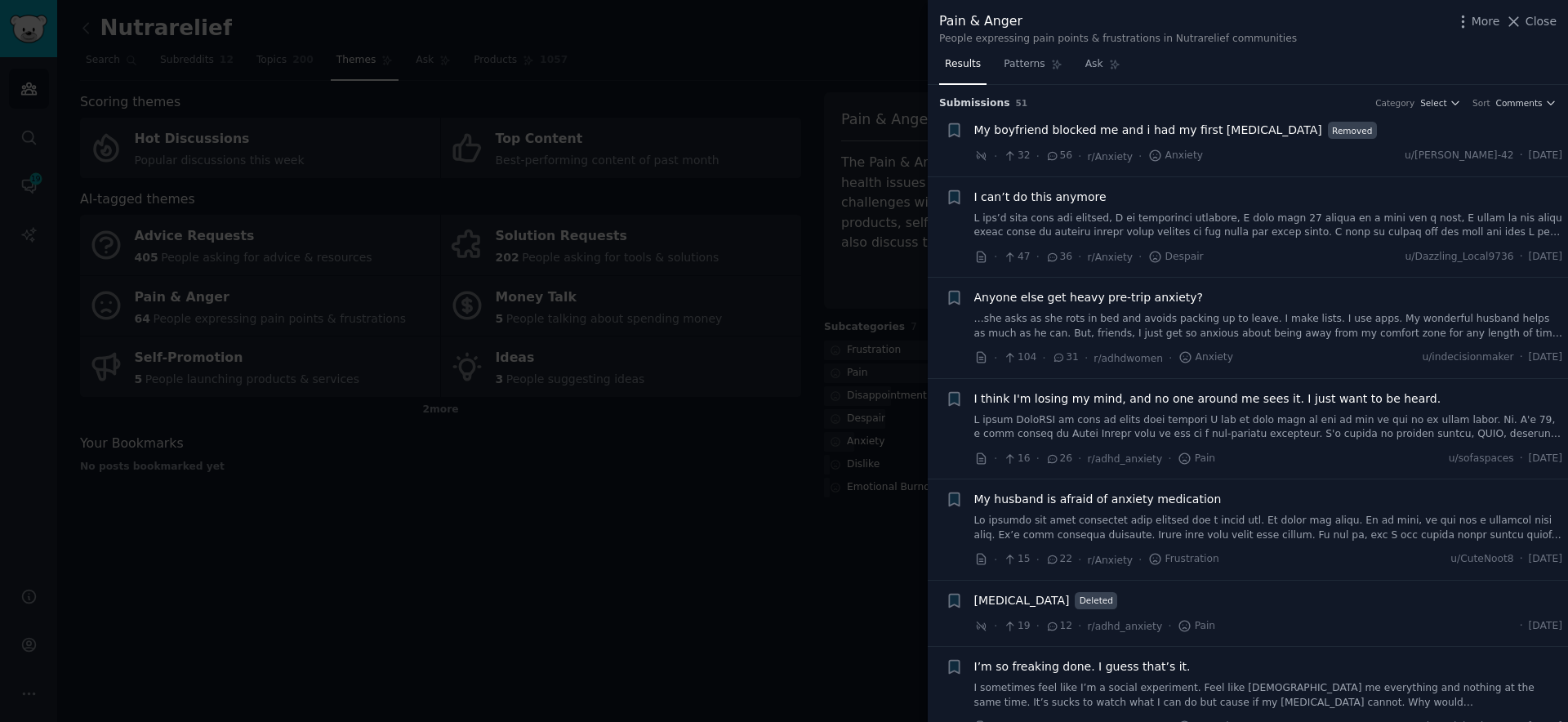
click at [720, 501] on div at bounding box center [784, 361] width 1568 height 722
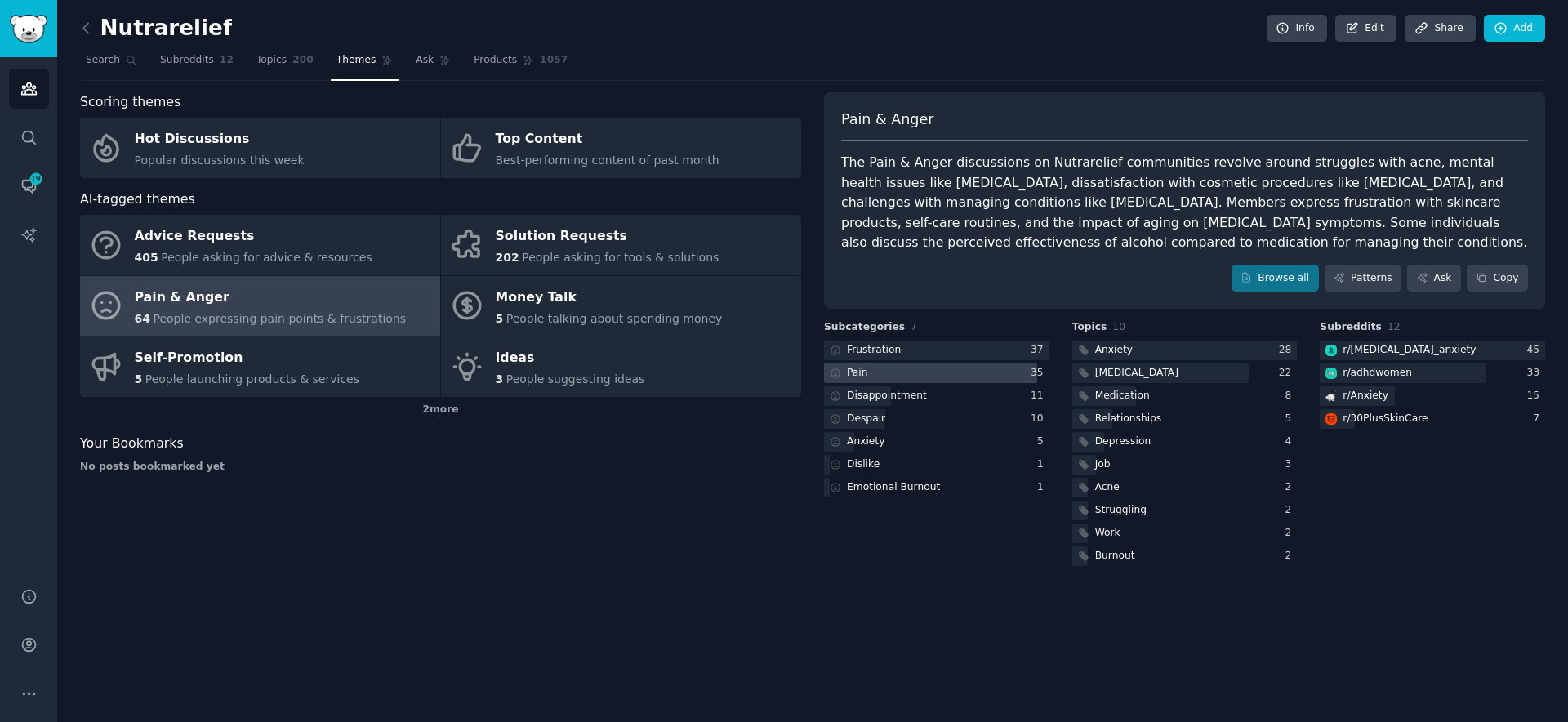
click at [933, 371] on div at bounding box center [931, 373] width 213 height 21
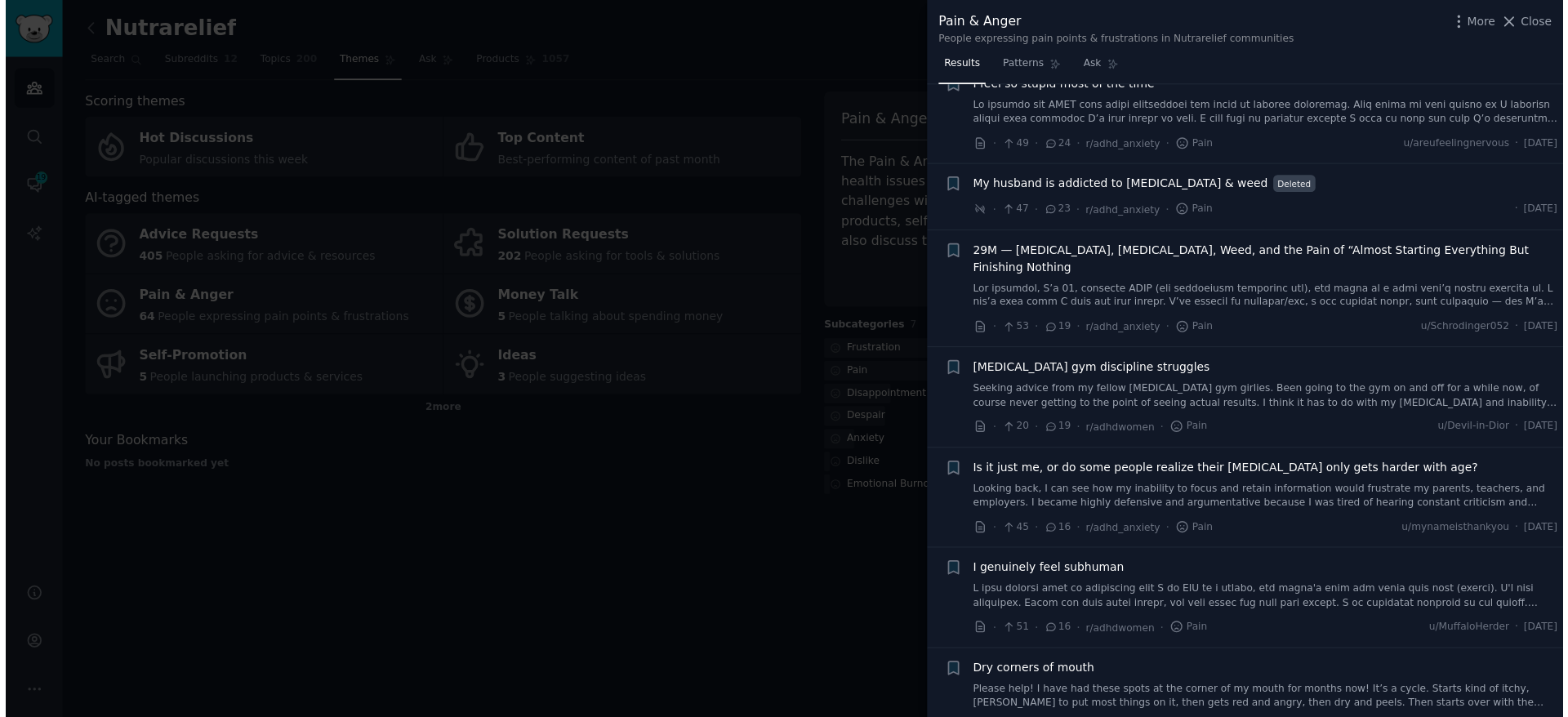
scroll to position [838, 0]
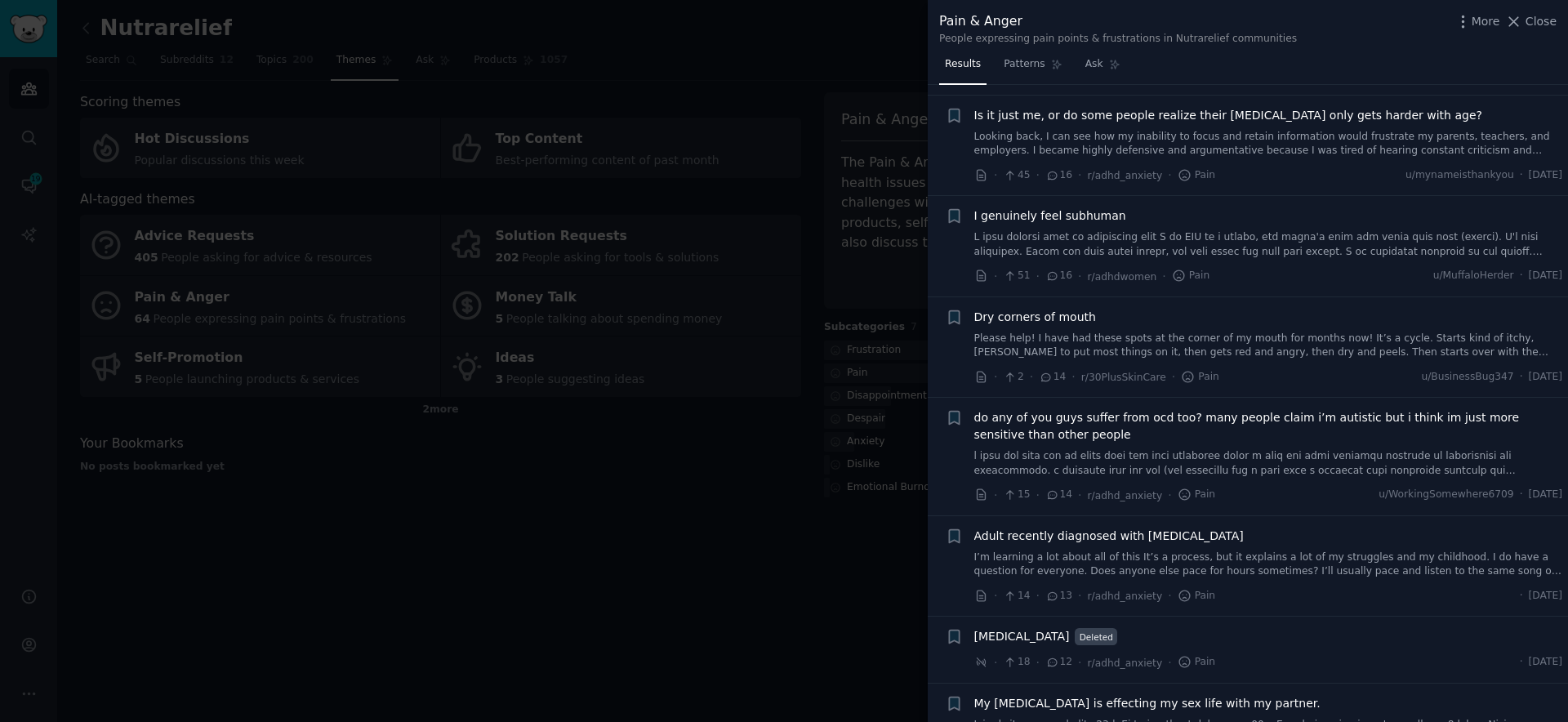
click at [753, 482] on div at bounding box center [784, 361] width 1568 height 722
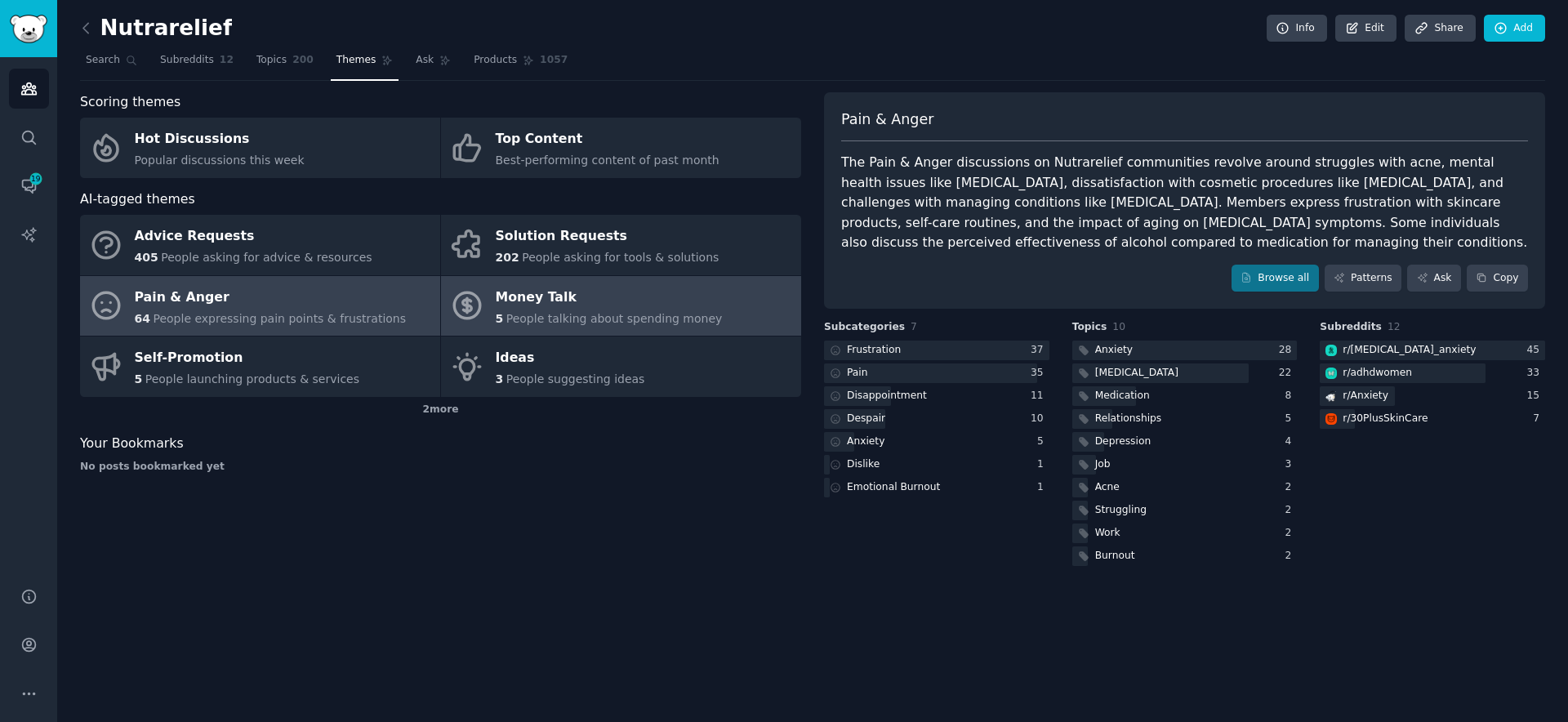
click at [540, 324] on span "People talking about spending money" at bounding box center [614, 318] width 217 height 13
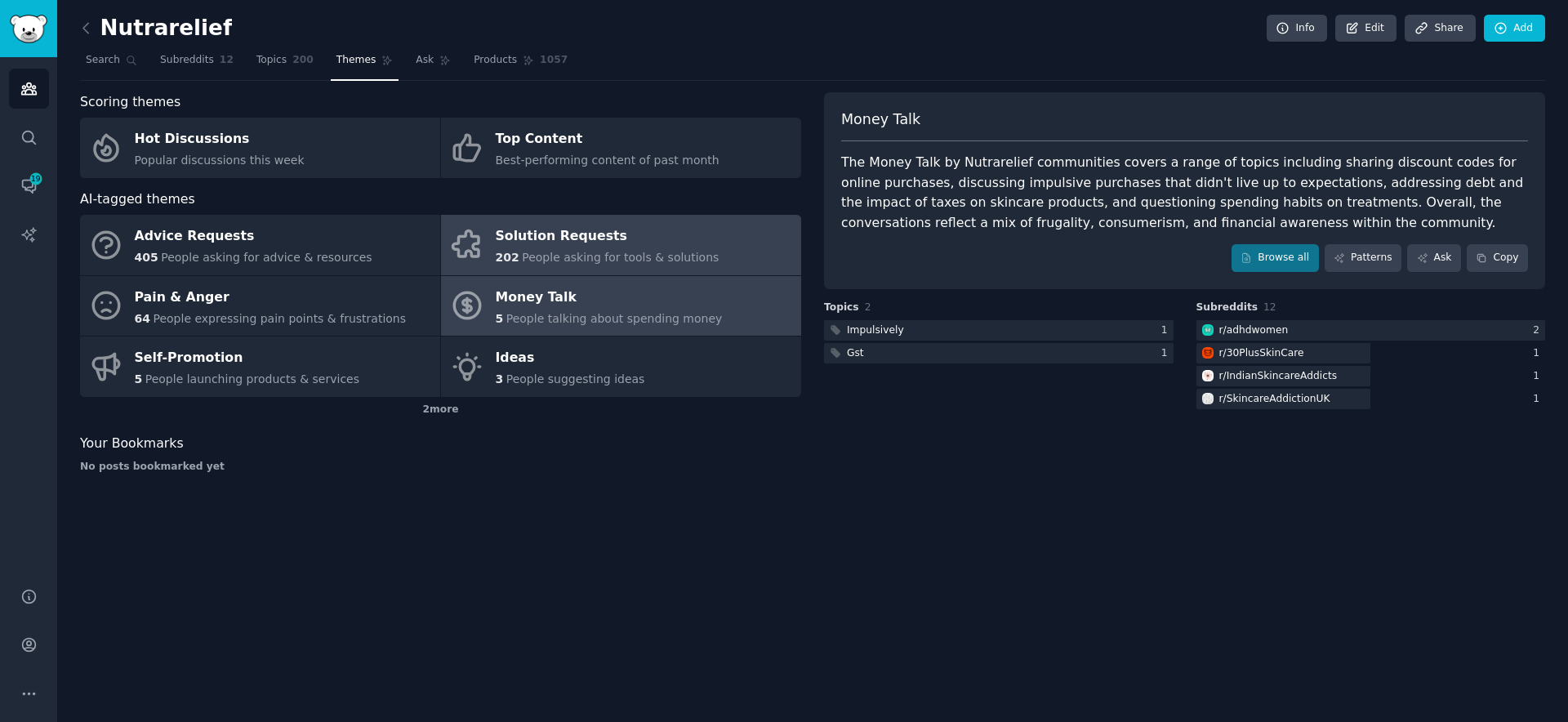
click at [634, 255] on span "People asking for tools & solutions" at bounding box center [620, 258] width 197 height 13
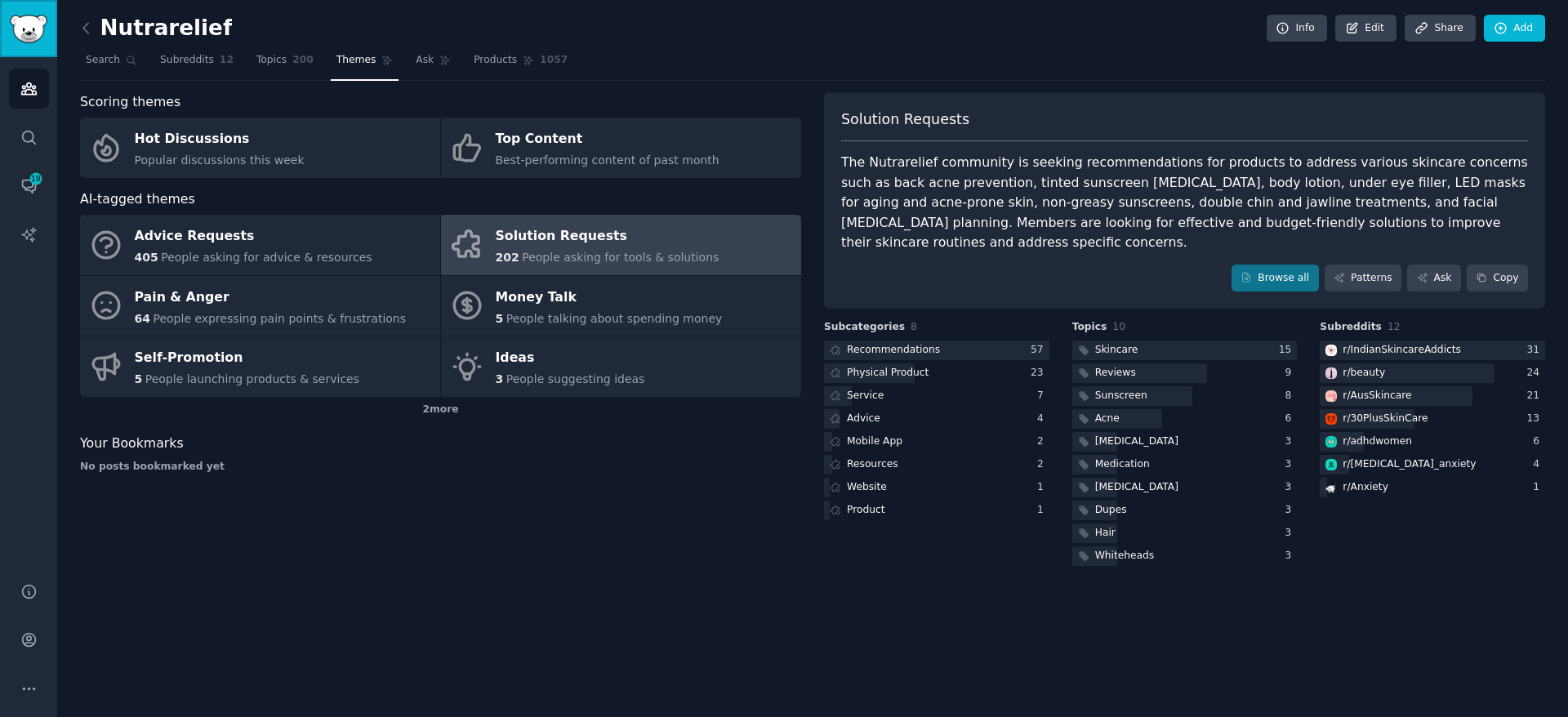
click at [22, 44] on link "Sidebar" at bounding box center [29, 29] width 57 height 57
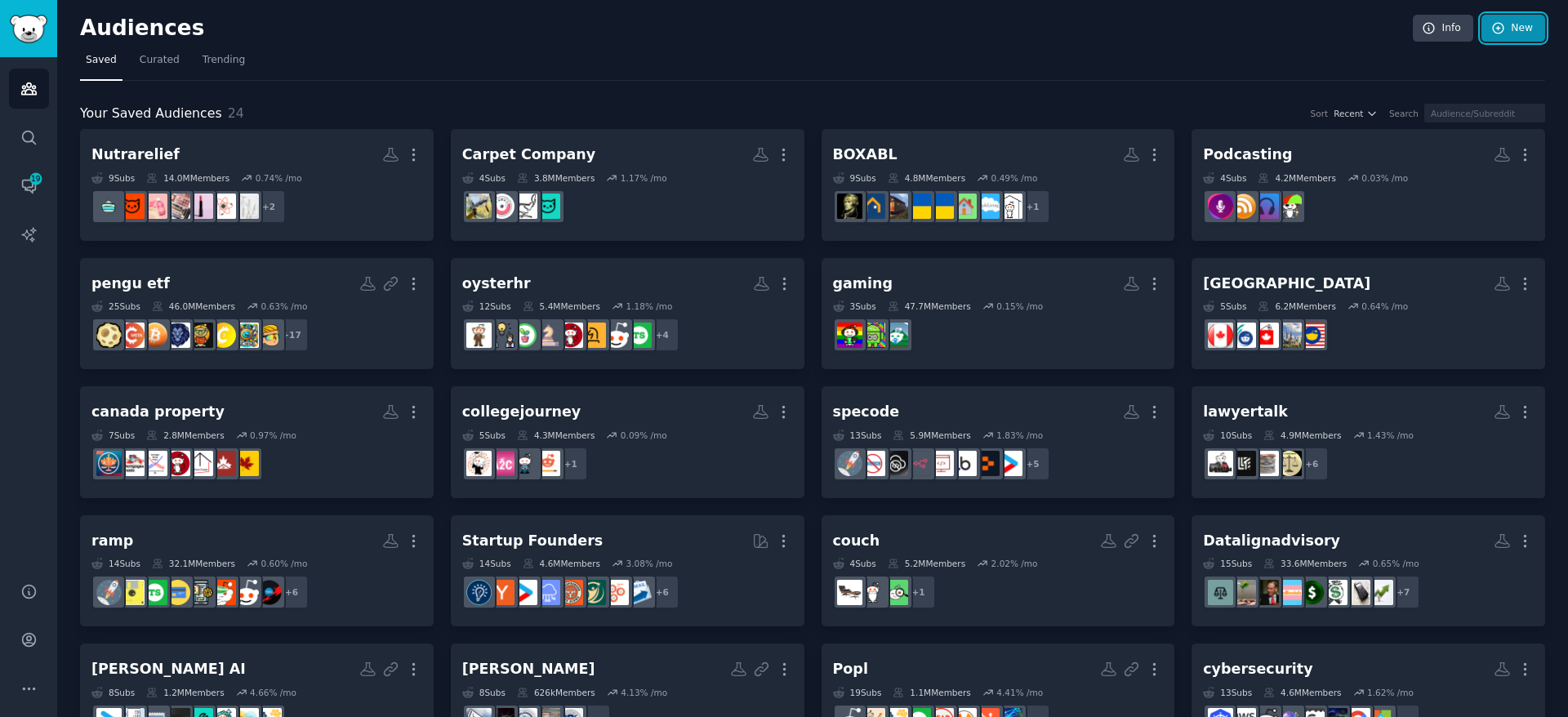
click at [1522, 20] on link "New" at bounding box center [1513, 29] width 64 height 28
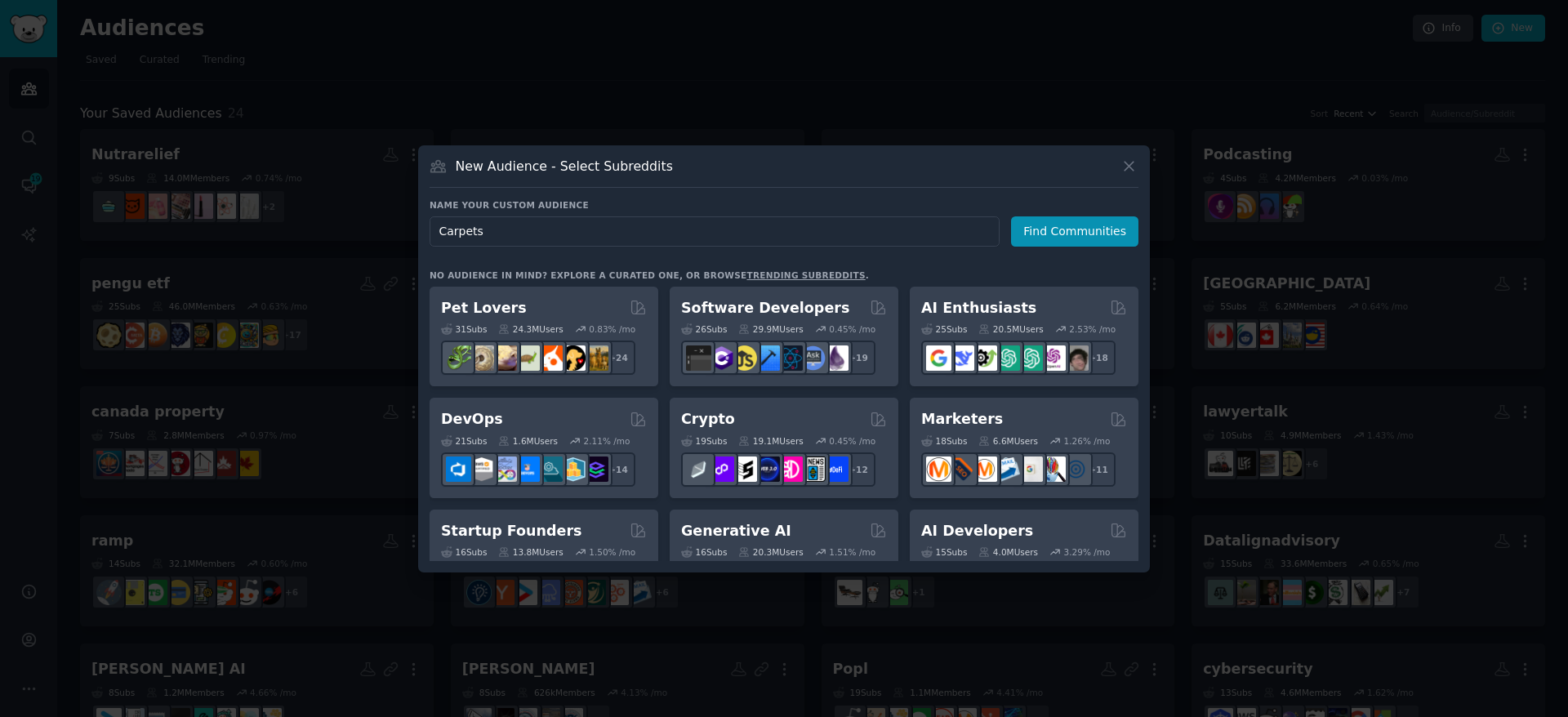
type input "Carpets"
click at [904, 78] on div at bounding box center [784, 358] width 1568 height 717
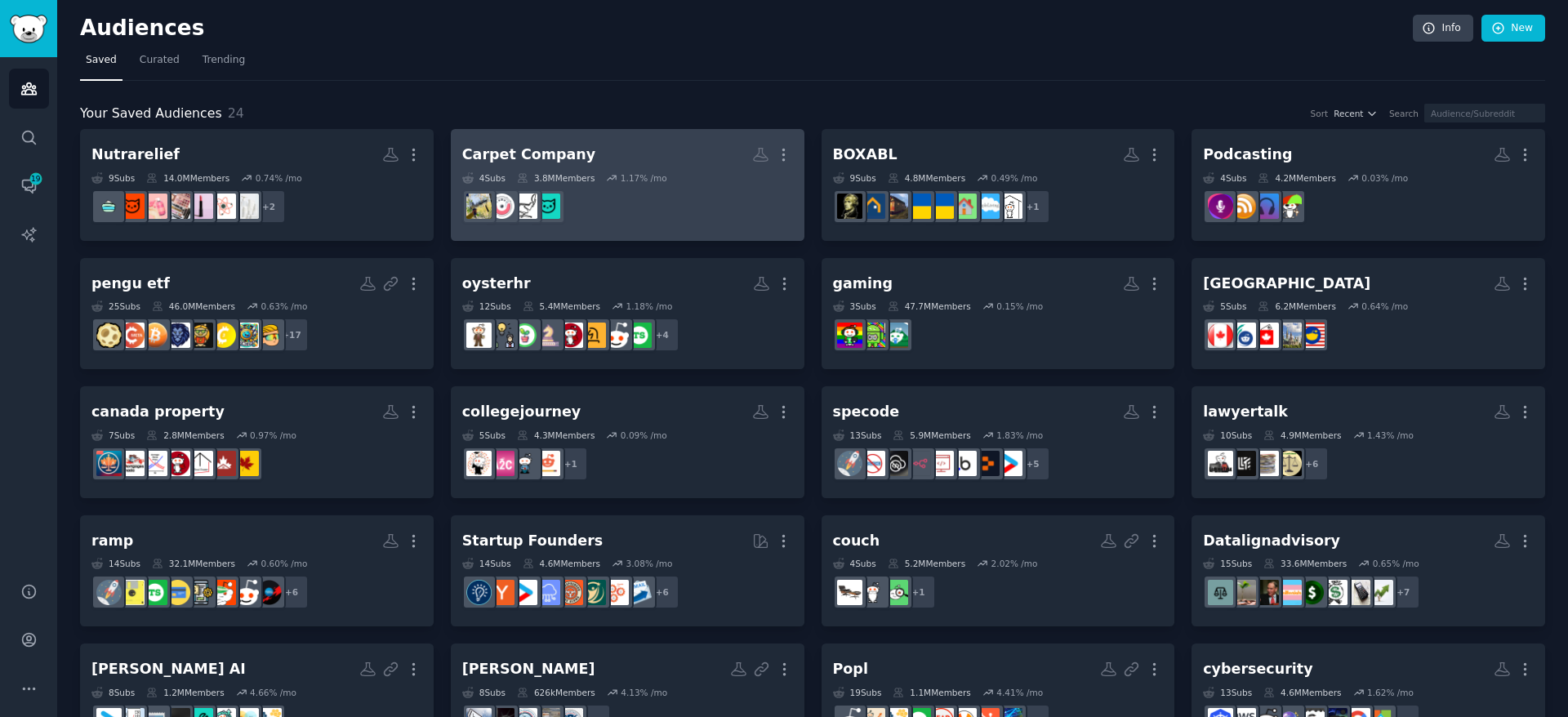
click at [674, 178] on div "4 Sub s 3.8M Members 1.17 % /mo" at bounding box center [627, 178] width 330 height 11
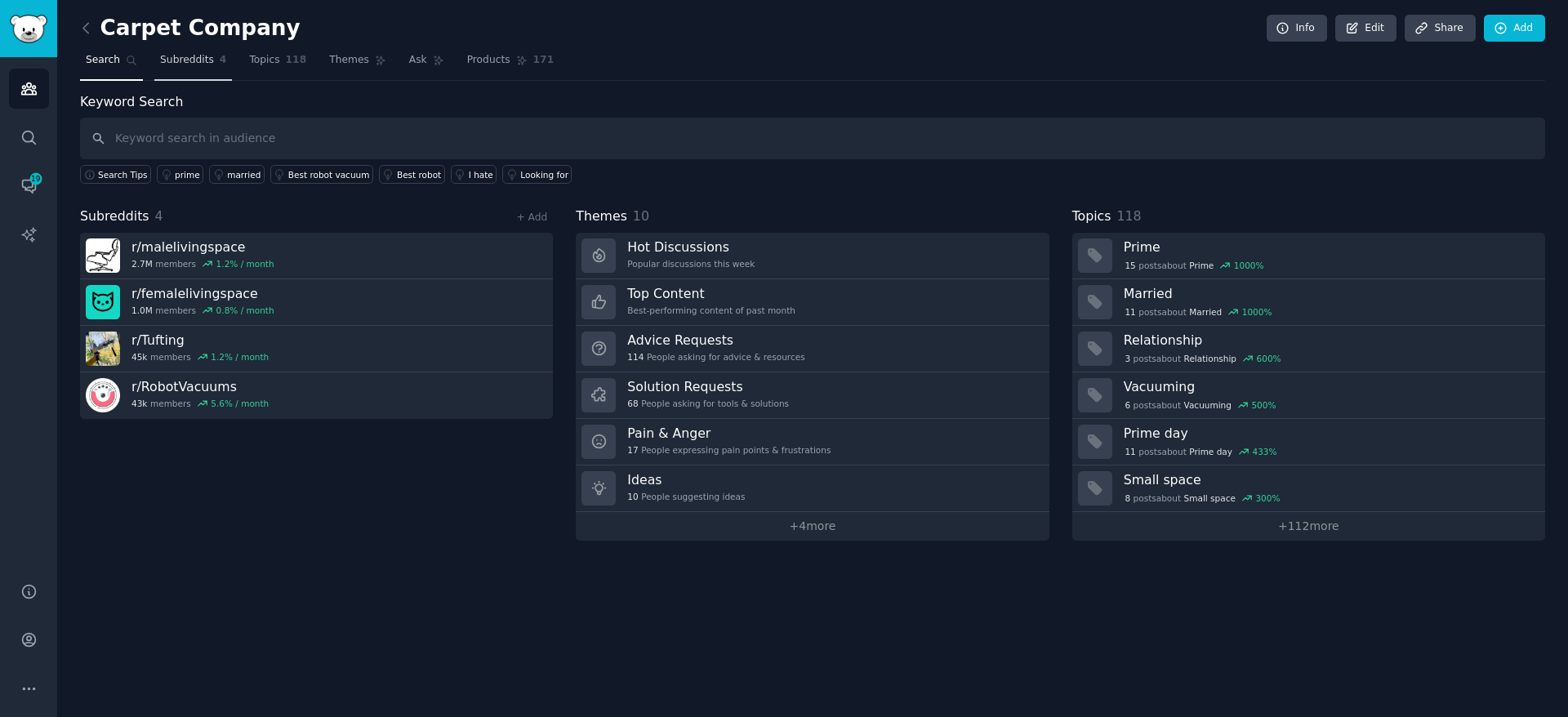
click at [204, 68] on link "Subreddits 4" at bounding box center [193, 64] width 78 height 34
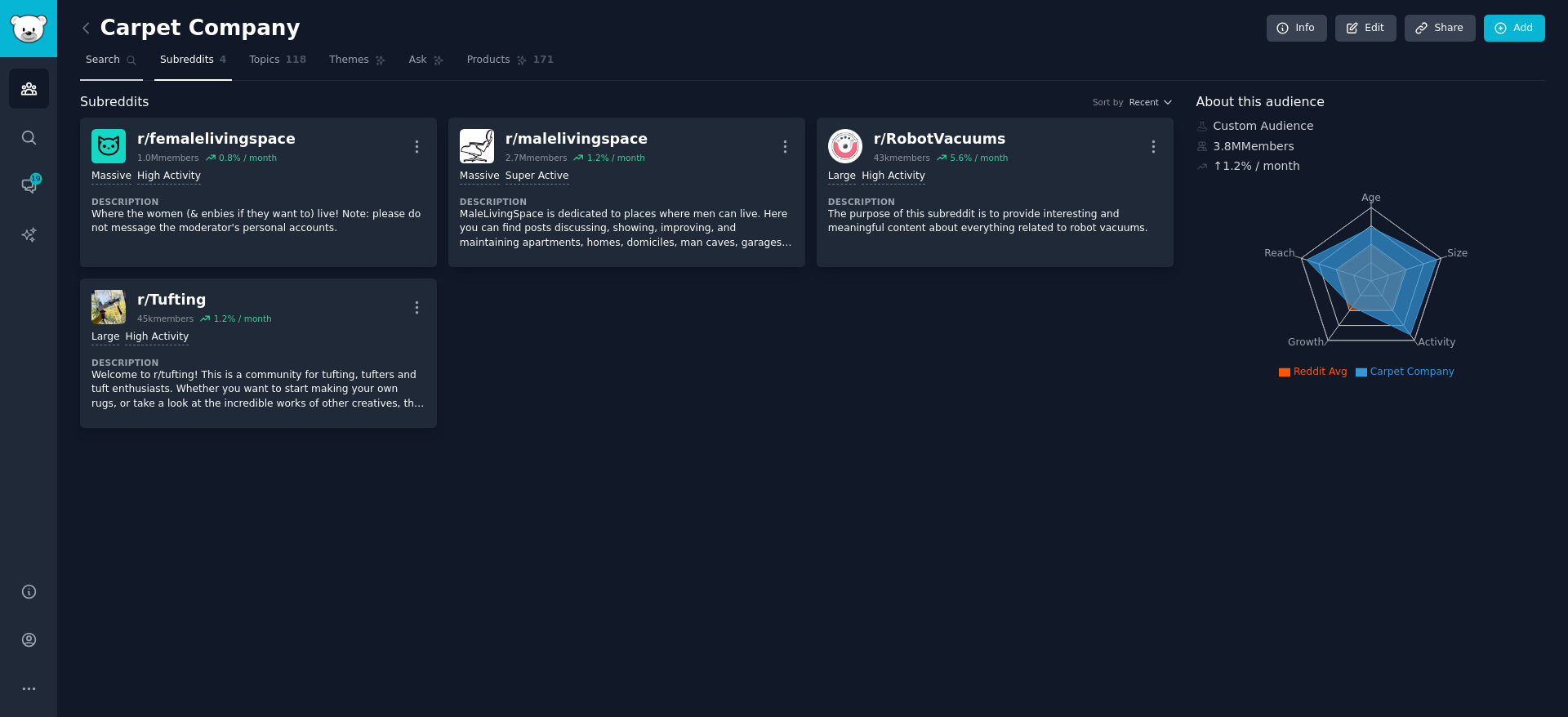
click at [109, 73] on link "Search" at bounding box center [112, 64] width 63 height 34
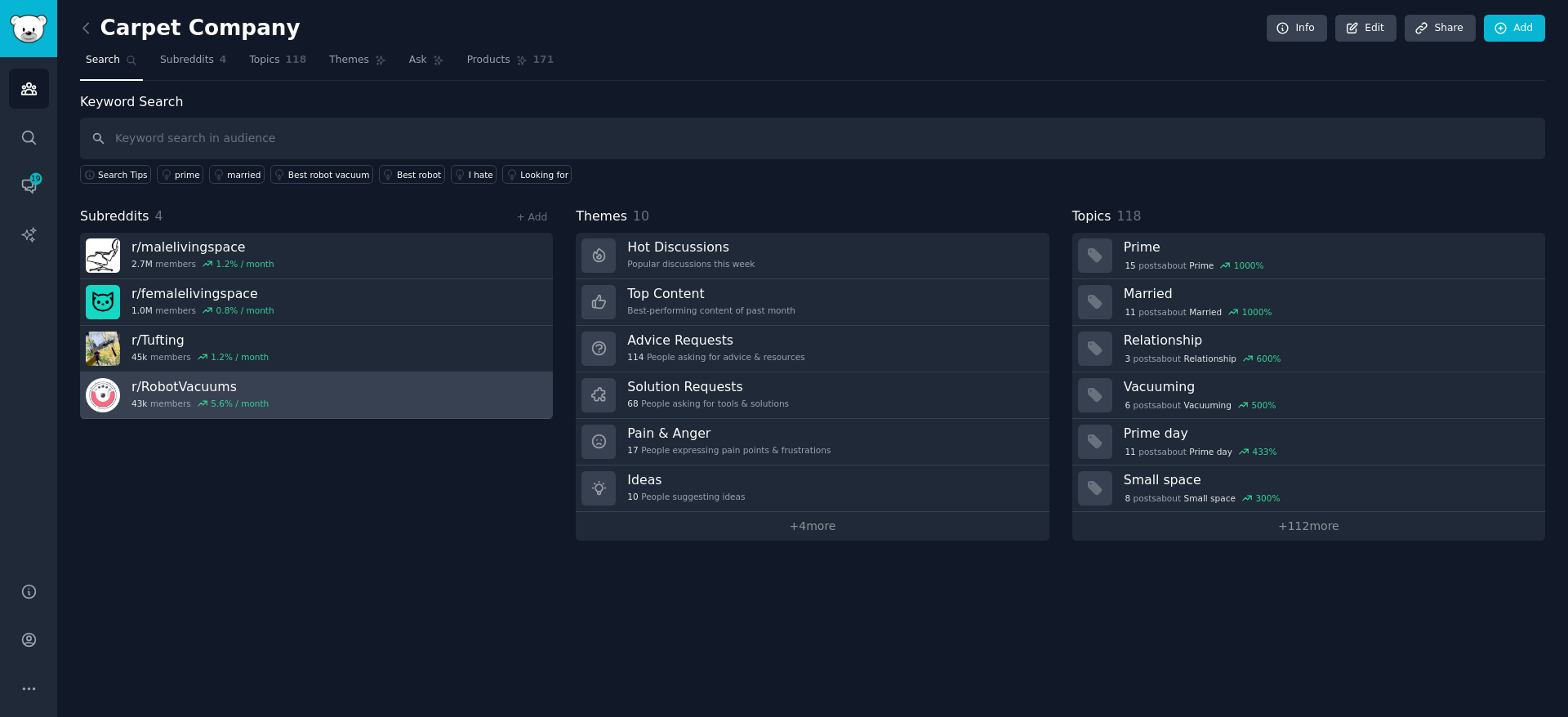
click at [490, 401] on link "r/ RobotVacuums 43k members 5.6 % / month" at bounding box center [317, 395] width 473 height 47
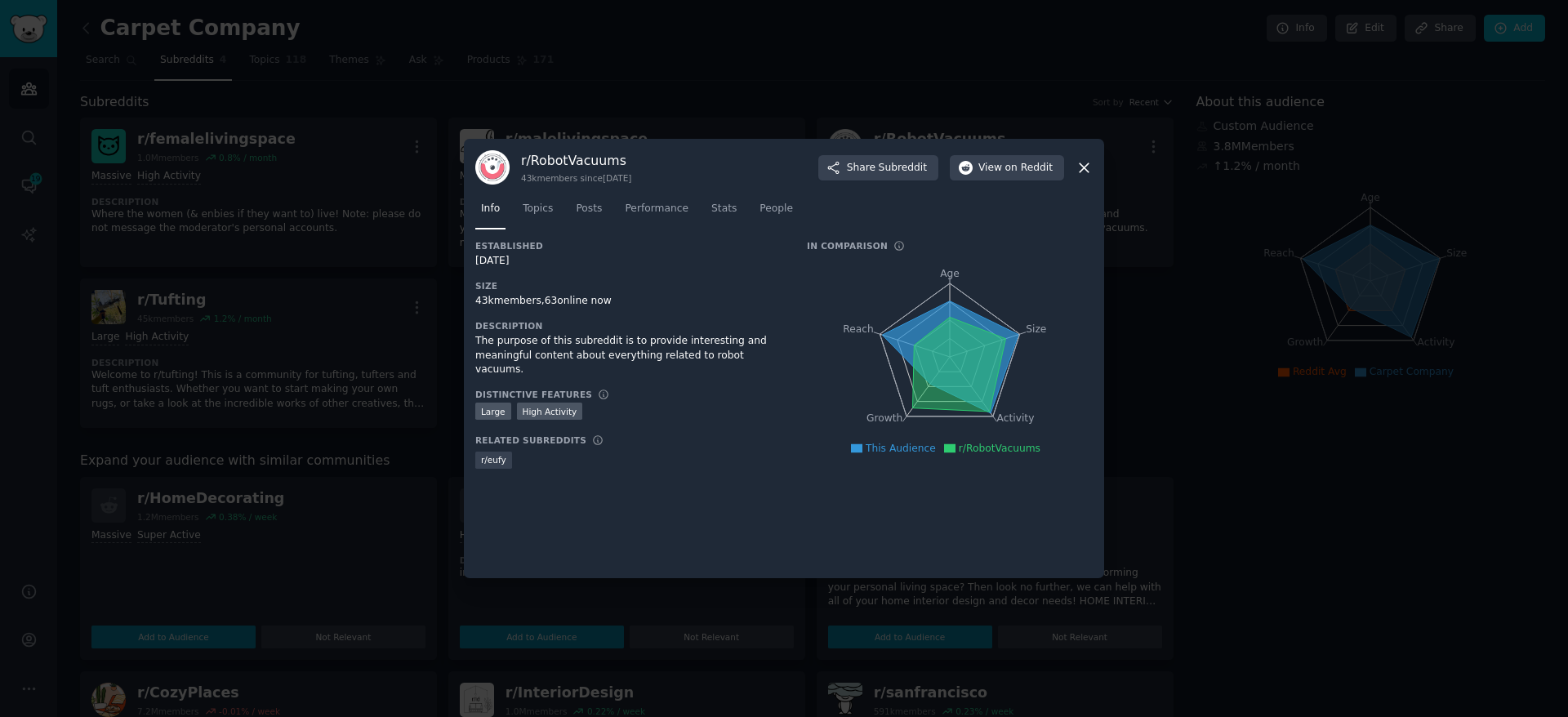
click at [1078, 169] on icon at bounding box center [1083, 167] width 17 height 17
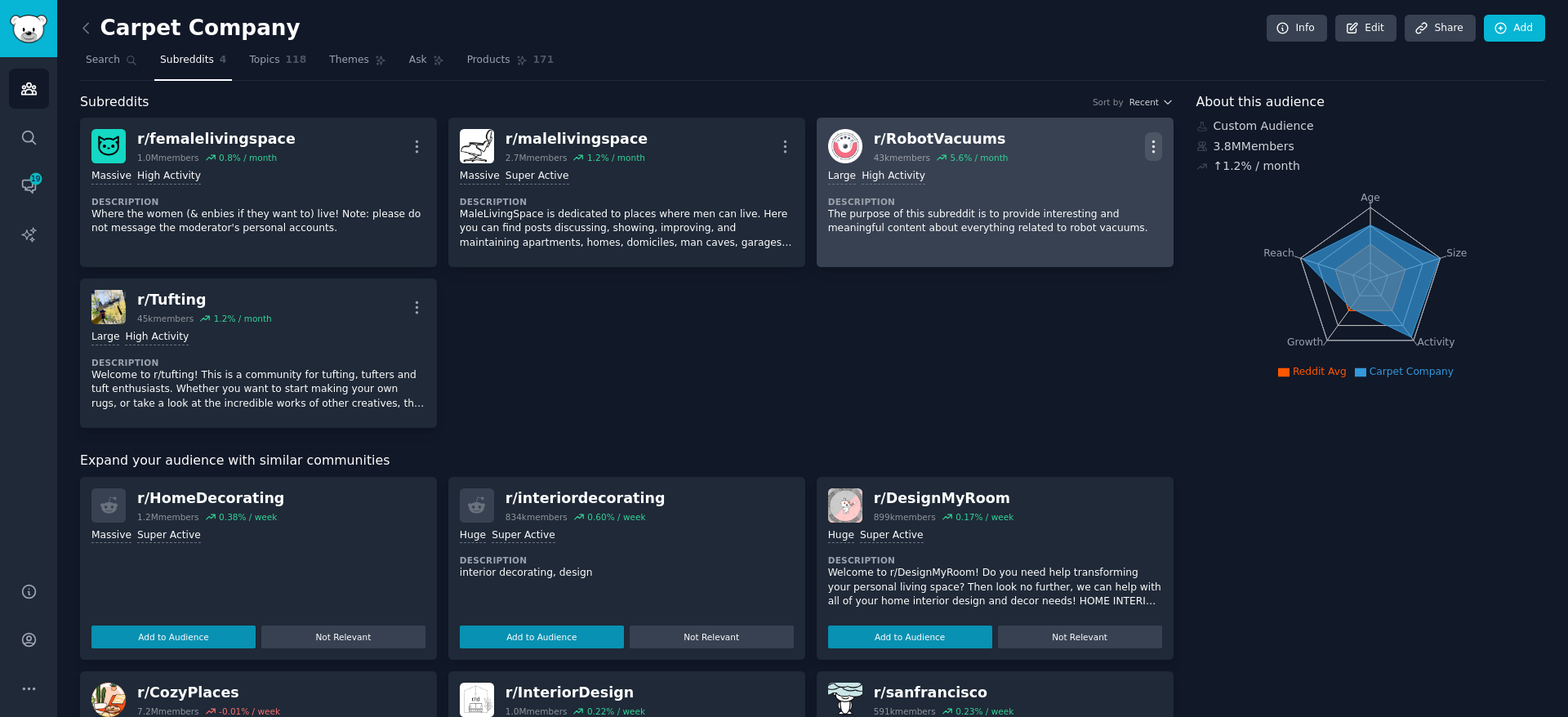
click at [1154, 140] on icon "button" at bounding box center [1153, 146] width 17 height 17
click at [1097, 212] on p "Delete" at bounding box center [1089, 209] width 38 height 17
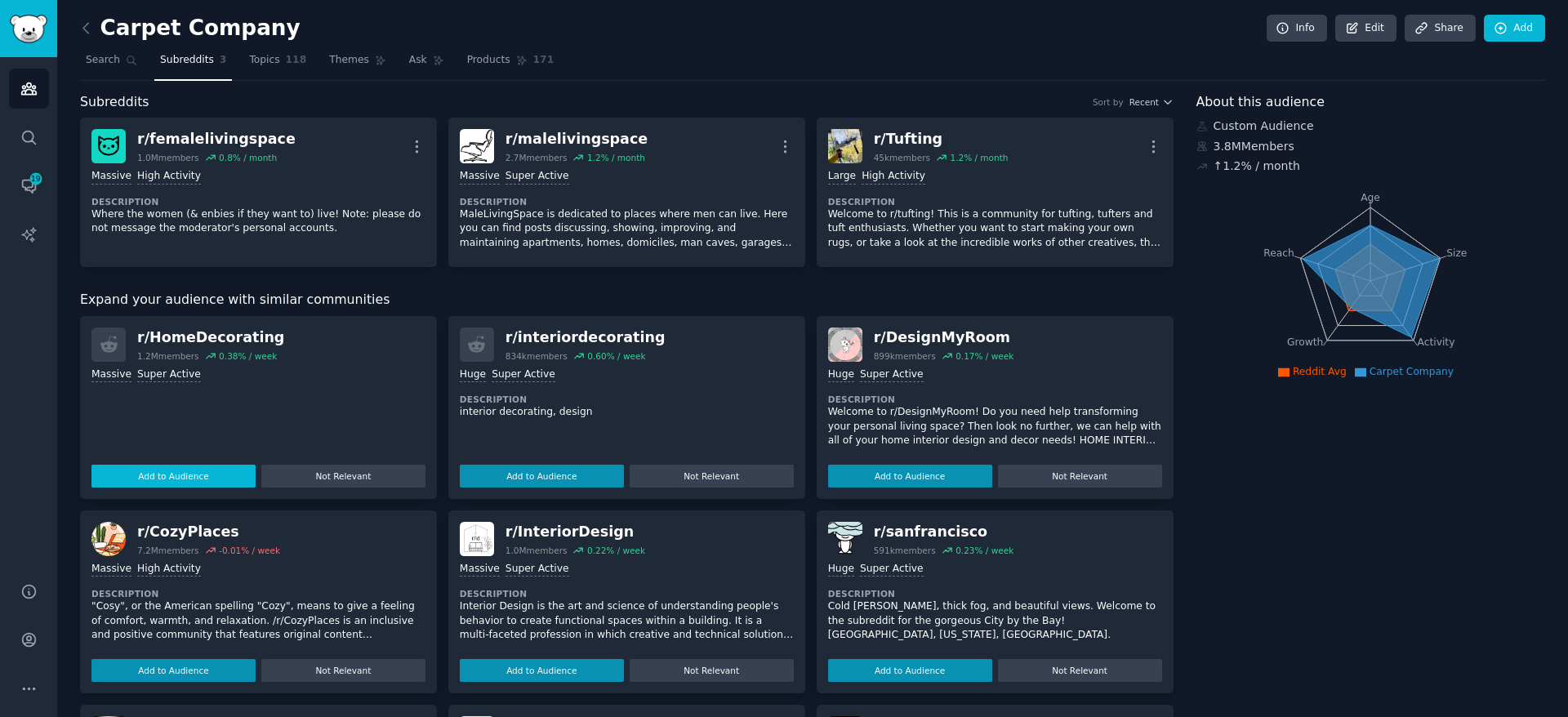
click at [201, 469] on button "Add to Audience" at bounding box center [174, 477] width 164 height 23
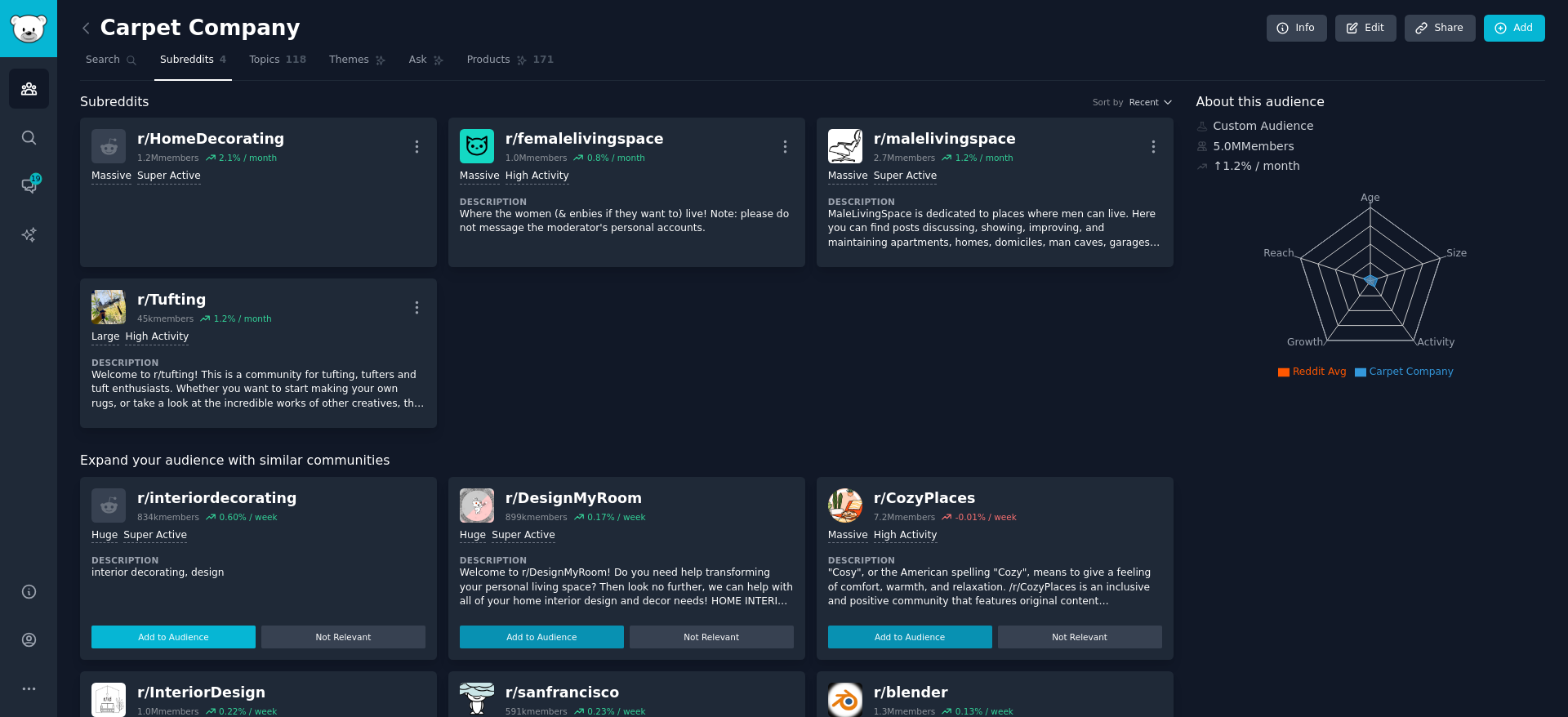
click at [185, 634] on button "Add to Audience" at bounding box center [174, 637] width 164 height 23
